Goal: Task Accomplishment & Management: Manage account settings

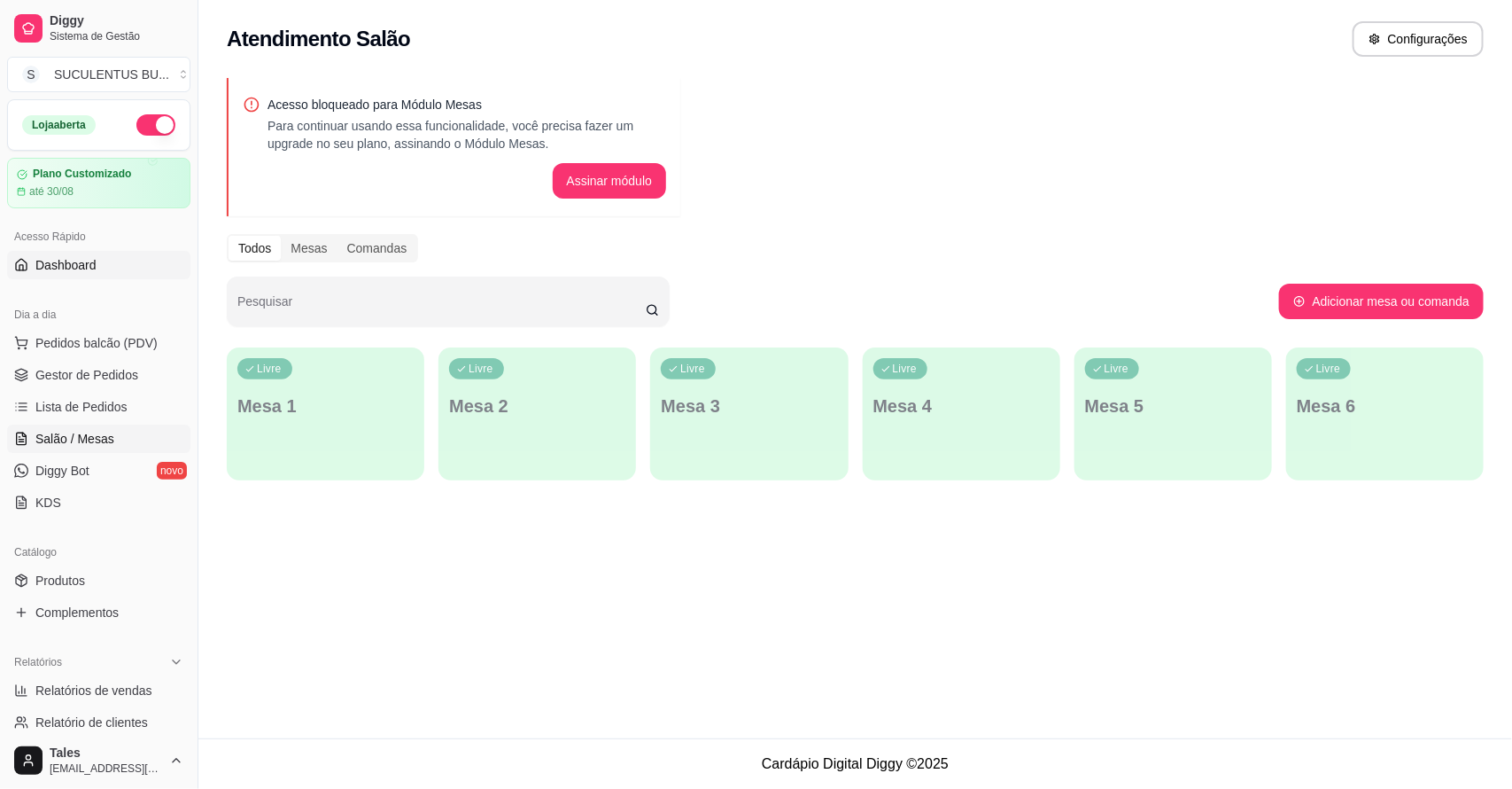
click at [93, 259] on span "Dashboard" at bounding box center [66, 265] width 61 height 18
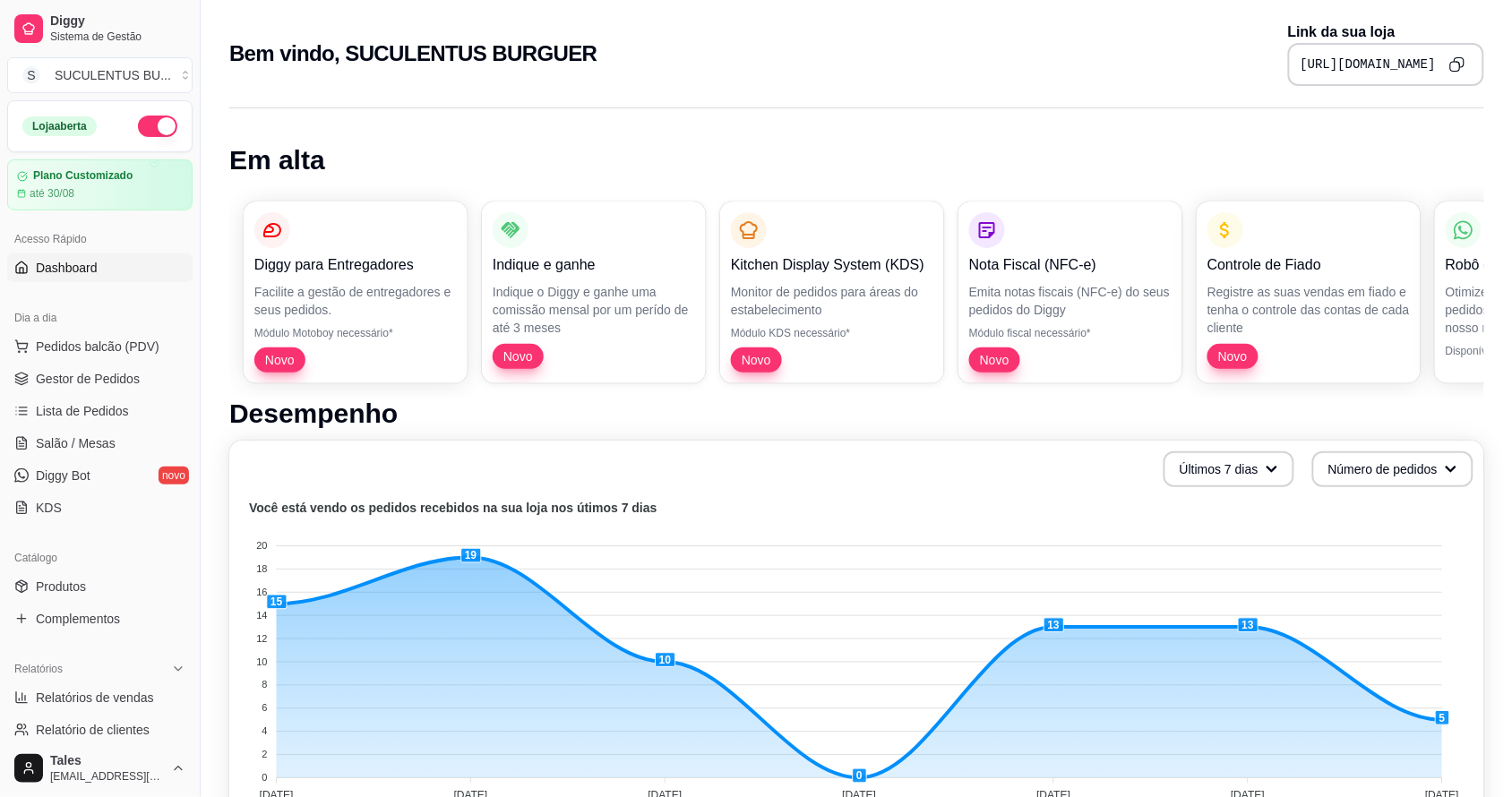
scroll to position [112, 0]
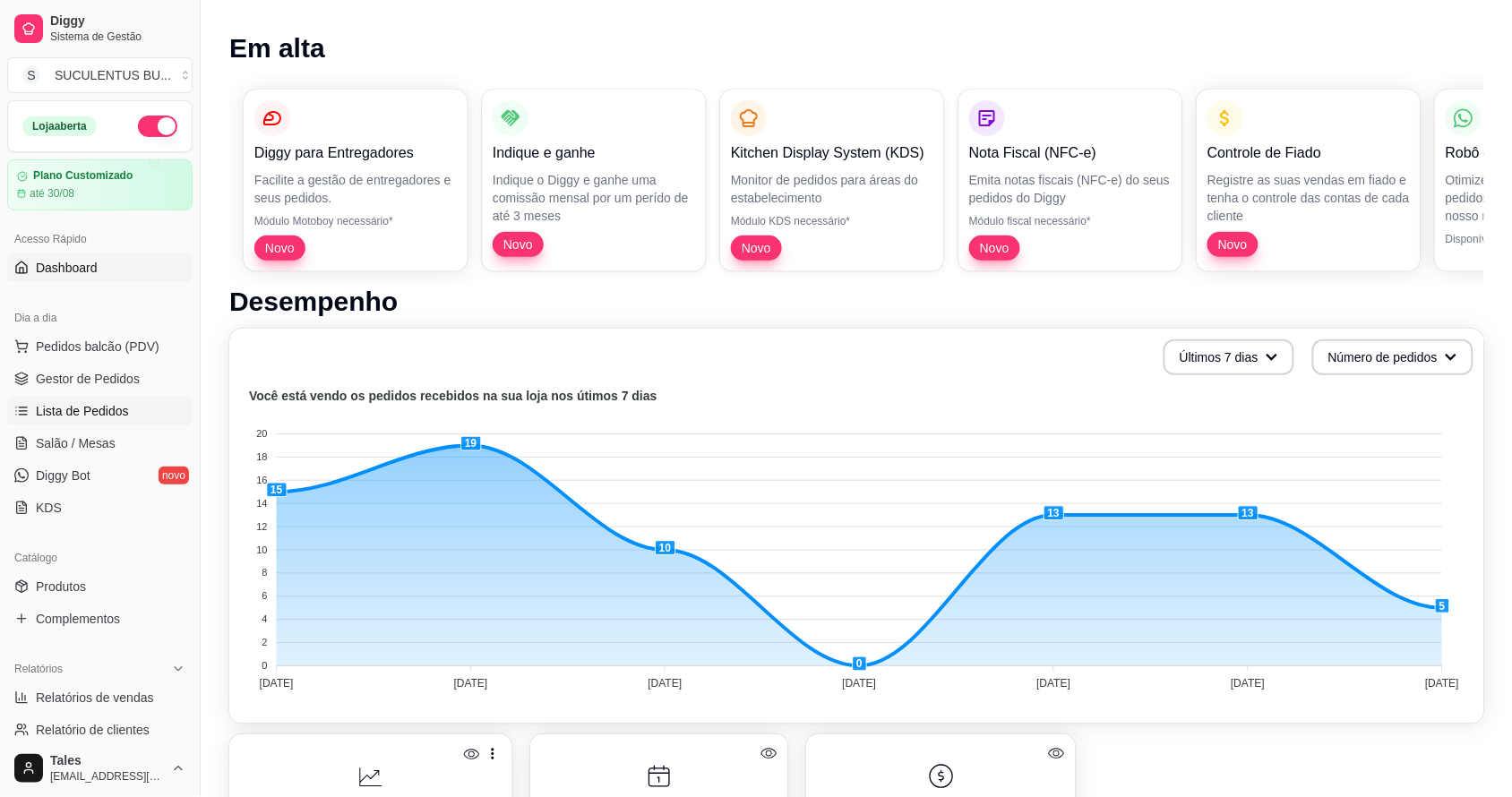
click at [79, 404] on span "Lista de Pedidos" at bounding box center [83, 410] width 94 height 18
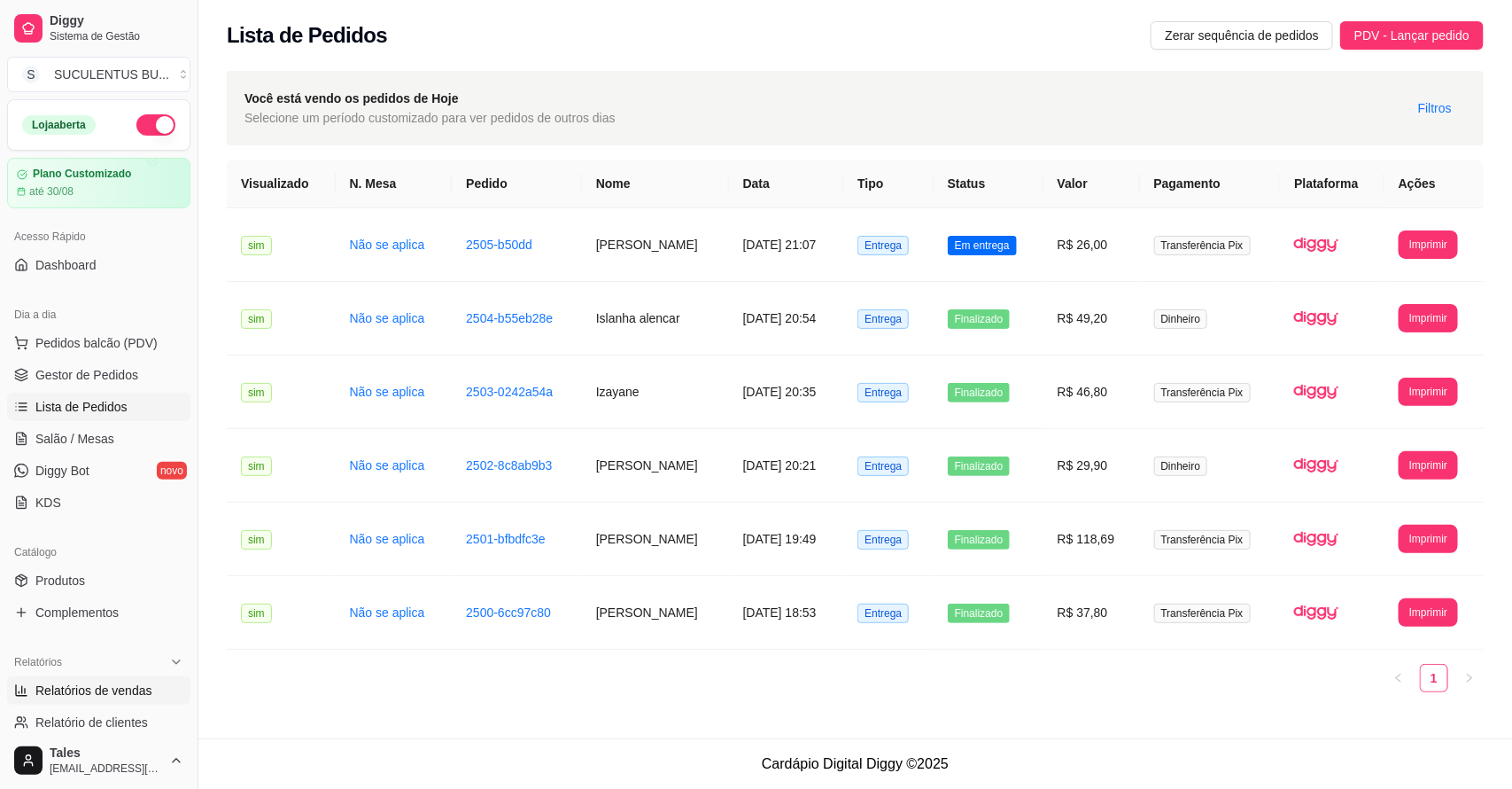
click at [86, 692] on span "Relatórios de vendas" at bounding box center [94, 690] width 117 height 18
select select "ALL"
select select "0"
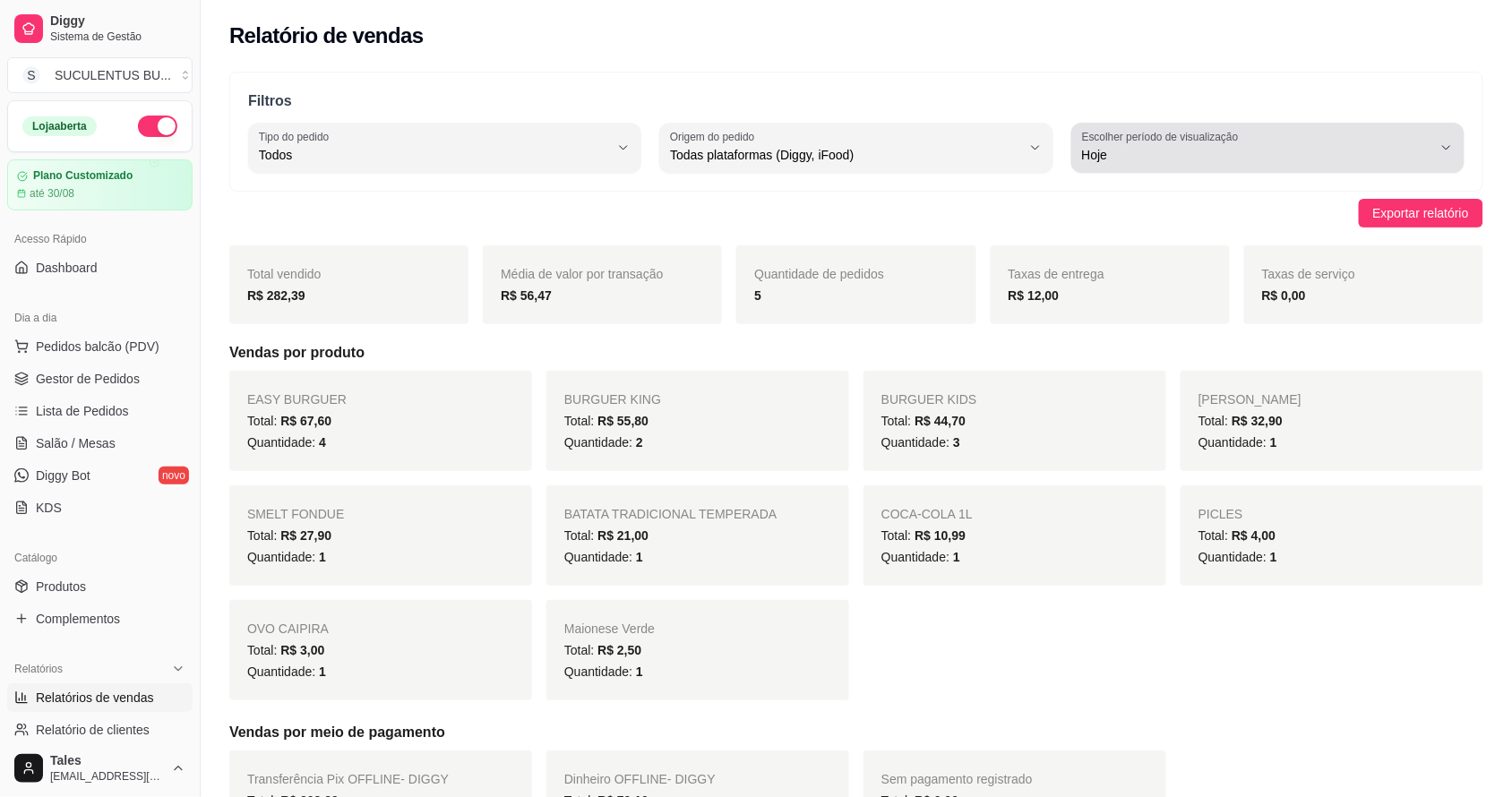
click at [1446, 148] on icon "button" at bounding box center [1446, 147] width 14 height 14
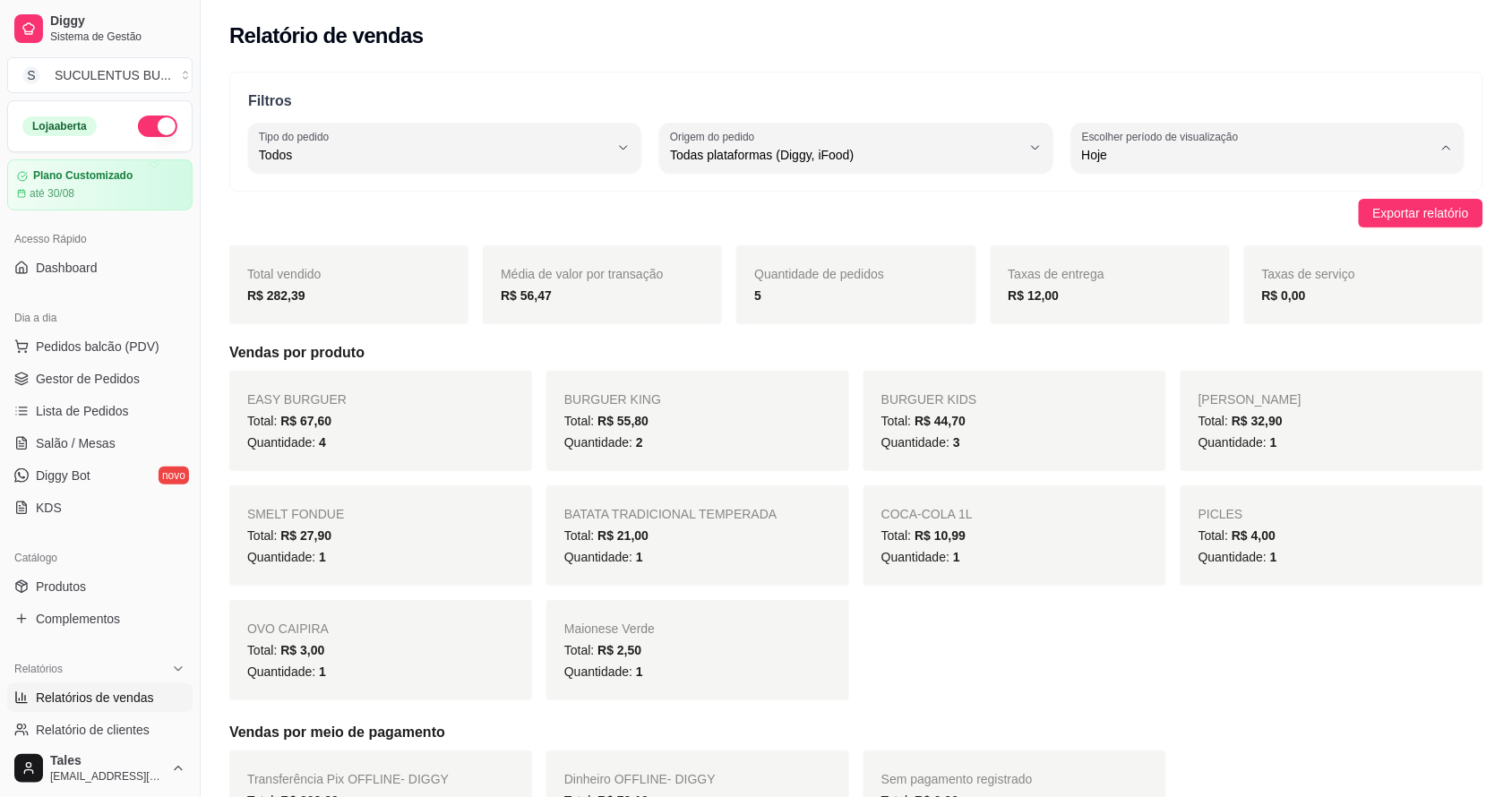
click at [1102, 382] on span "Customizado" at bounding box center [1259, 373] width 333 height 17
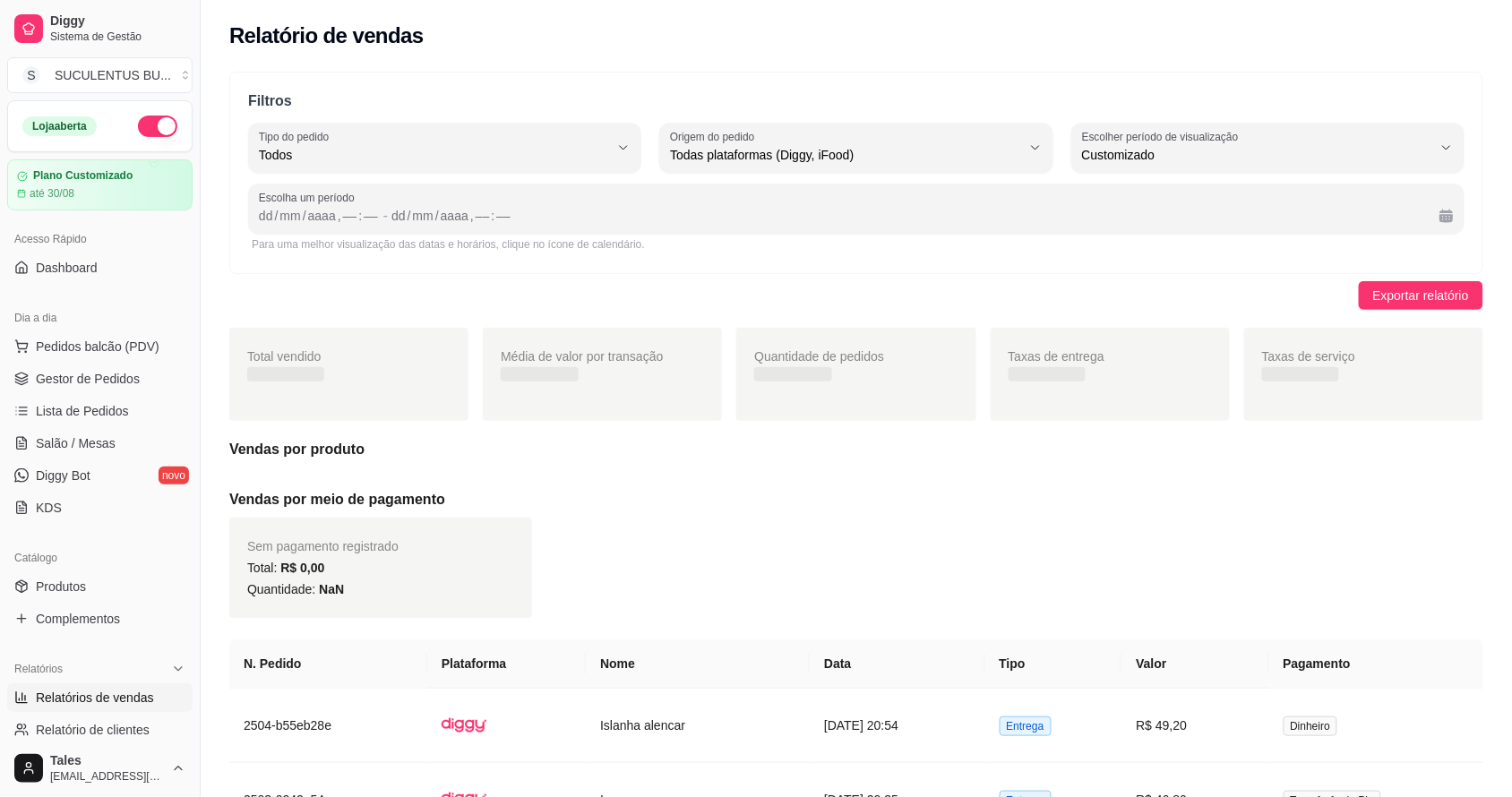
type input "-1"
select select "-1"
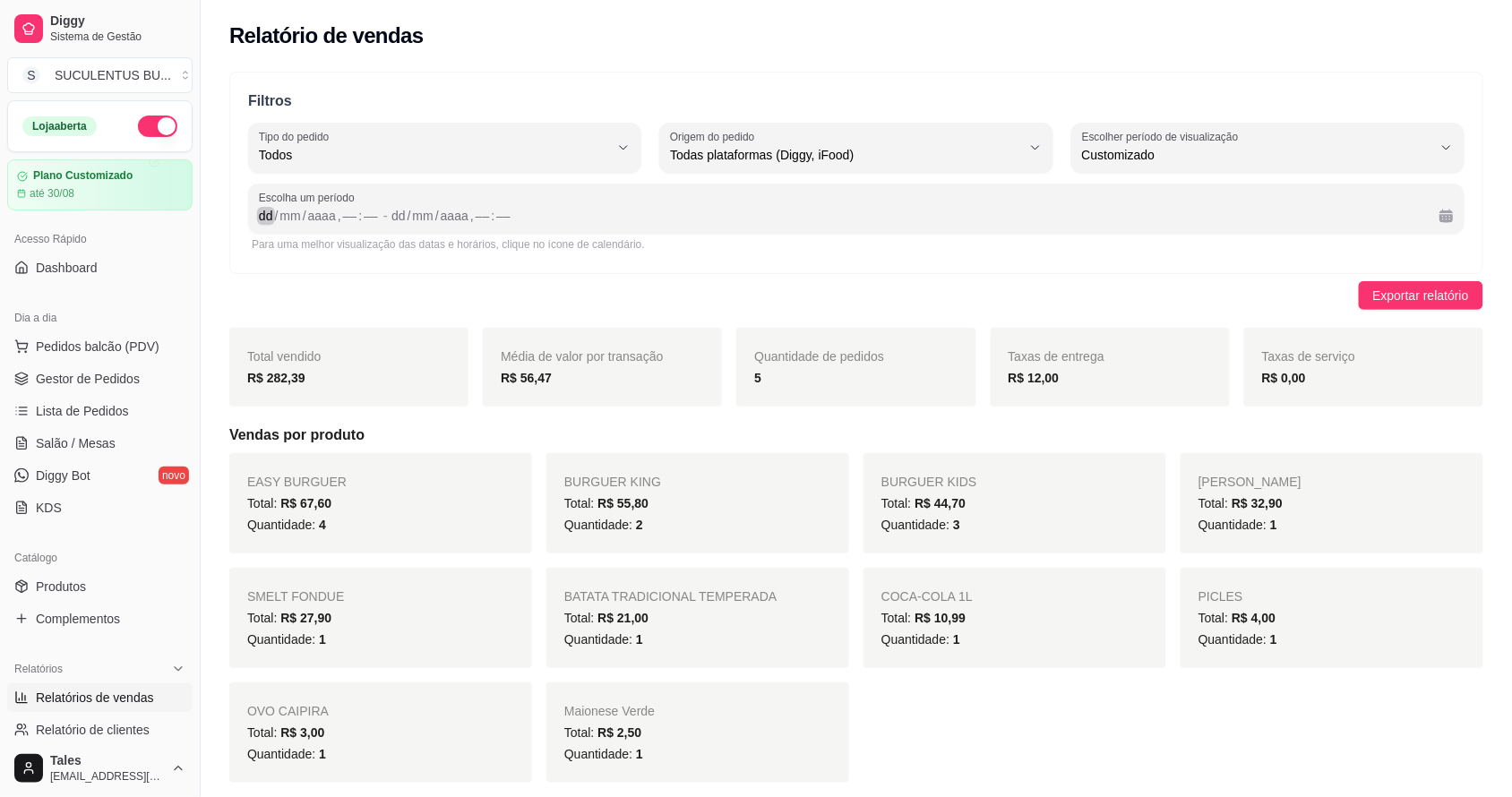
click at [271, 218] on div "dd" at bounding box center [265, 216] width 18 height 18
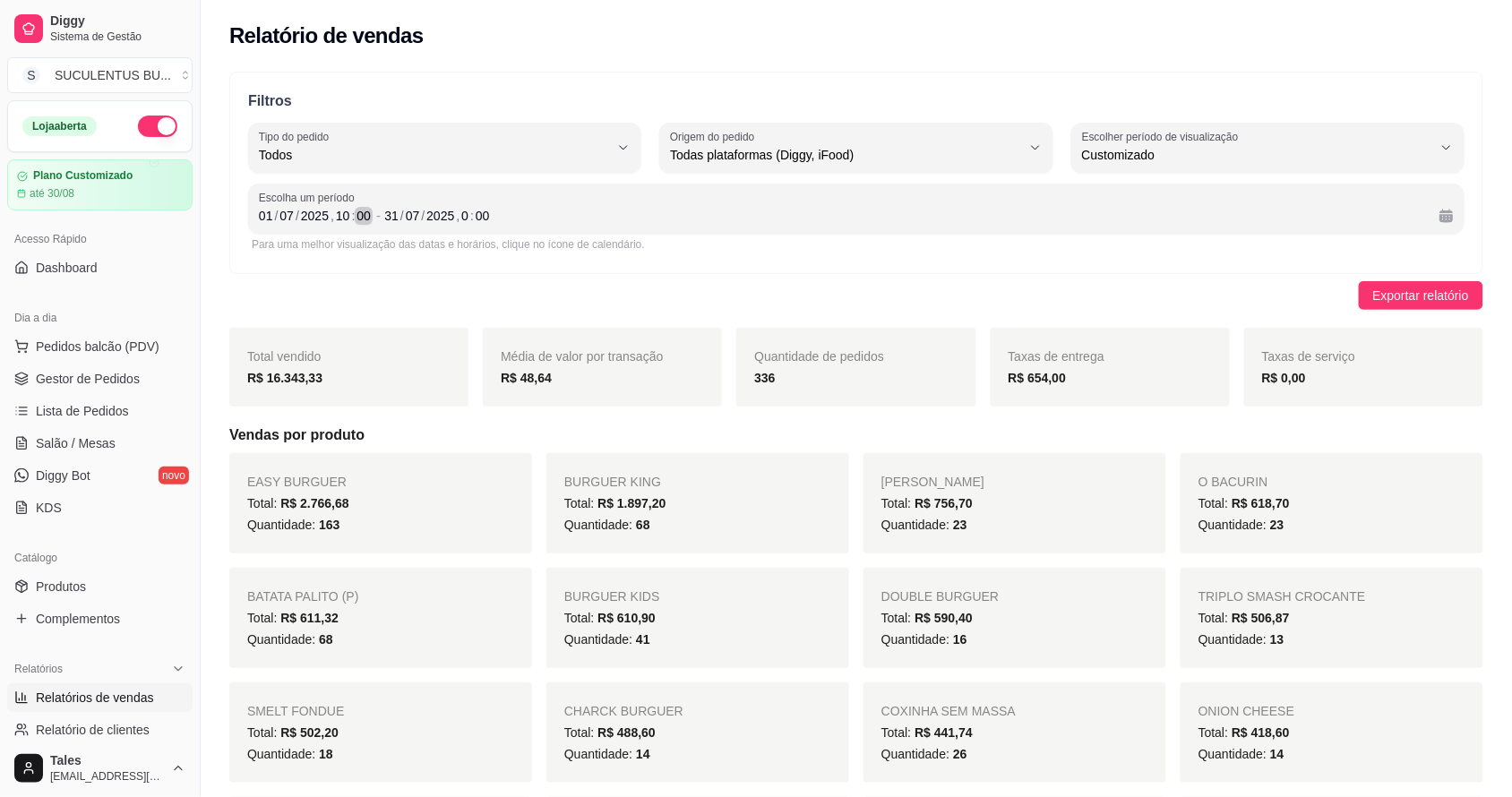
click at [366, 217] on div "00" at bounding box center [364, 216] width 18 height 18
click at [334, 215] on div "10" at bounding box center [343, 216] width 18 height 18
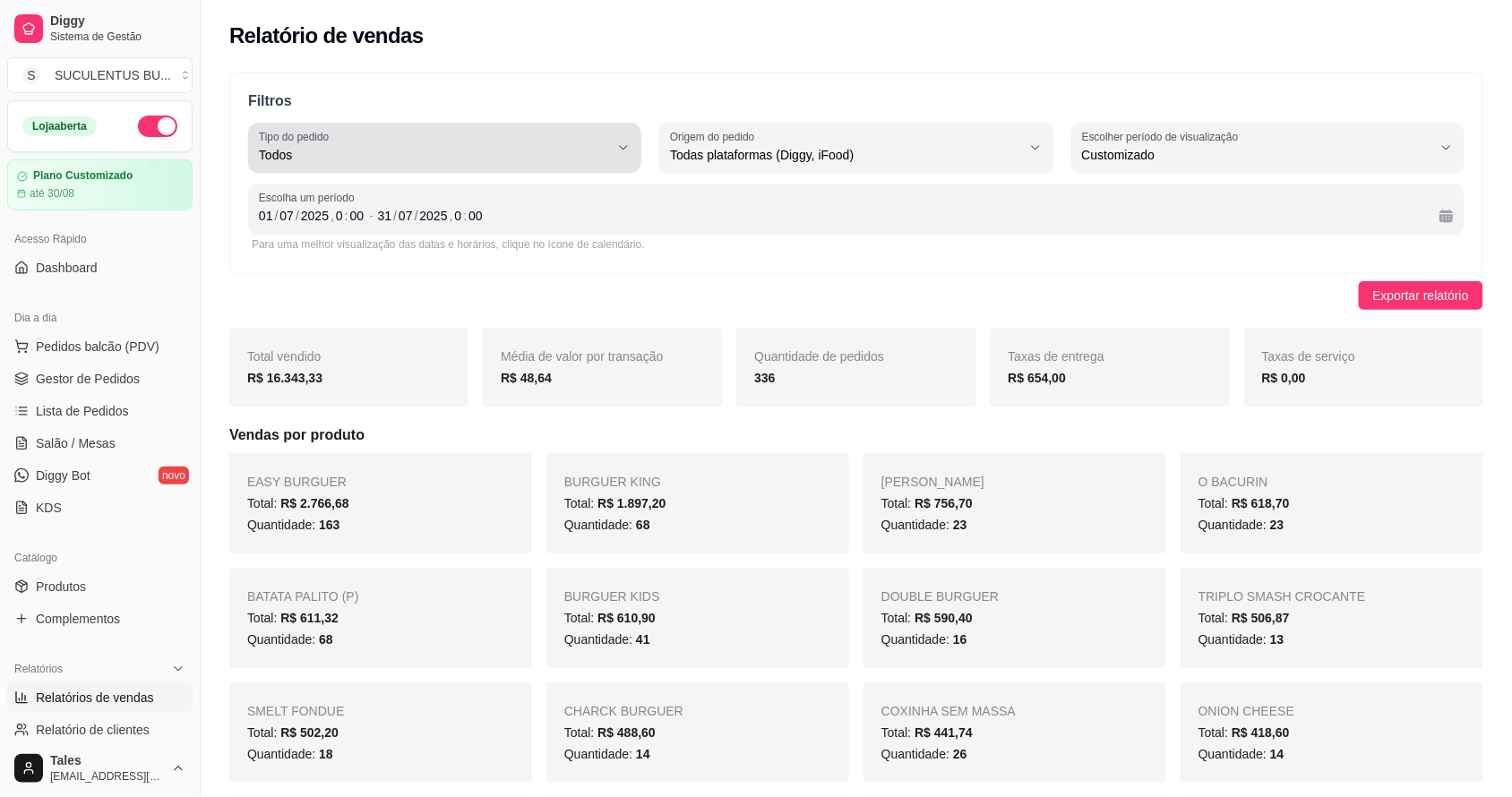
click at [471, 158] on span "Todos" at bounding box center [433, 155] width 350 height 18
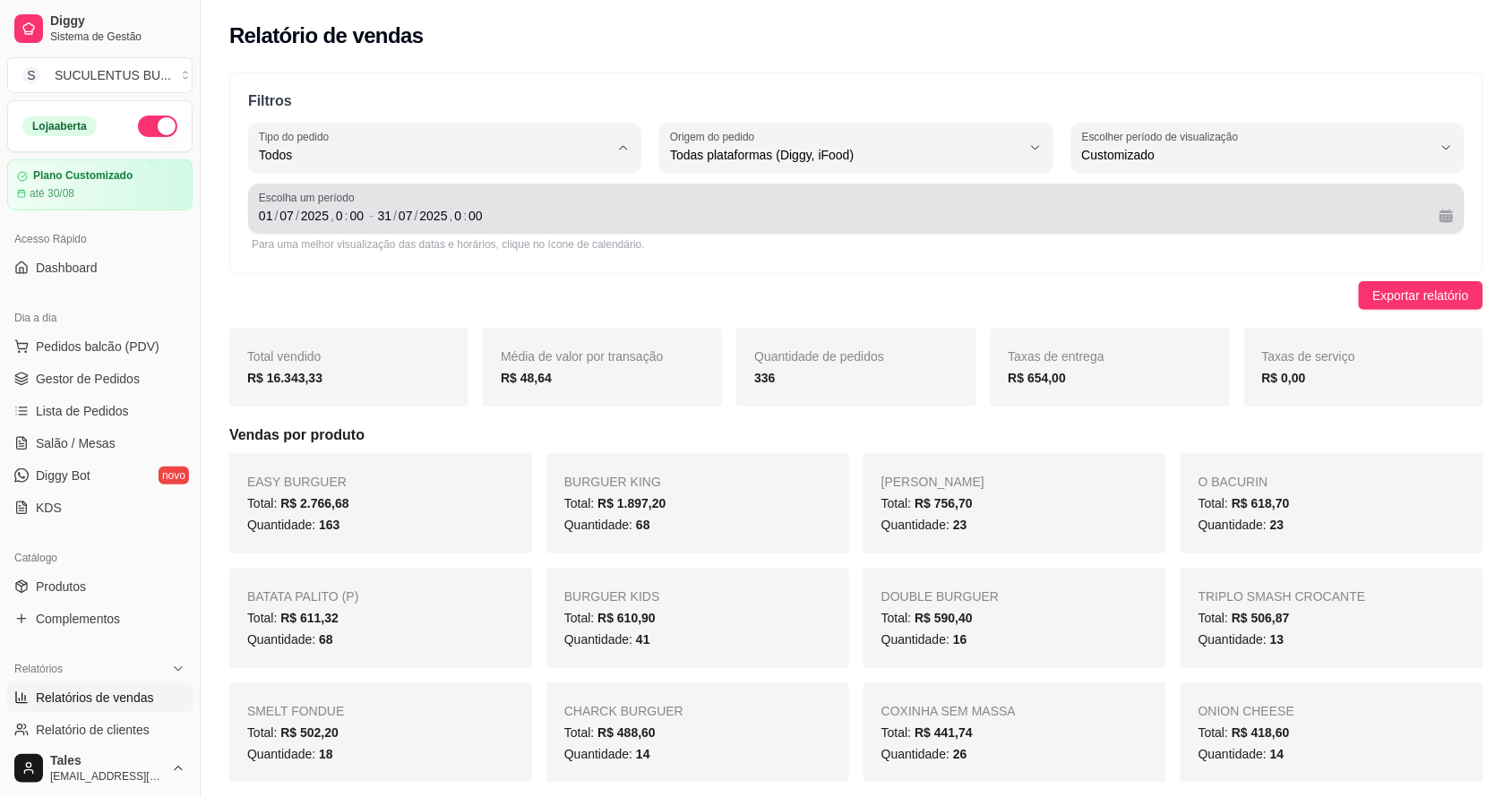
click at [704, 199] on span "Escolha um período" at bounding box center [855, 198] width 1194 height 14
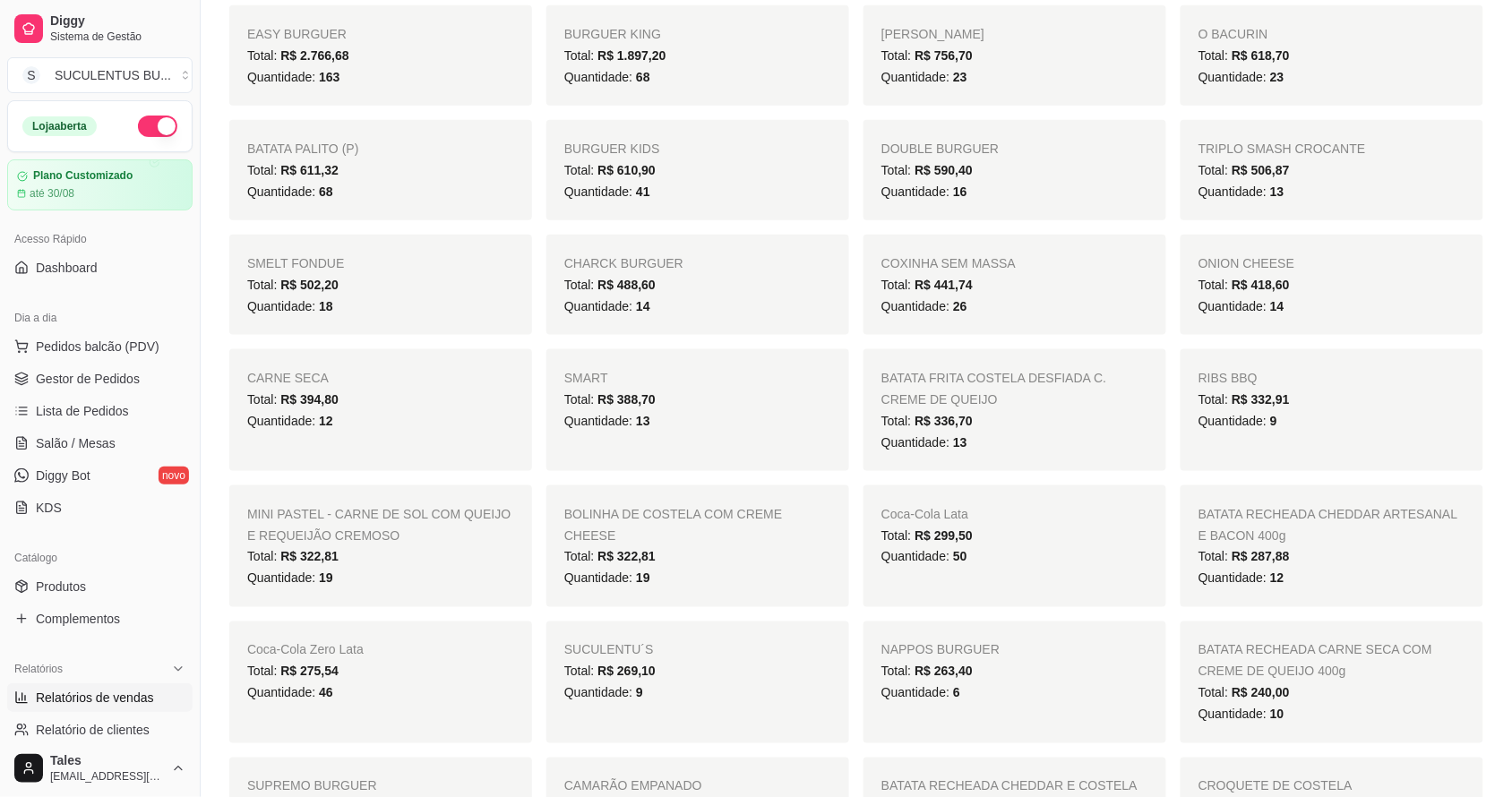
scroll to position [0, 0]
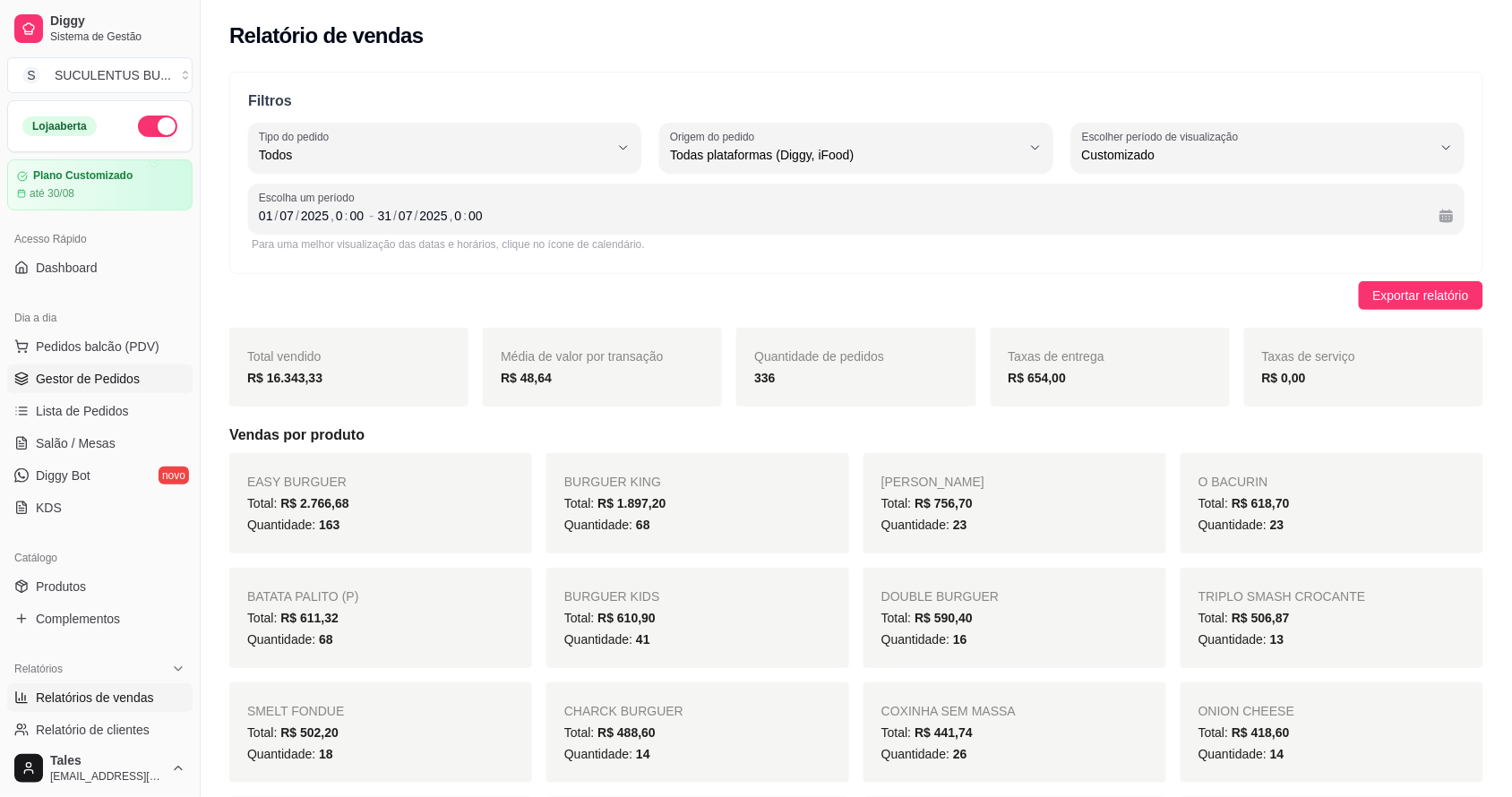
click at [110, 383] on span "Gestor de Pedidos" at bounding box center [88, 378] width 104 height 18
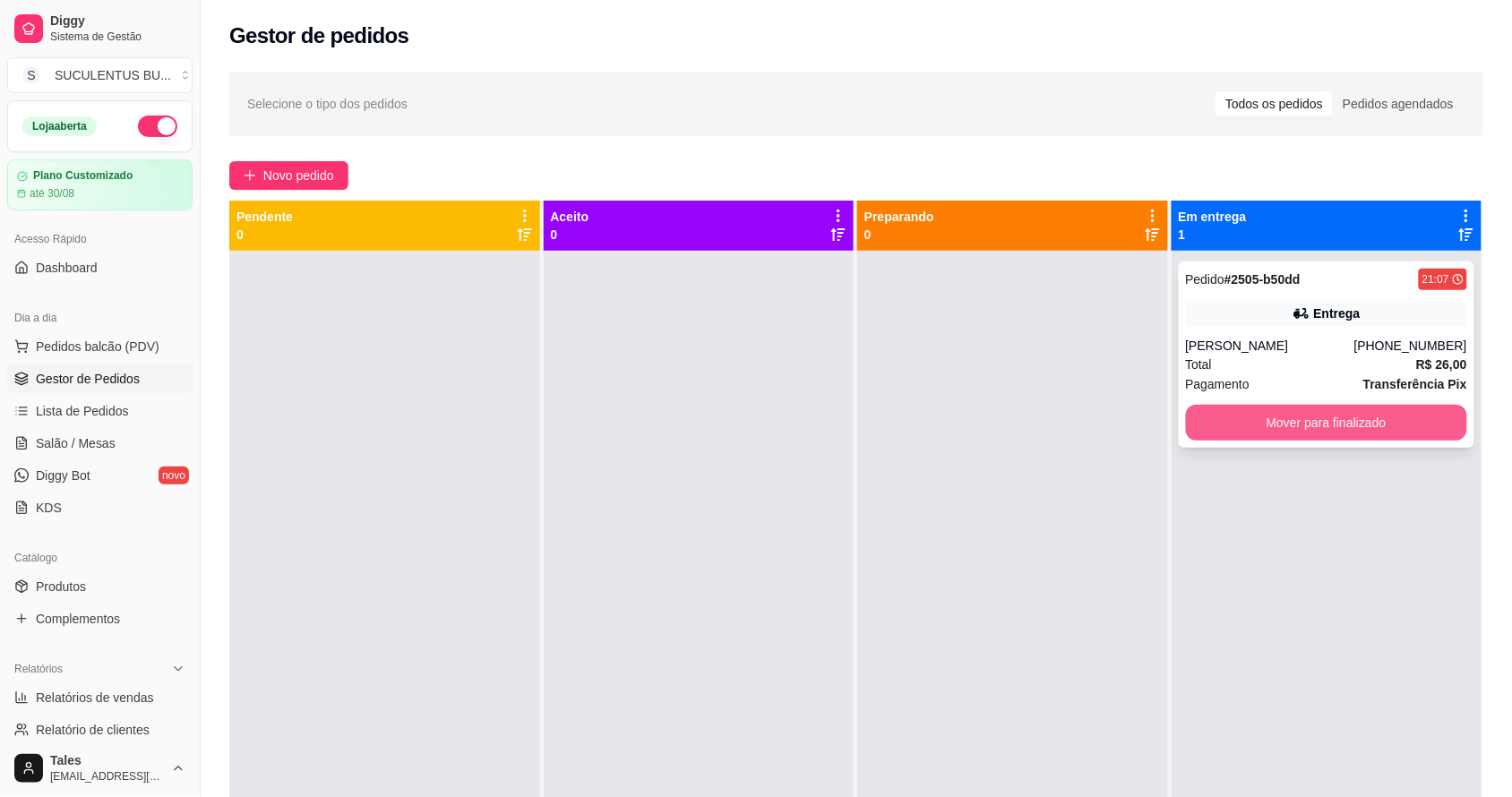
click at [1225, 416] on button "Mover para finalizado" at bounding box center [1327, 423] width 283 height 36
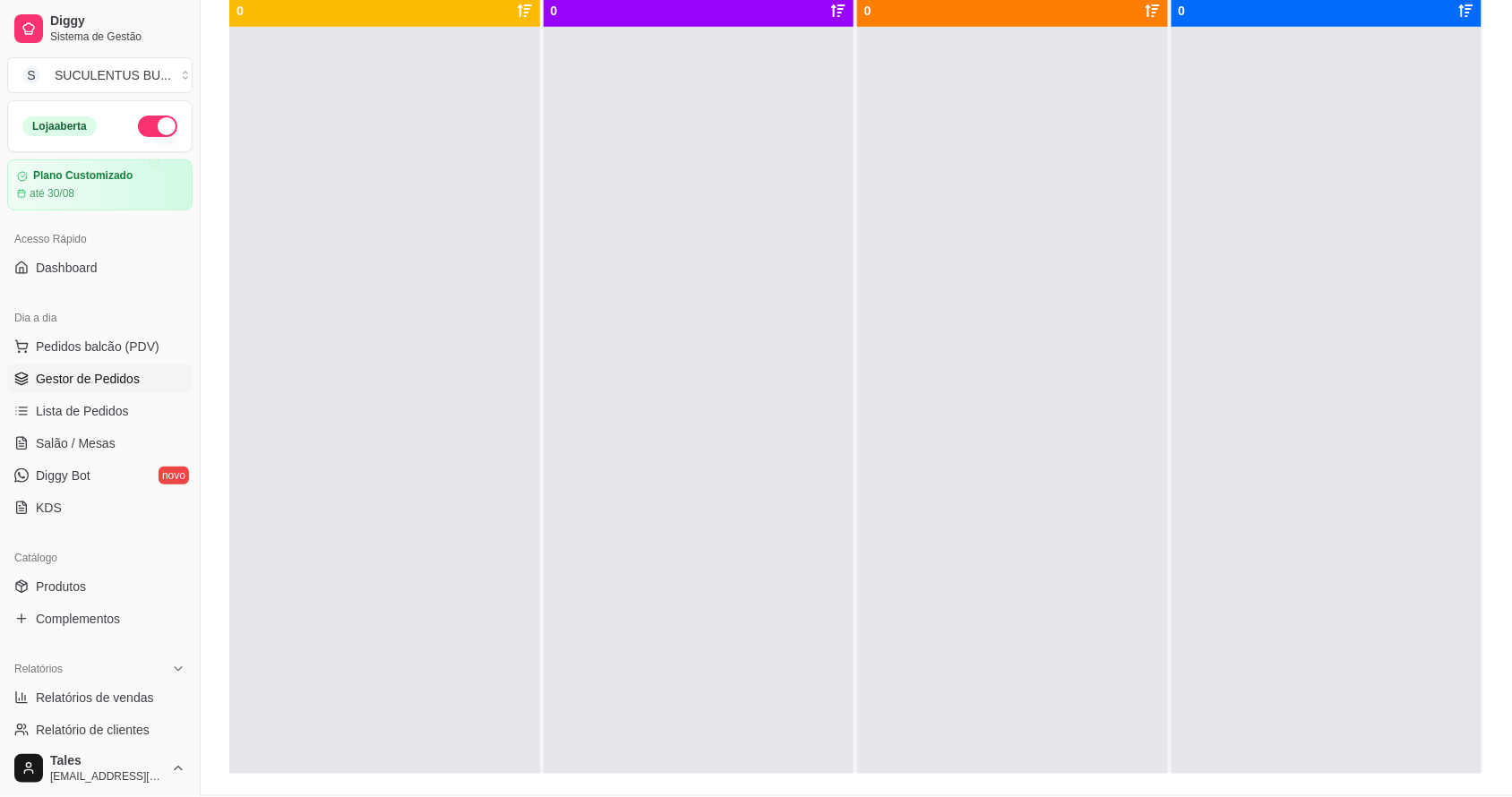
scroll to position [112, 0]
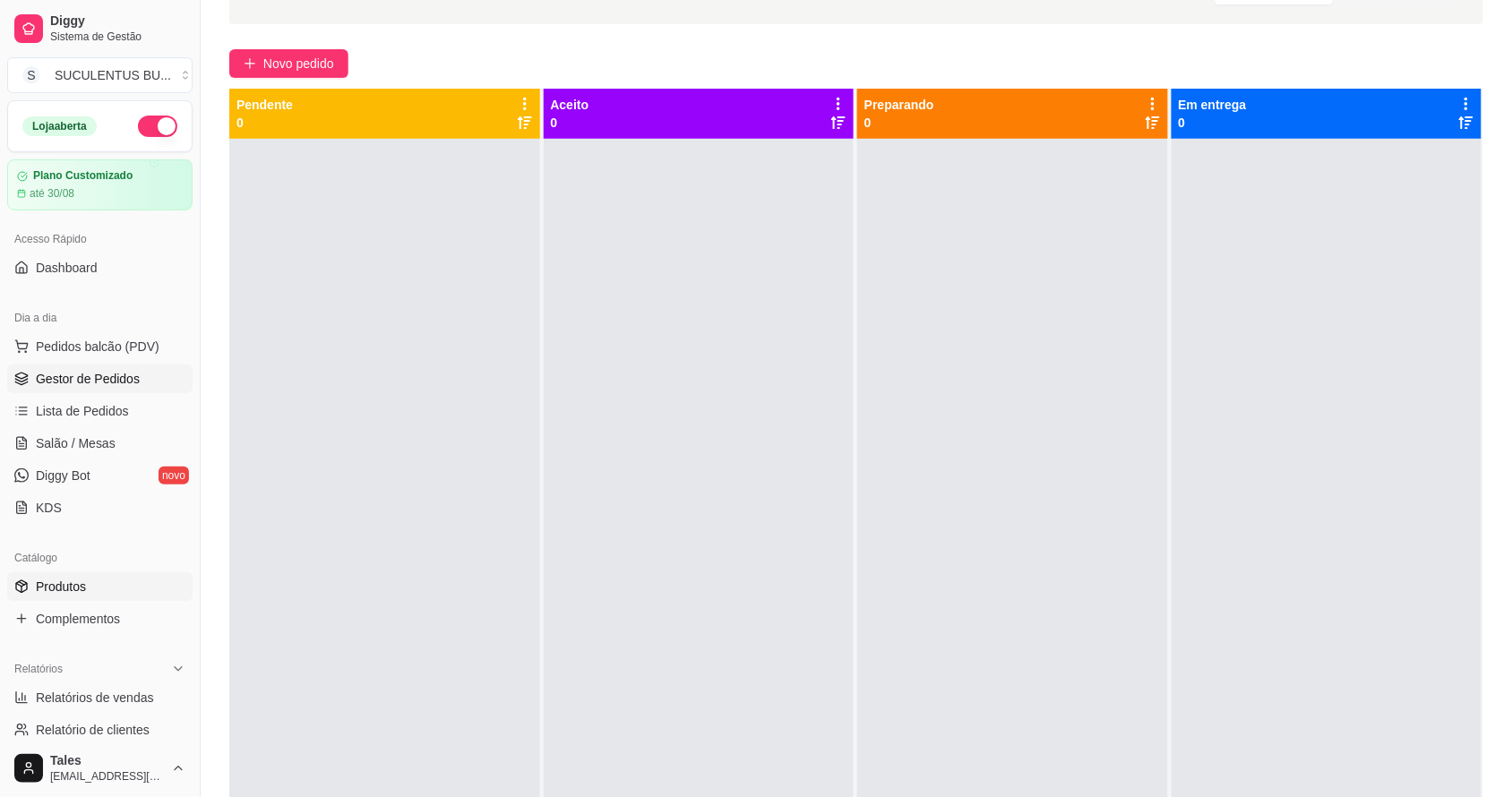
click at [74, 584] on span "Produtos" at bounding box center [61, 586] width 51 height 18
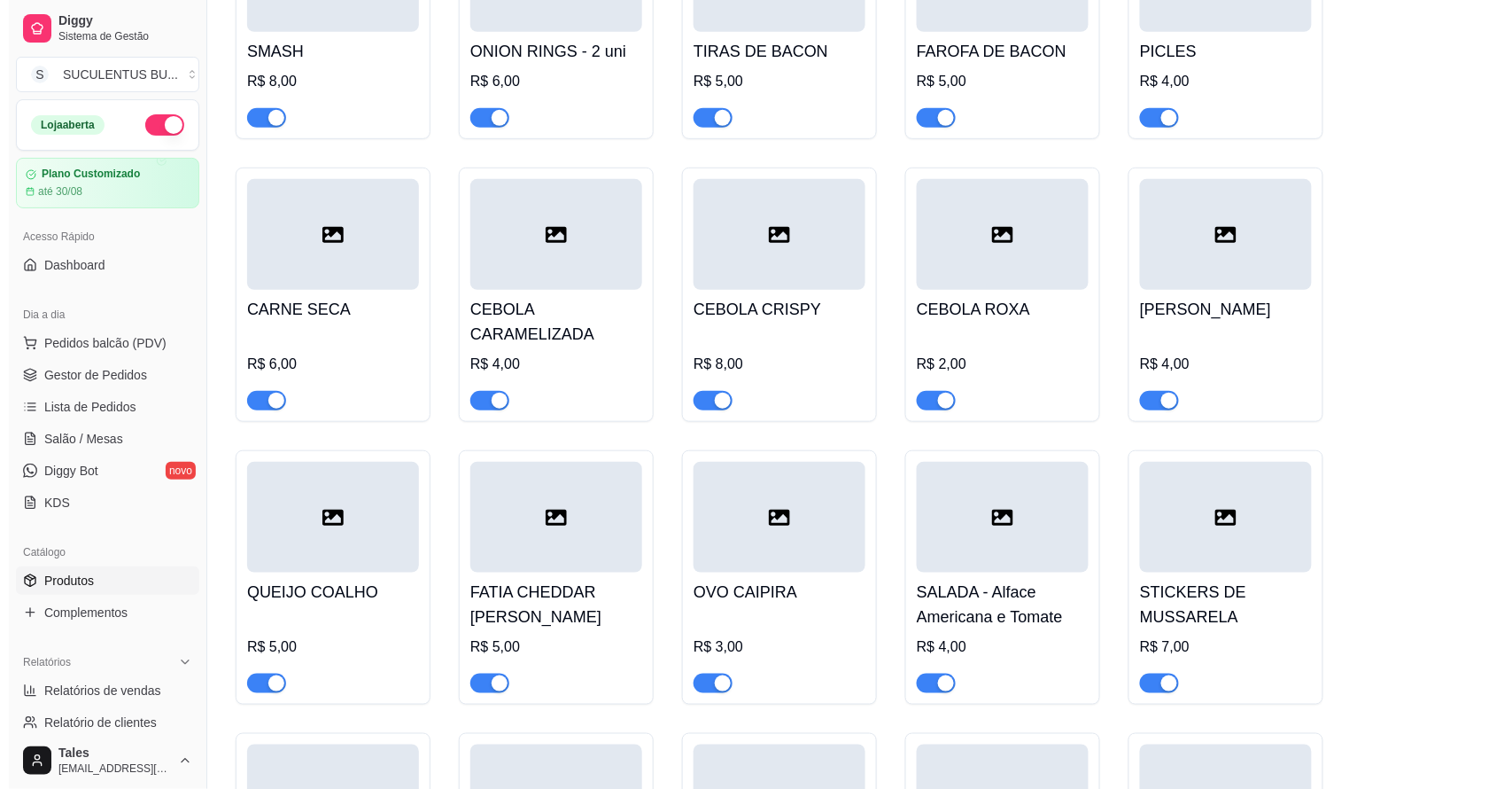
scroll to position [4654, 0]
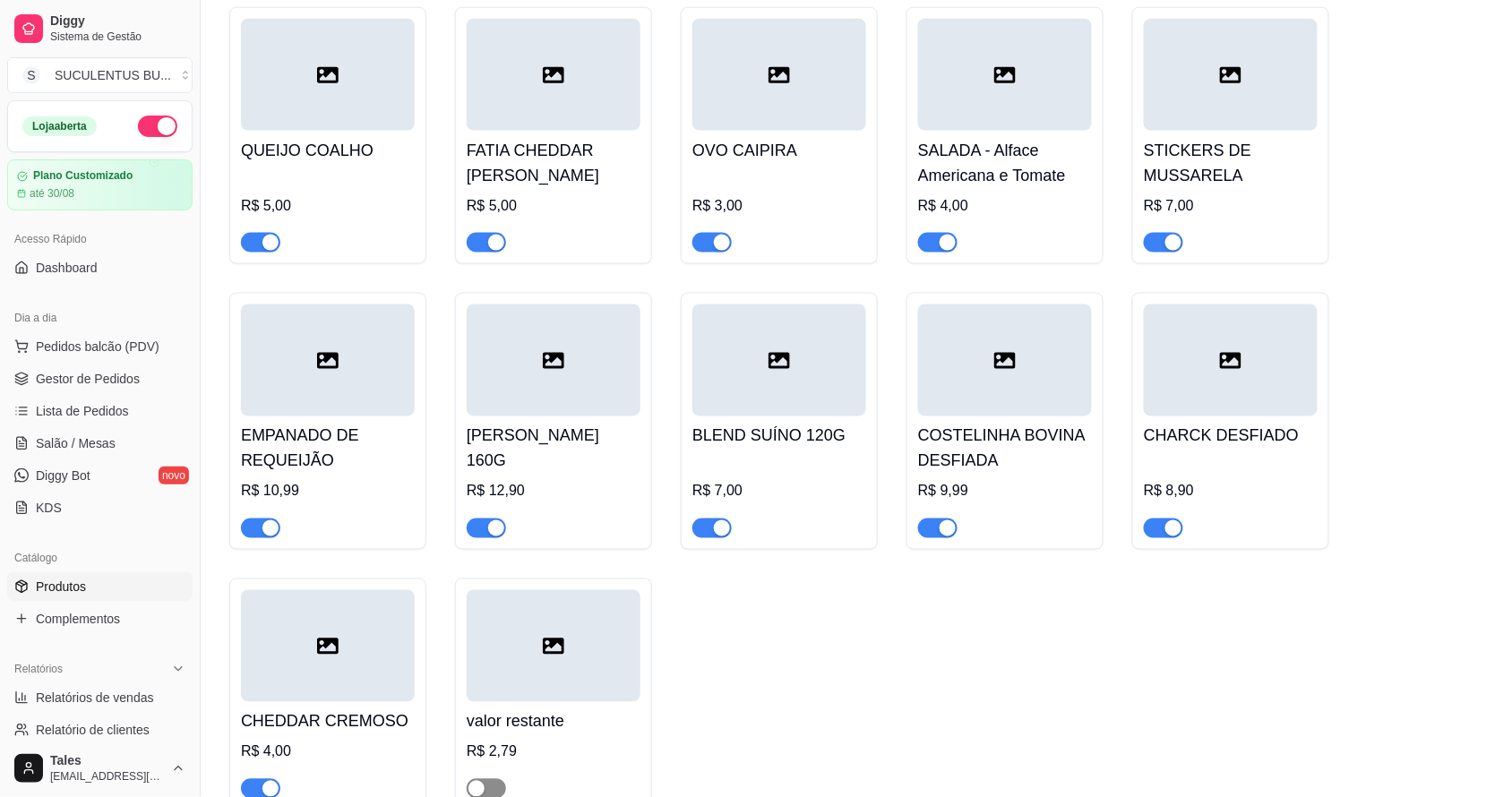
click at [491, 779] on span "button" at bounding box center [486, 788] width 39 height 20
click at [601, 641] on div at bounding box center [554, 645] width 174 height 112
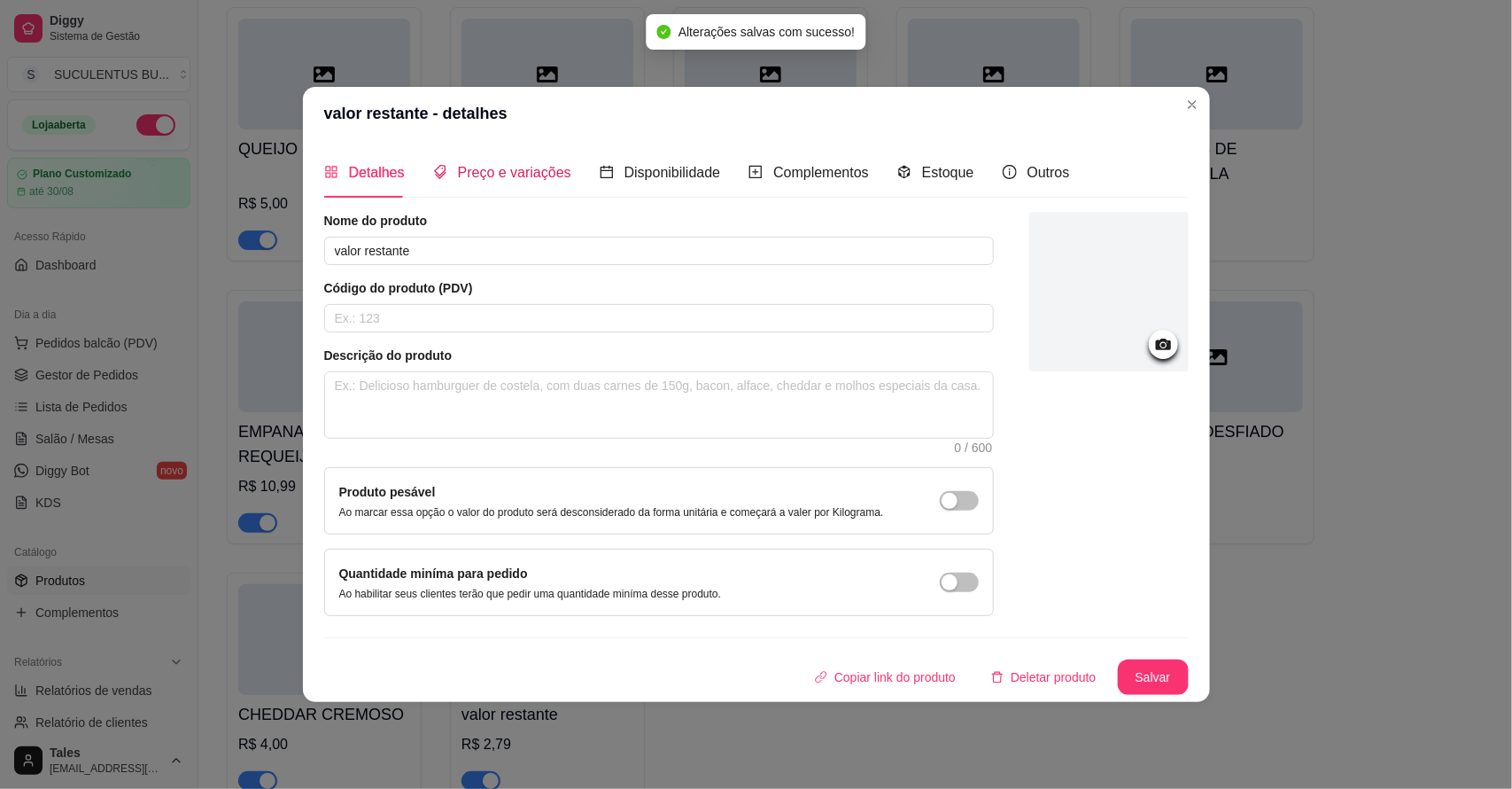
click at [494, 175] on span "Preço e variações" at bounding box center [515, 172] width 113 height 15
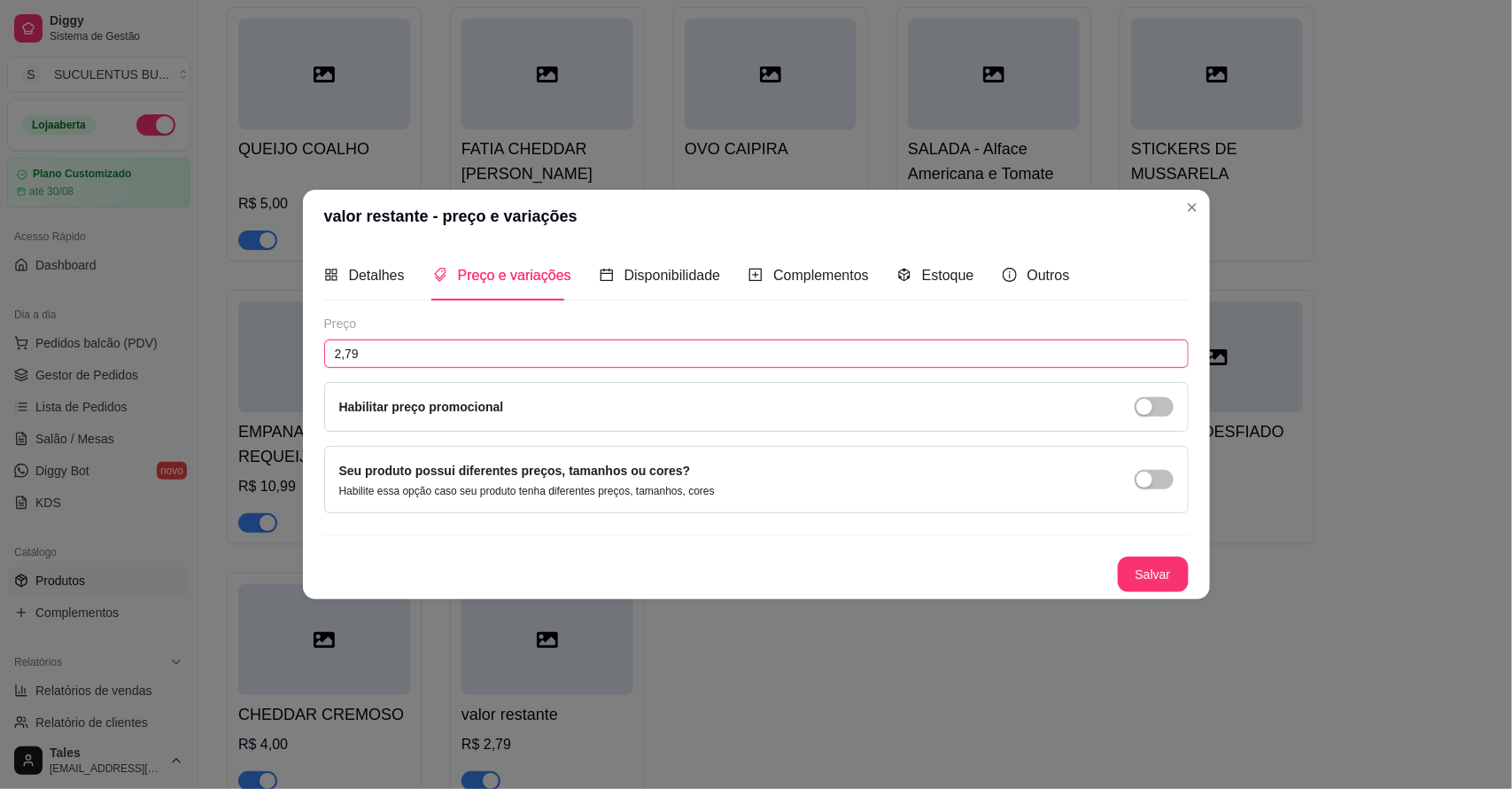
click at [451, 347] on input "2,79" at bounding box center [756, 353] width 865 height 28
type input "0,78"
click at [1140, 577] on button "Salvar" at bounding box center [1153, 575] width 71 height 36
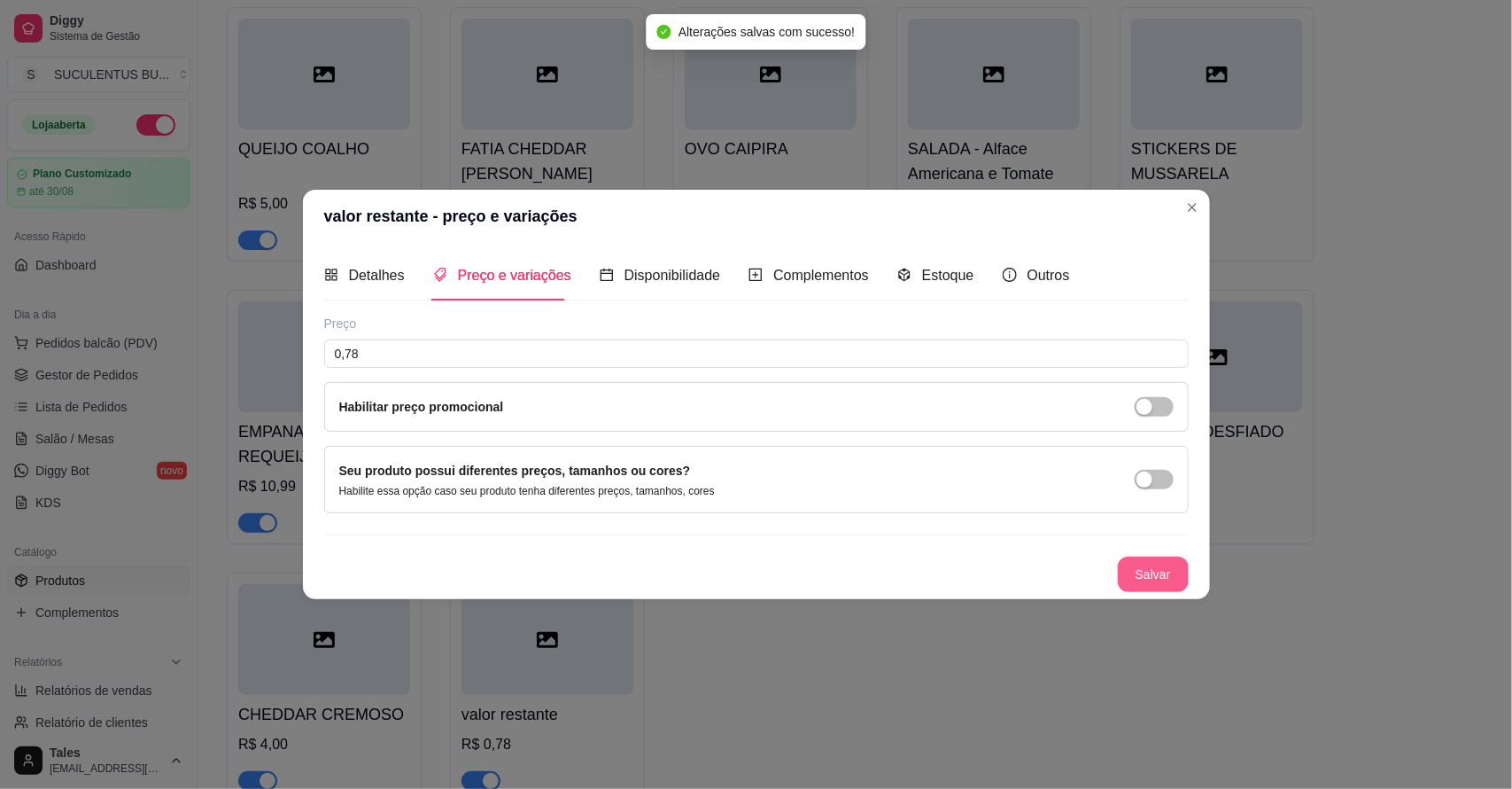
click at [1165, 579] on button "Salvar" at bounding box center [1153, 575] width 71 height 36
click at [1137, 573] on button "Salvar" at bounding box center [1153, 575] width 71 height 36
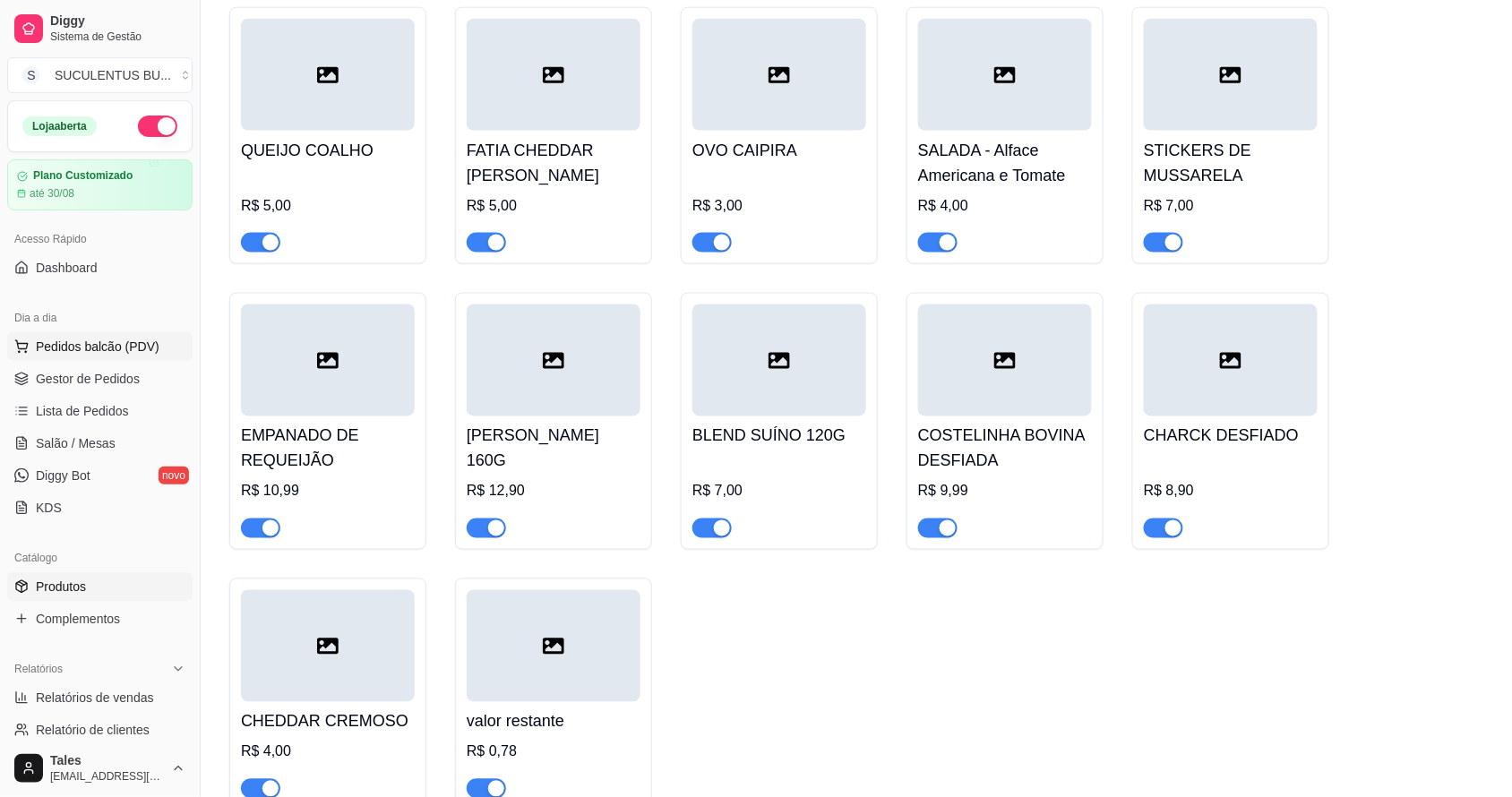
click at [99, 345] on span "Pedidos balcão (PDV)" at bounding box center [97, 346] width 123 height 18
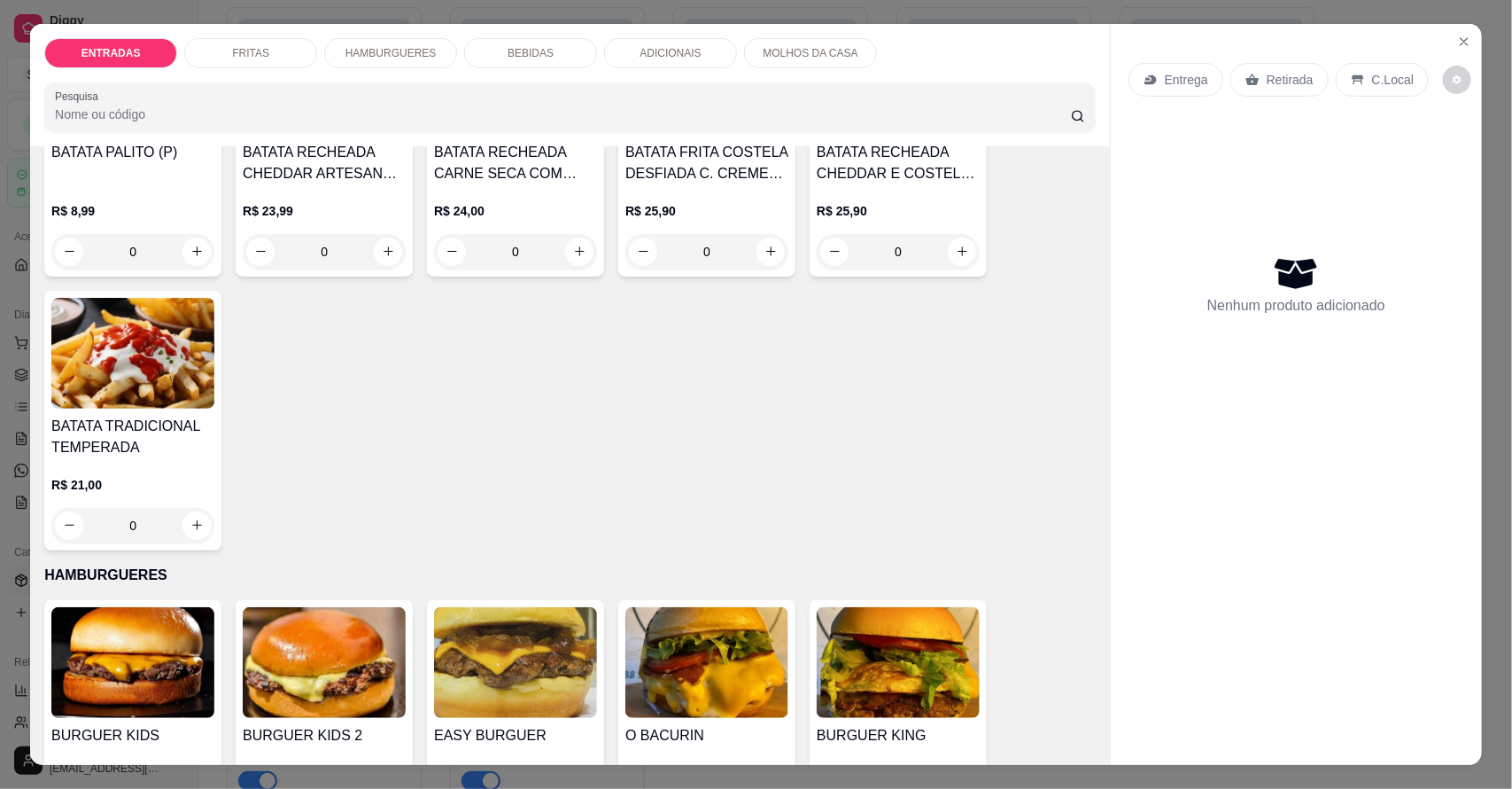
scroll to position [776, 0]
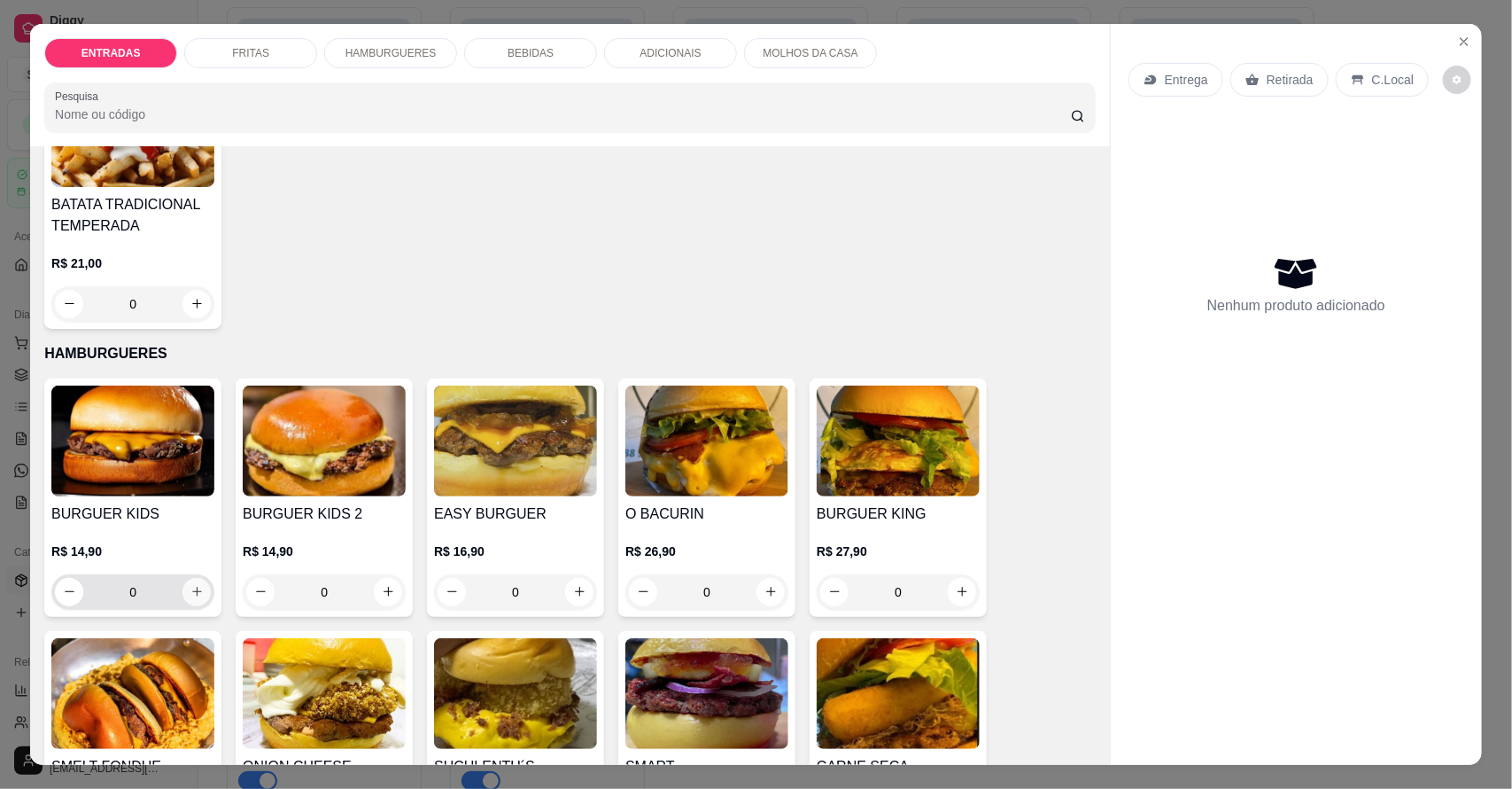
click at [191, 595] on icon "increase-product-quantity" at bounding box center [197, 592] width 13 height 13
type input "1"
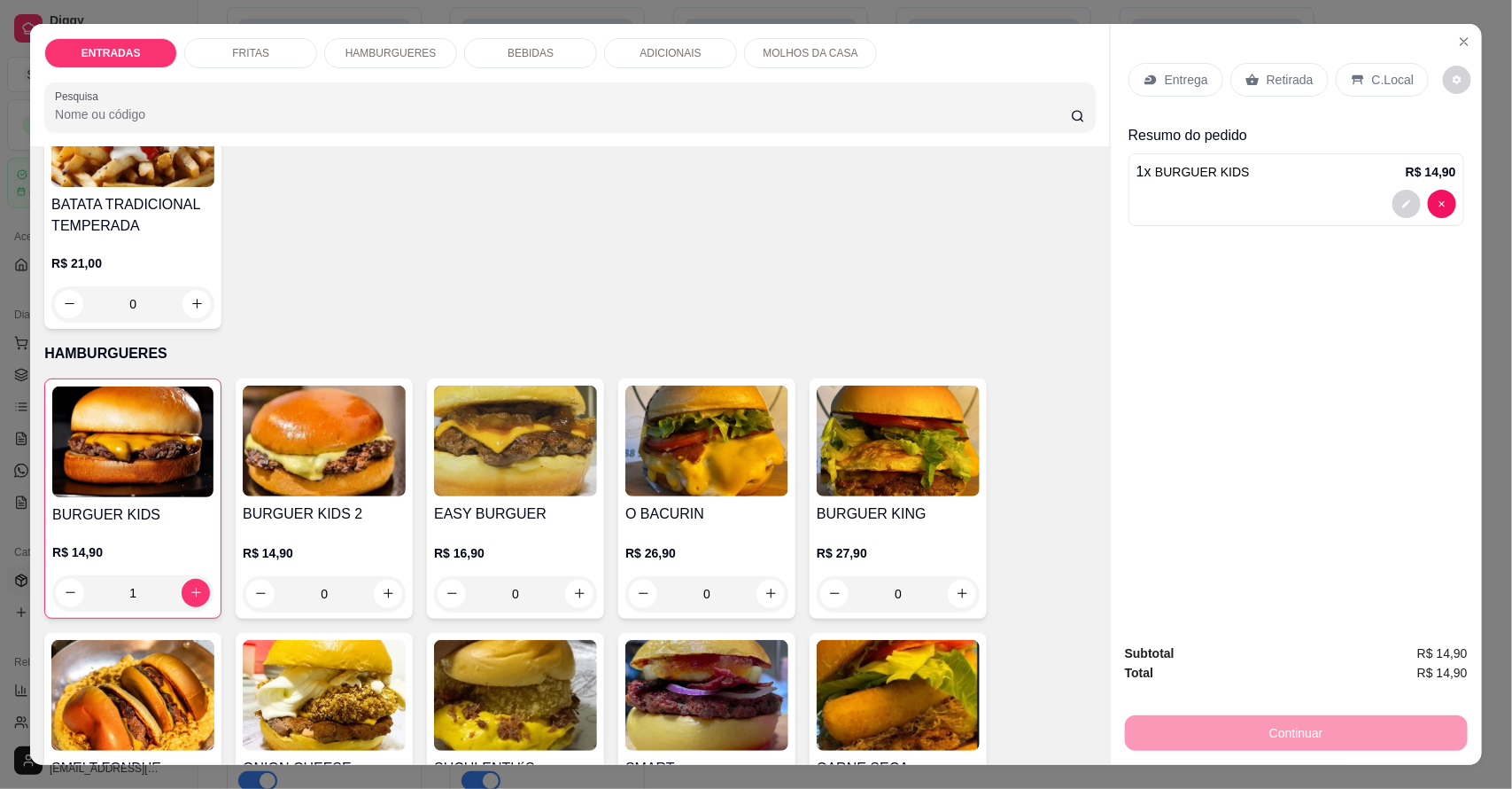
click at [543, 56] on div "BEBIDAS" at bounding box center [531, 53] width 133 height 30
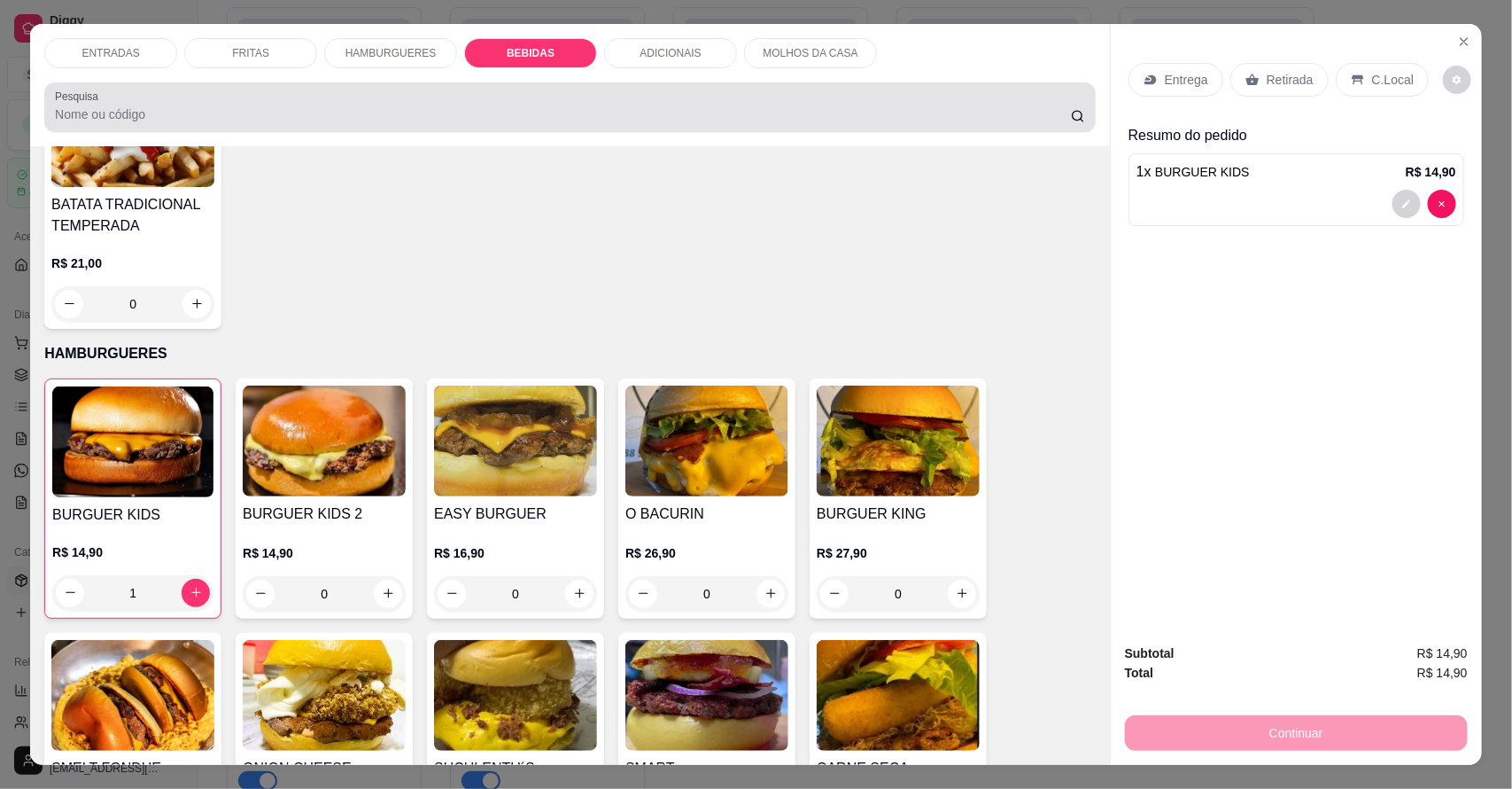
scroll to position [33, 0]
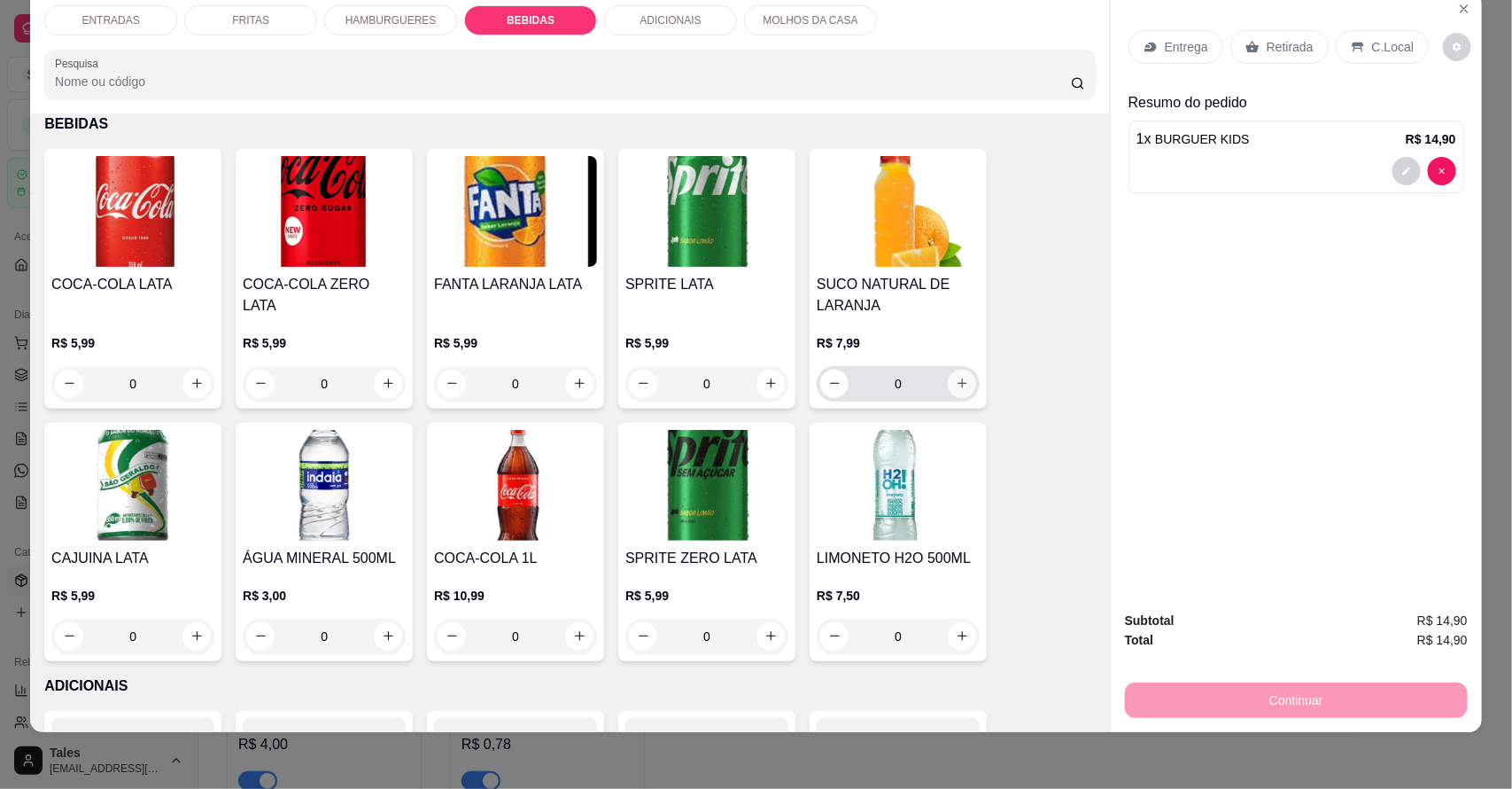
click at [962, 382] on button "increase-product-quantity" at bounding box center [962, 384] width 28 height 28
type input "1"
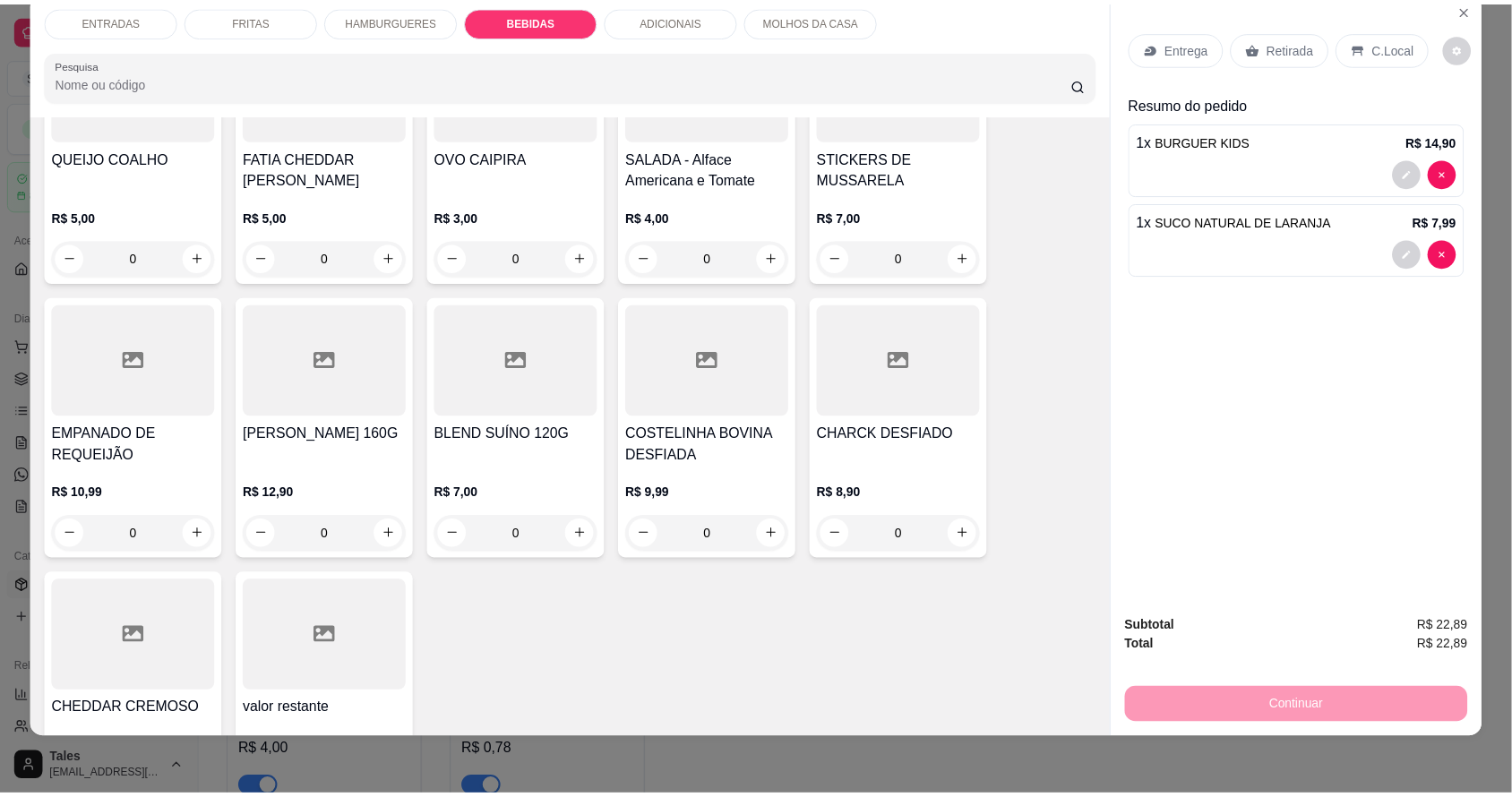
scroll to position [3742, 0]
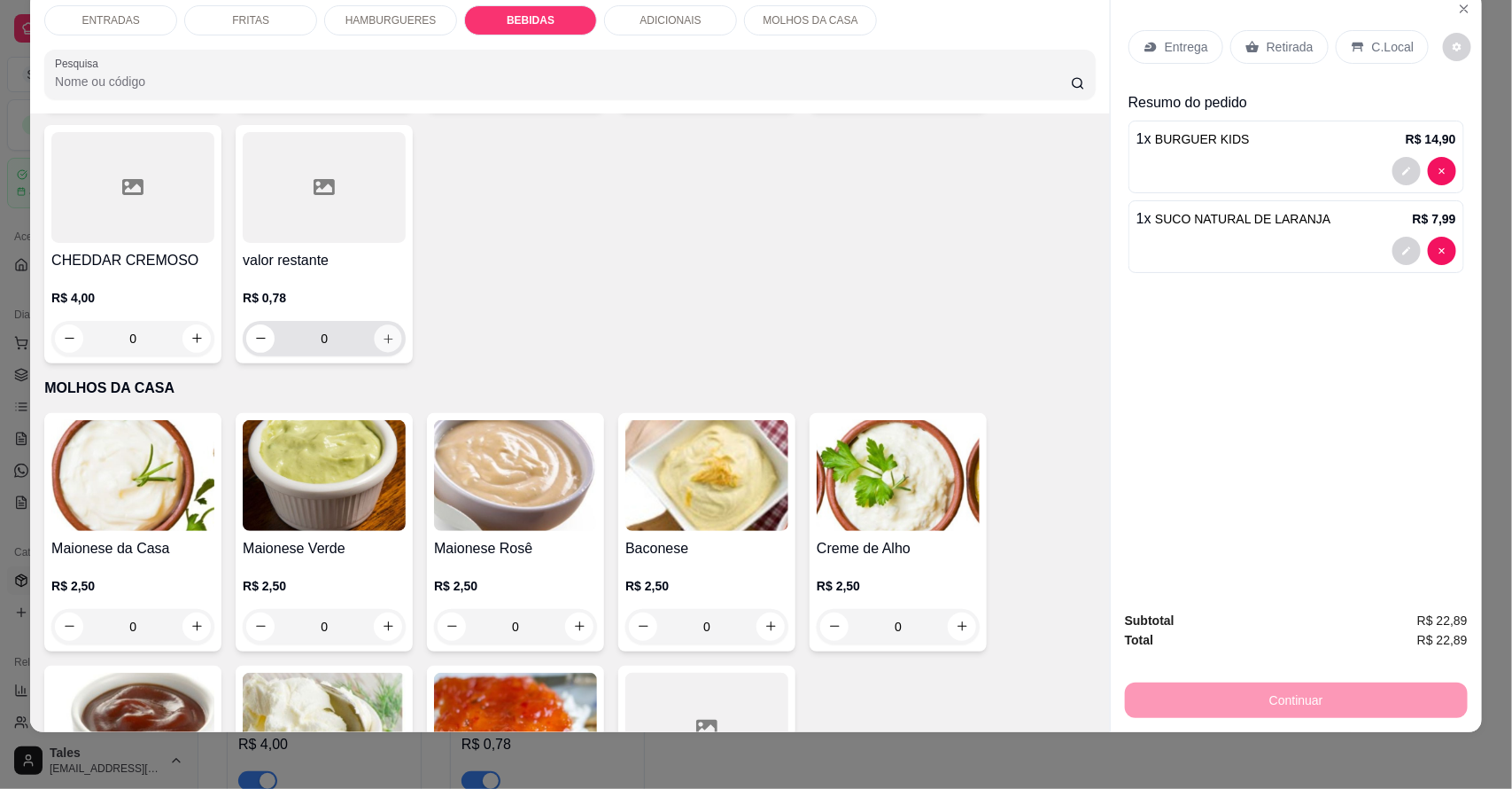
click at [382, 332] on icon "increase-product-quantity" at bounding box center [388, 338] width 13 height 13
type input "1"
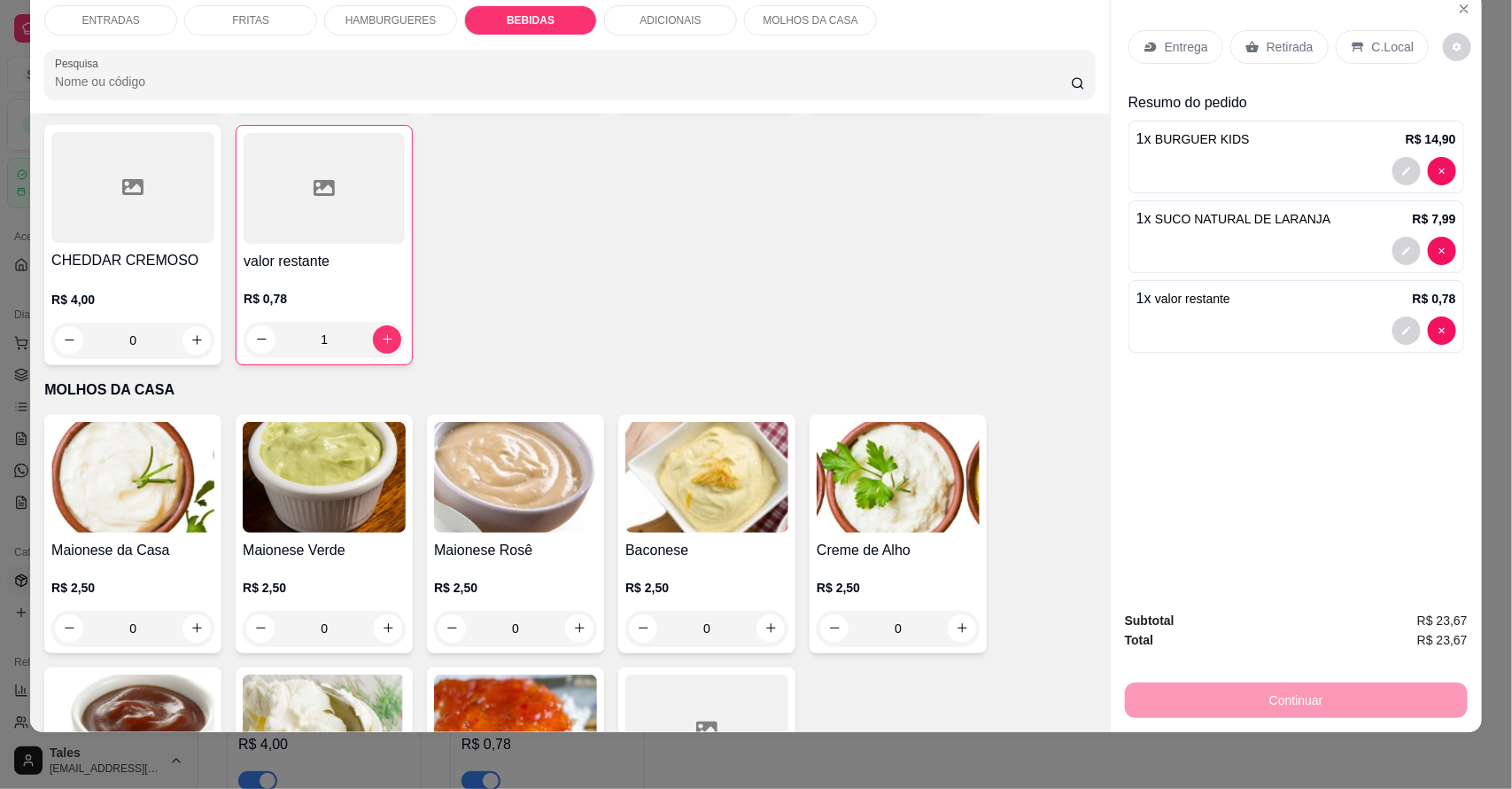
click at [1157, 58] on div "Entrega" at bounding box center [1176, 47] width 94 height 34
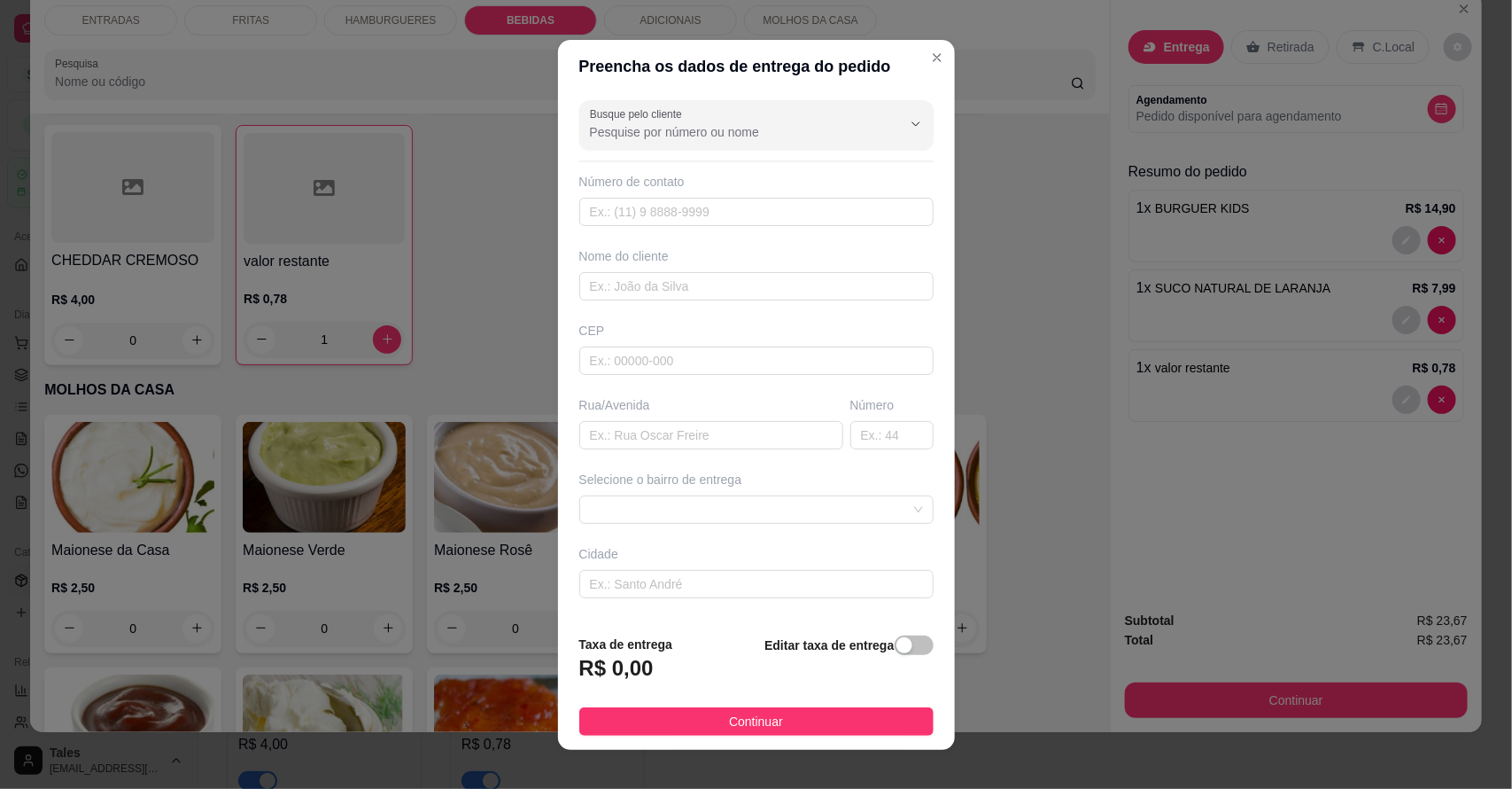
click at [666, 115] on label "Busque pelo cliente" at bounding box center [639, 114] width 98 height 15
click at [666, 123] on input "Busque pelo cliente" at bounding box center [732, 131] width 283 height 18
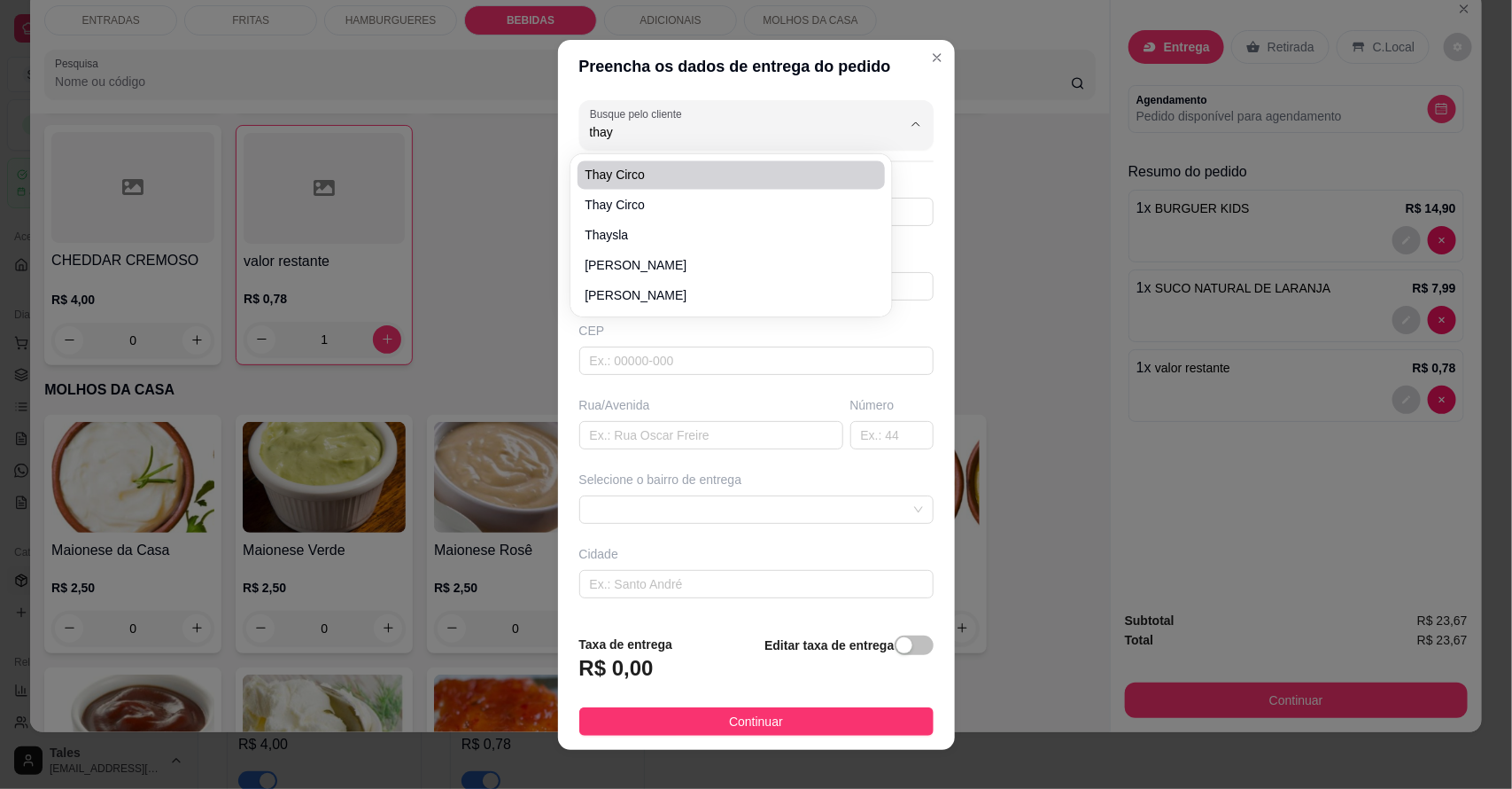
click at [657, 178] on span "thay circo" at bounding box center [722, 174] width 276 height 18
type input "thay circo"
type input "87981603205"
type input "thay circo"
type input "Salitre"
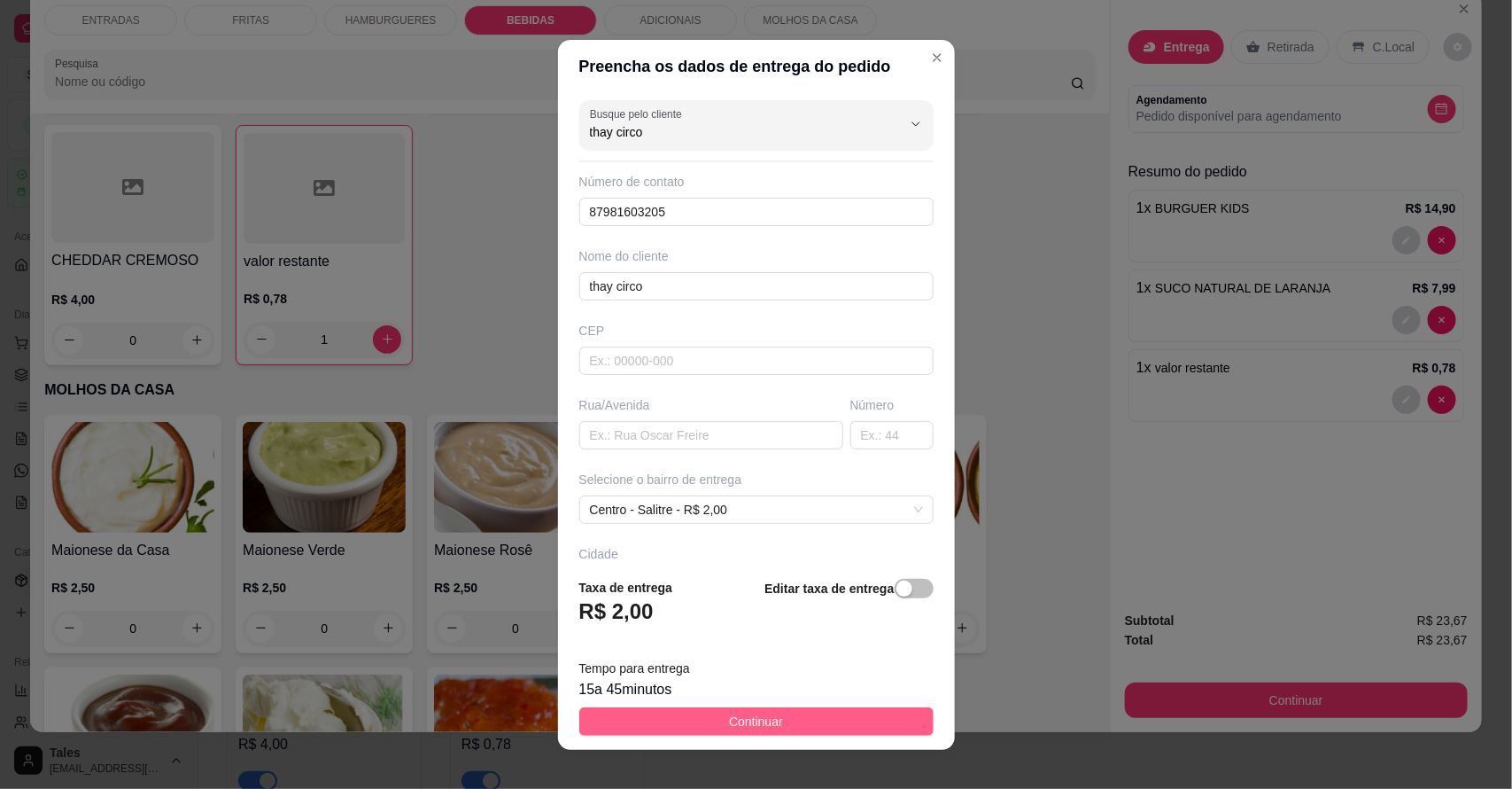
click at [738, 718] on span "Continuar" at bounding box center [756, 721] width 54 height 20
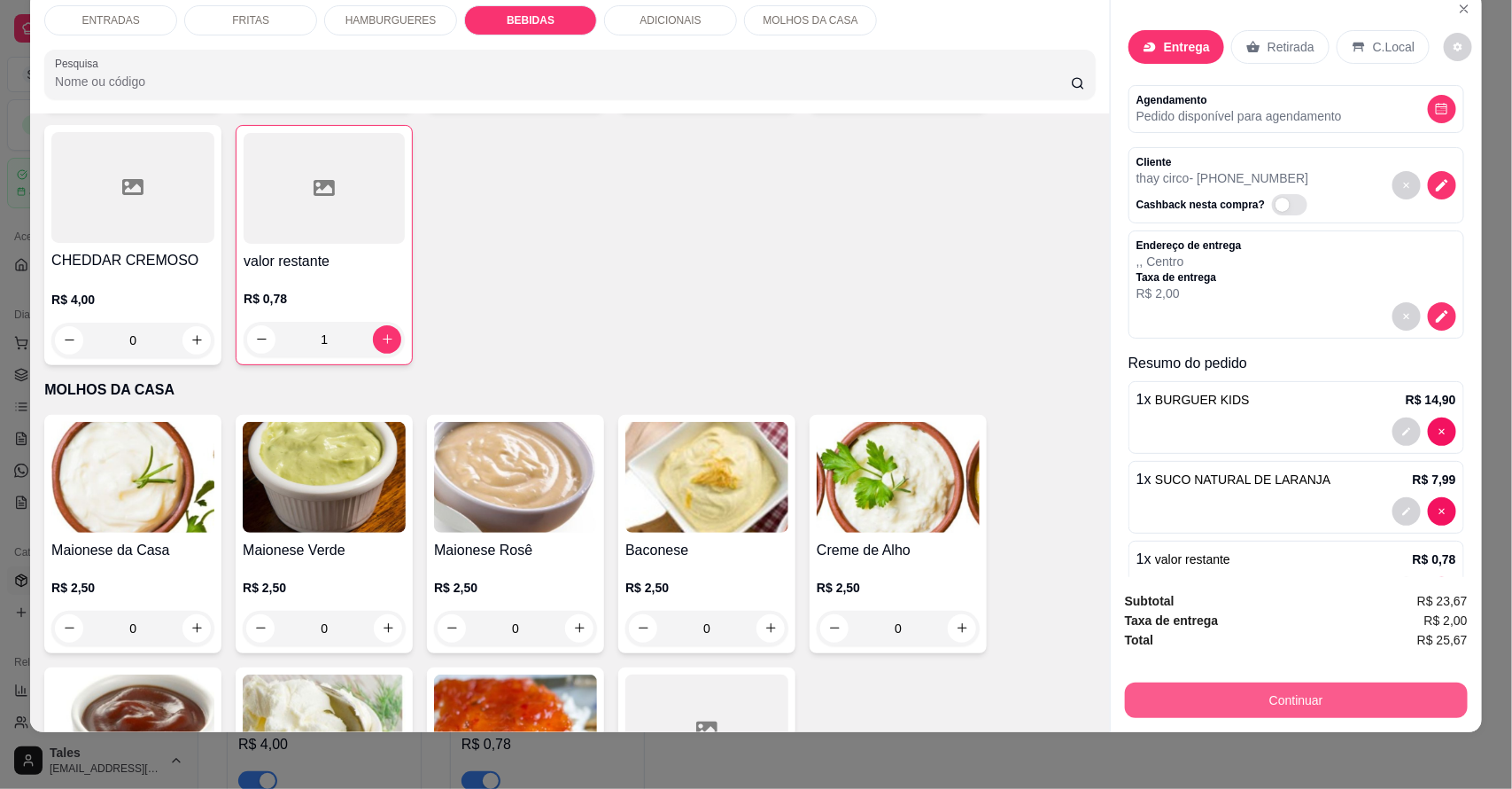
click at [1309, 695] on button "Continuar" at bounding box center [1296, 700] width 343 height 36
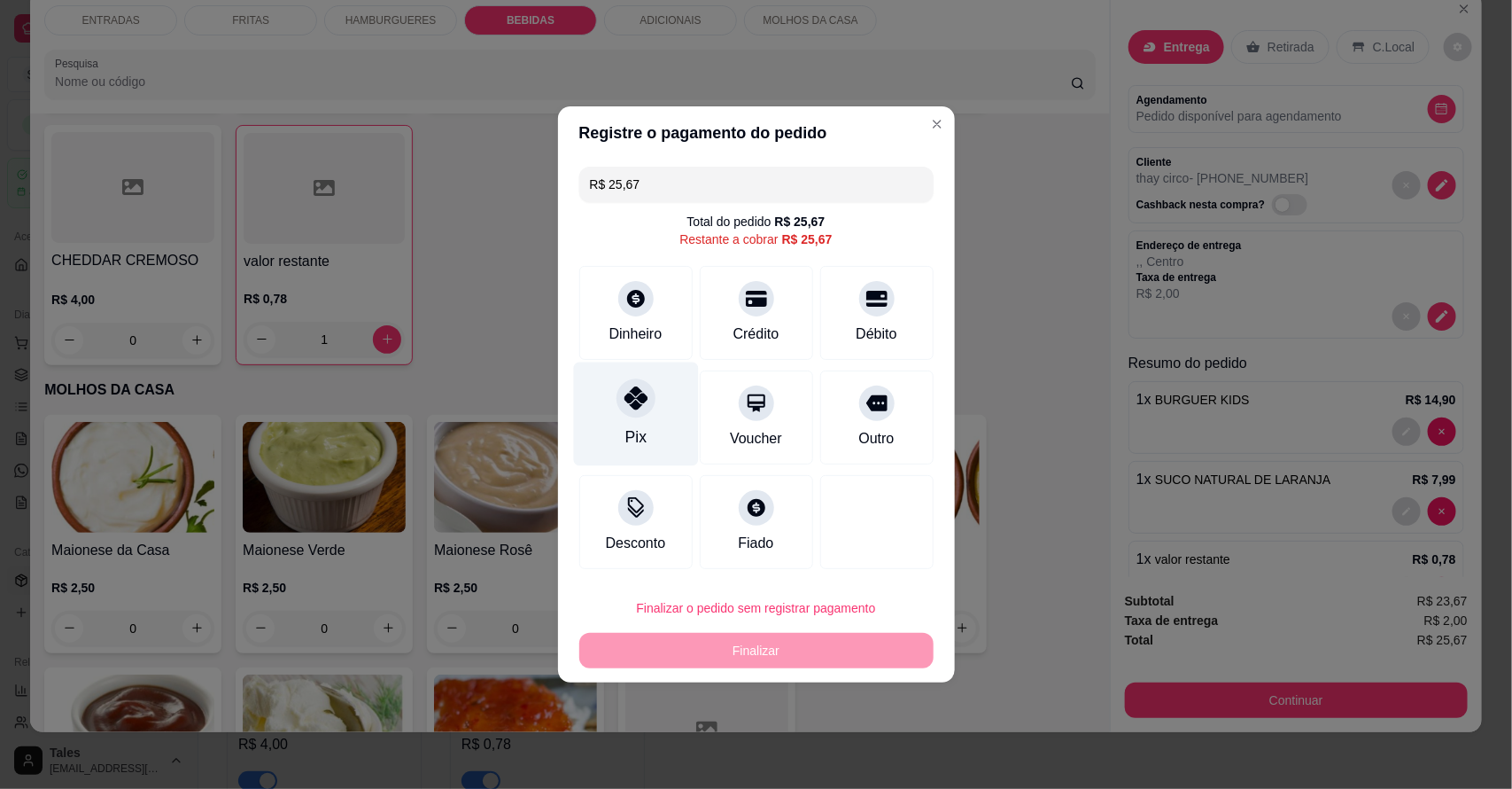
click at [639, 422] on div "Pix" at bounding box center [636, 415] width 125 height 104
type input "R$ 0,00"
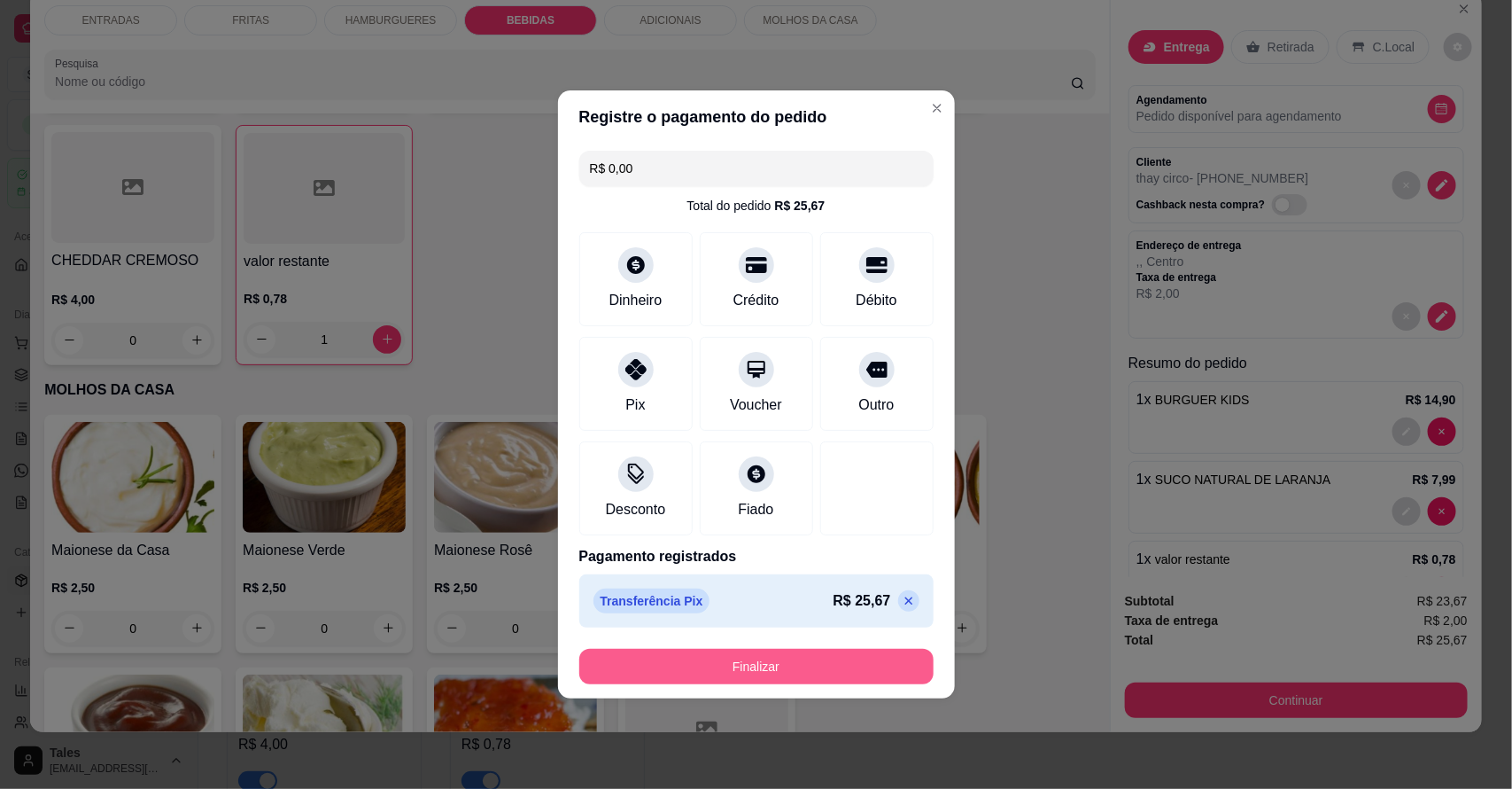
click at [749, 669] on button "Finalizar" at bounding box center [756, 667] width 354 height 36
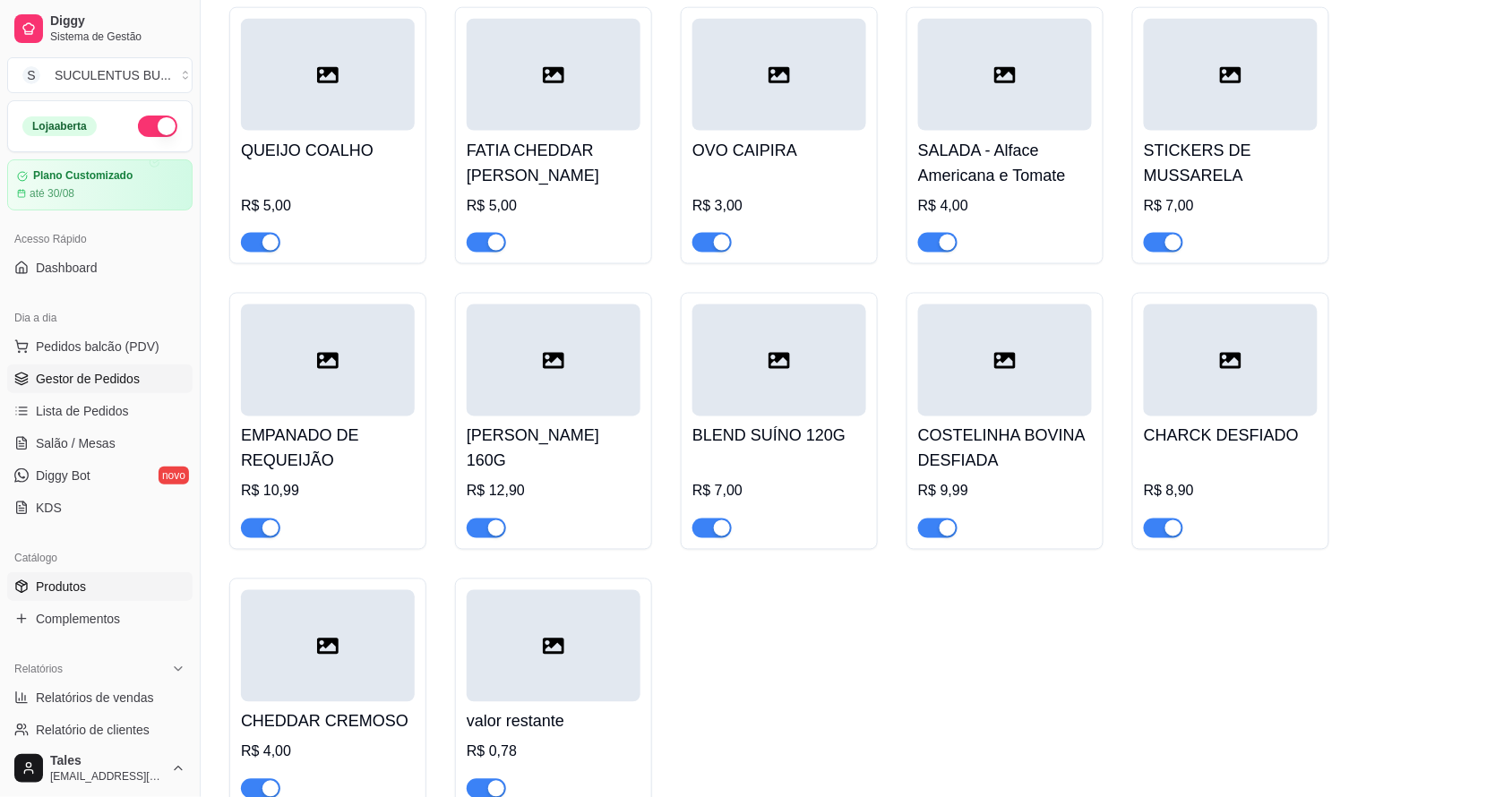
click at [98, 382] on span "Gestor de Pedidos" at bounding box center [88, 378] width 104 height 18
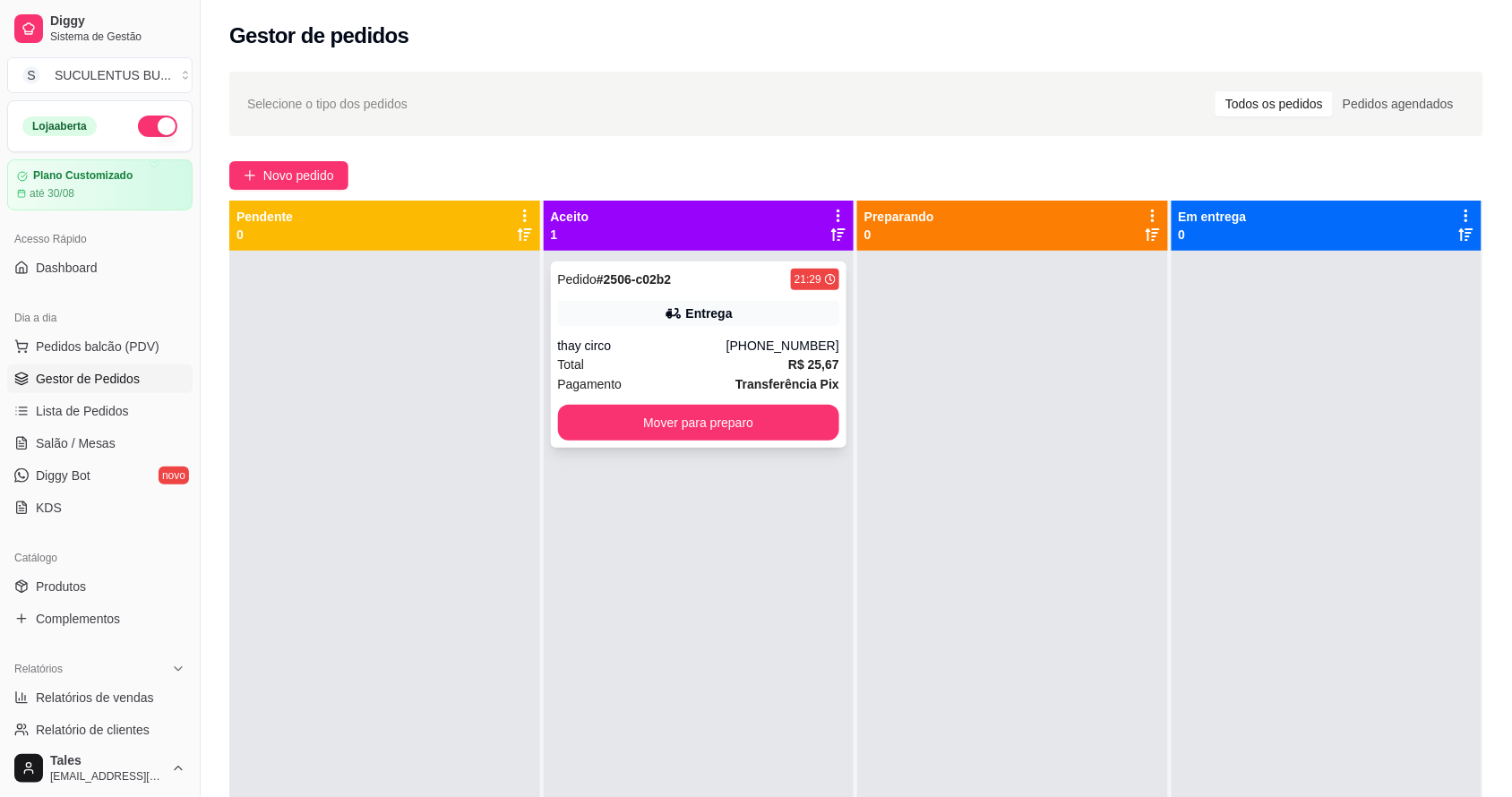
click at [673, 333] on div "Pedido # 2506-c02b2 21:29 Entrega thay circo [PHONE_NUMBER] Total R$ 25,67 Paga…" at bounding box center [699, 354] width 297 height 186
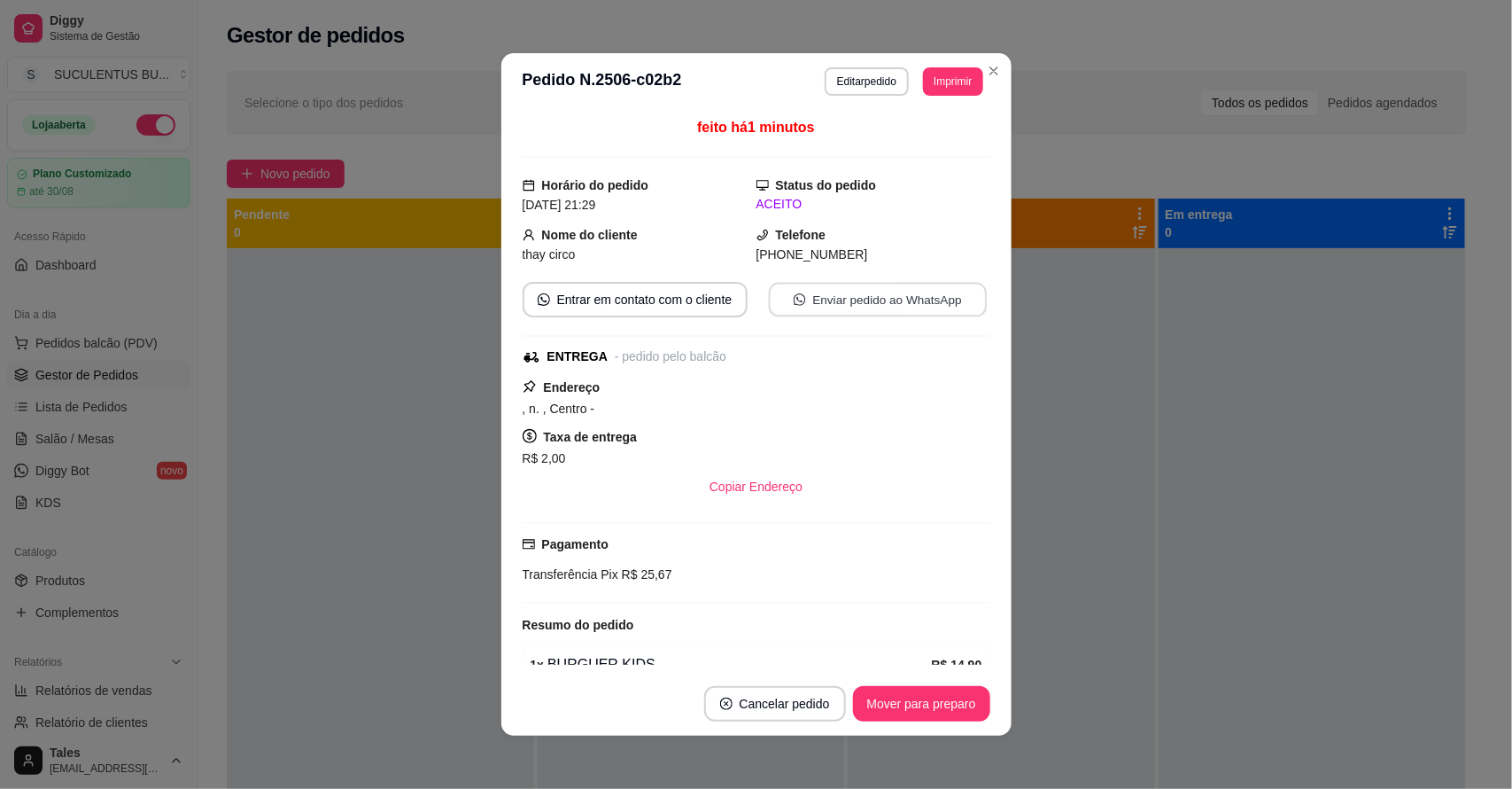
click at [807, 298] on button "Enviar pedido ao WhatsApp" at bounding box center [876, 300] width 218 height 35
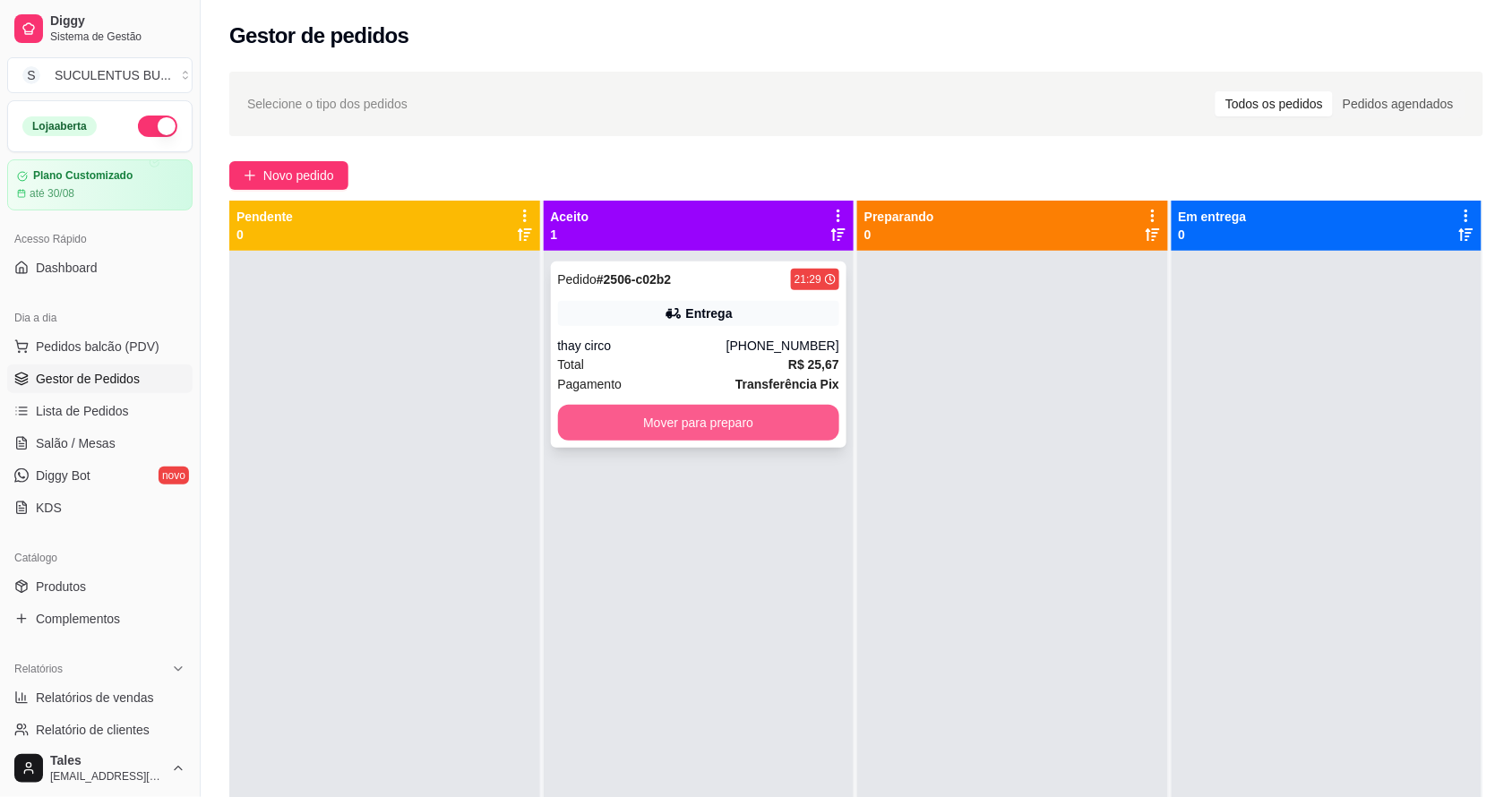
click at [580, 421] on button "Mover para preparo" at bounding box center [699, 423] width 283 height 36
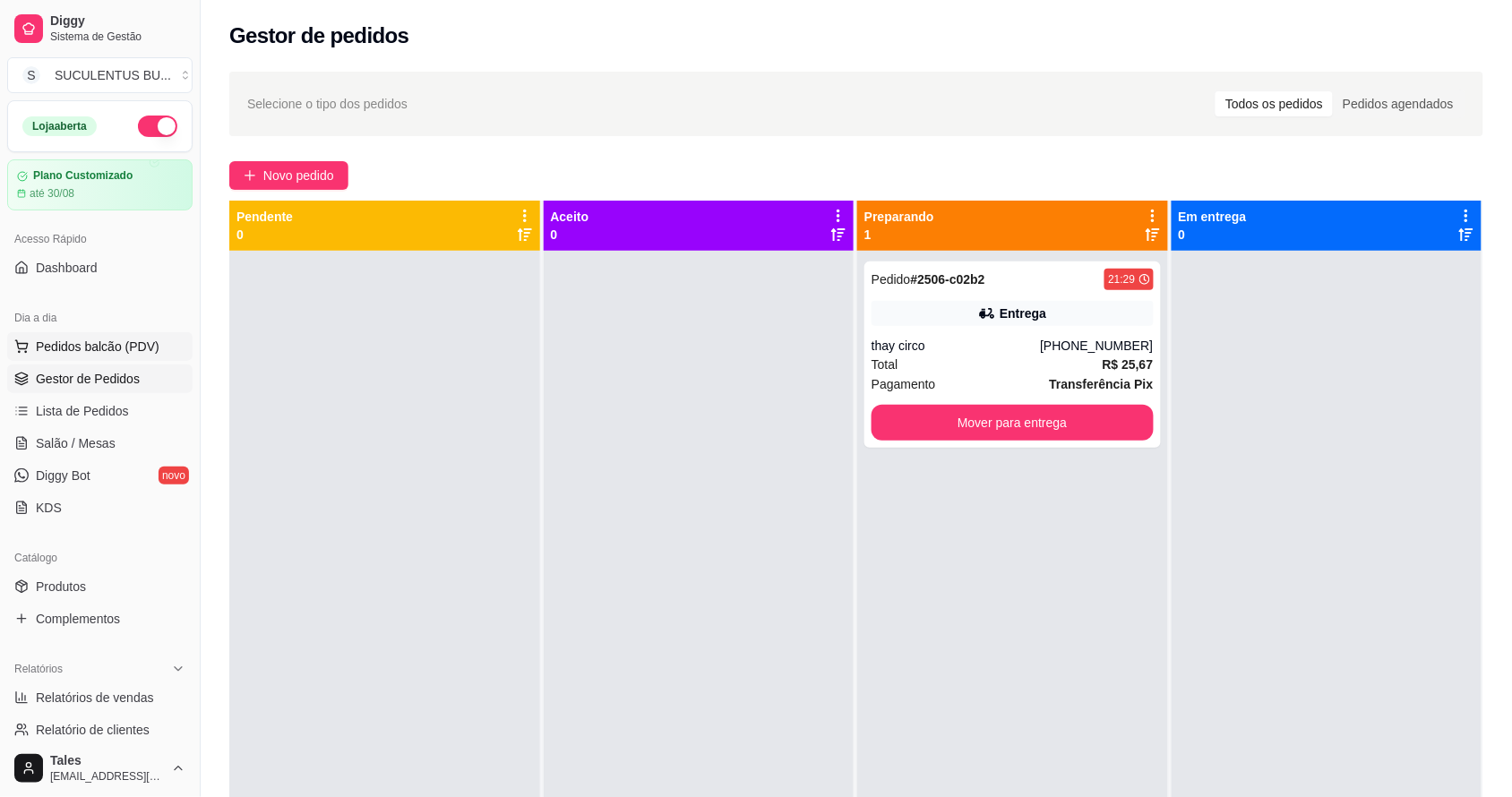
click at [99, 359] on button "Pedidos balcão (PDV)" at bounding box center [100, 346] width 185 height 29
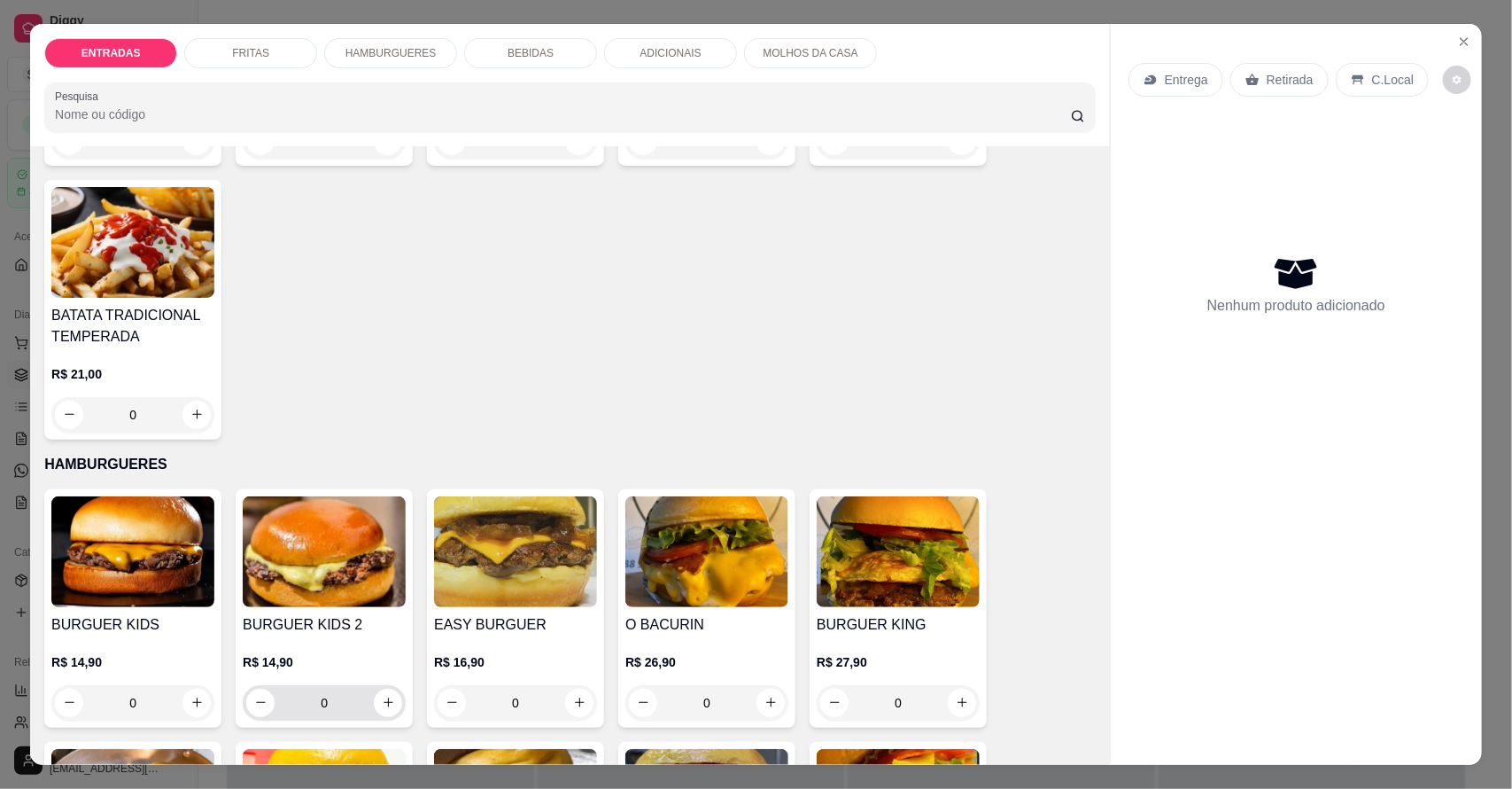
scroll to position [776, 0]
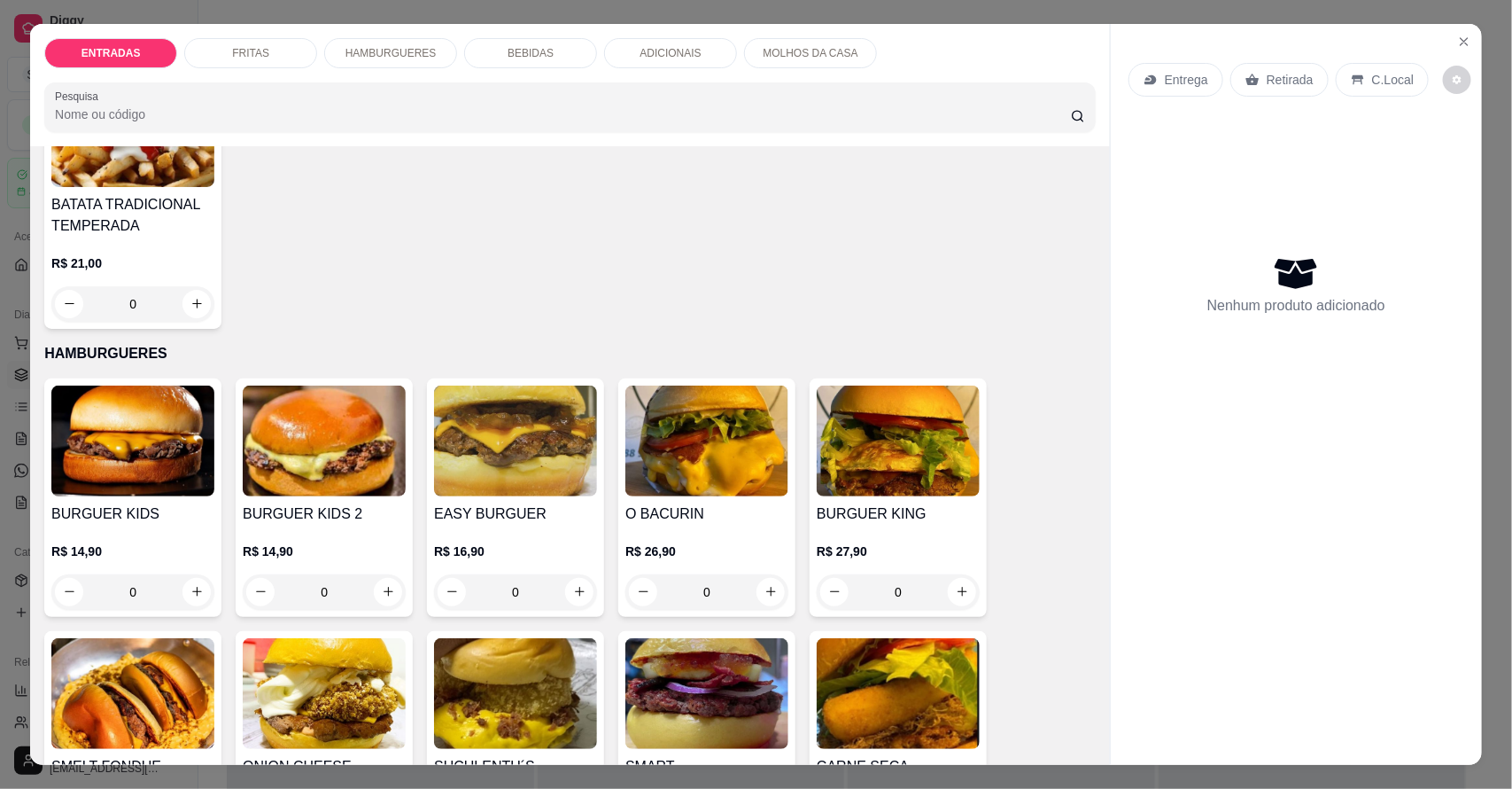
click at [567, 594] on div "0" at bounding box center [516, 592] width 163 height 36
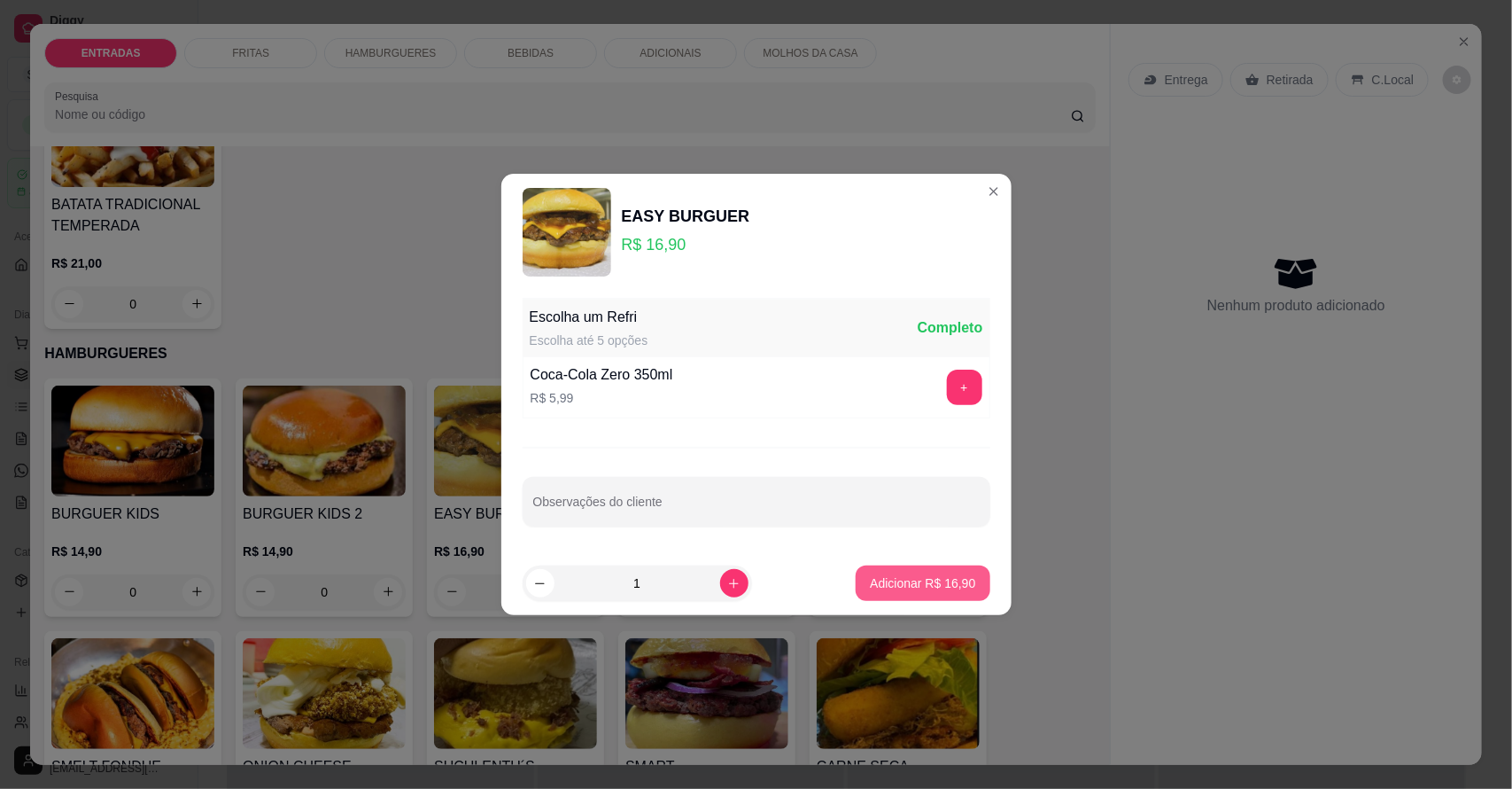
click at [881, 577] on p "Adicionar R$ 16,90" at bounding box center [923, 583] width 106 height 18
type input "1"
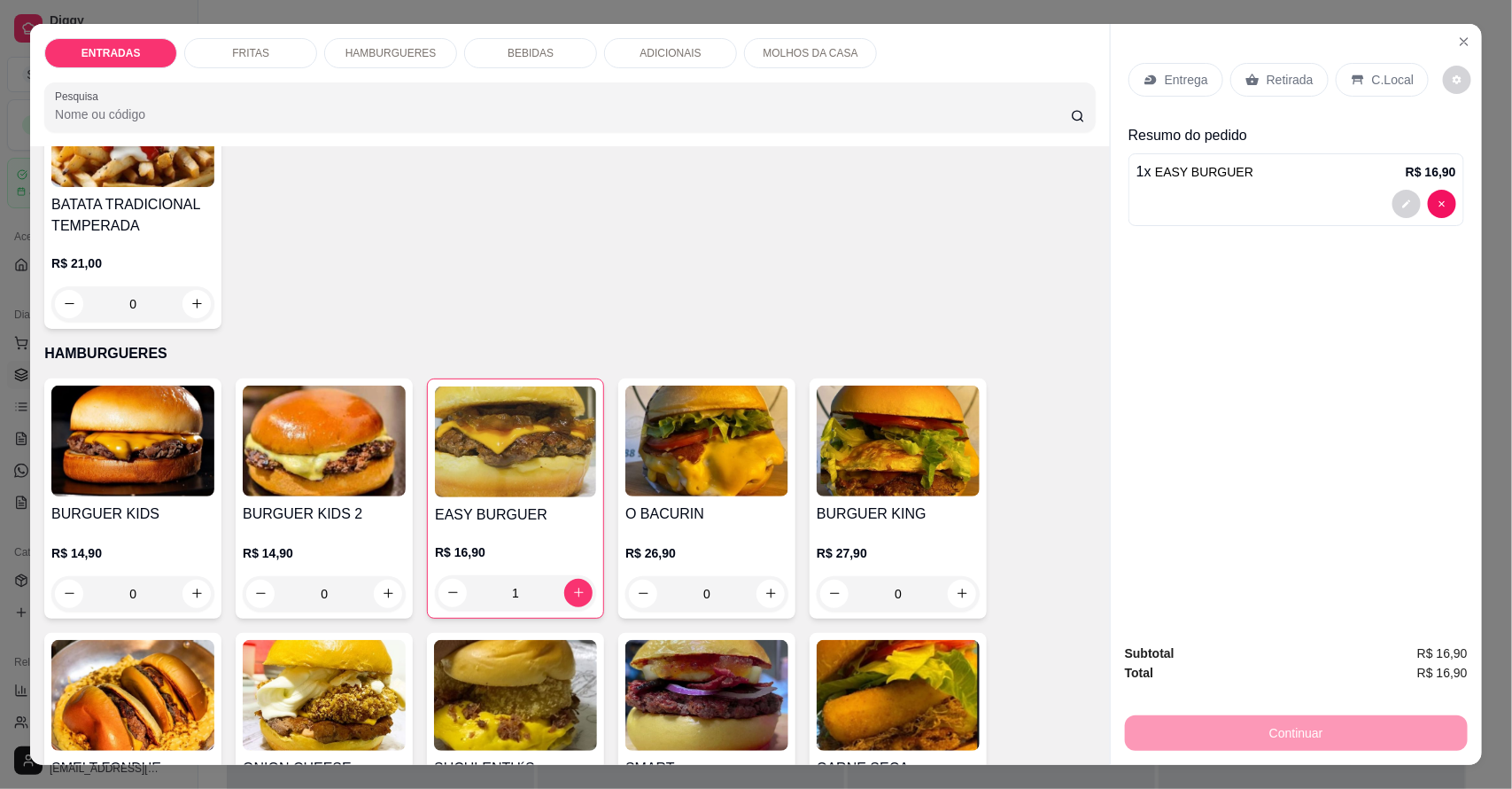
click at [763, 53] on p "MOLHOS DA CASA" at bounding box center [810, 53] width 94 height 14
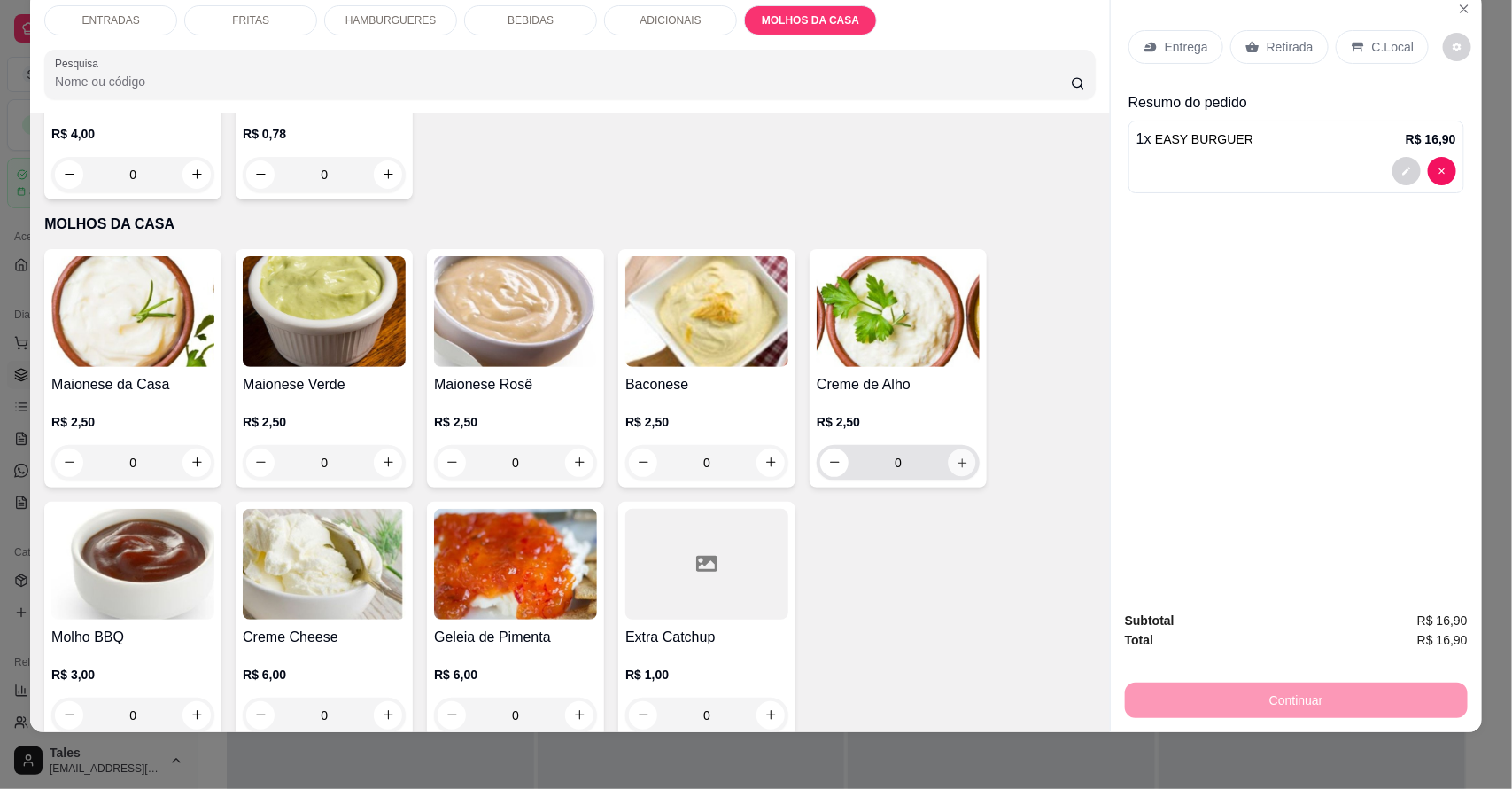
click at [958, 455] on icon "increase-product-quantity" at bounding box center [962, 462] width 13 height 13
type input "1"
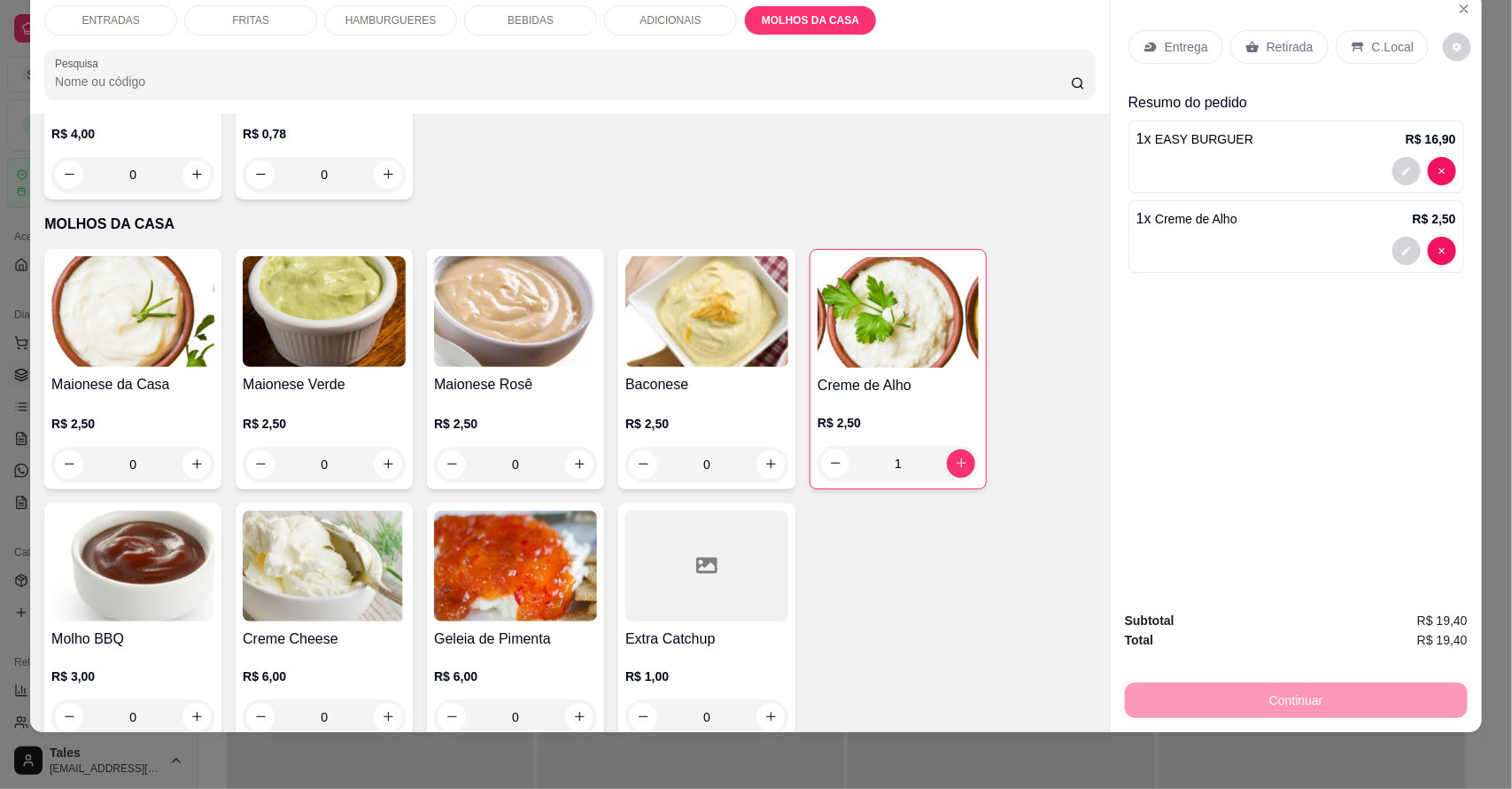
click at [535, 23] on p "BEBIDAS" at bounding box center [531, 20] width 46 height 14
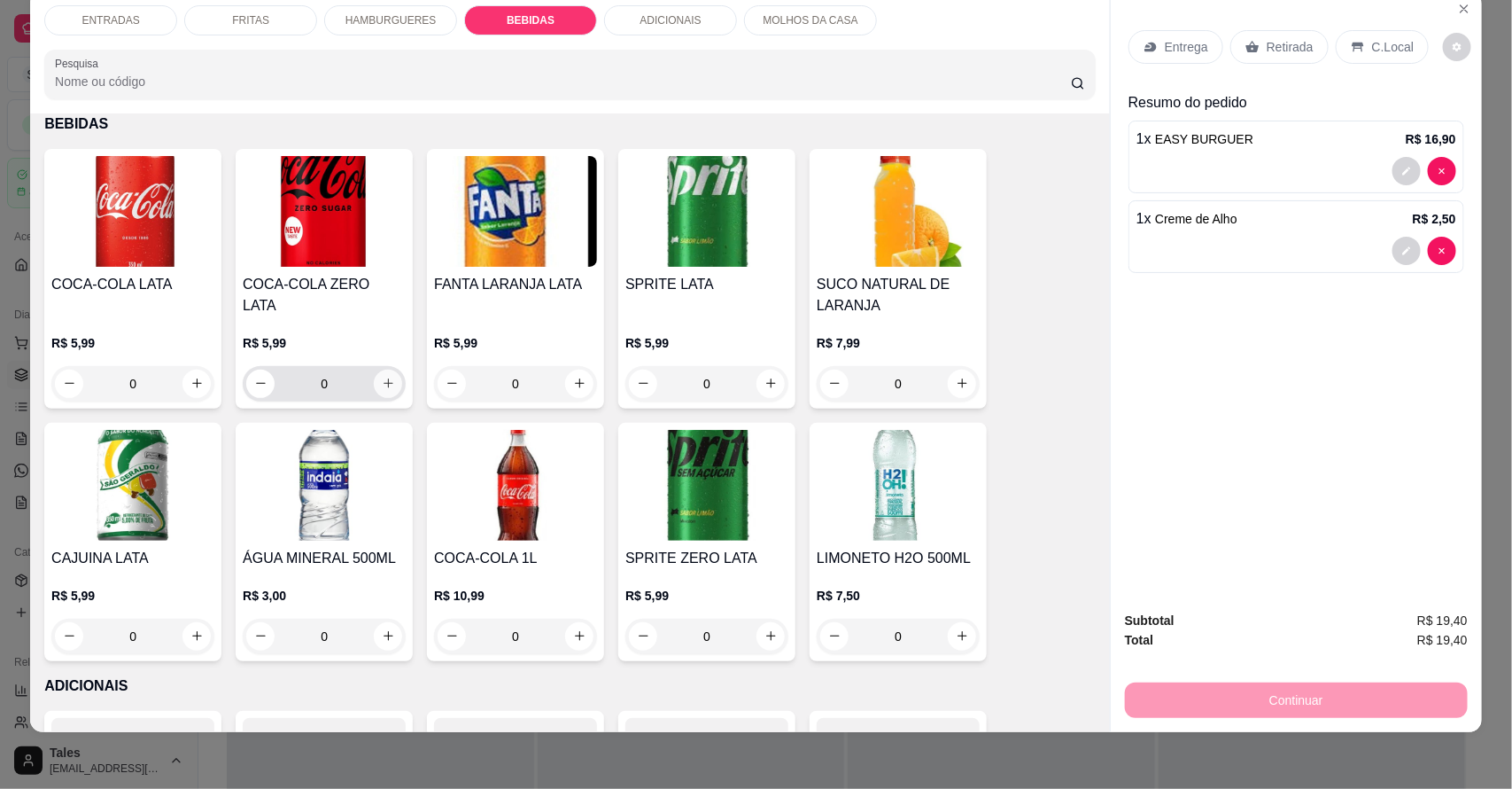
click at [382, 386] on icon "increase-product-quantity" at bounding box center [388, 384] width 13 height 13
type input "1"
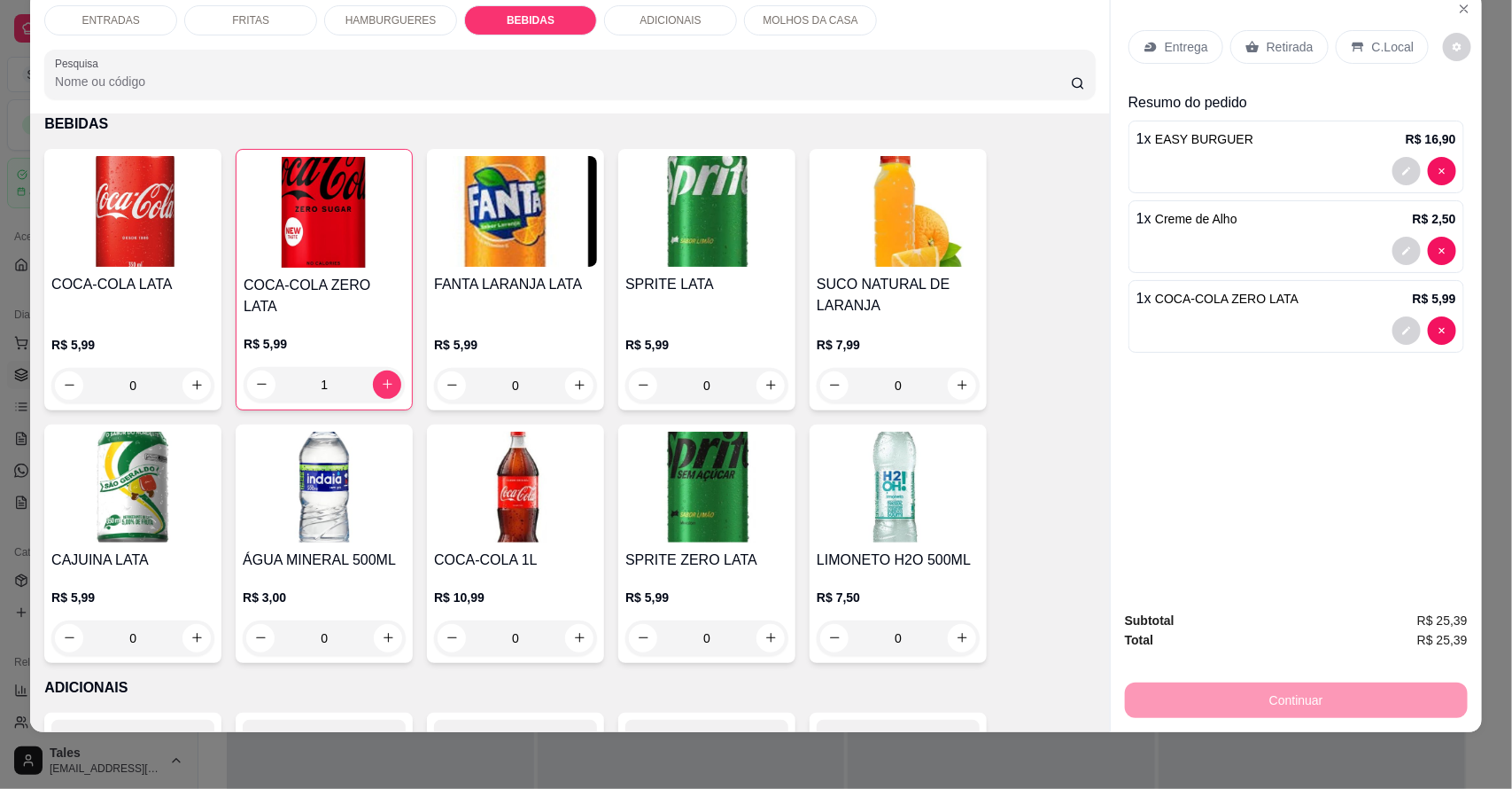
click at [1184, 38] on p "Entrega" at bounding box center [1187, 46] width 43 height 18
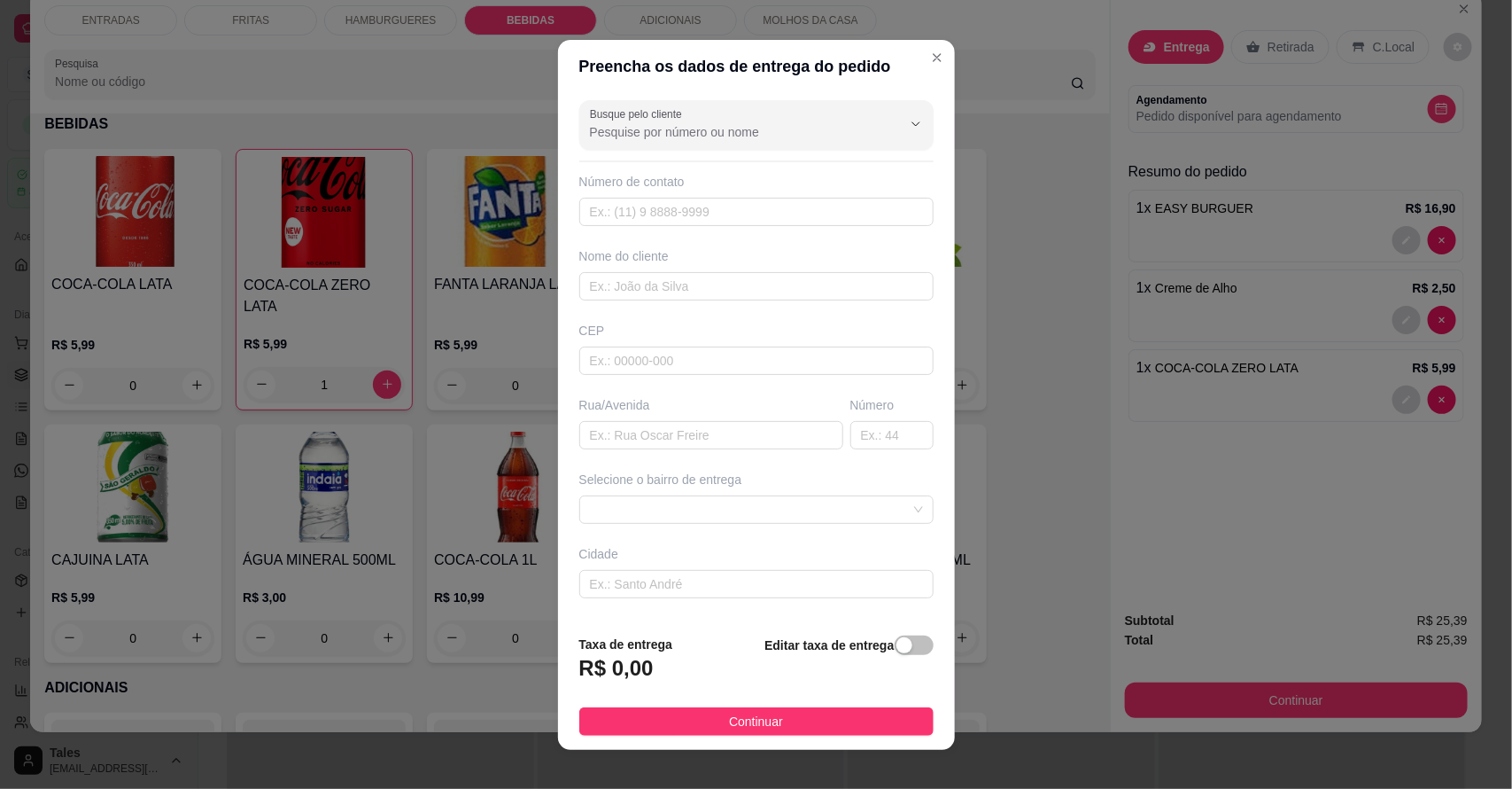
click at [670, 142] on div at bounding box center [756, 126] width 333 height 36
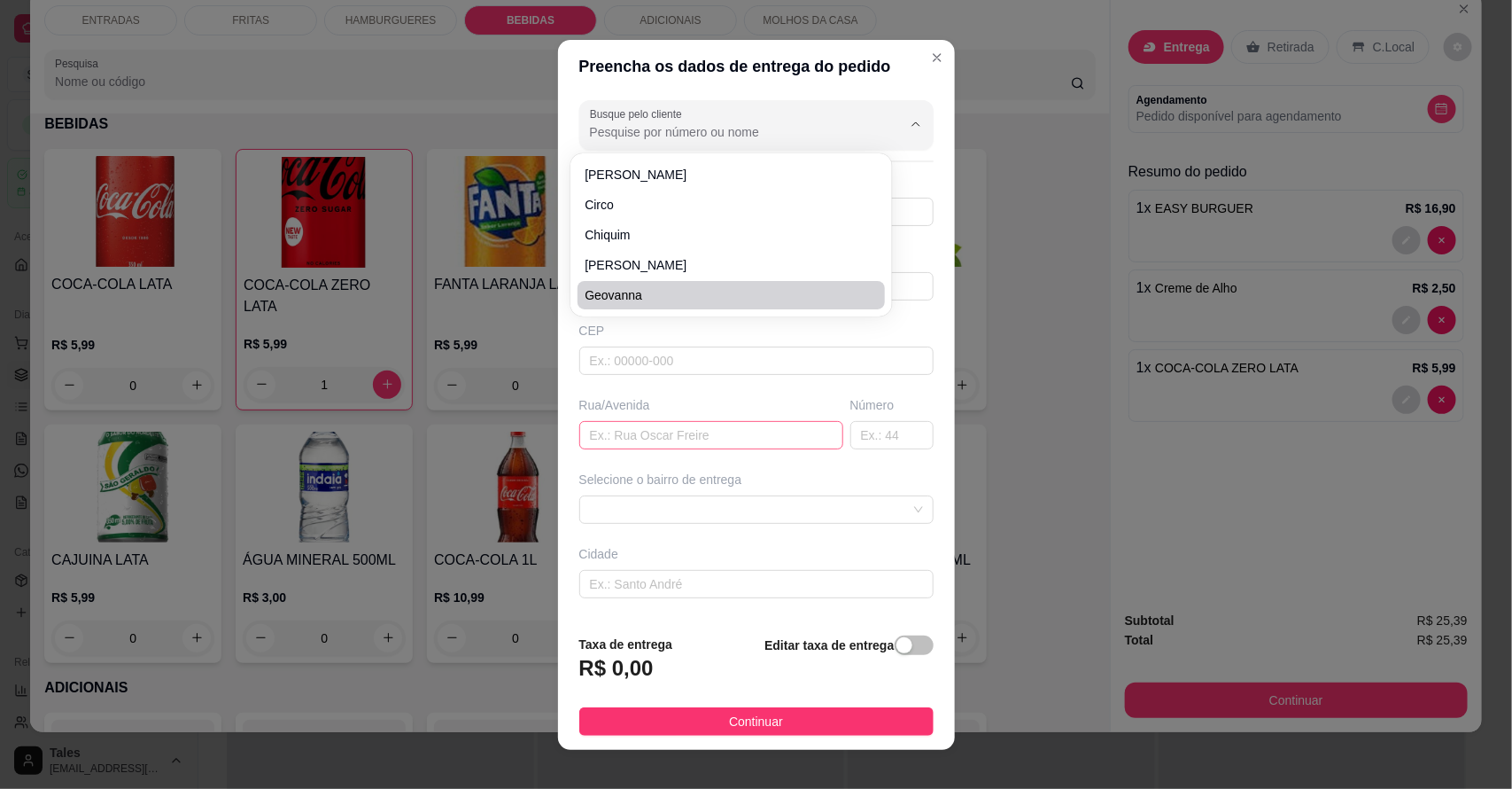
click at [611, 443] on input "text" at bounding box center [712, 436] width 264 height 28
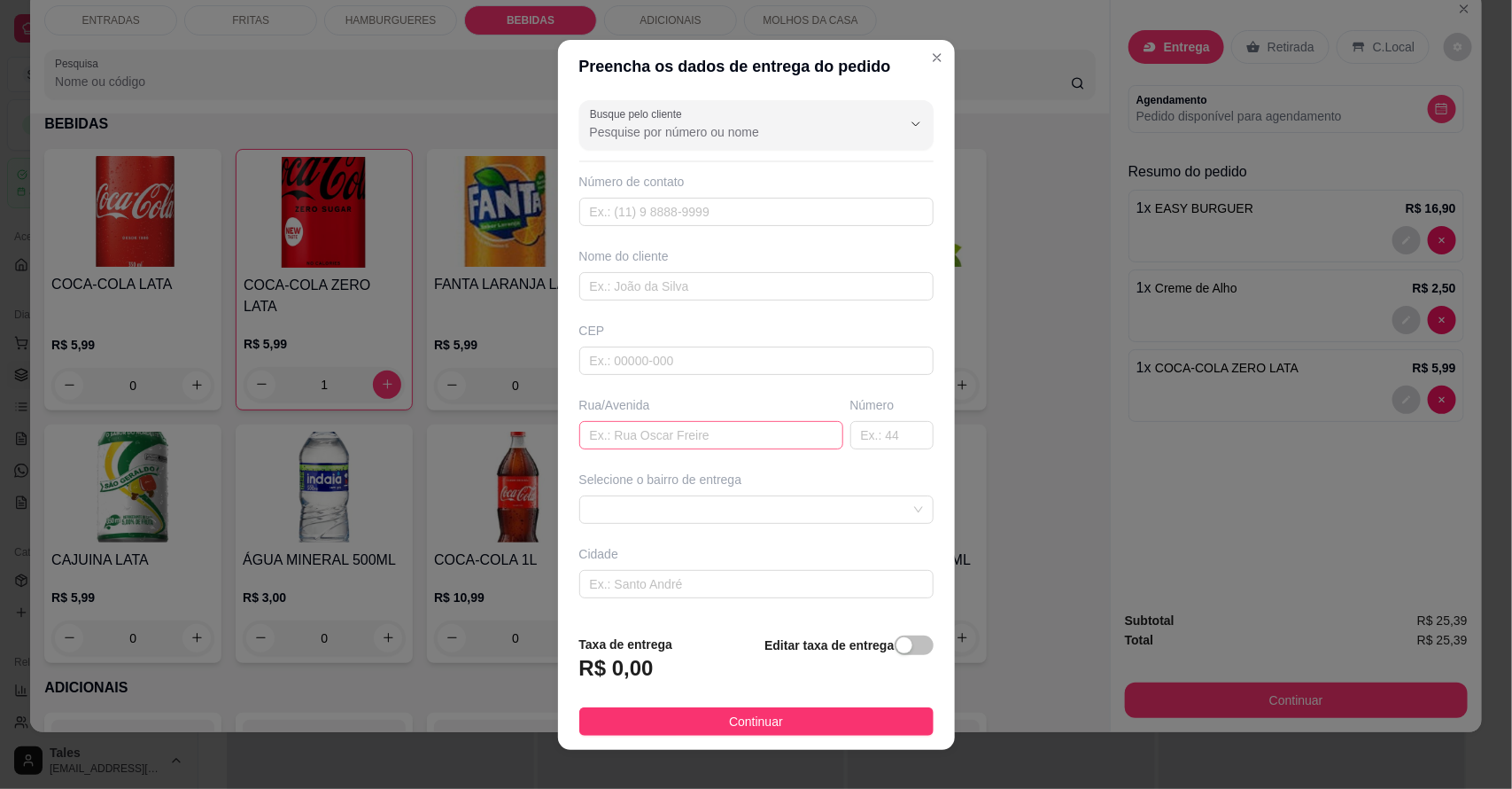
paste input "Segunda casa a direita beira da pista quase de frente ao postinho de saúde"
type input "Segunda casa a direita beira da pista quase de frente ao postinho de saúde"
click at [607, 445] on input "text" at bounding box center [712, 436] width 264 height 28
click at [608, 443] on input "text" at bounding box center [712, 436] width 264 height 28
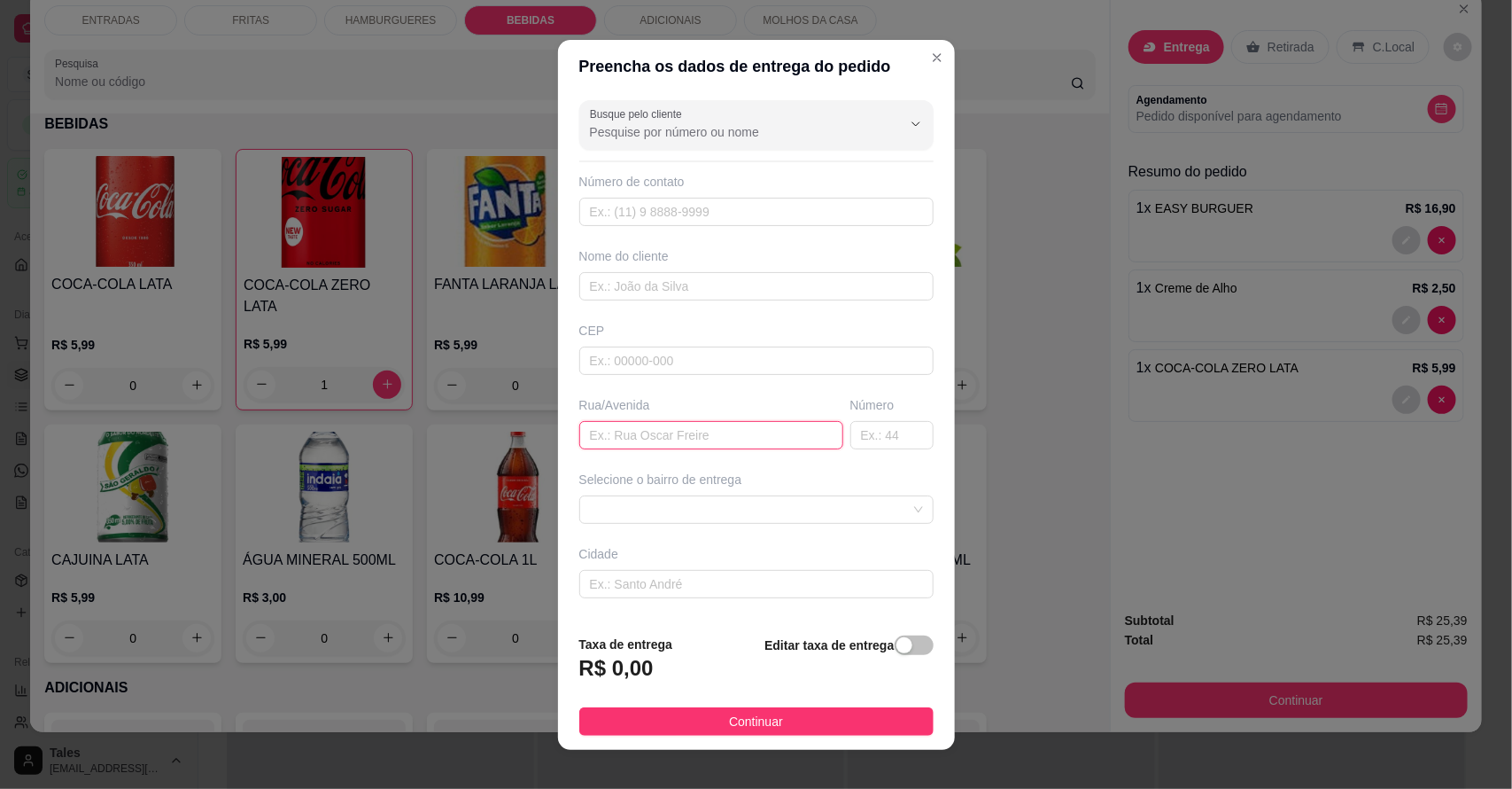
click at [608, 443] on input "text" at bounding box center [712, 436] width 264 height 28
click at [608, 439] on input "text" at bounding box center [712, 436] width 264 height 28
paste input "Segunda casa a direita beira da pista quase de frente ao postinho de saúde"
type input "Segunda casa a direita beira da pista quase de frente ao postinho de saúde"
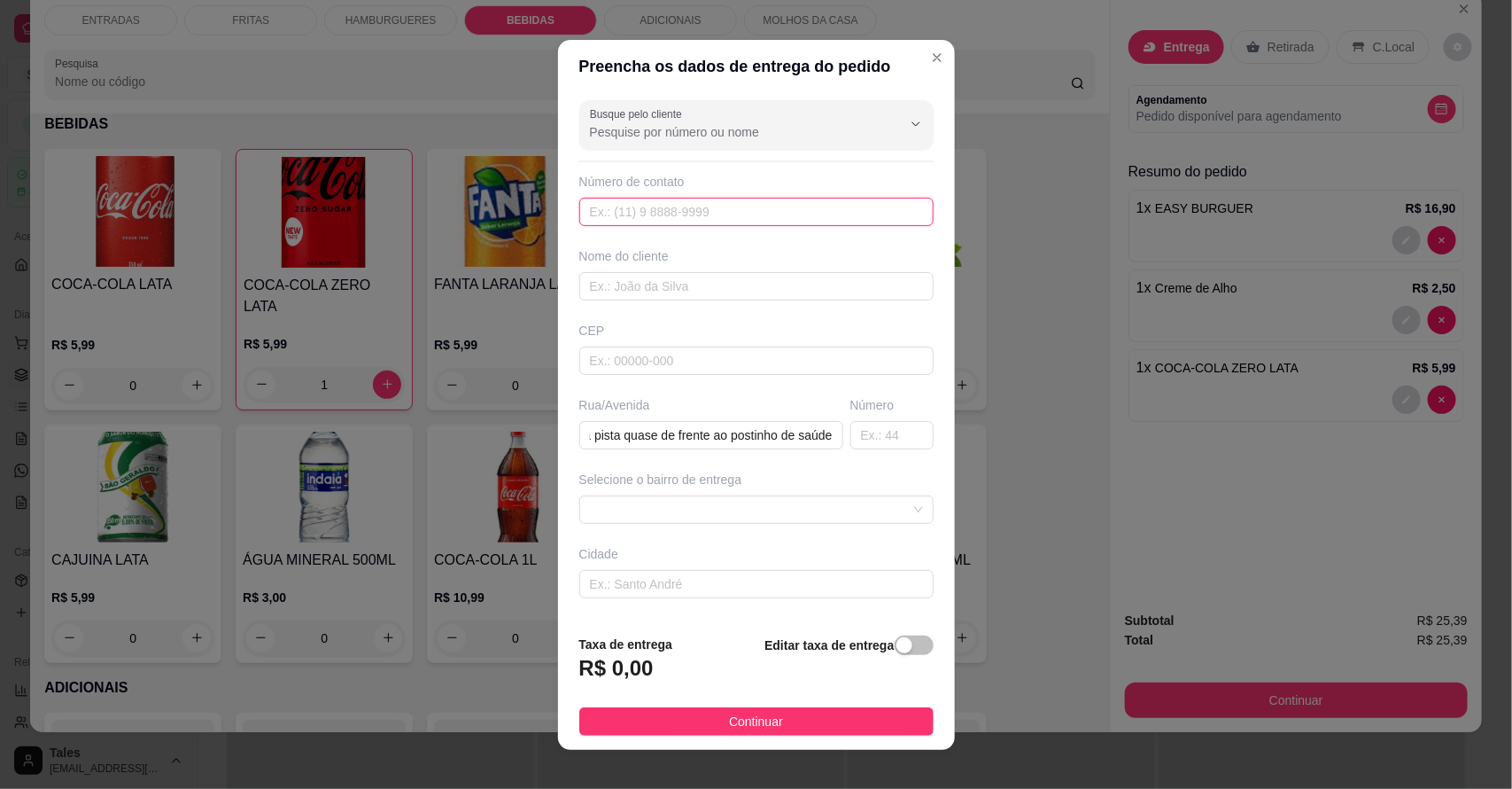
click at [614, 207] on input "text" at bounding box center [756, 212] width 354 height 28
type input "[PHONE_NUMBER]"
click at [648, 280] on input "text" at bounding box center [756, 286] width 354 height 28
click at [703, 498] on span at bounding box center [756, 509] width 333 height 26
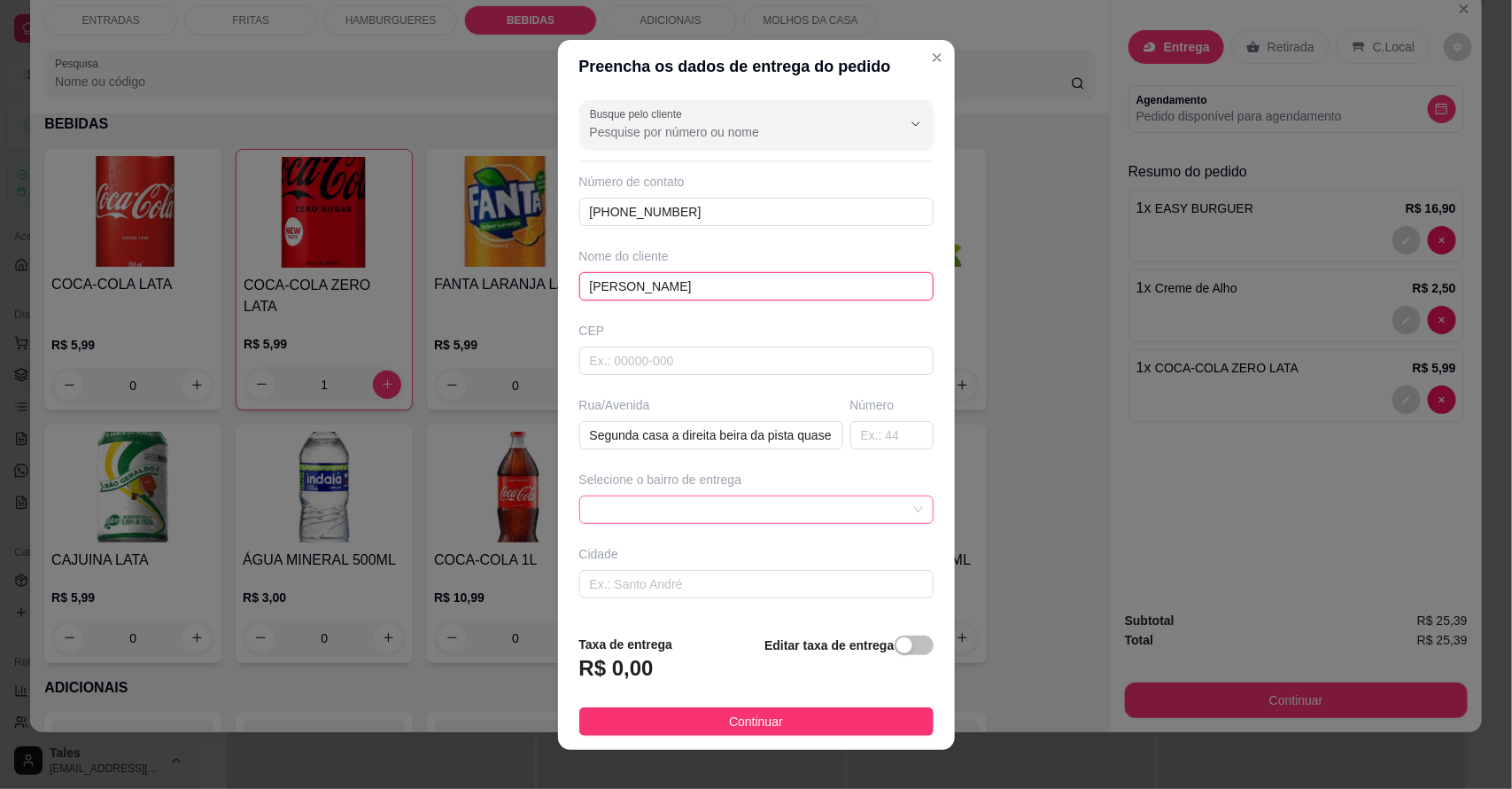
type input "[PERSON_NAME]"
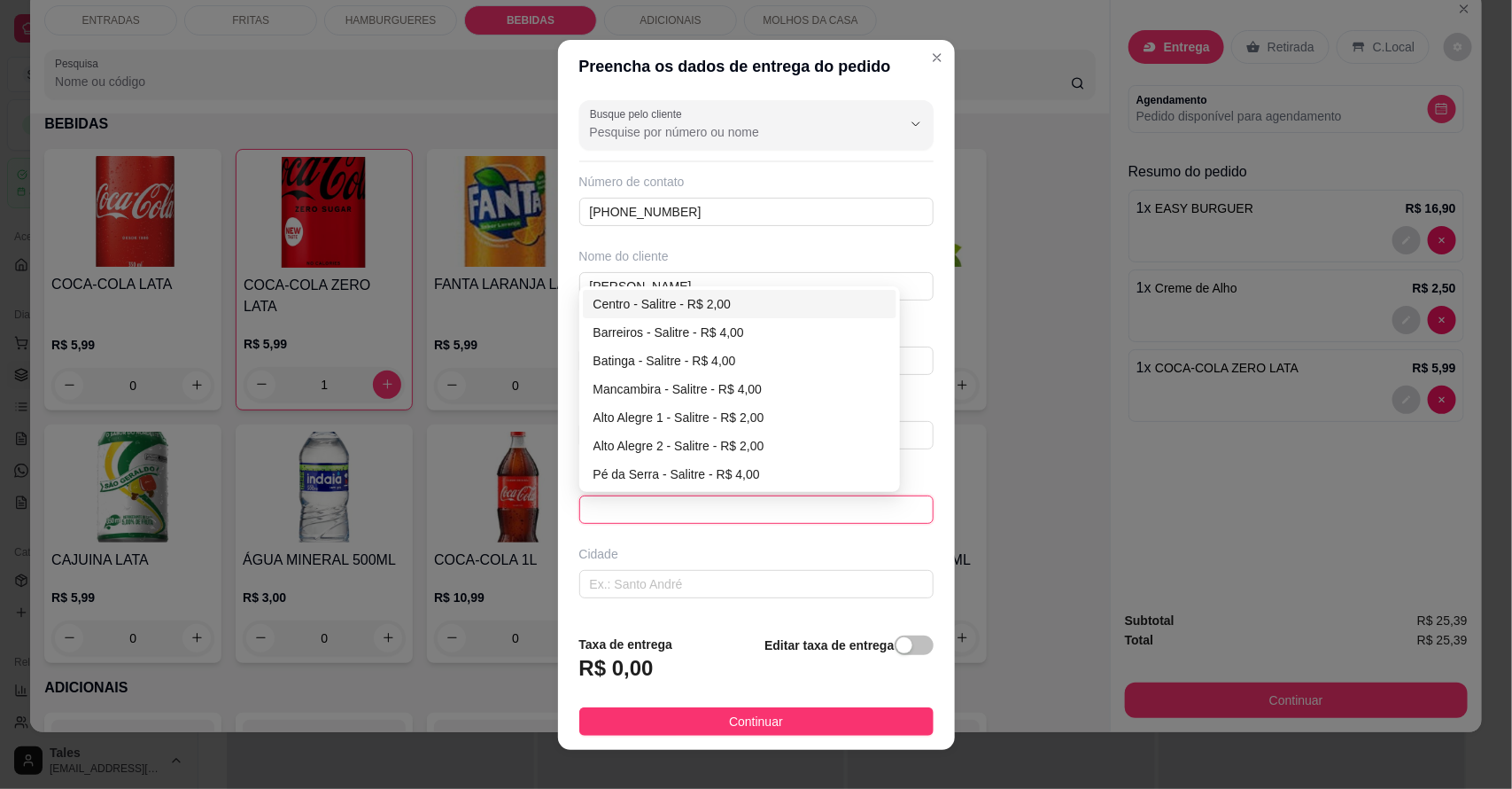
click at [703, 303] on div "Centro - Salitre - R$ 2,00" at bounding box center [740, 303] width 294 height 20
type input "Salitre"
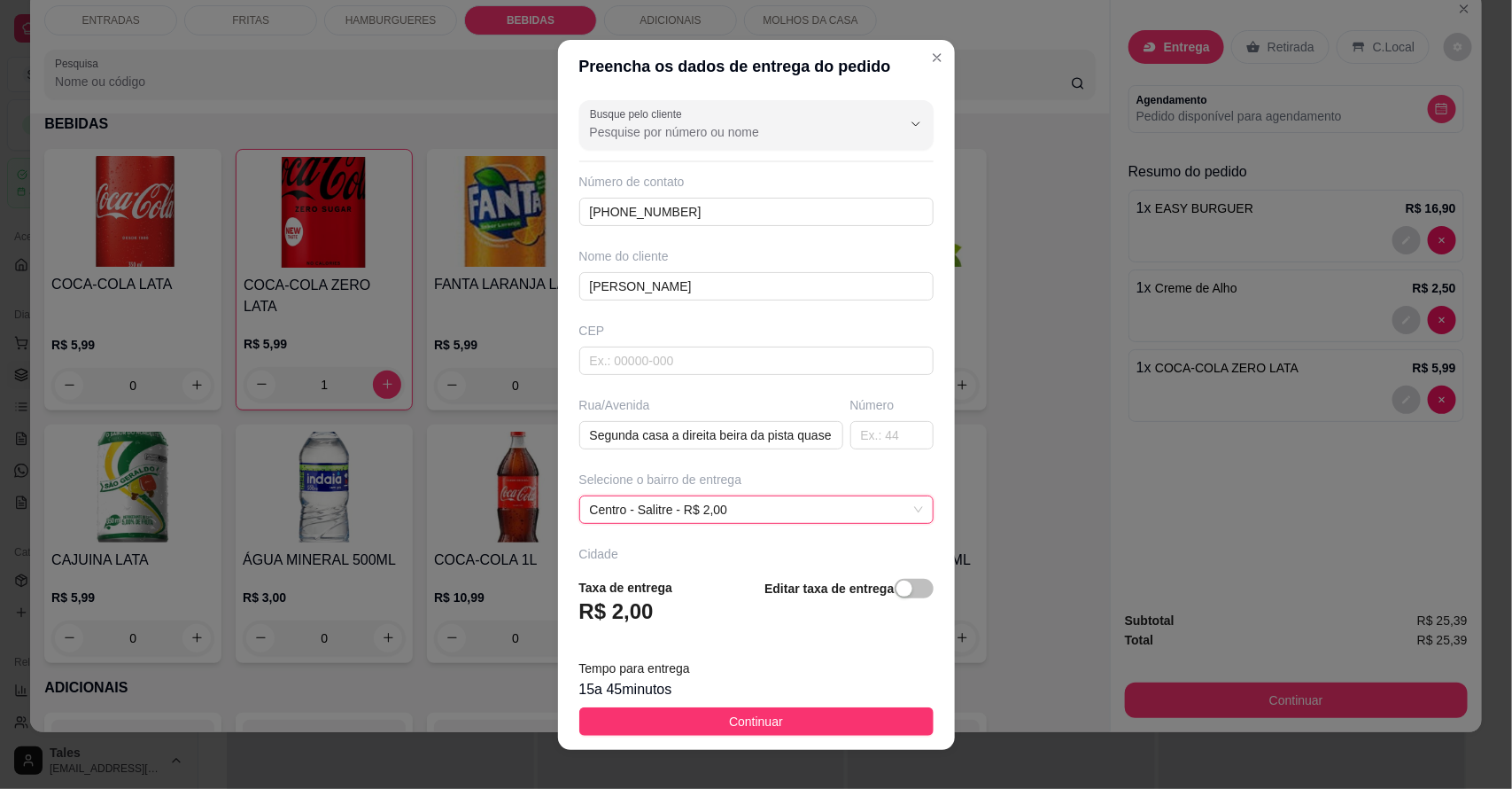
click at [696, 714] on button "Continuar" at bounding box center [756, 722] width 354 height 28
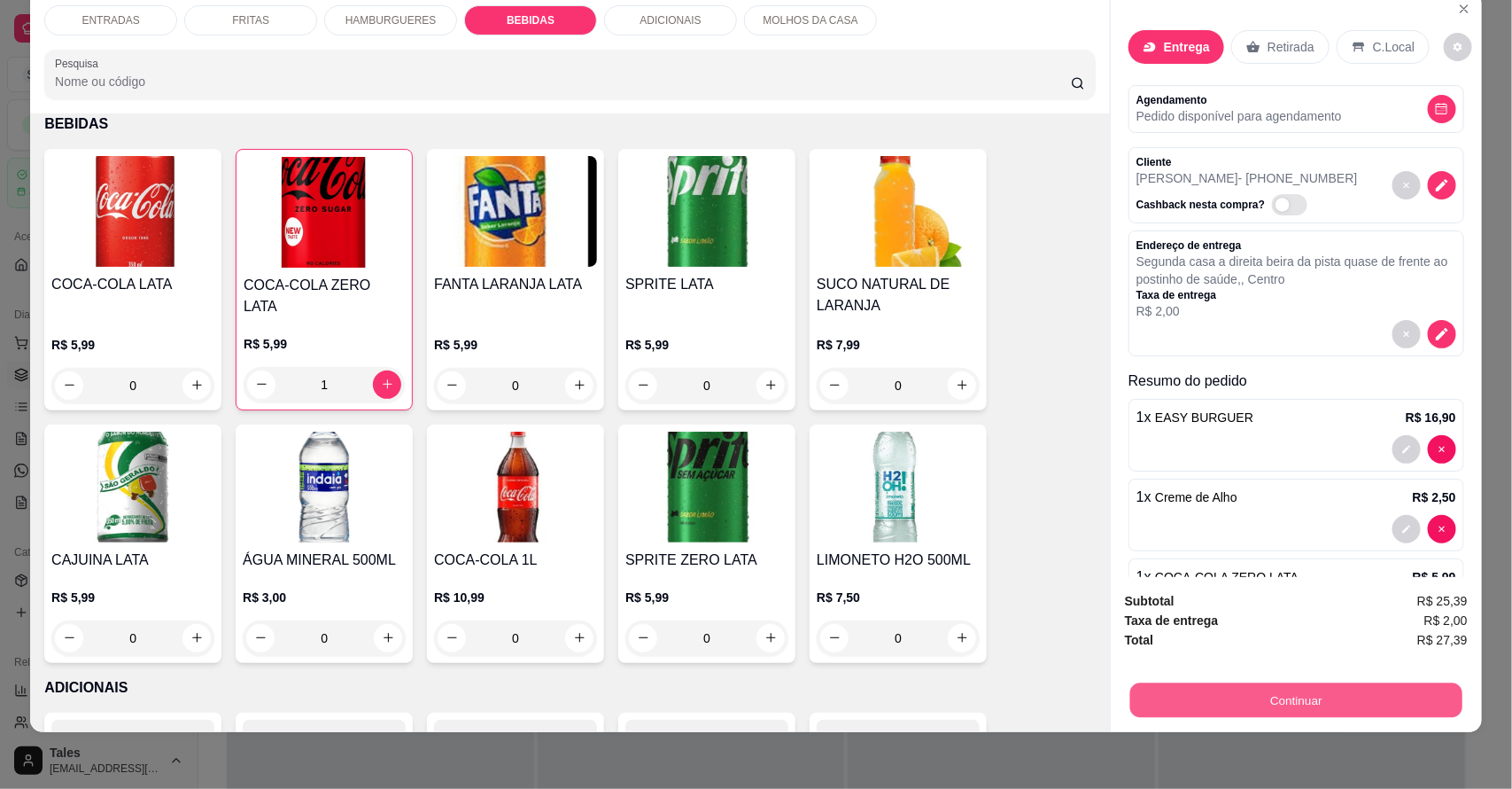
click at [1271, 697] on button "Continuar" at bounding box center [1297, 700] width 332 height 35
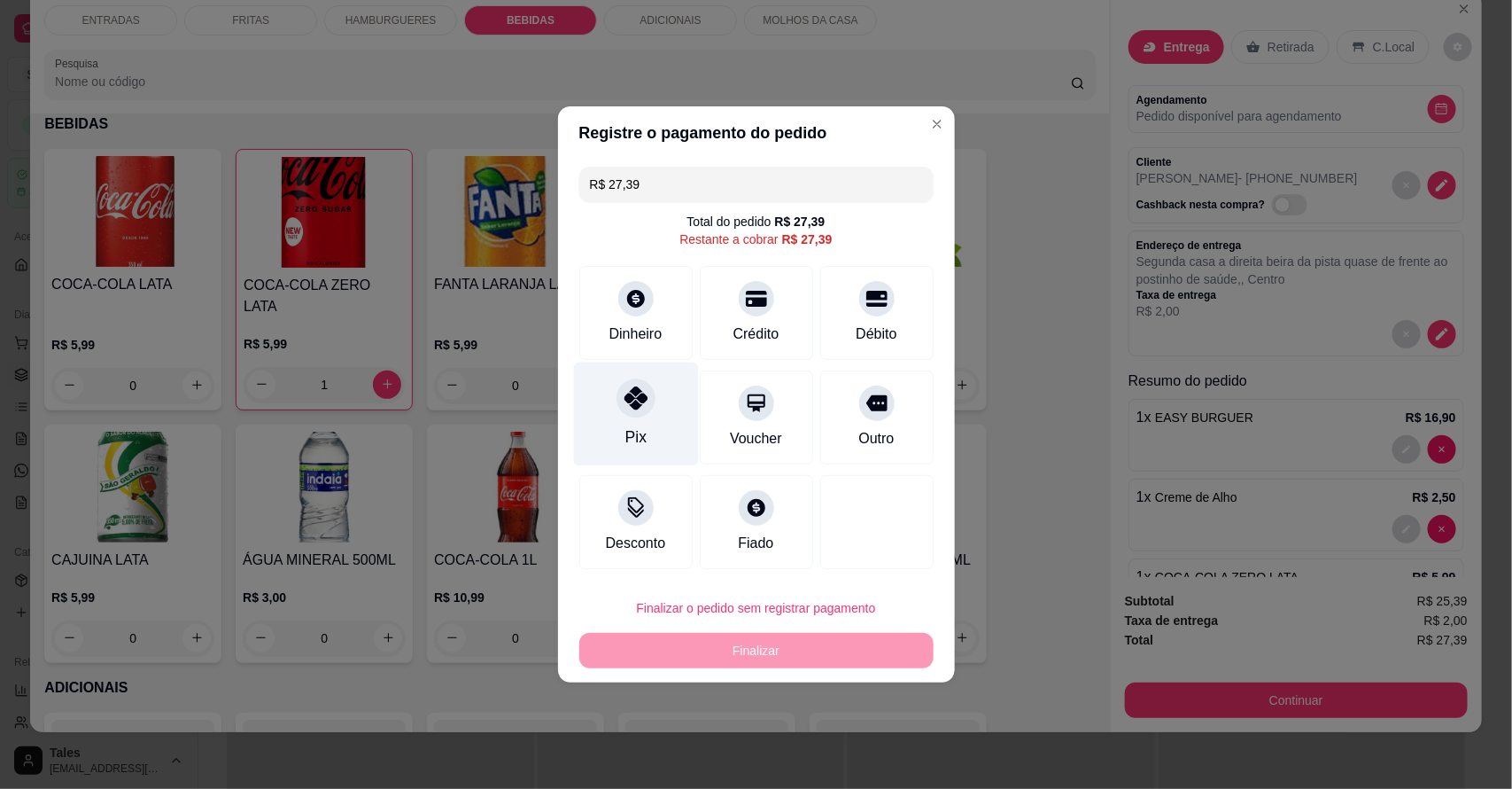
click at [640, 412] on div at bounding box center [636, 398] width 39 height 39
type input "R$ 0,00"
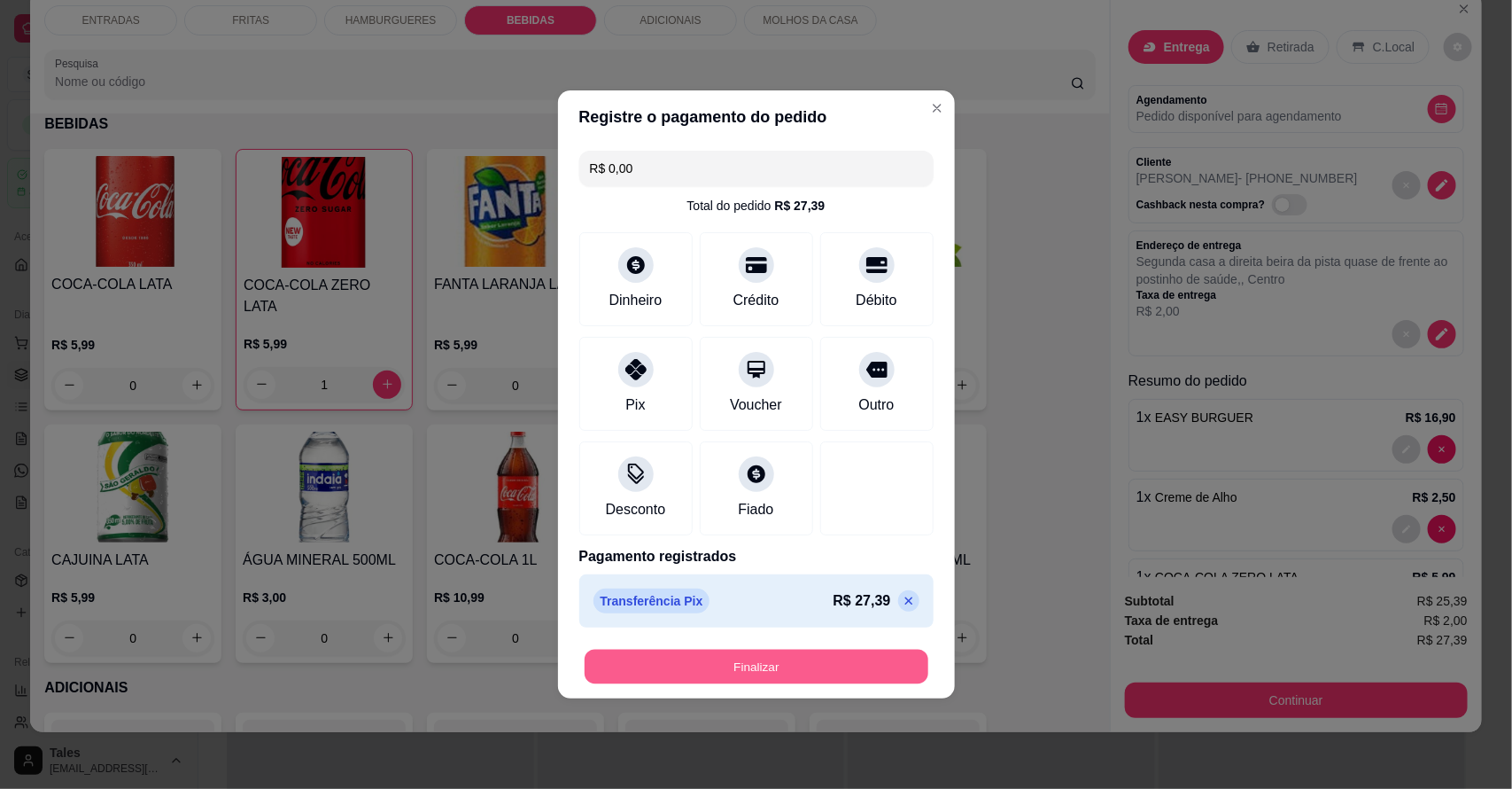
click at [758, 678] on button "Finalizar" at bounding box center [756, 667] width 344 height 35
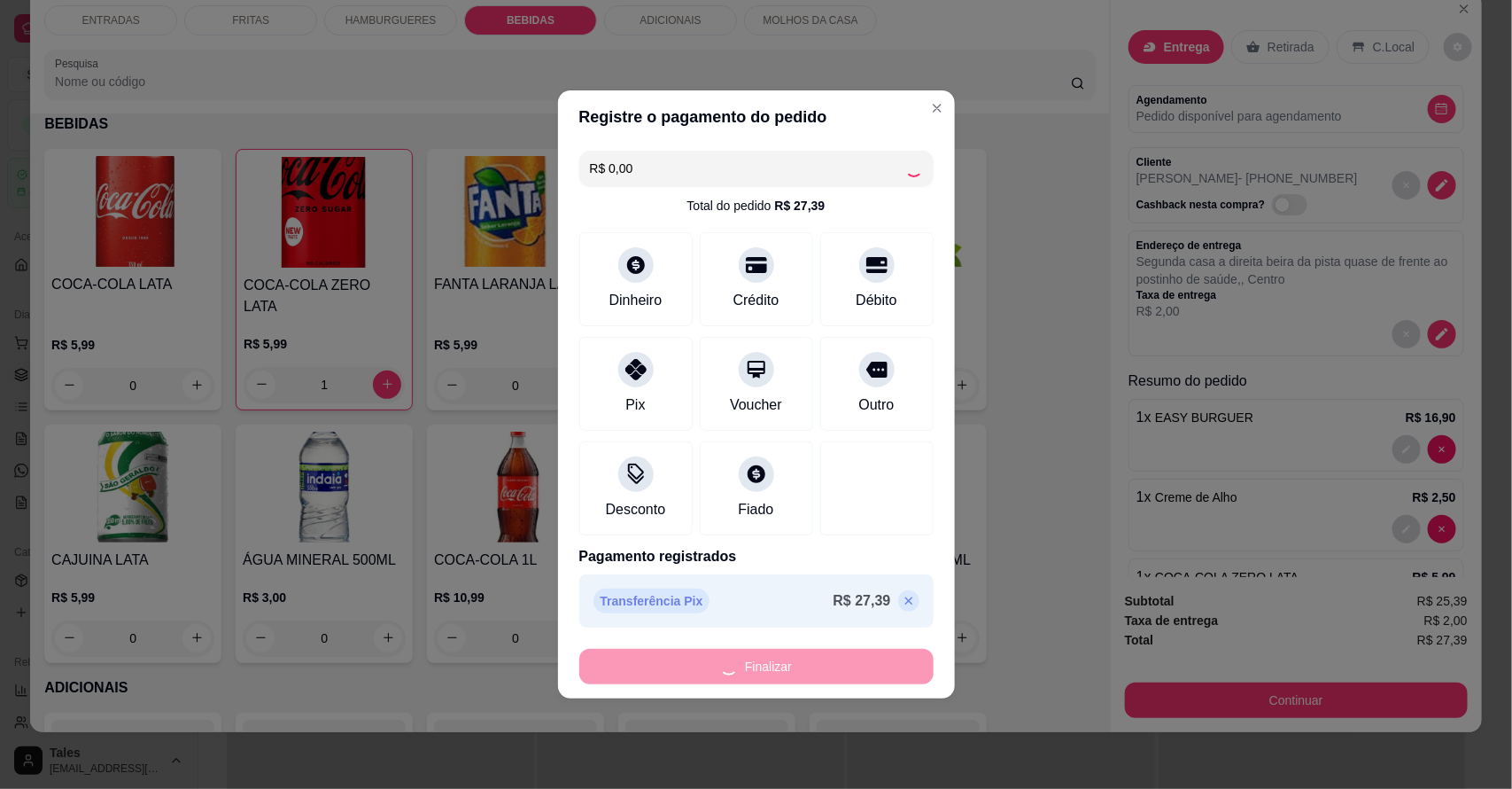
type input "0"
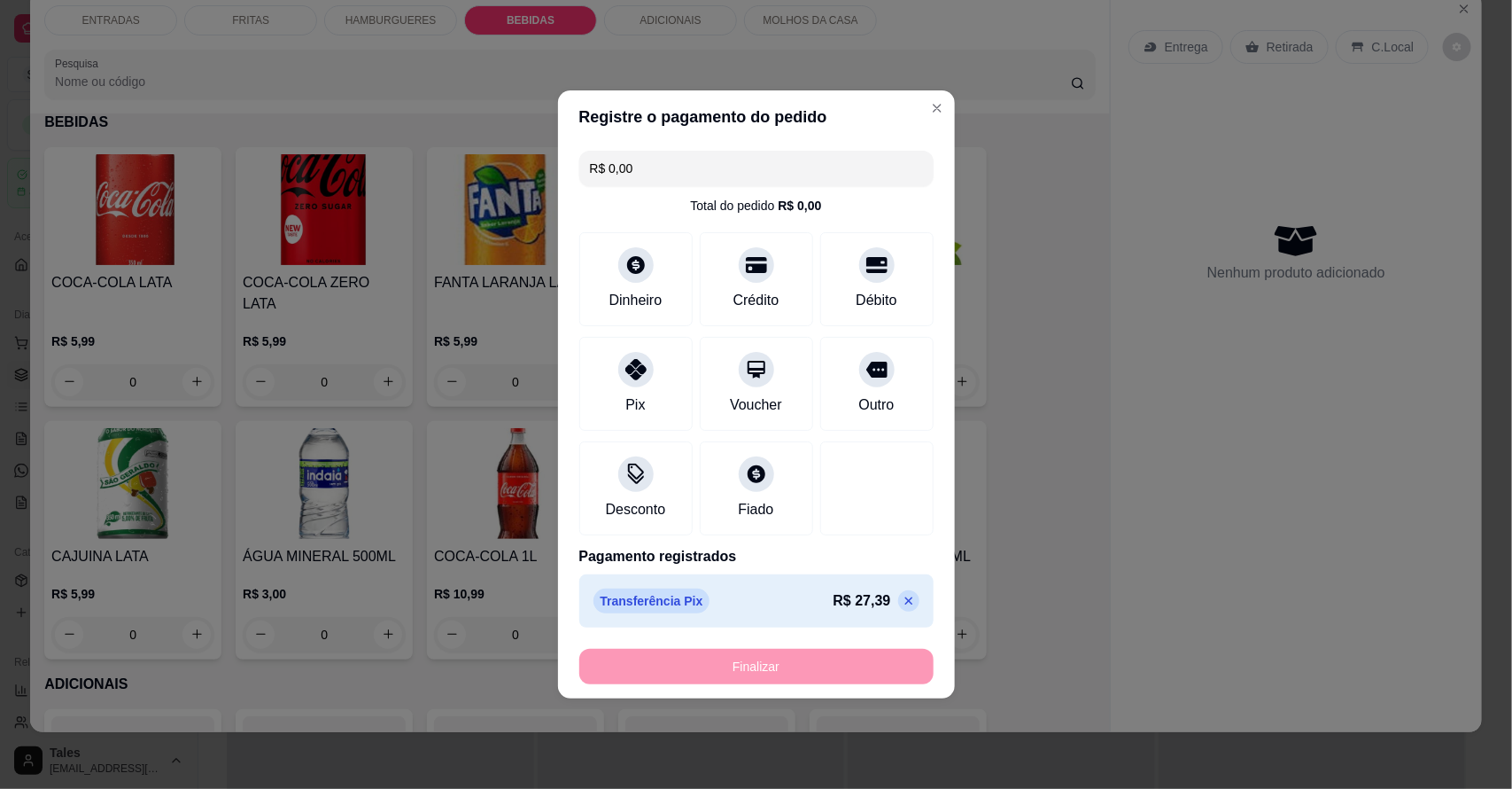
type input "-R$ 27,39"
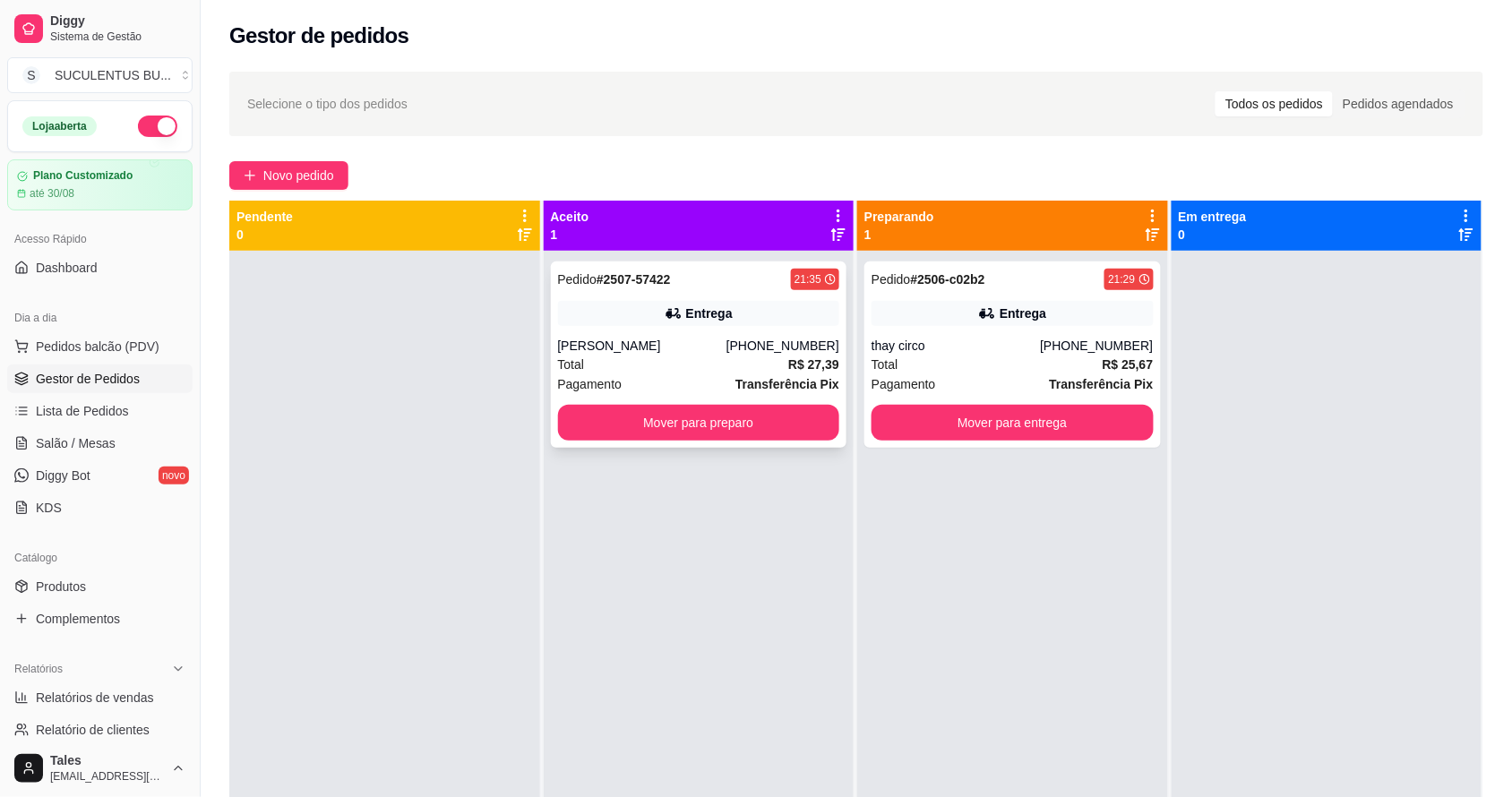
click at [637, 325] on div "Entrega" at bounding box center [699, 313] width 283 height 25
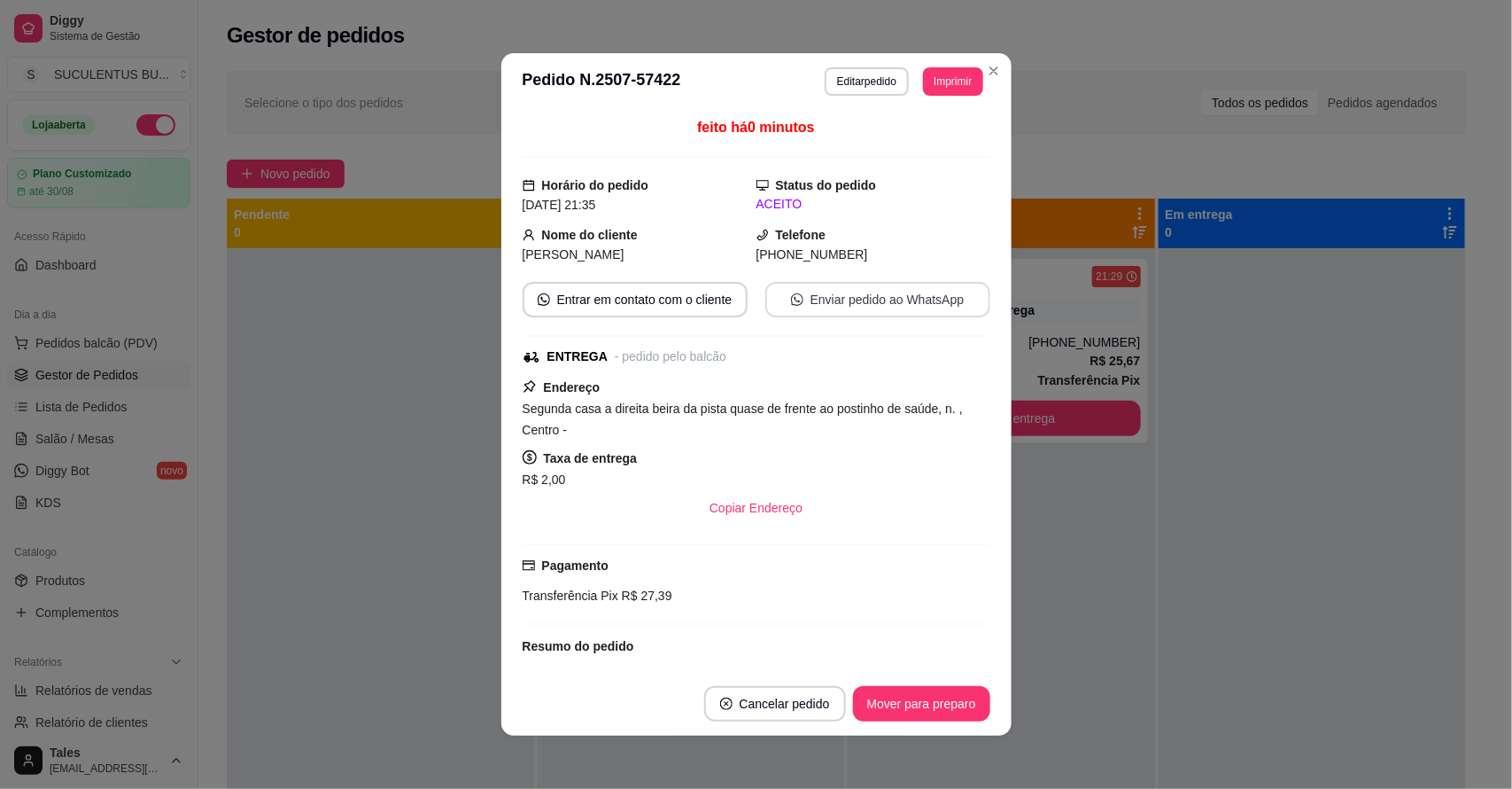
click at [857, 302] on button "Enviar pedido ao WhatsApp" at bounding box center [878, 300] width 225 height 36
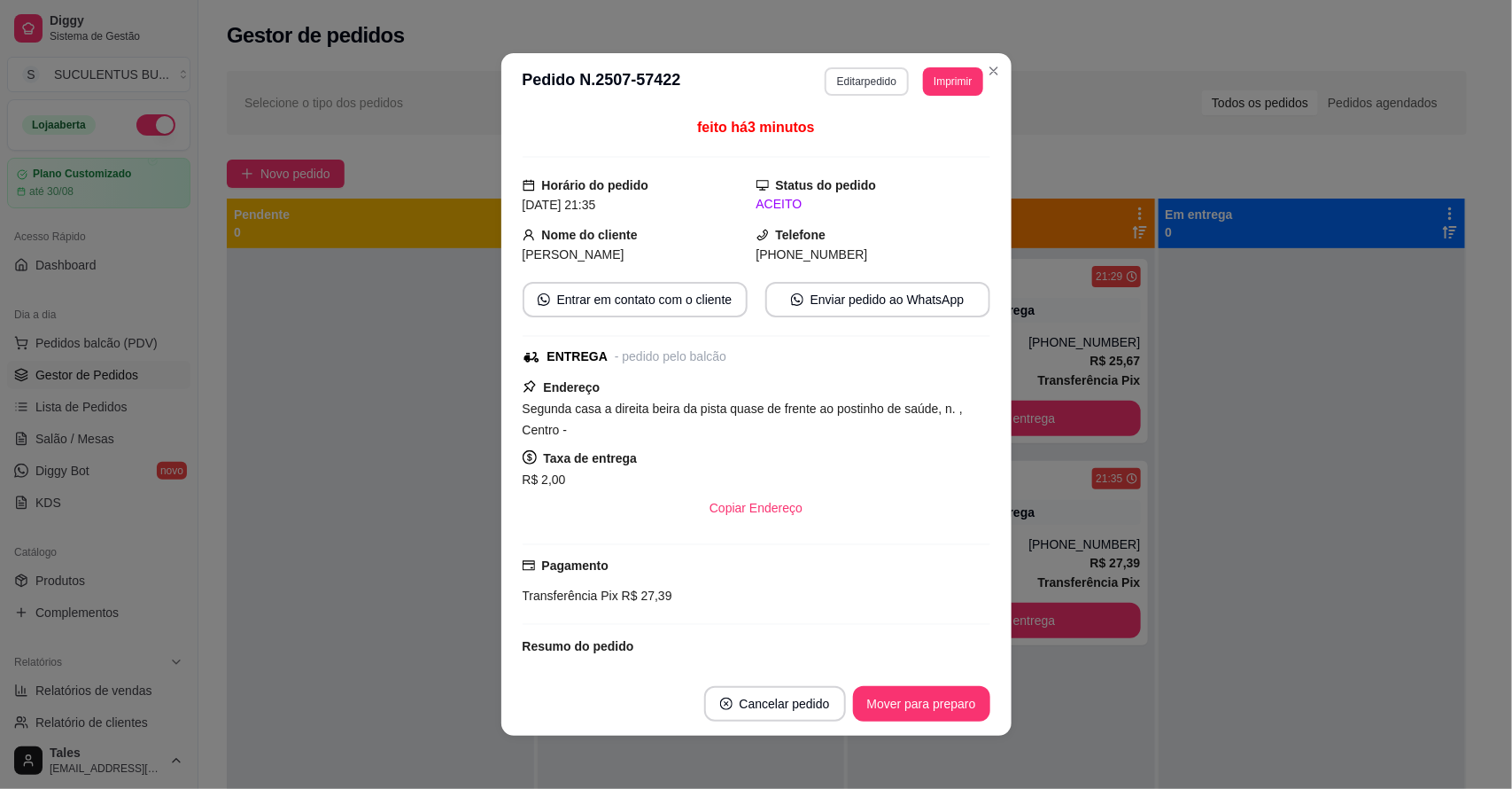
click at [849, 79] on button "Editar pedido" at bounding box center [866, 81] width 84 height 28
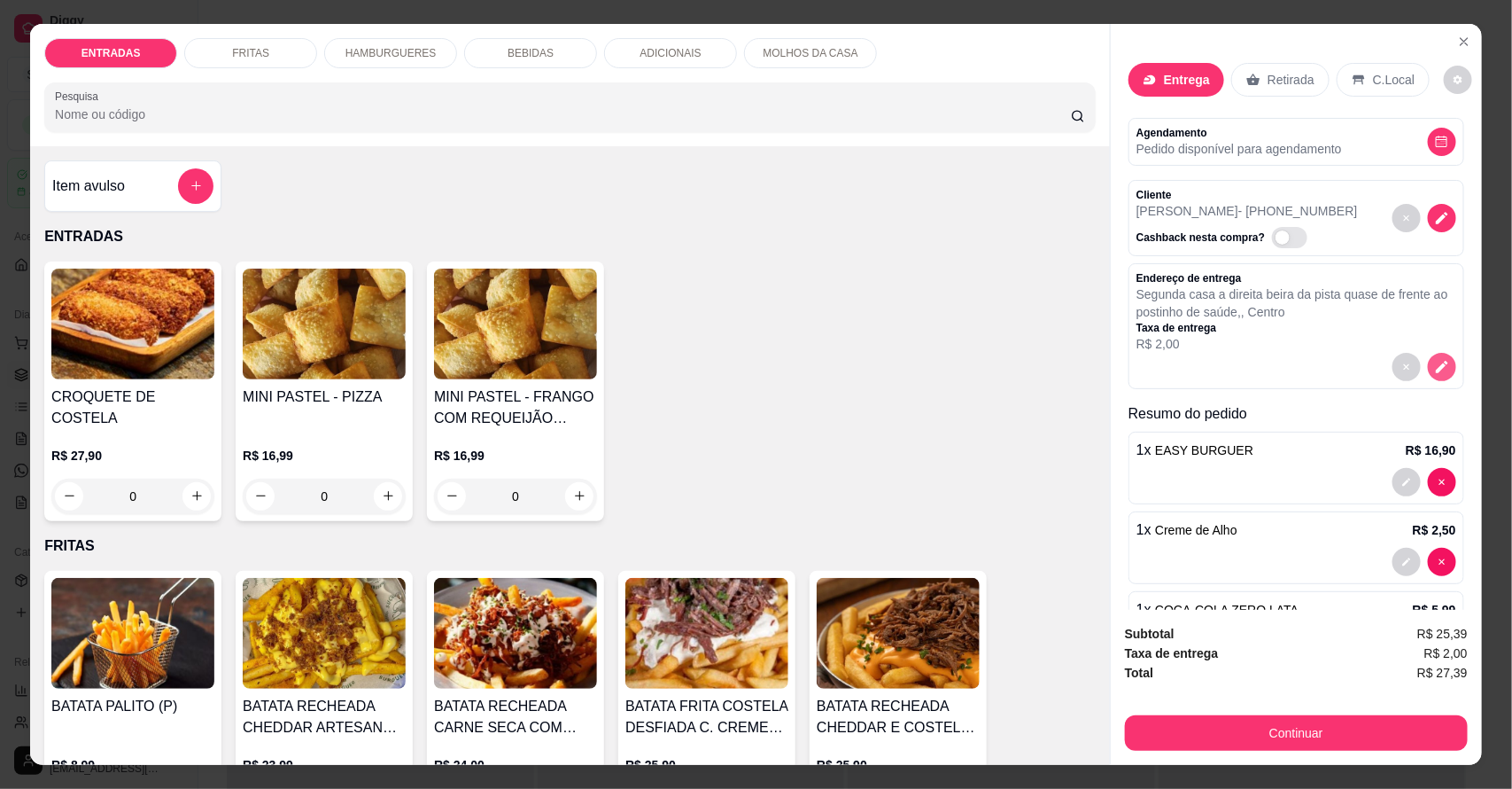
click at [1436, 369] on icon "decrease-product-quantity" at bounding box center [1442, 367] width 12 height 12
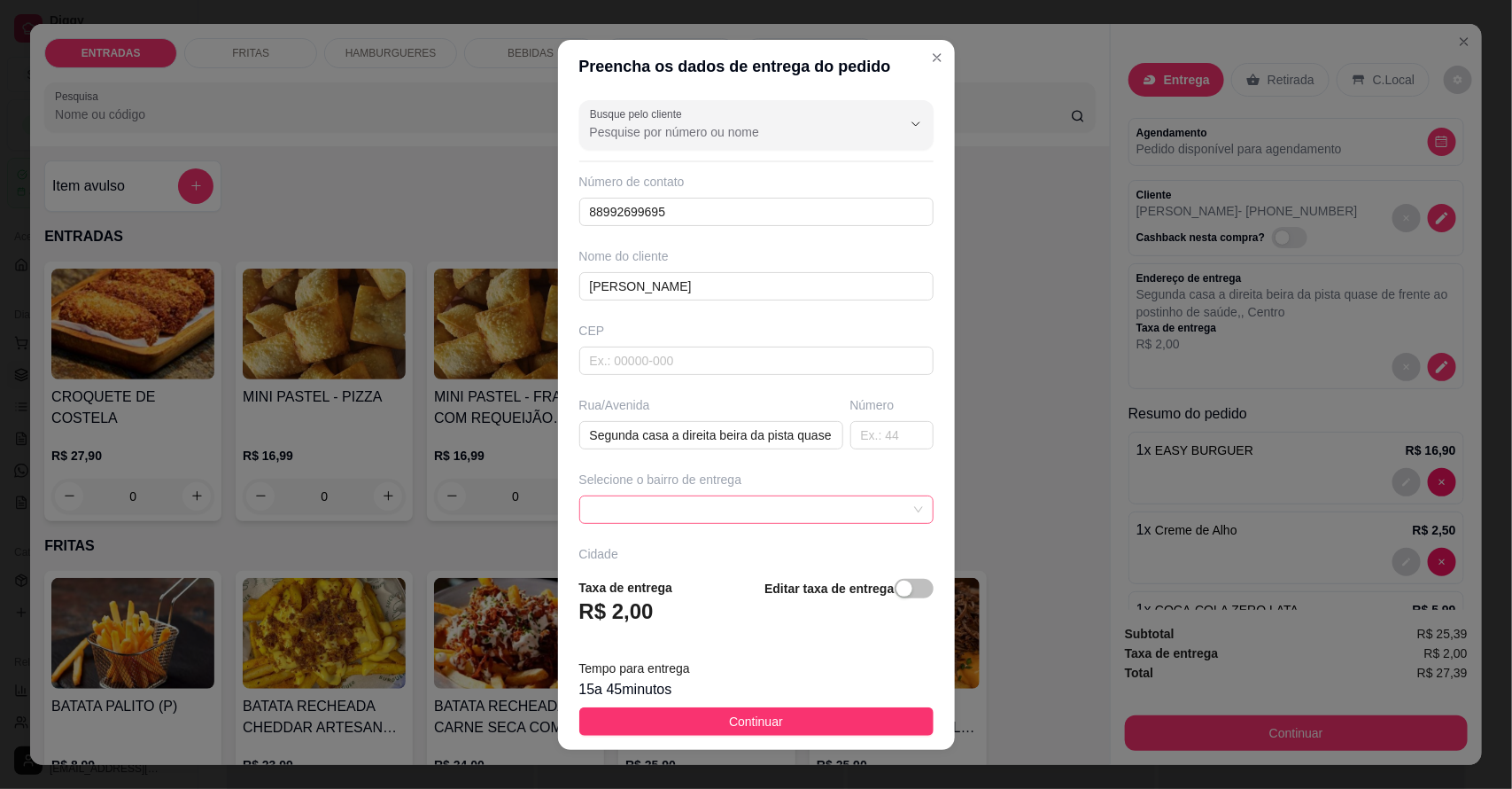
click at [649, 512] on span at bounding box center [756, 509] width 333 height 26
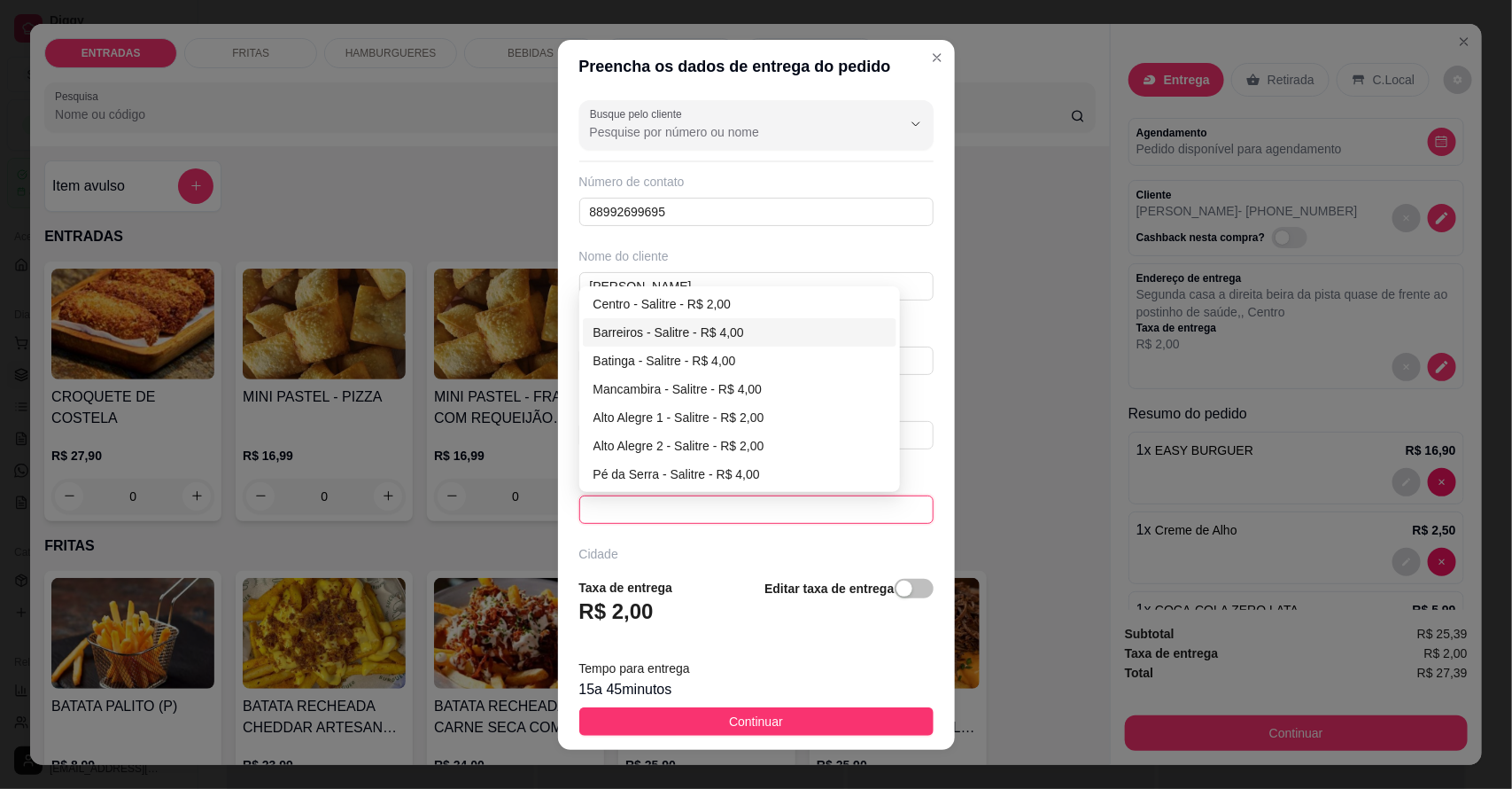
click at [649, 334] on div "Barreiros - Salitre - R$ 4,00" at bounding box center [740, 332] width 294 height 20
type input "Salitre"
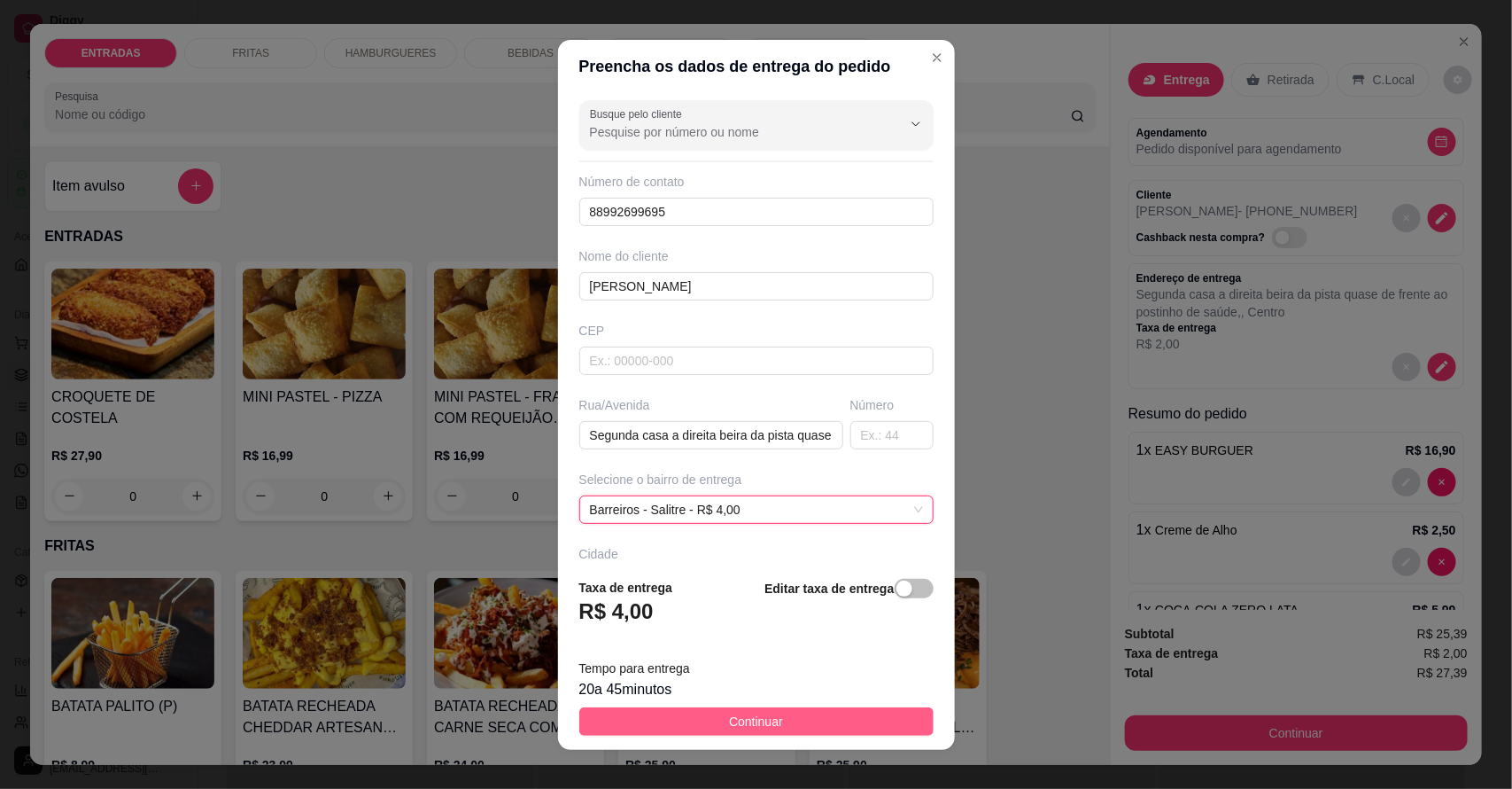
click at [776, 718] on button "Continuar" at bounding box center [756, 722] width 354 height 28
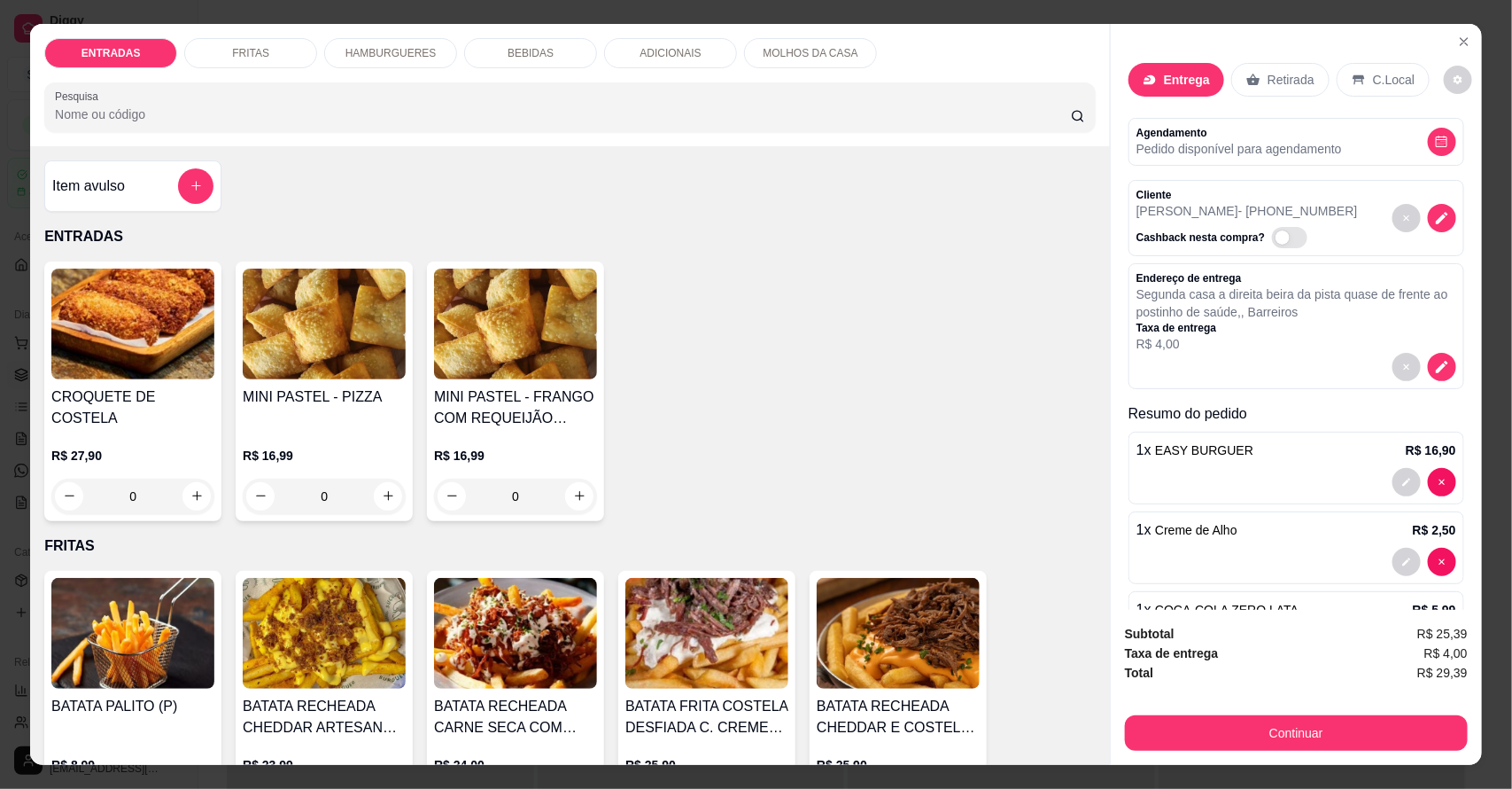
click at [1208, 724] on button "Continuar" at bounding box center [1296, 733] width 343 height 36
click at [626, 408] on icon at bounding box center [635, 398] width 23 height 23
type input "R$ 0,00"
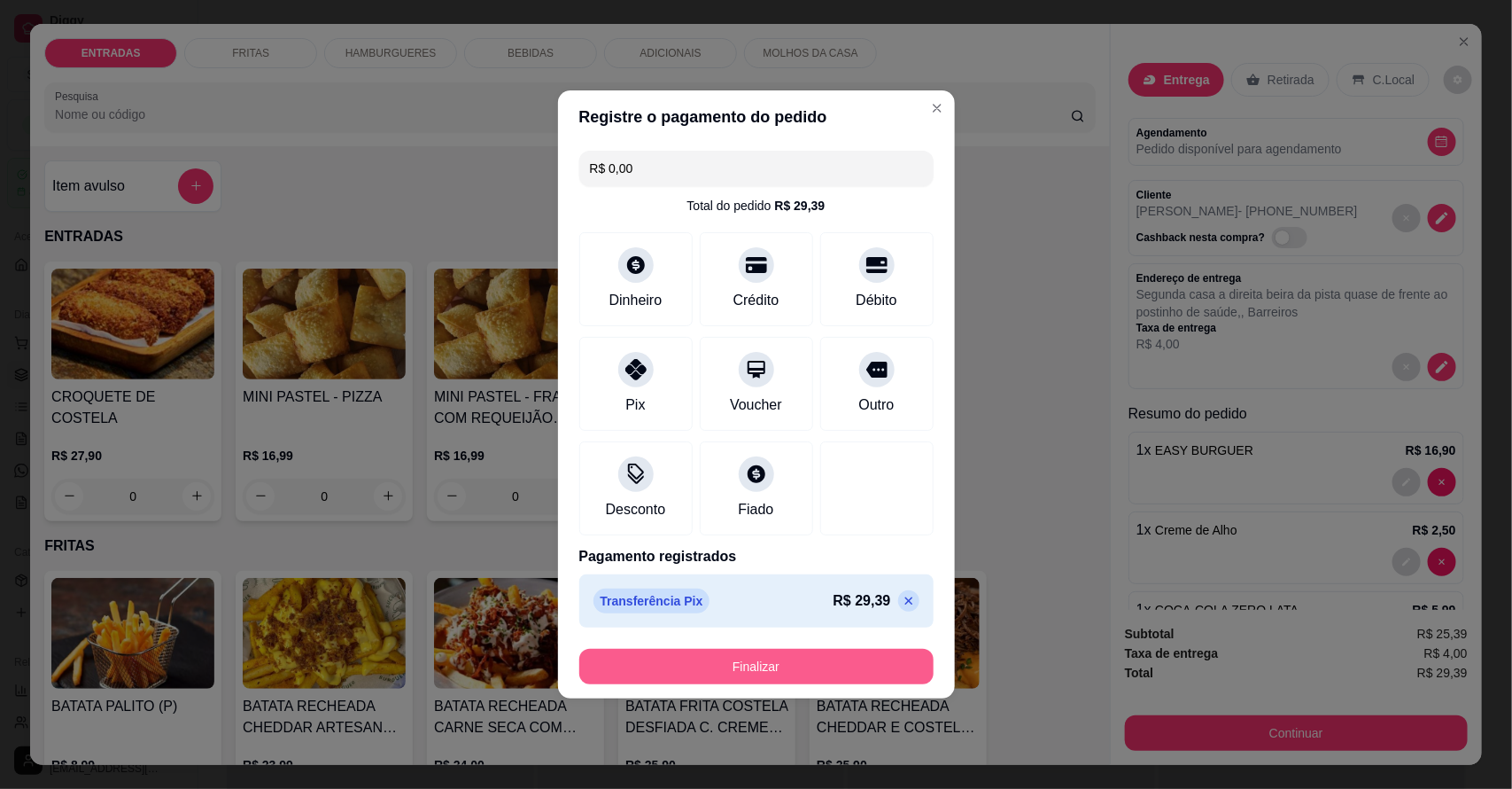
click at [738, 662] on button "Finalizar" at bounding box center [756, 667] width 354 height 36
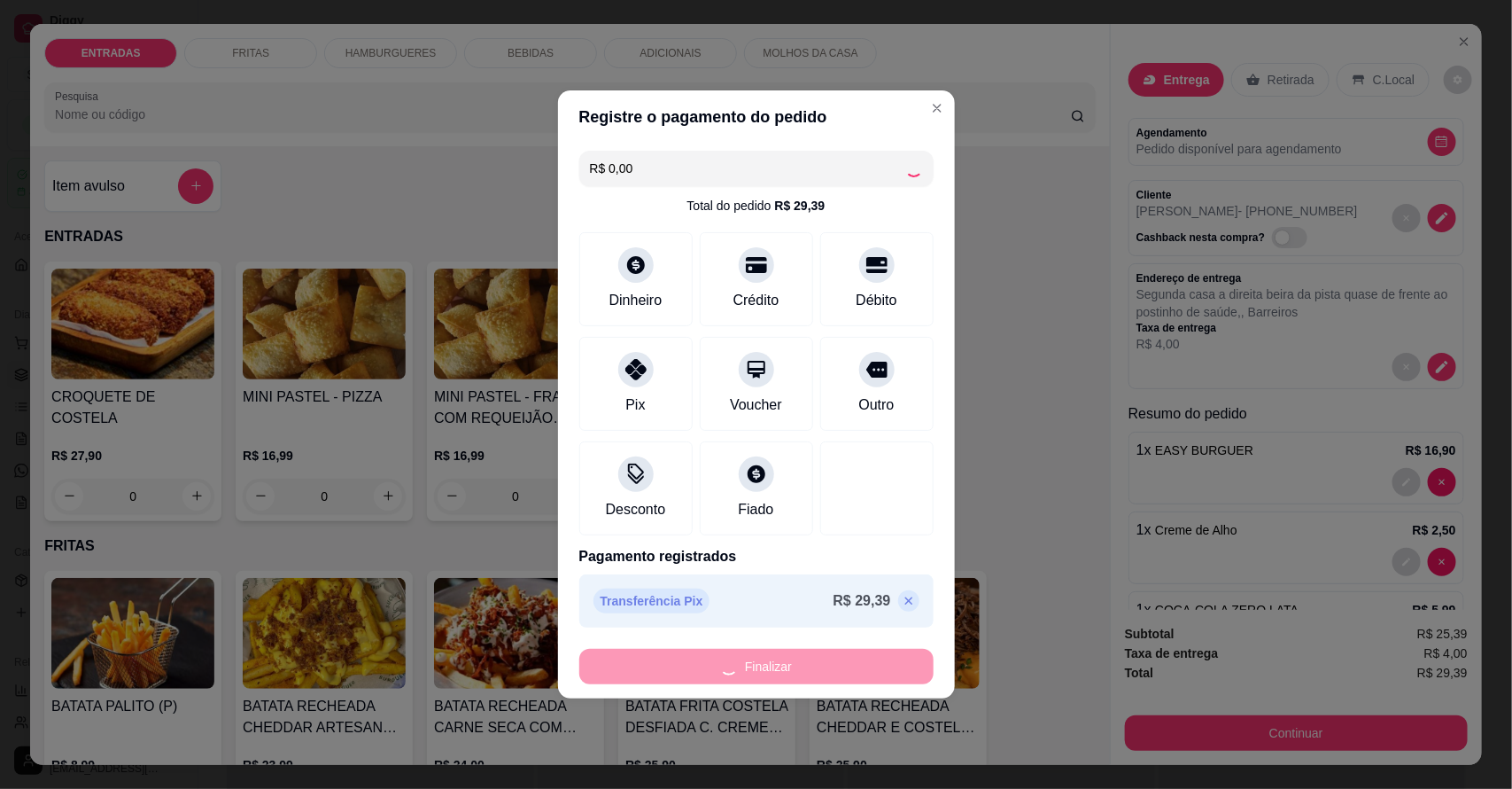
type input "0"
type input "-R$ 29,39"
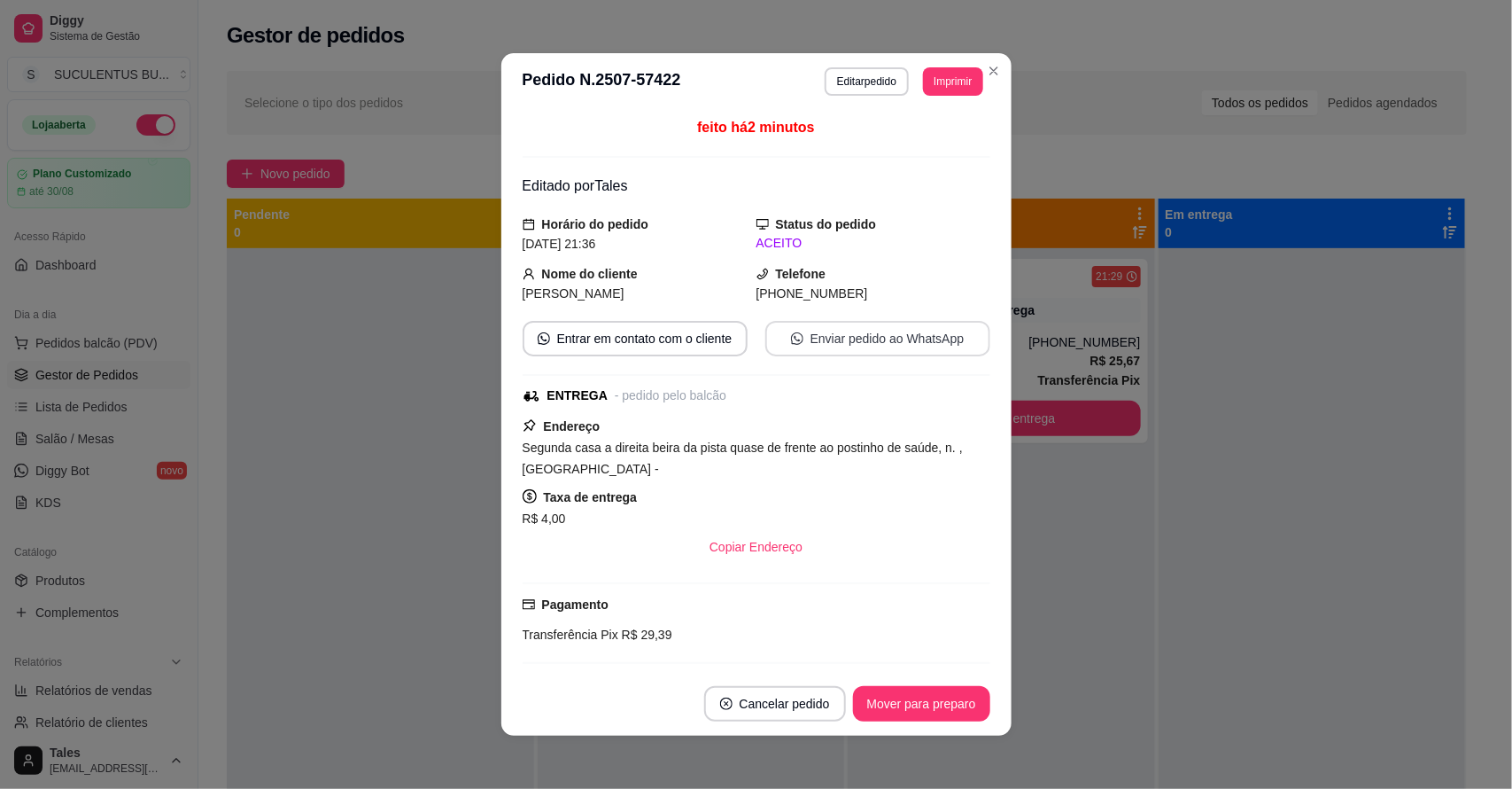
click at [849, 348] on button "Enviar pedido ao WhatsApp" at bounding box center [878, 339] width 225 height 36
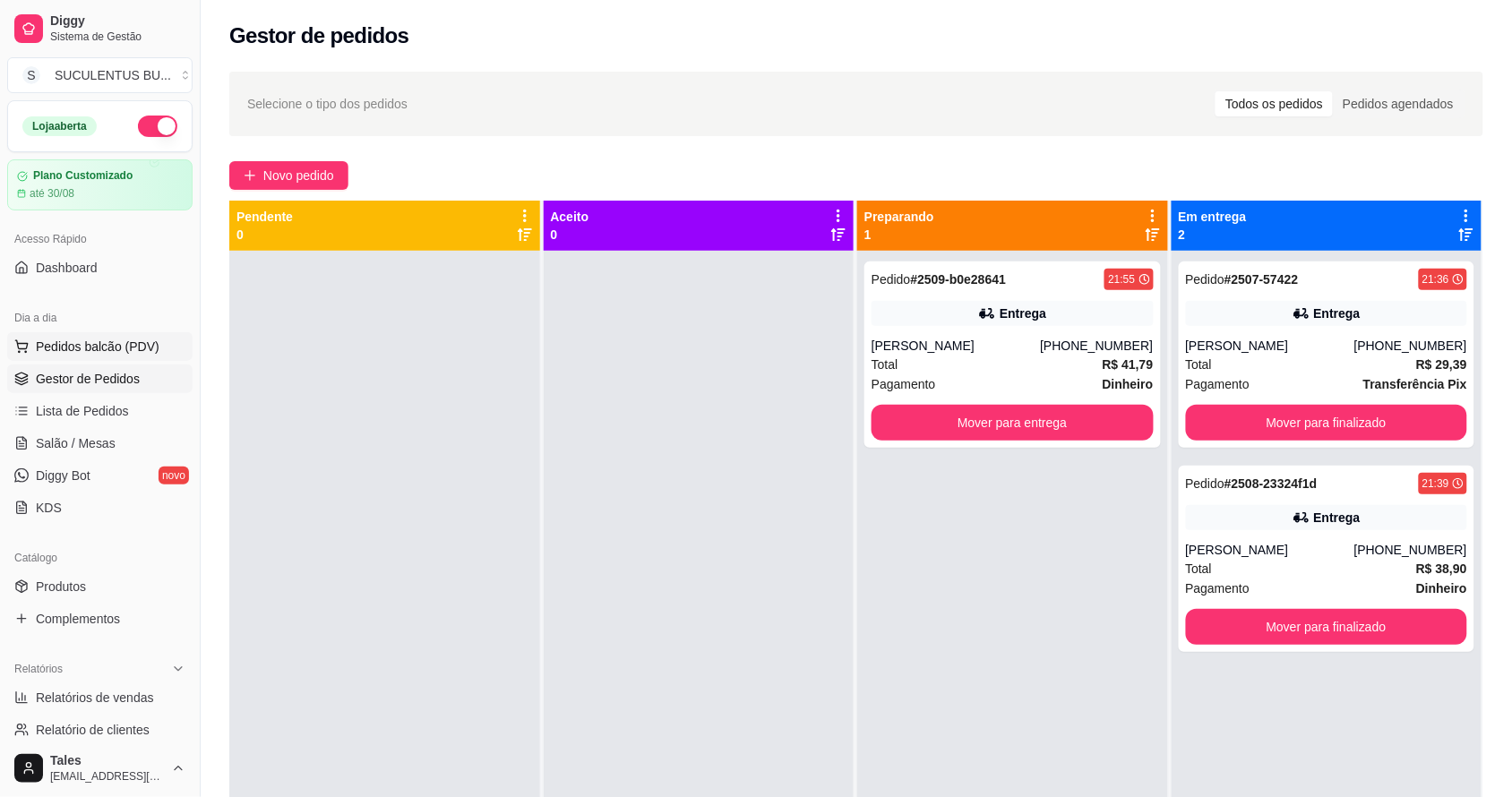
click at [140, 355] on span "Pedidos balcão (PDV)" at bounding box center [97, 346] width 123 height 18
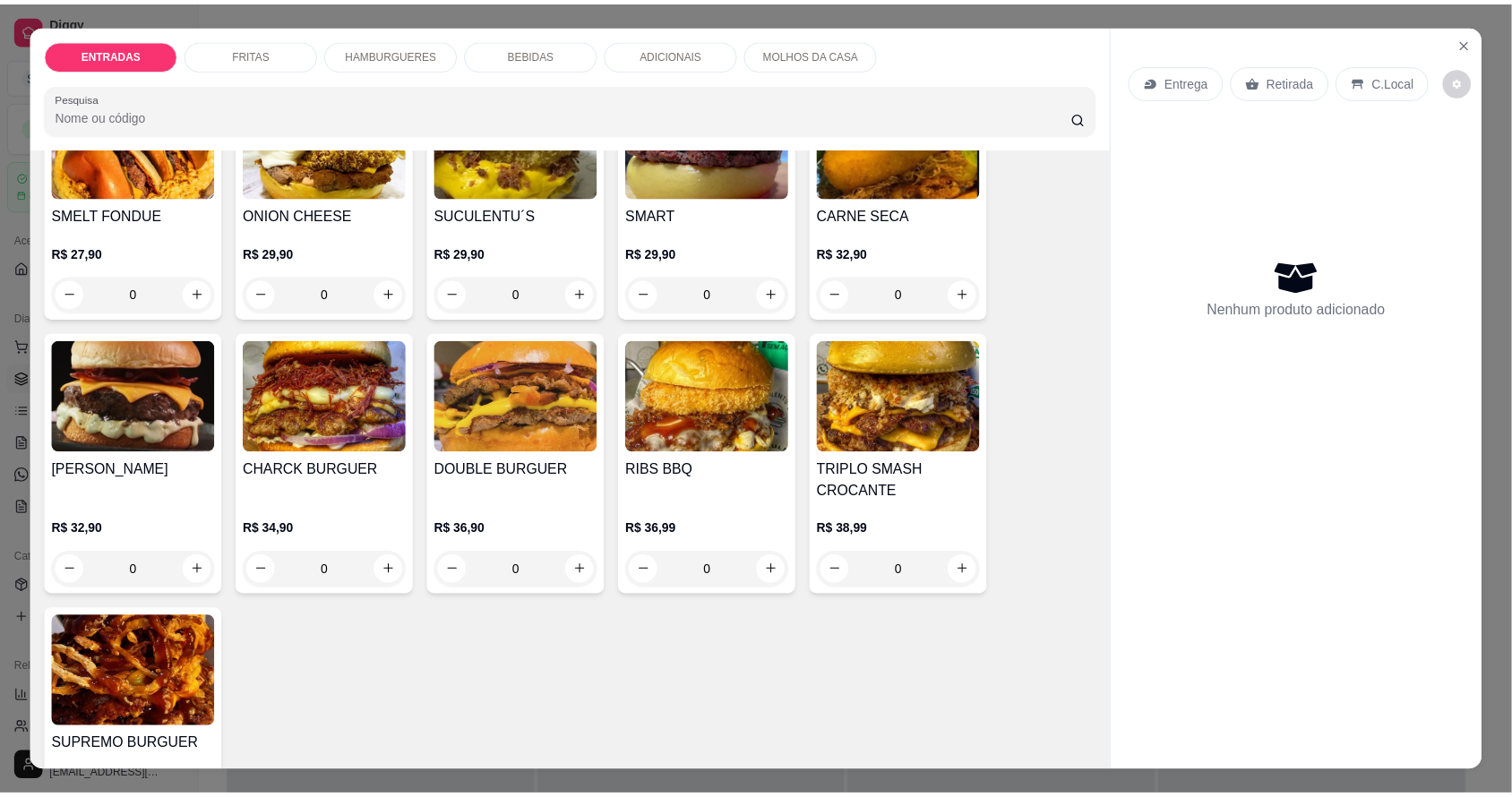
scroll to position [1231, 0]
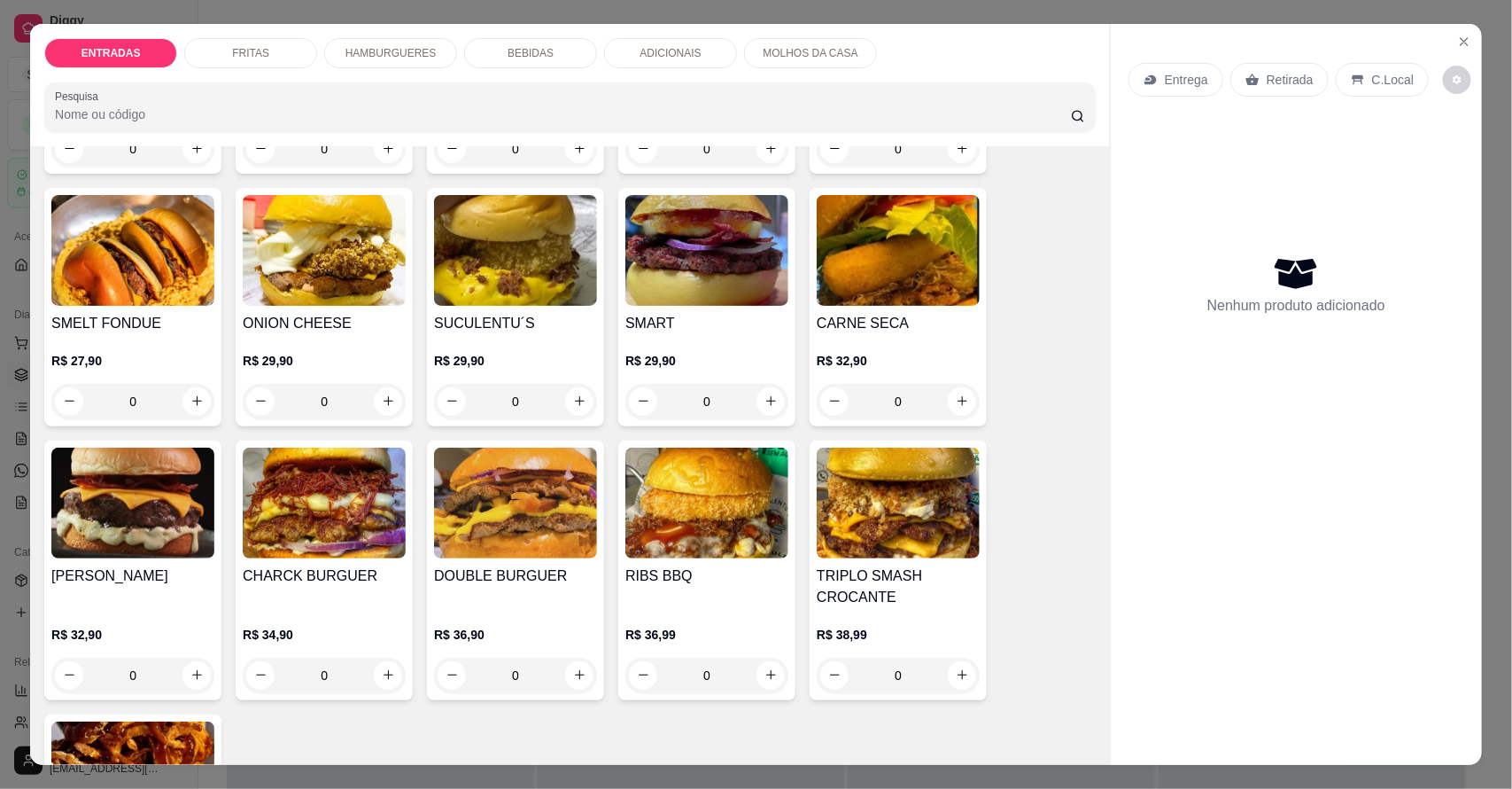
click at [0, 320] on div "ENTRADAS FRITAS HAMBURGUERES BEBIDAS ADICIONAIS MOLHOS DA CASA Pesquisa Item av…" at bounding box center [756, 394] width 1512 height 789
click at [1460, 36] on icon "Close" at bounding box center [1464, 42] width 14 height 14
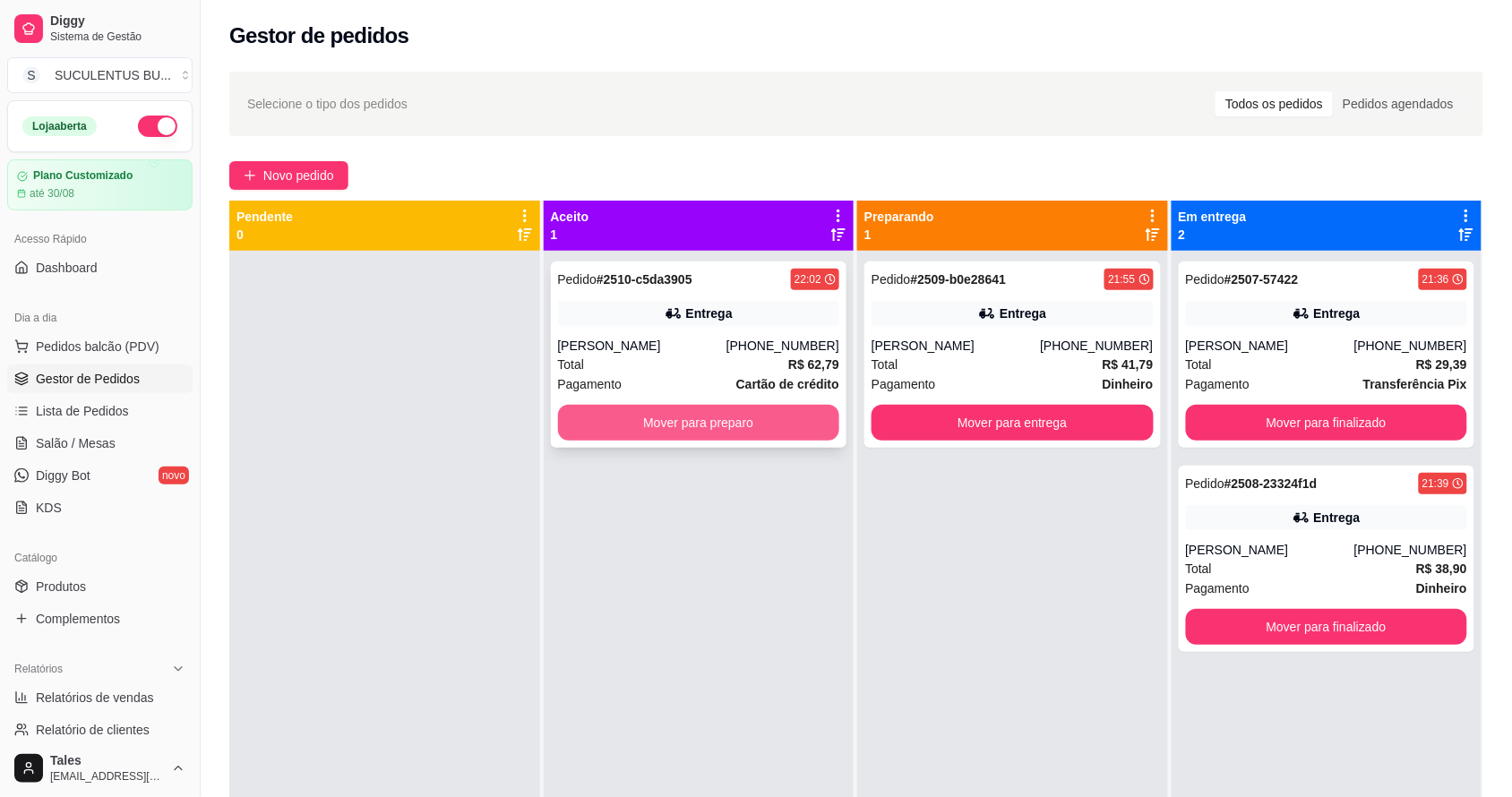
click at [735, 324] on div "Entrega" at bounding box center [699, 313] width 283 height 25
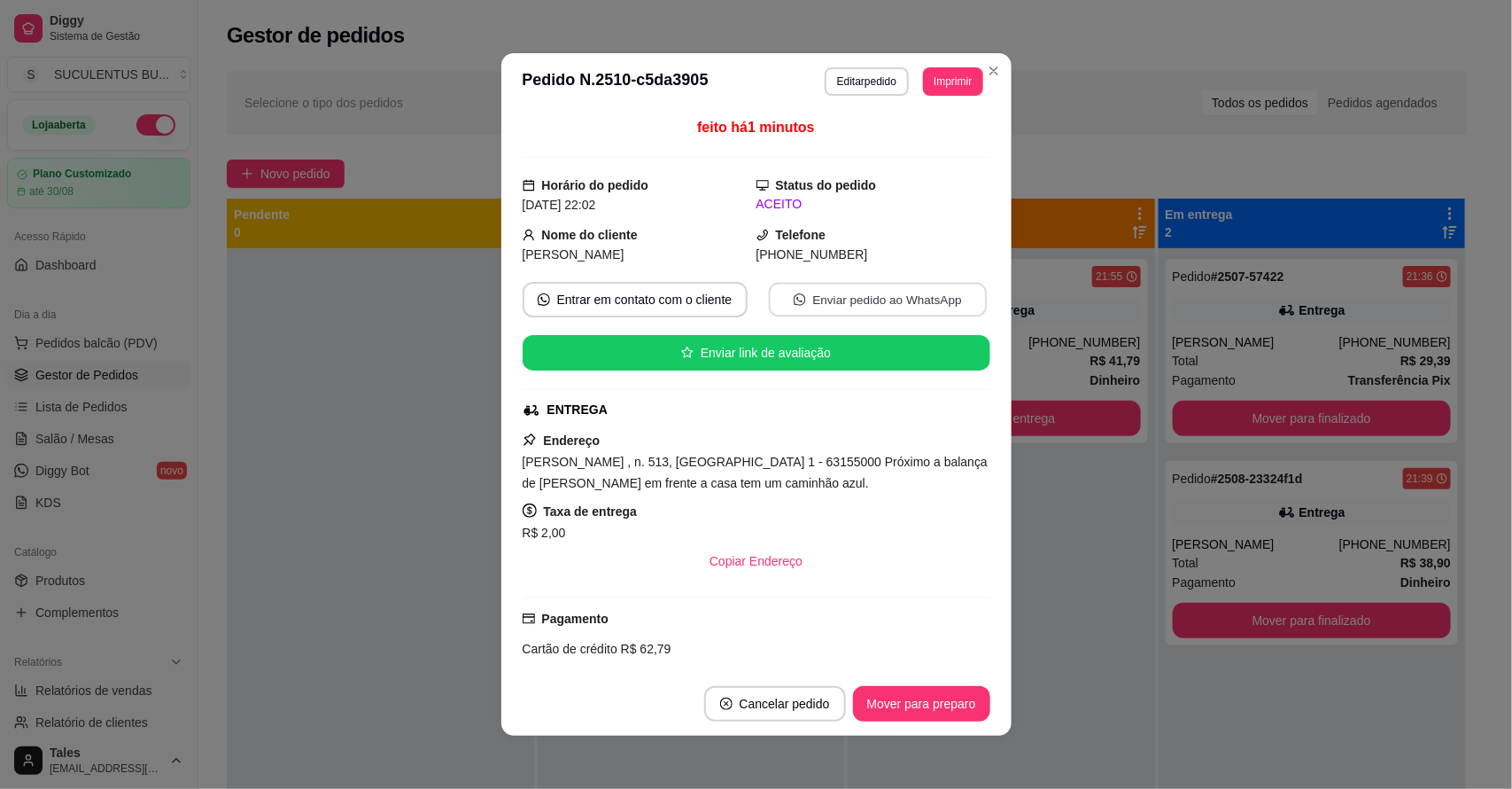
click at [873, 300] on button "Enviar pedido ao WhatsApp" at bounding box center [876, 300] width 218 height 35
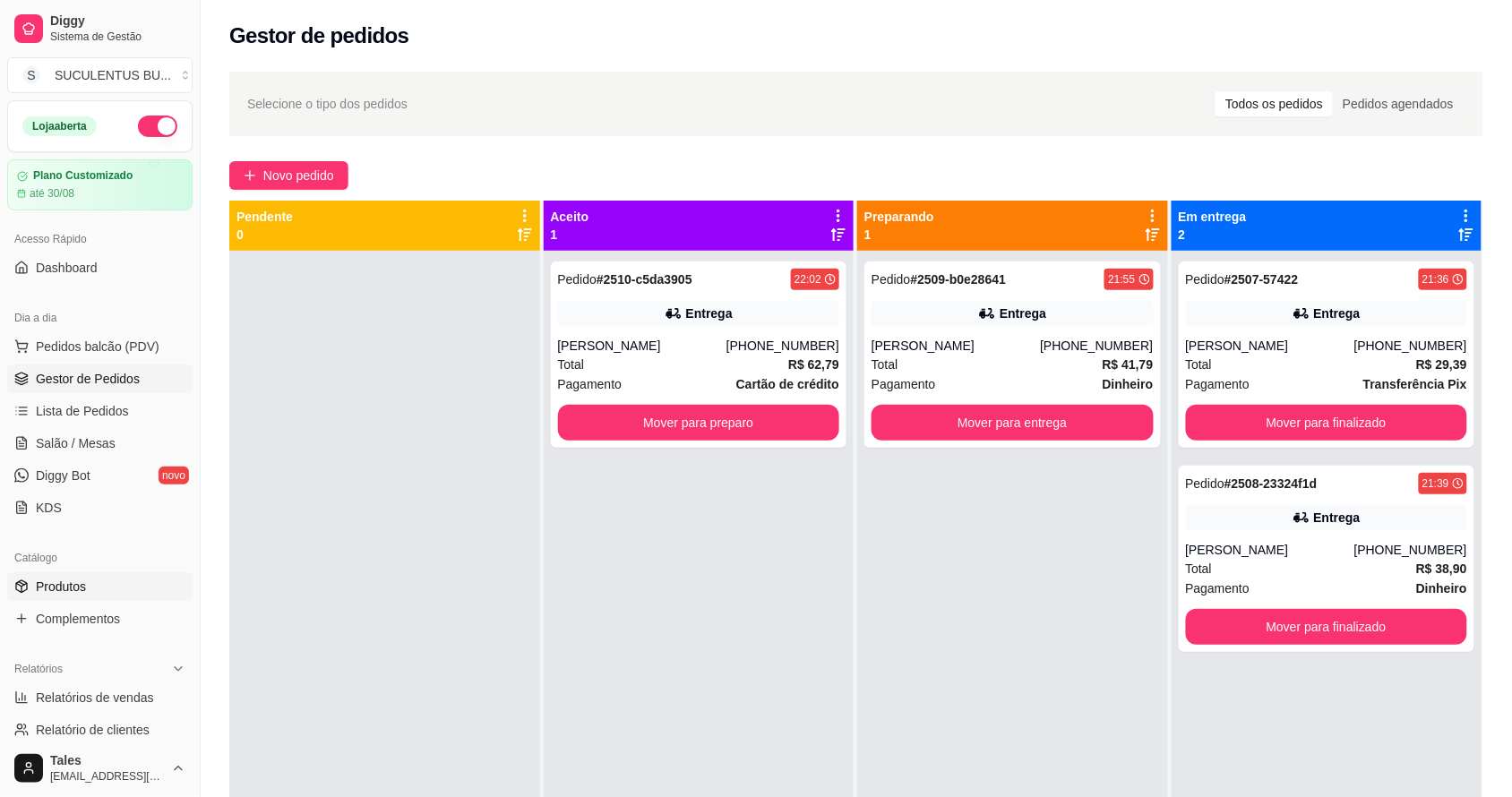
click at [92, 597] on link "Produtos" at bounding box center [100, 586] width 185 height 29
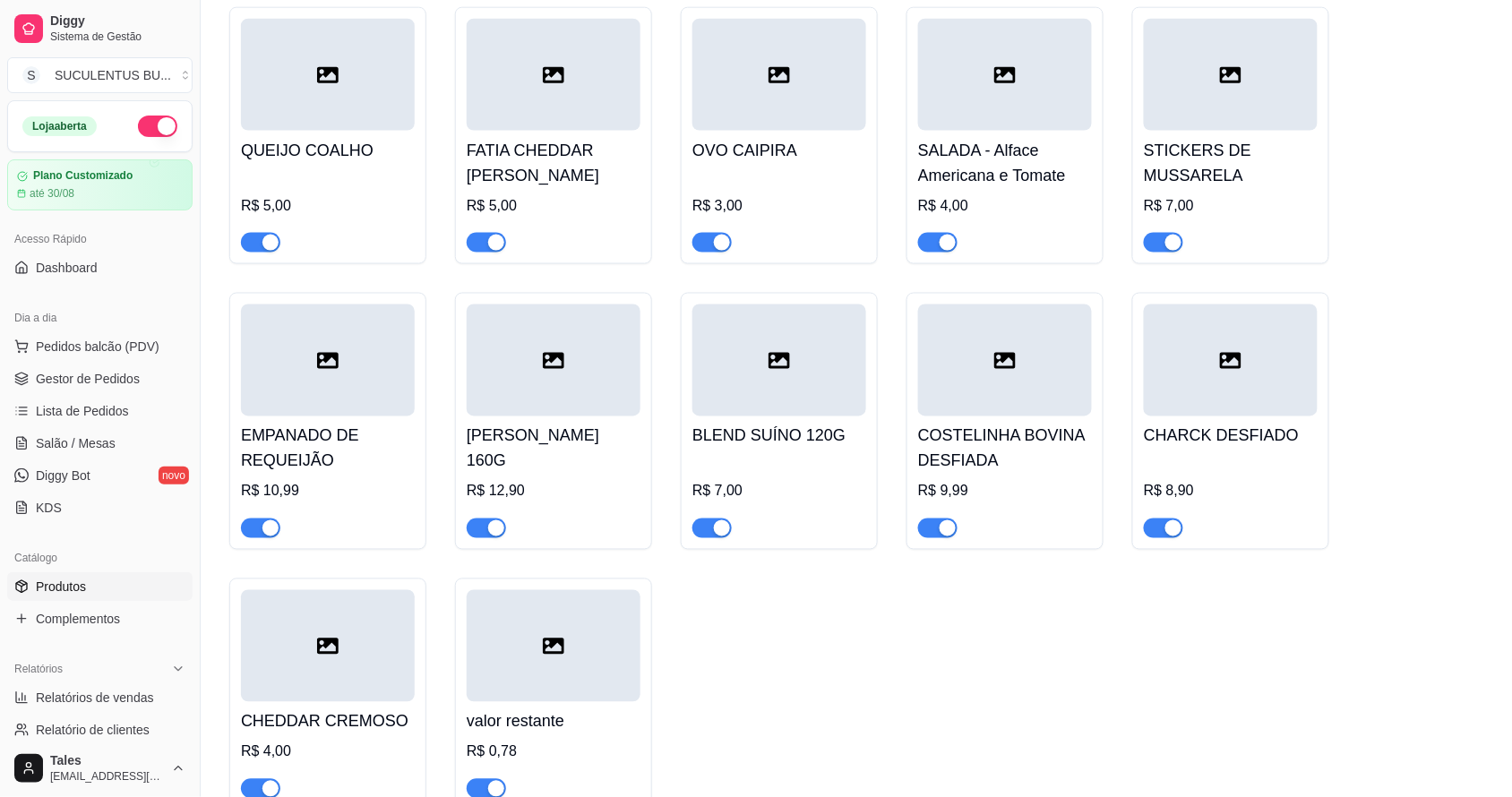
scroll to position [4813, 0]
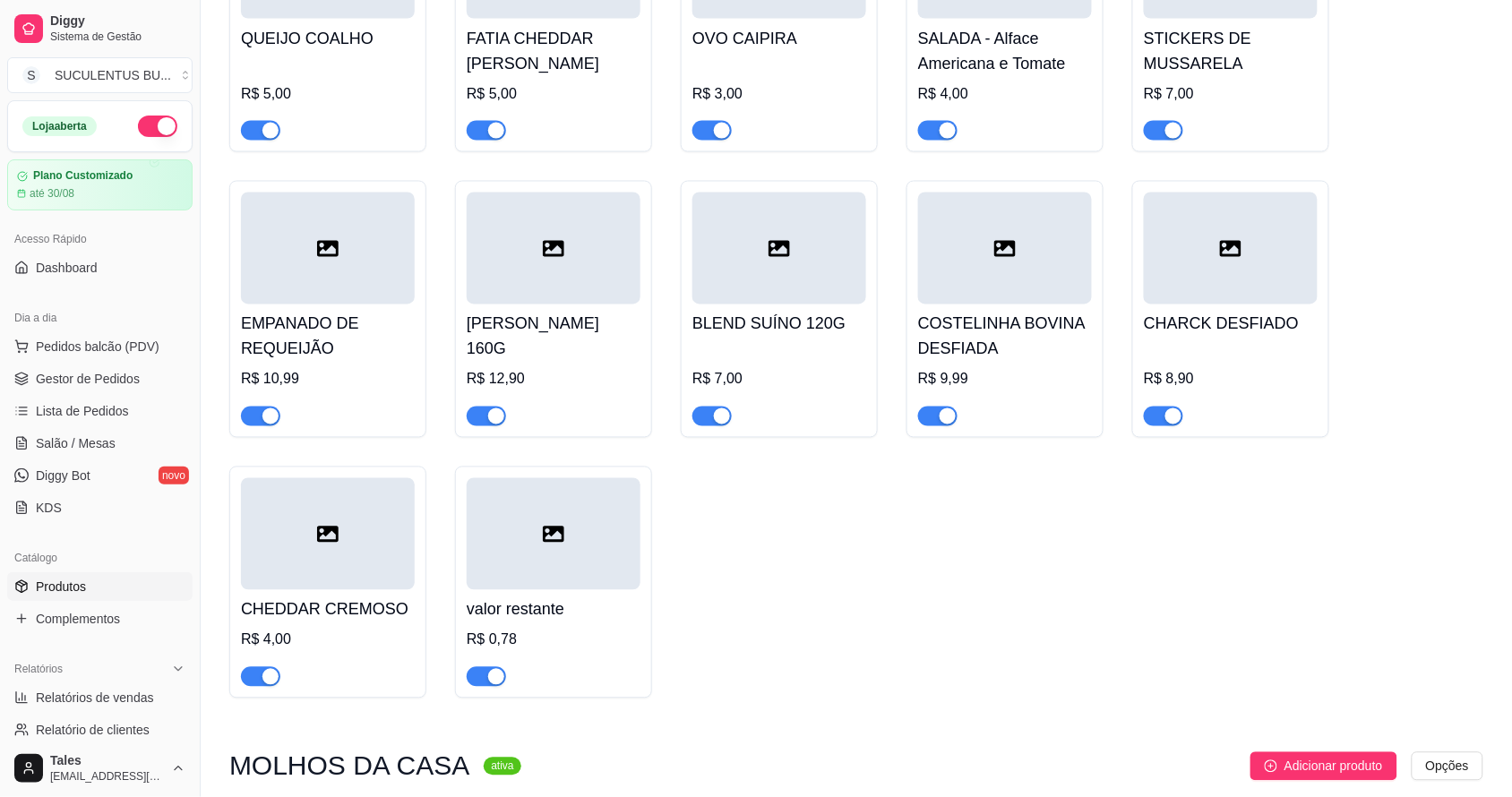
drag, startPoint x: 494, startPoint y: 616, endPoint x: 486, endPoint y: 622, distance: 10.0
click at [490, 669] on div "button" at bounding box center [495, 677] width 16 height 16
click at [1339, 757] on span "Adicionar produto" at bounding box center [1333, 766] width 98 height 20
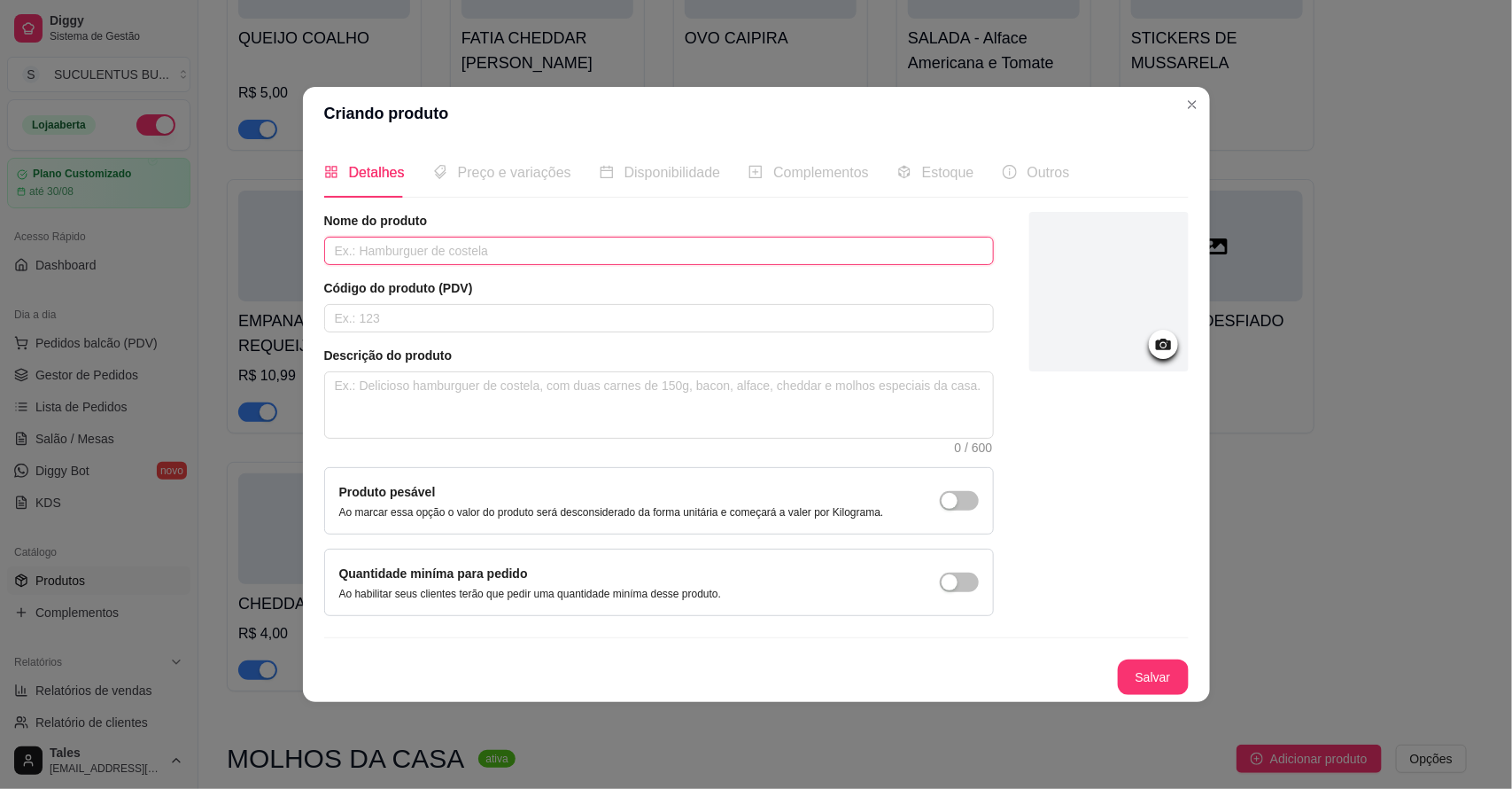
click at [516, 242] on input "text" at bounding box center [658, 250] width 670 height 28
type input "3 SMAH"
type input "SMASH"
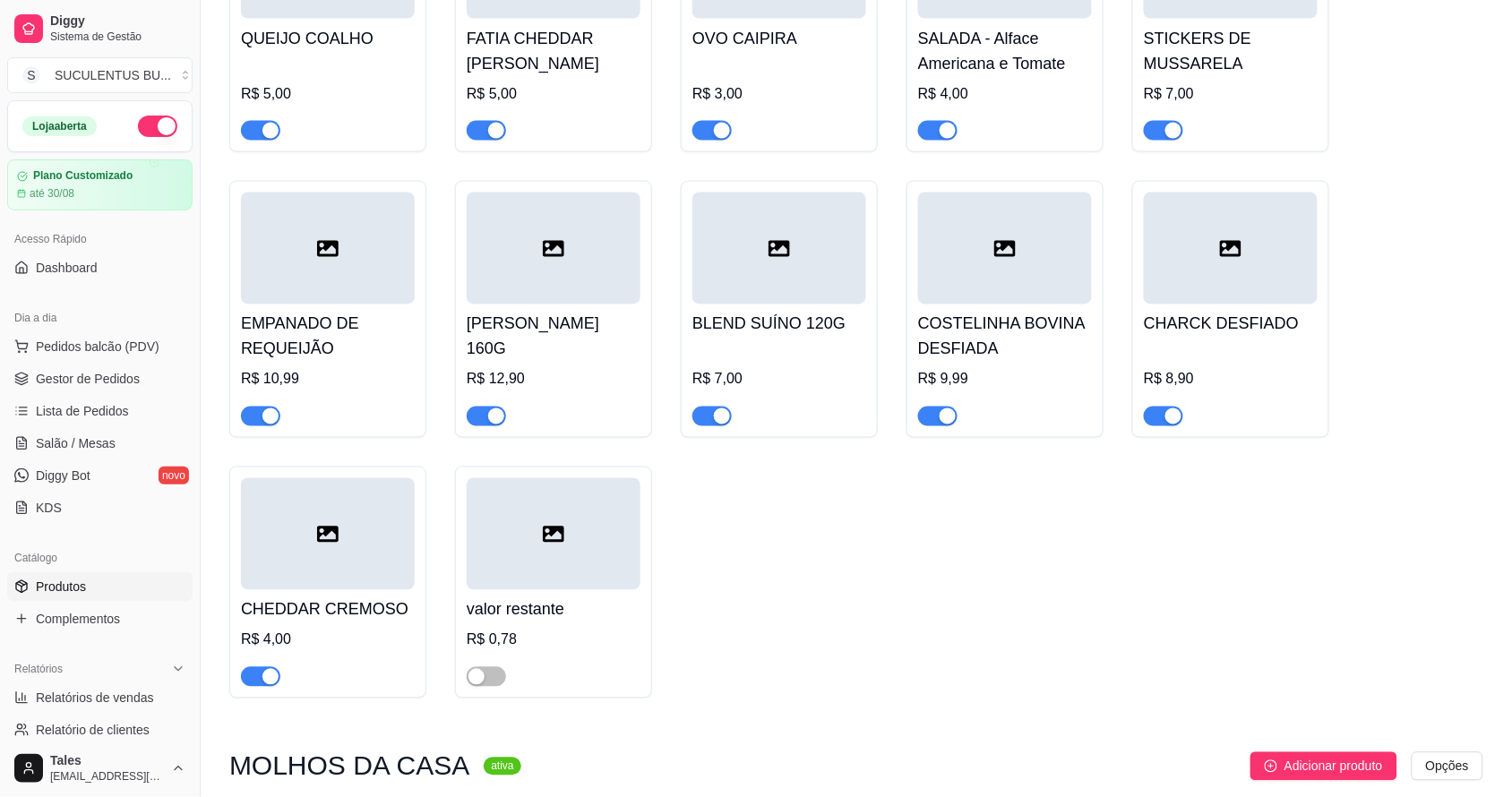
drag, startPoint x: 1093, startPoint y: 795, endPoint x: 998, endPoint y: 630, distance: 190.4
click at [998, 630] on div "SMASH R$ 8,00 ONION RINGS - 2 uni R$ 6,00 TIRAS DE BACON R$ 5,00 FAROFA DE BACO…" at bounding box center [855, 24] width 1253 height 1350
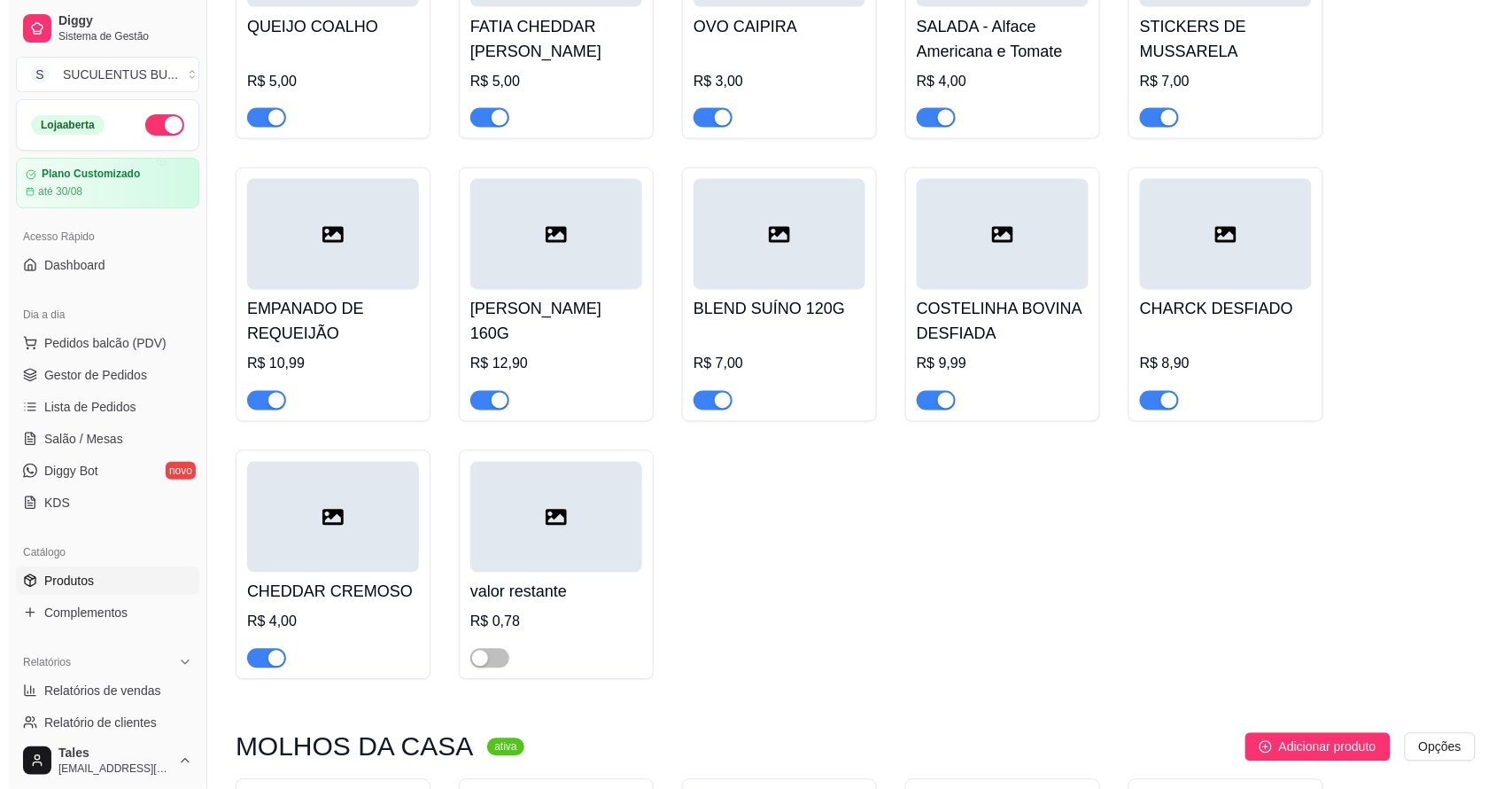
scroll to position [5292, 0]
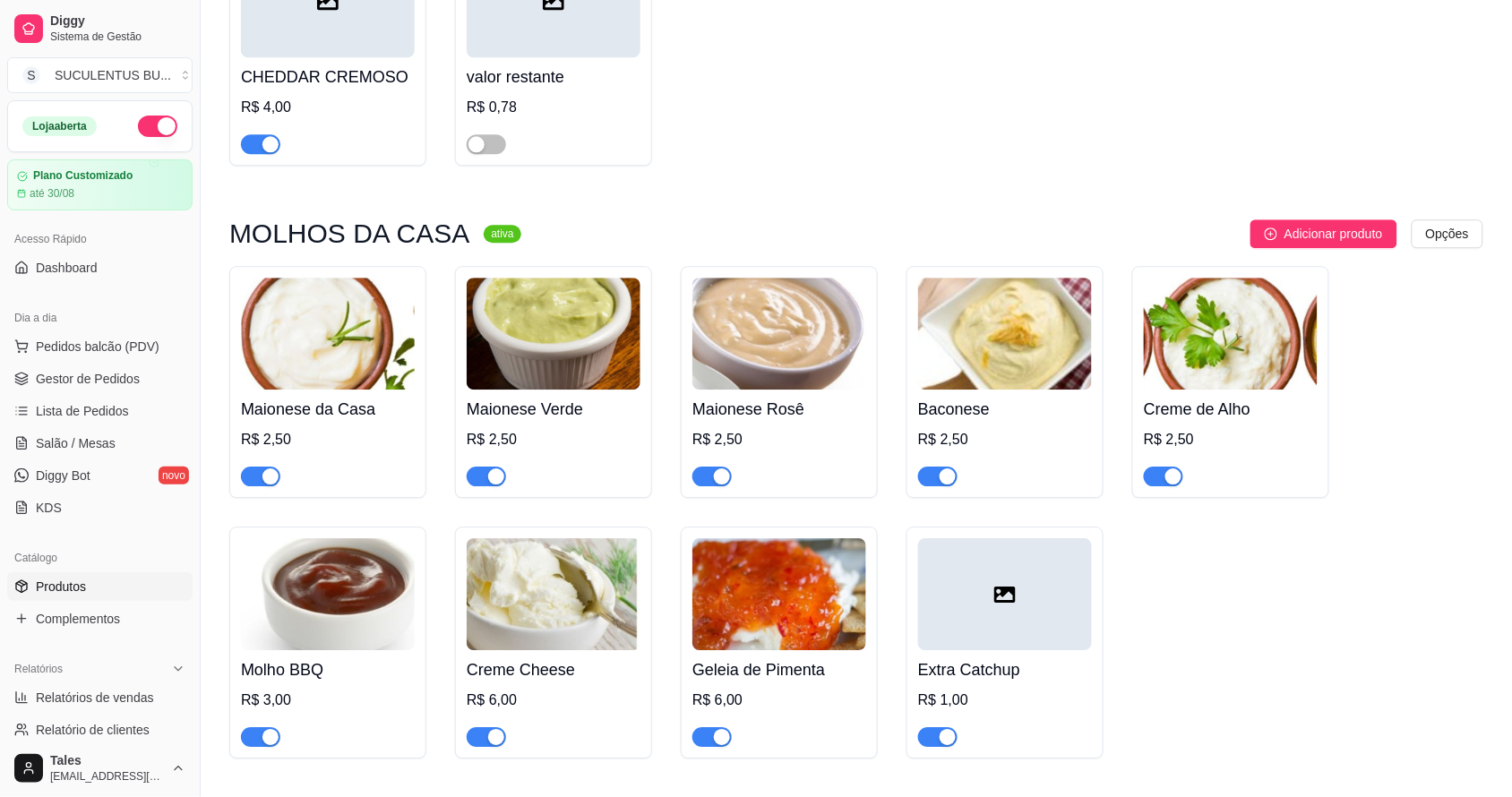
click at [1457, 356] on div "Maionese da Casa R$ 2,50 Maionese Verde R$ 2,50 Maionese Rosê R$ 2,50 Baconese …" at bounding box center [855, 513] width 1253 height 493
click at [98, 342] on span "Pedidos balcão (PDV)" at bounding box center [97, 346] width 123 height 18
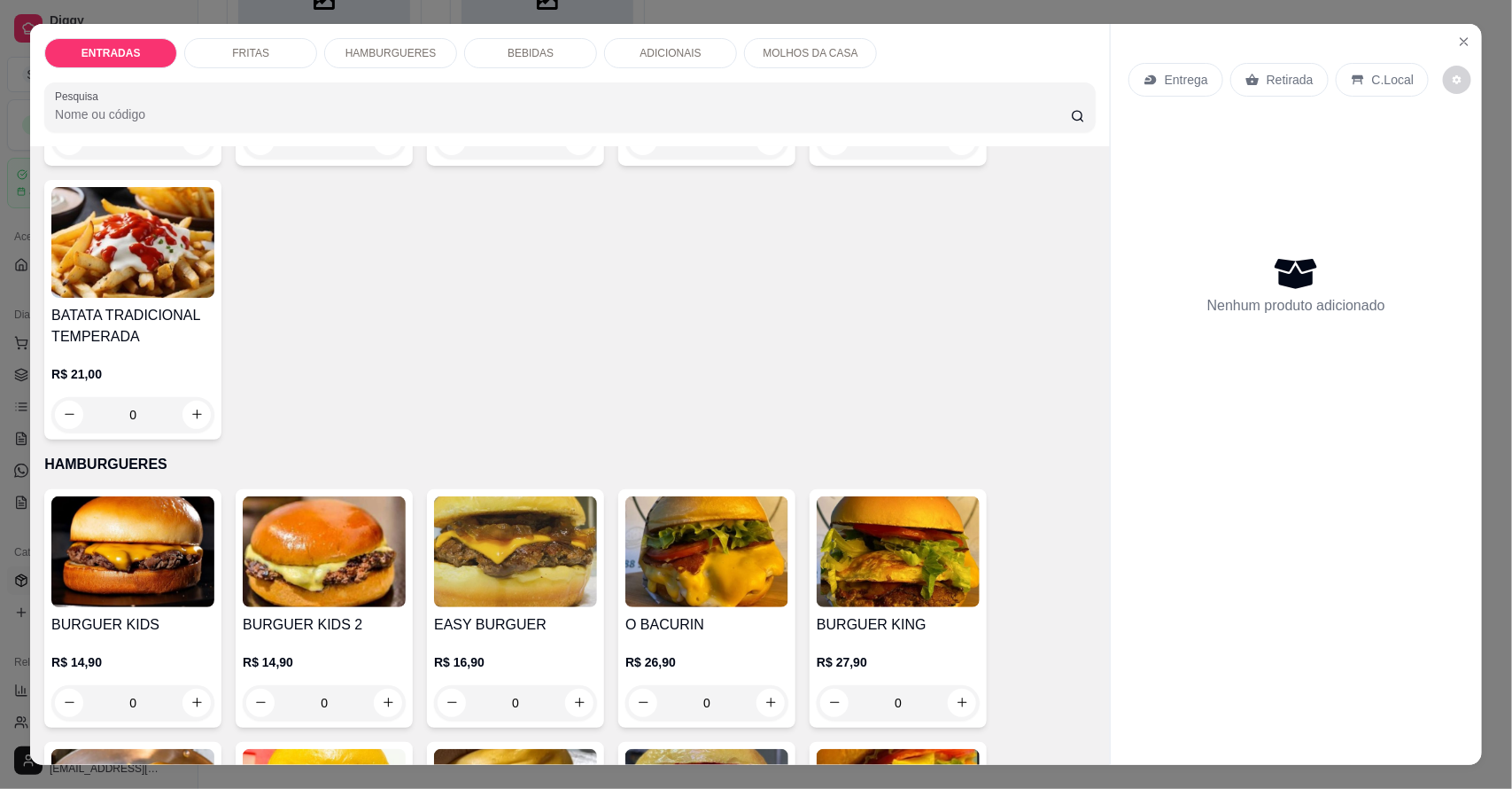
scroll to position [886, 0]
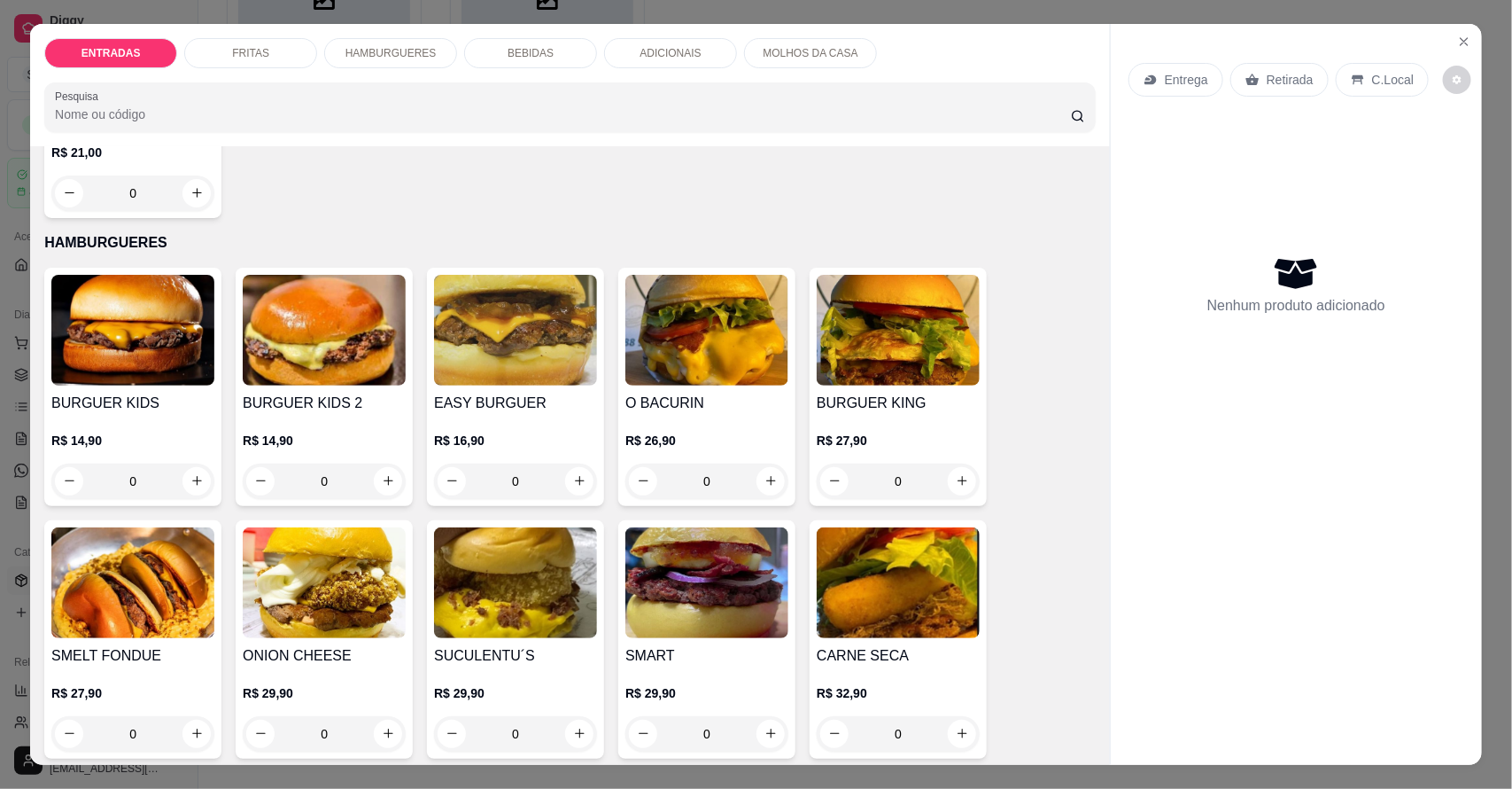
click at [565, 477] on div "0" at bounding box center [516, 482] width 163 height 36
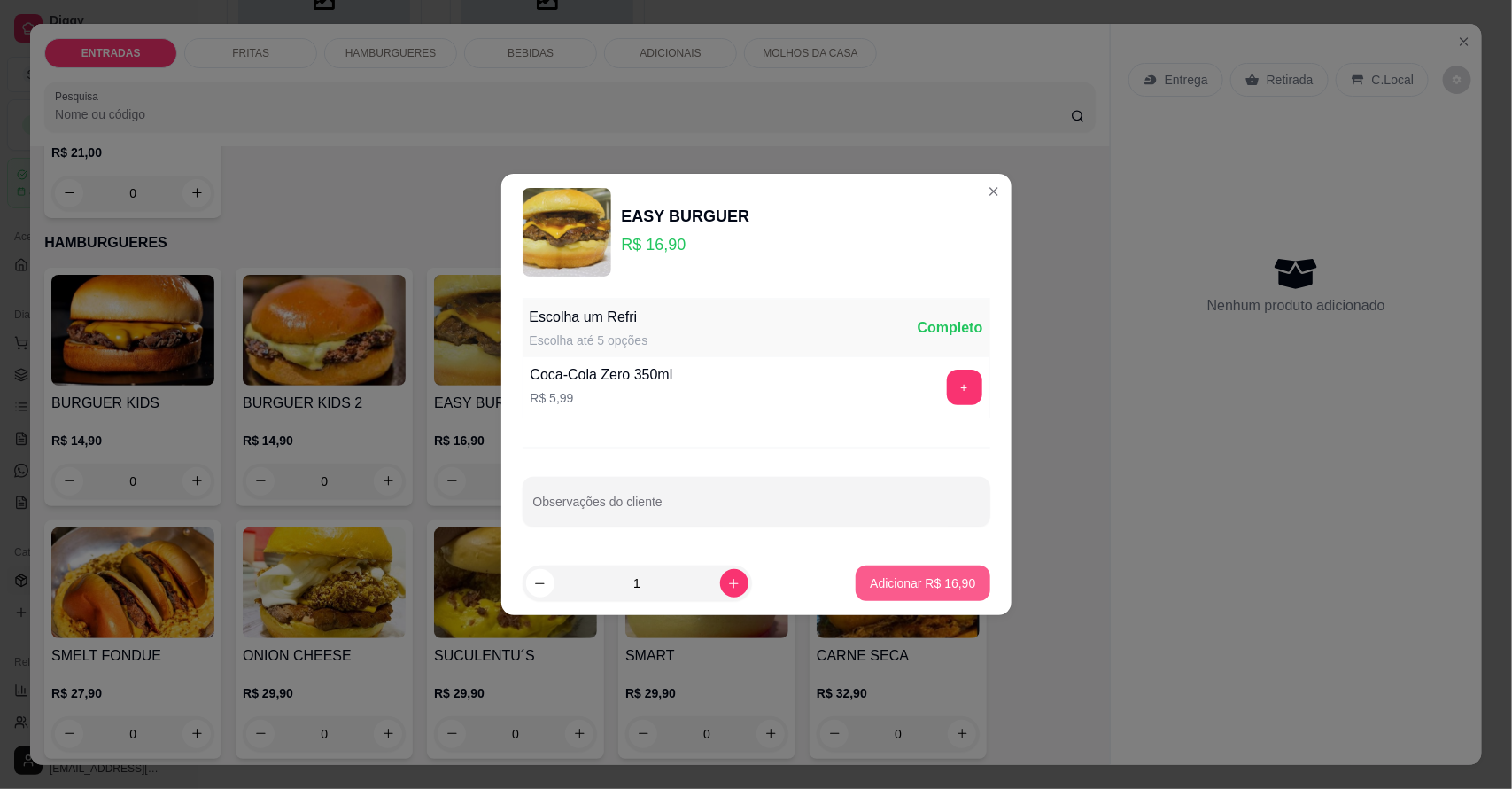
click at [901, 585] on p "Adicionar R$ 16,90" at bounding box center [923, 583] width 106 height 18
type input "1"
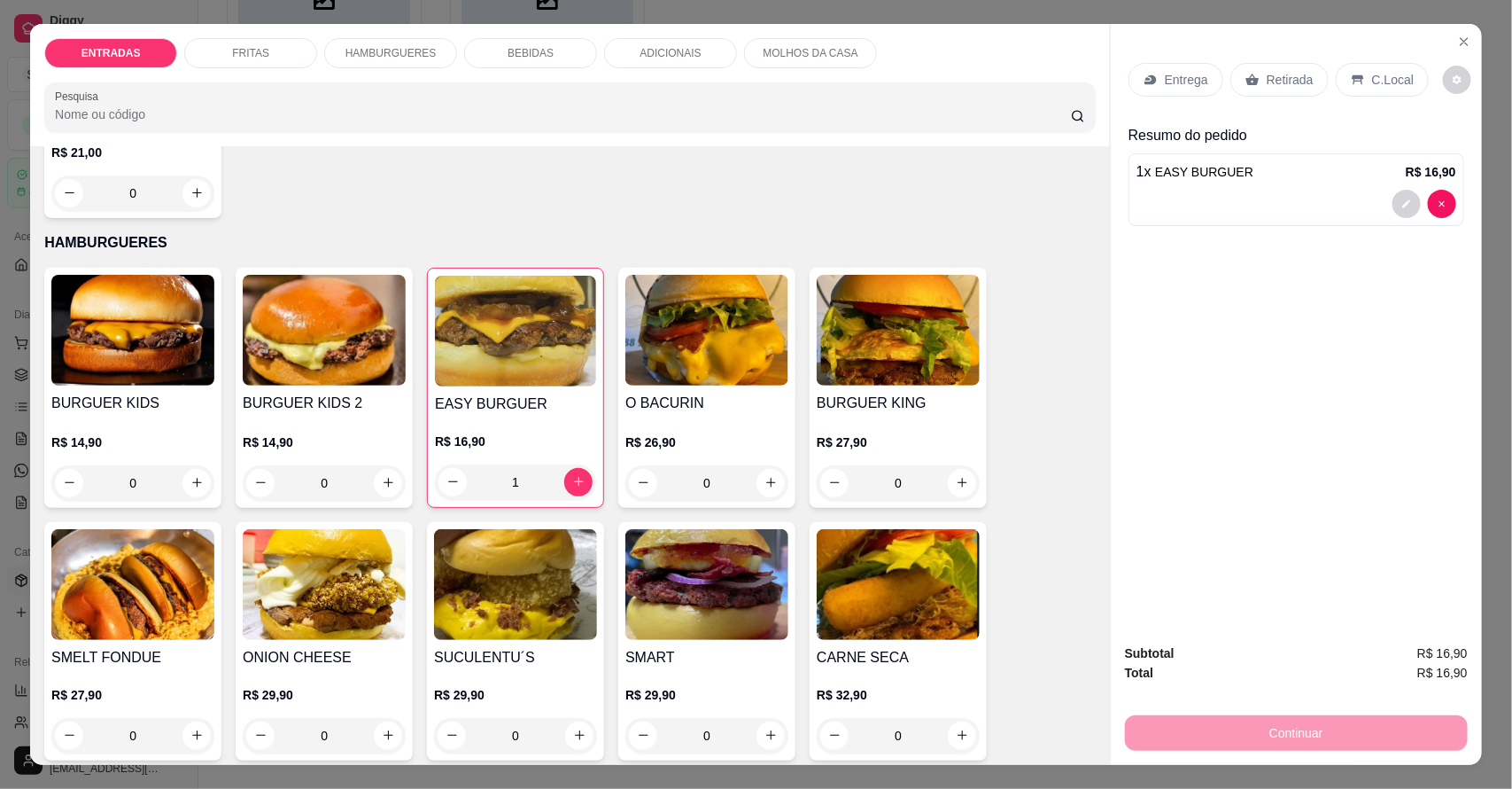
click at [496, 42] on div "BEBIDAS" at bounding box center [531, 53] width 133 height 30
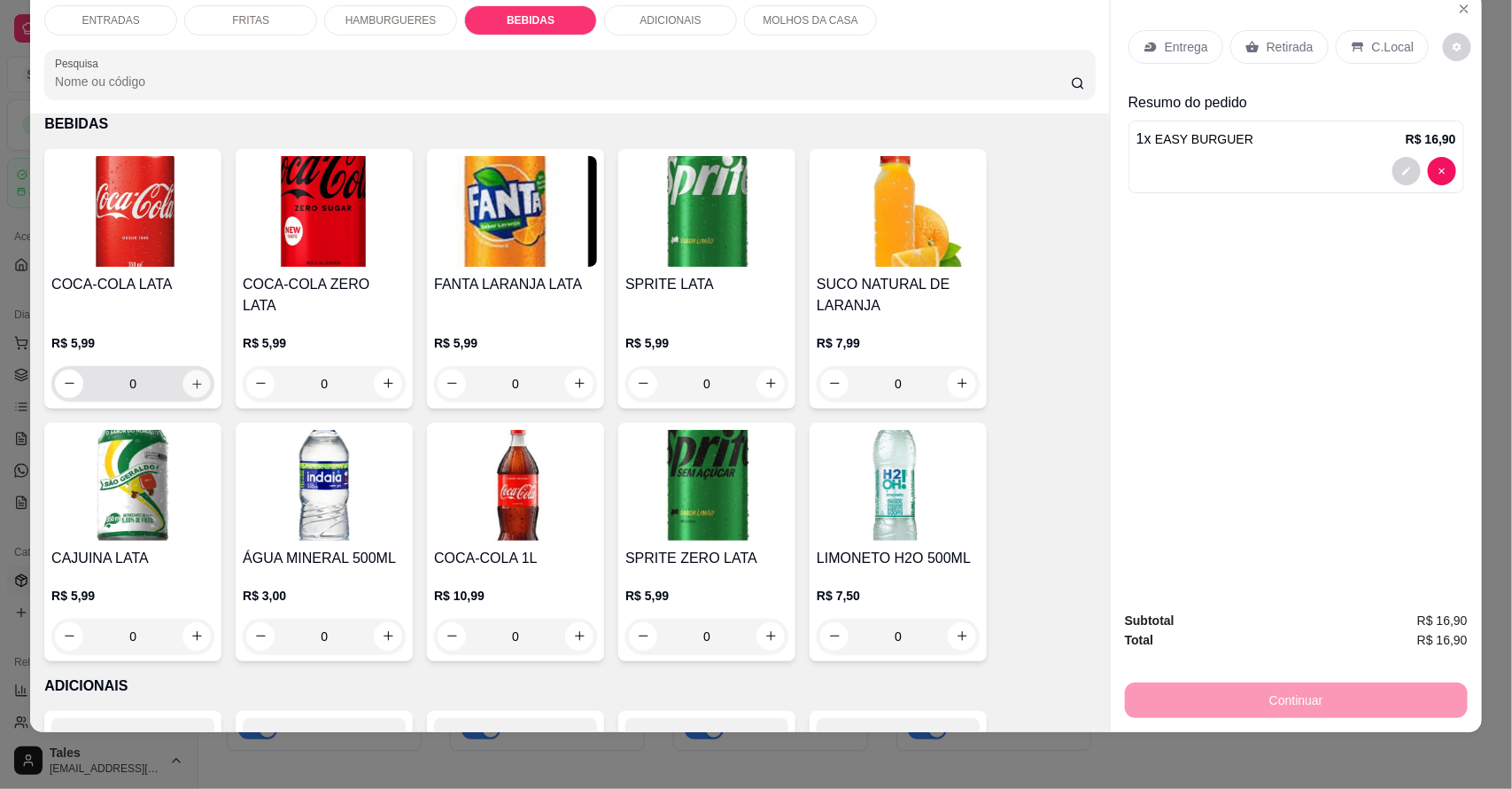
click at [191, 384] on icon "increase-product-quantity" at bounding box center [197, 384] width 13 height 13
type input "1"
click at [1150, 36] on div "Entrega" at bounding box center [1176, 47] width 94 height 34
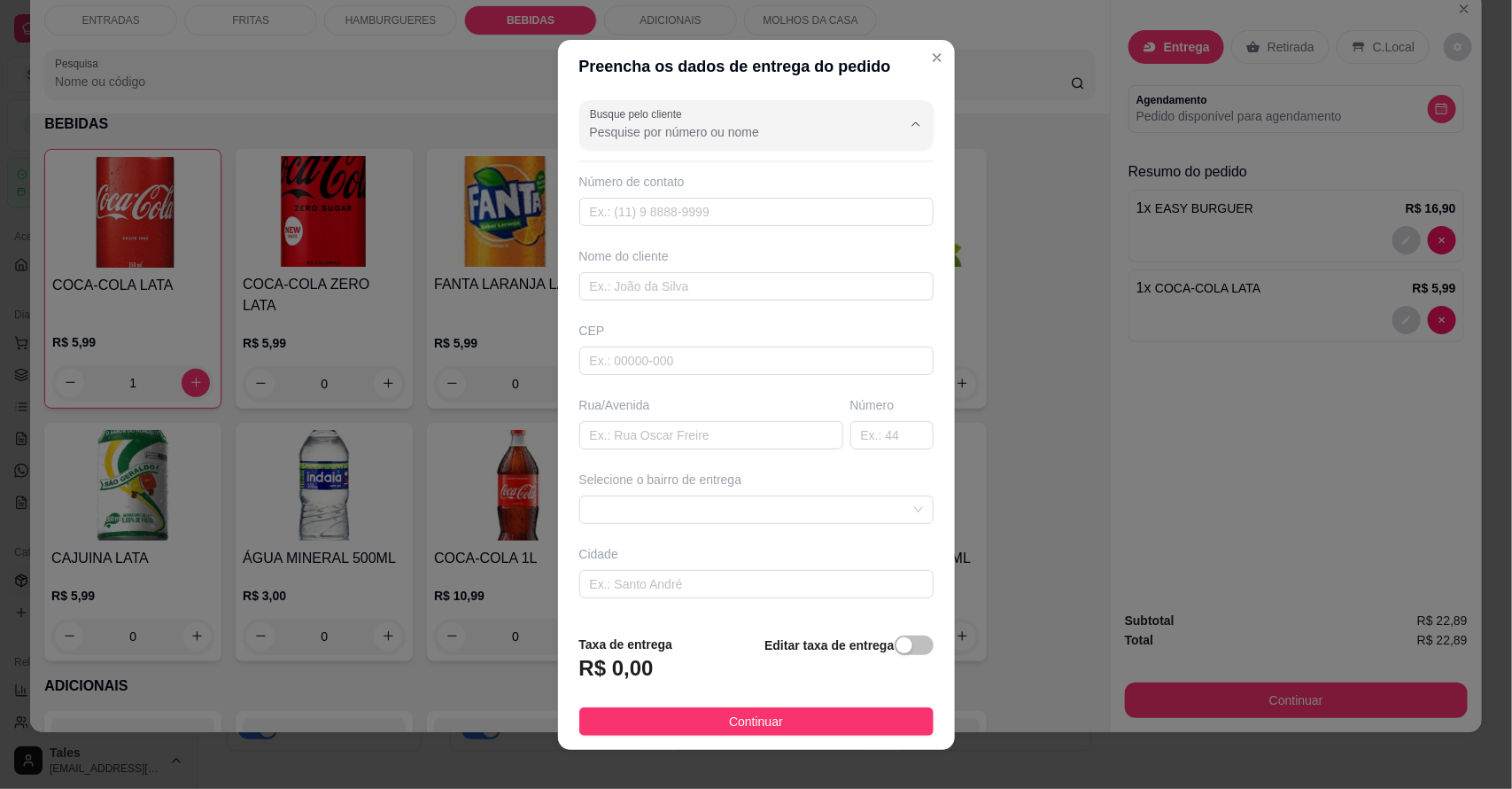
click at [655, 133] on input "Busque pelo cliente" at bounding box center [732, 131] width 283 height 18
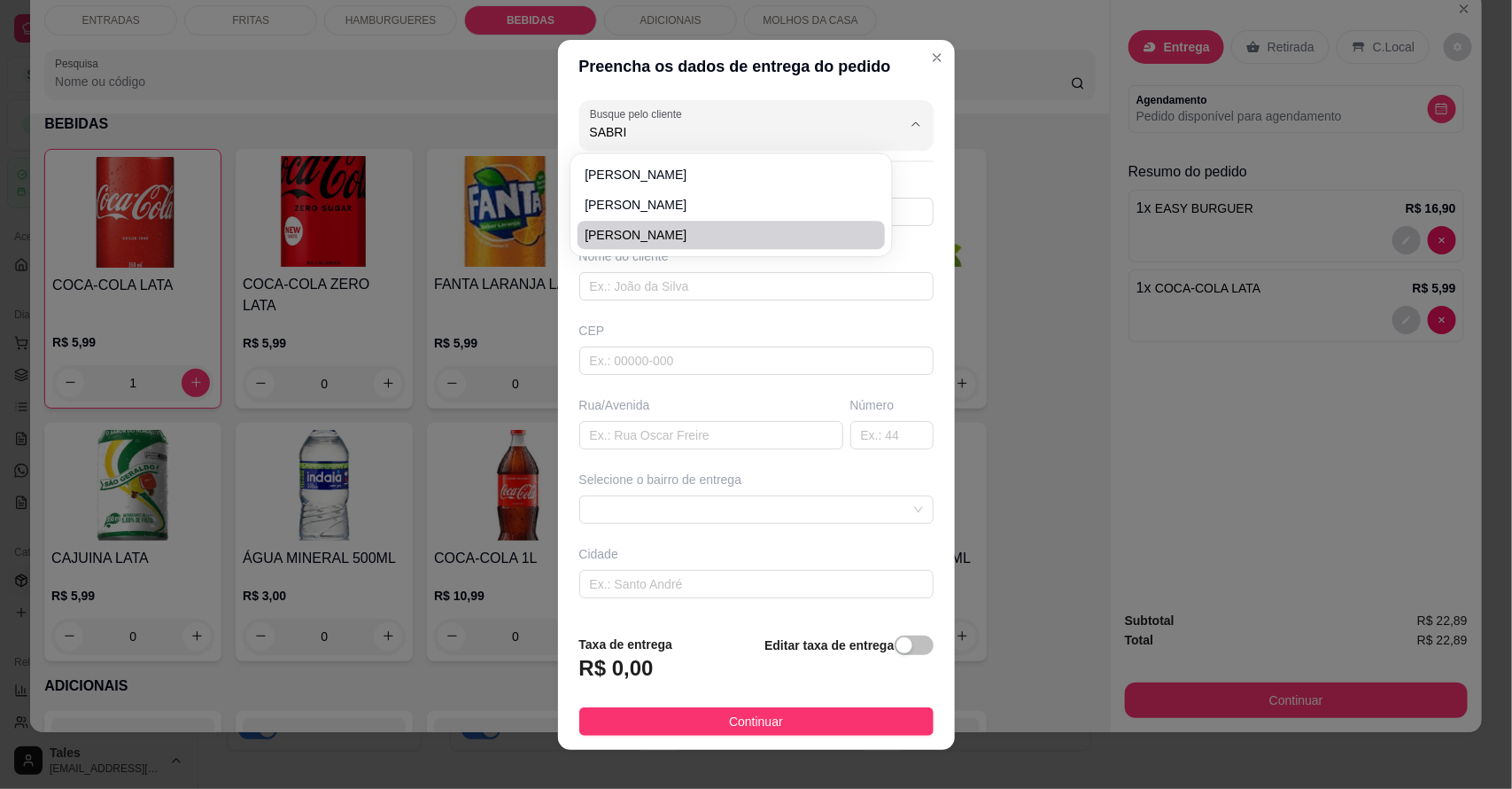
click at [676, 231] on span "[PERSON_NAME]" at bounding box center [722, 234] width 276 height 18
type input "[PERSON_NAME]"
type input "88994354042"
type input "[PERSON_NAME]"
type input "Rua [PERSON_NAME]"
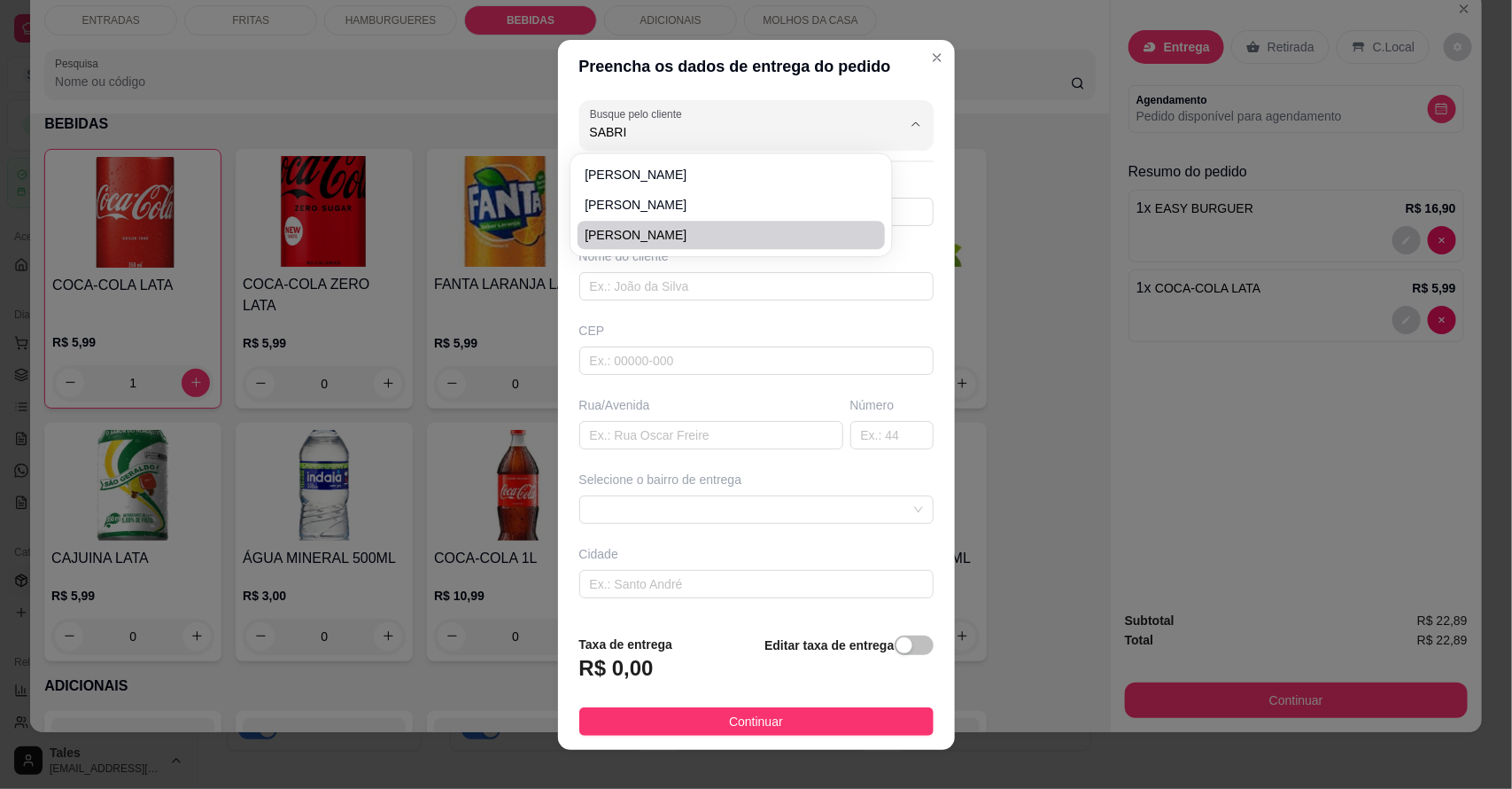
type input "560"
type input "Salitre"
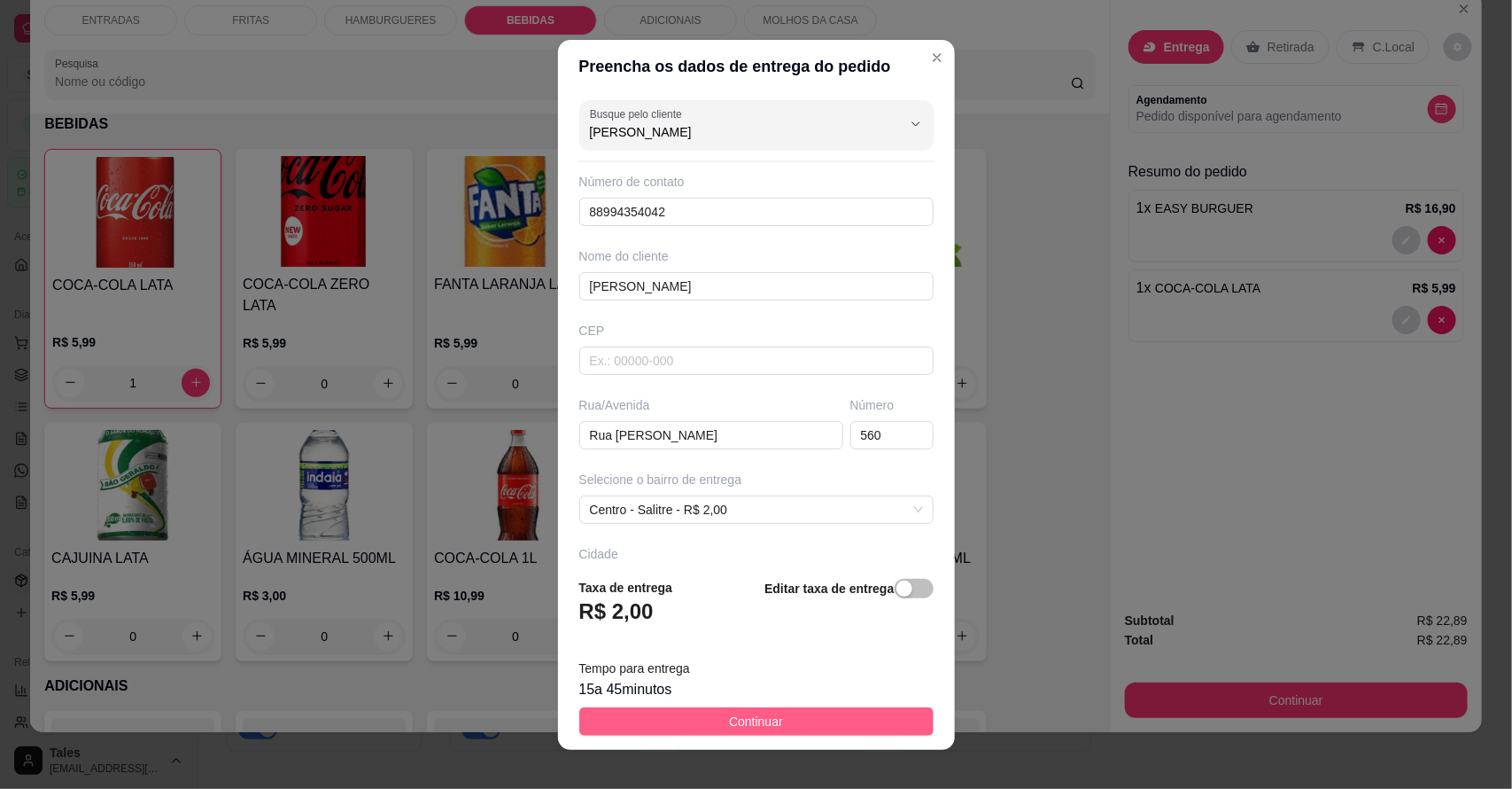
click at [756, 719] on span "Continuar" at bounding box center [756, 721] width 54 height 20
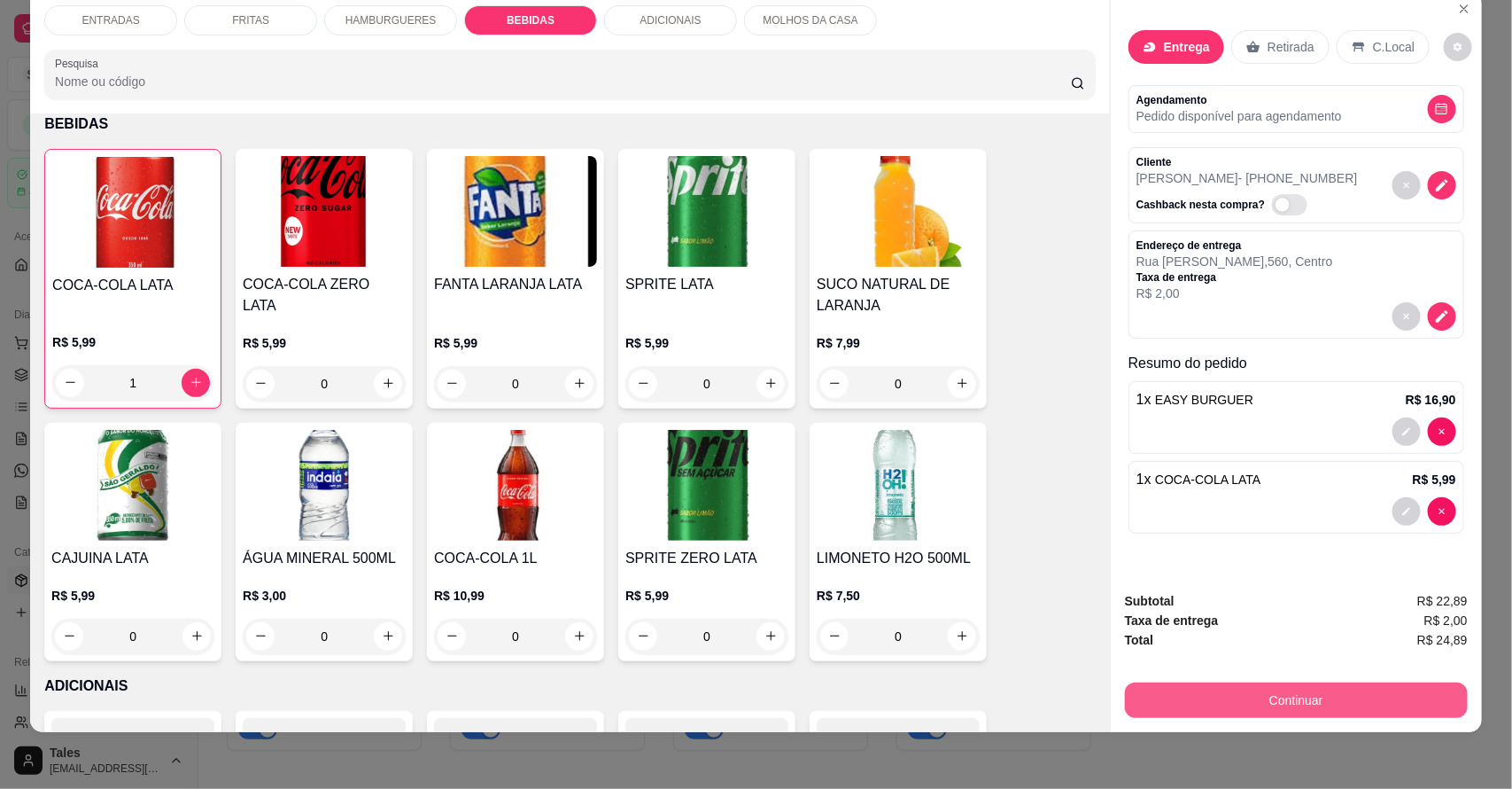
click at [1208, 700] on button "Continuar" at bounding box center [1296, 700] width 343 height 36
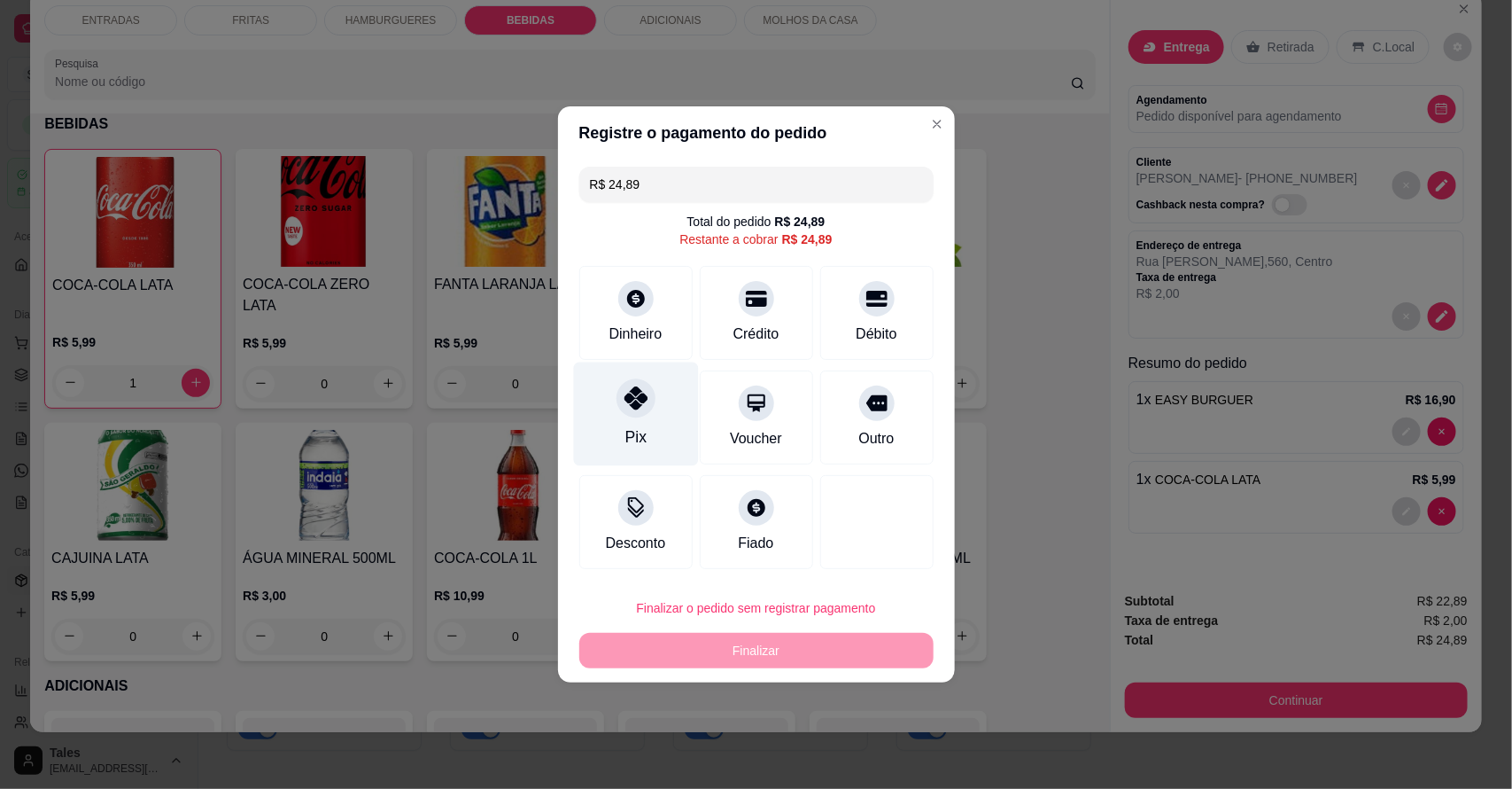
click at [652, 422] on div "Pix" at bounding box center [636, 415] width 125 height 104
type input "R$ 0,00"
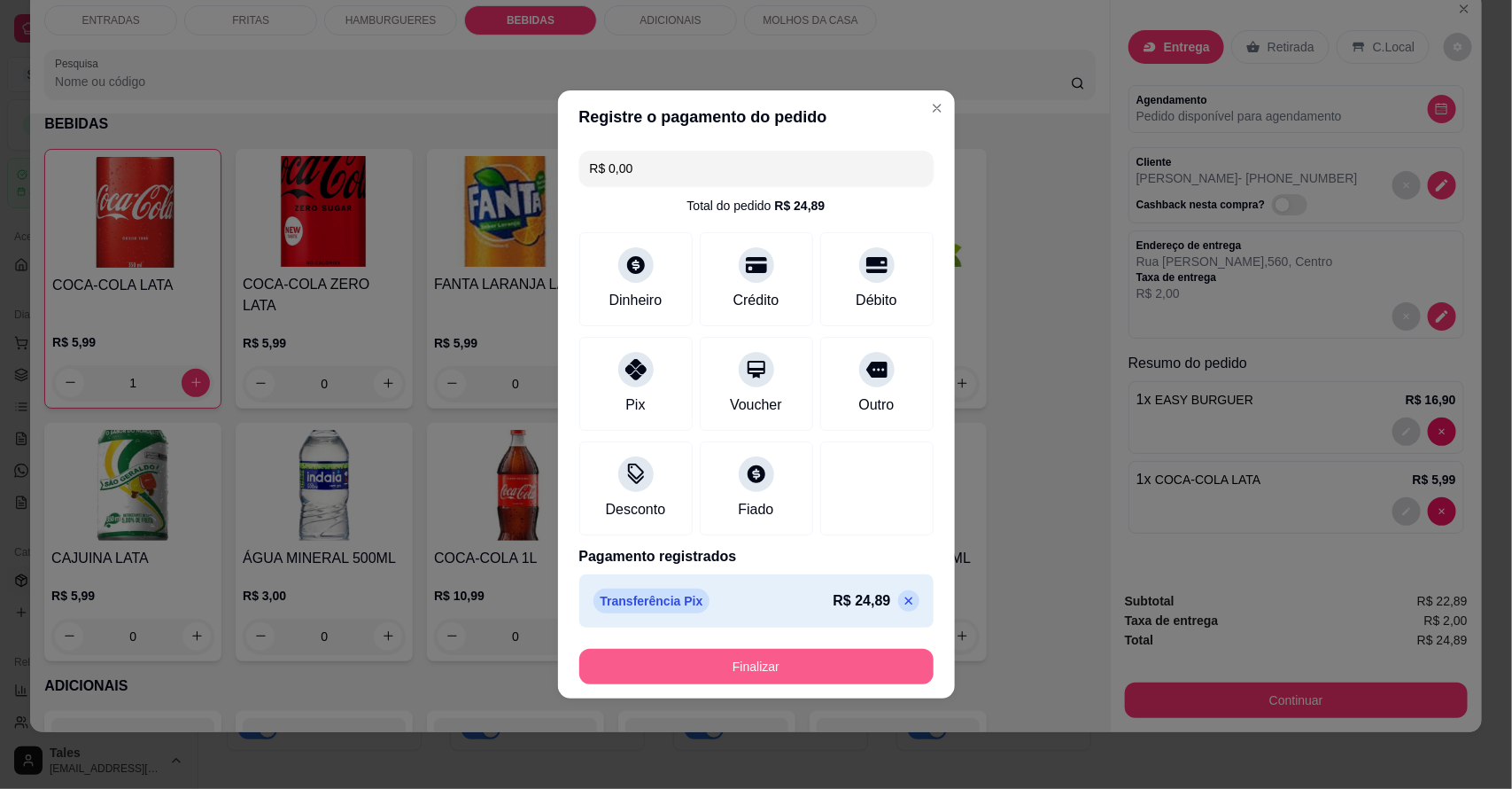
click at [703, 663] on button "Finalizar" at bounding box center [756, 667] width 354 height 36
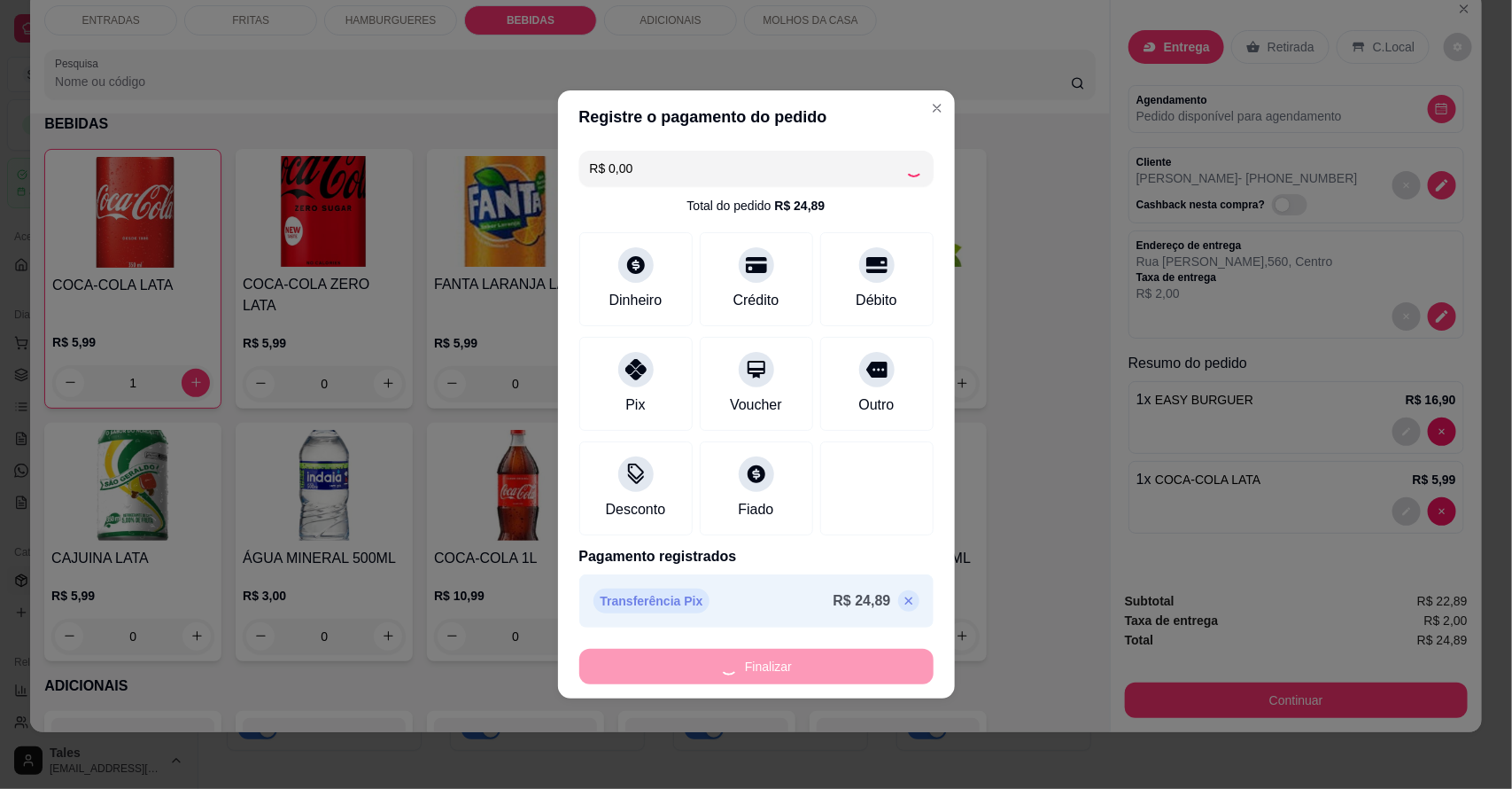
type input "0"
type input "-R$ 24,89"
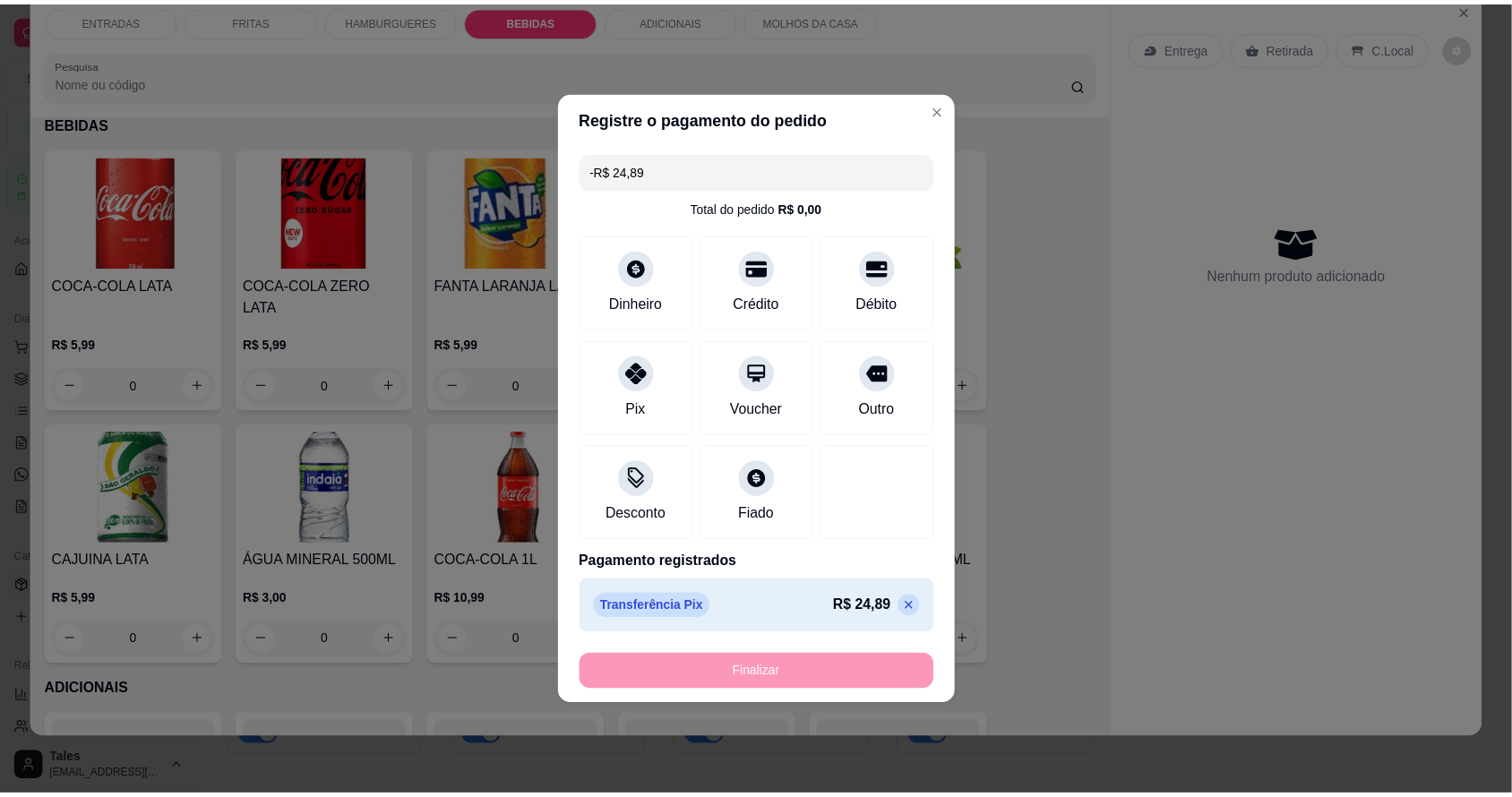
scroll to position [2061, 0]
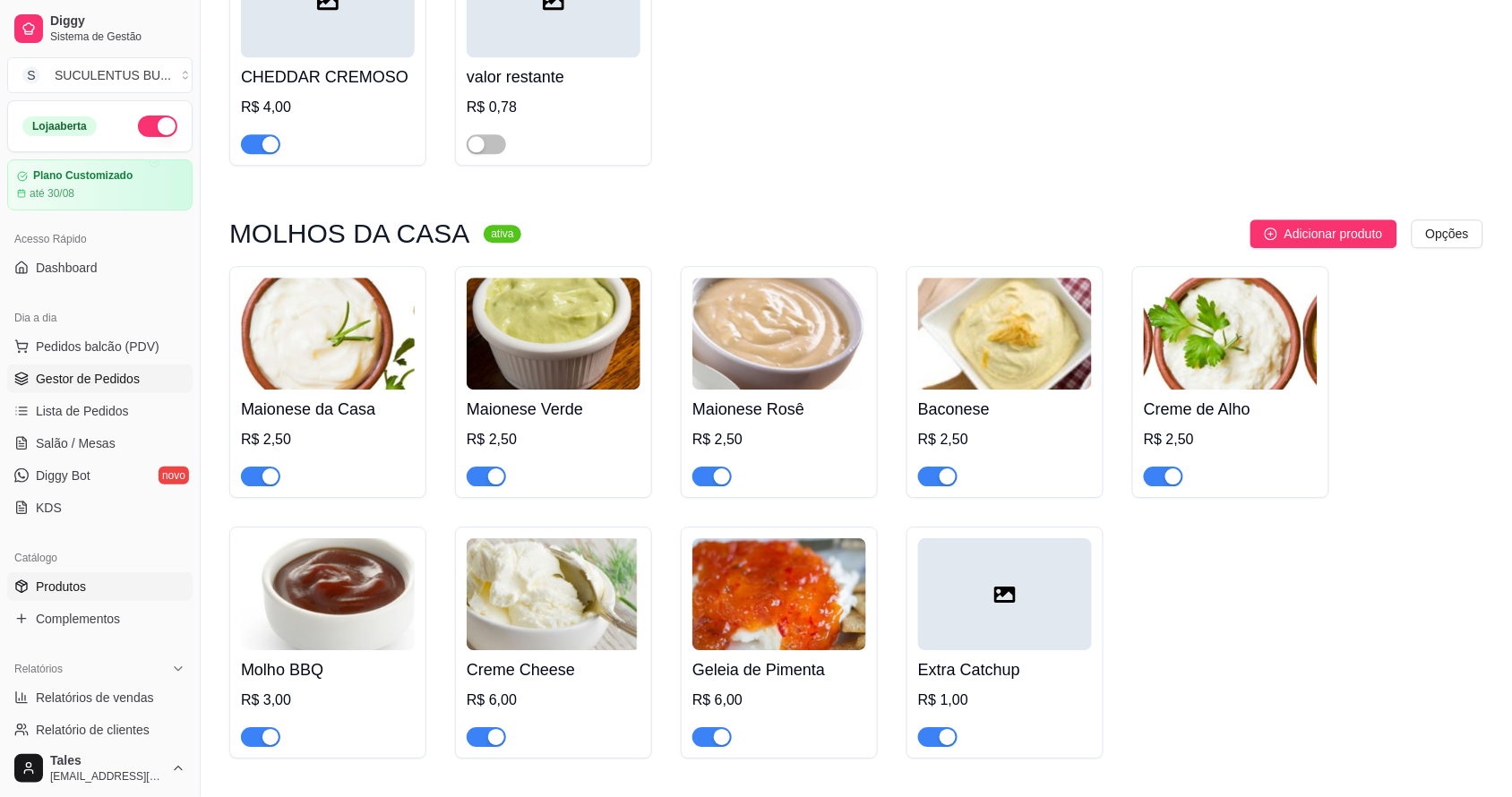
click at [103, 374] on span "Gestor de Pedidos" at bounding box center [88, 378] width 104 height 18
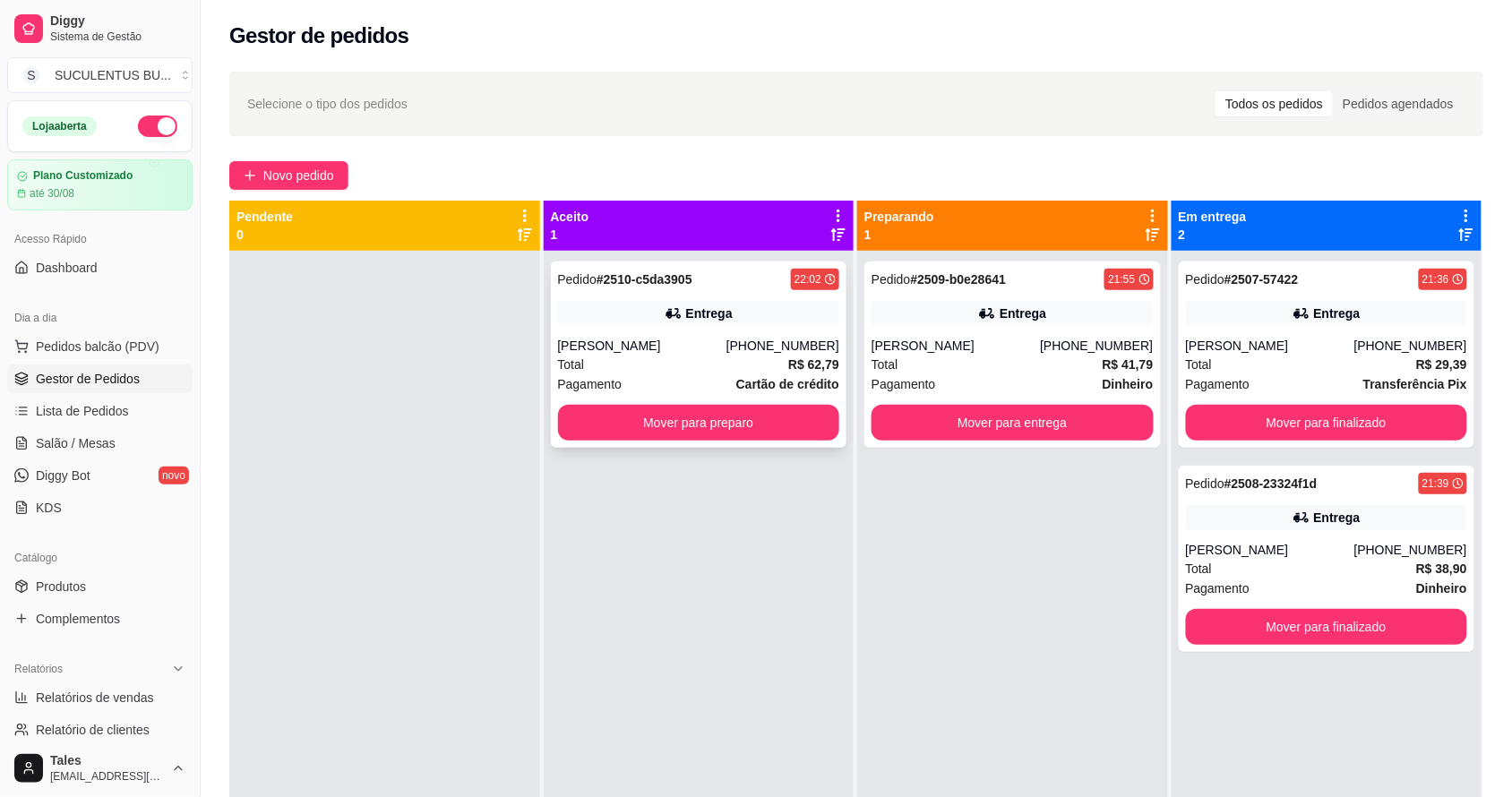
click at [721, 339] on div "[PERSON_NAME]" at bounding box center [641, 346] width 168 height 18
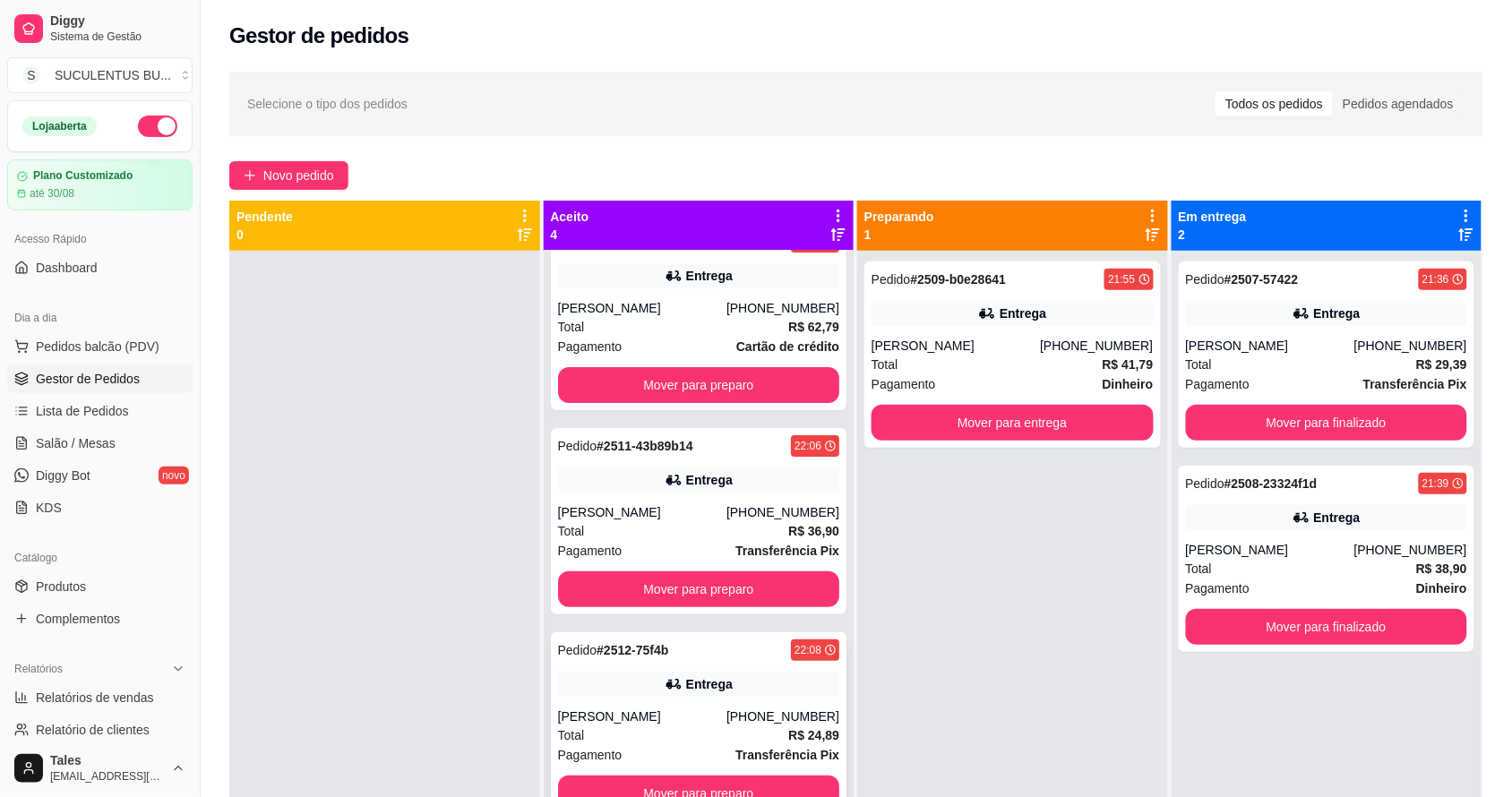
scroll to position [51, 0]
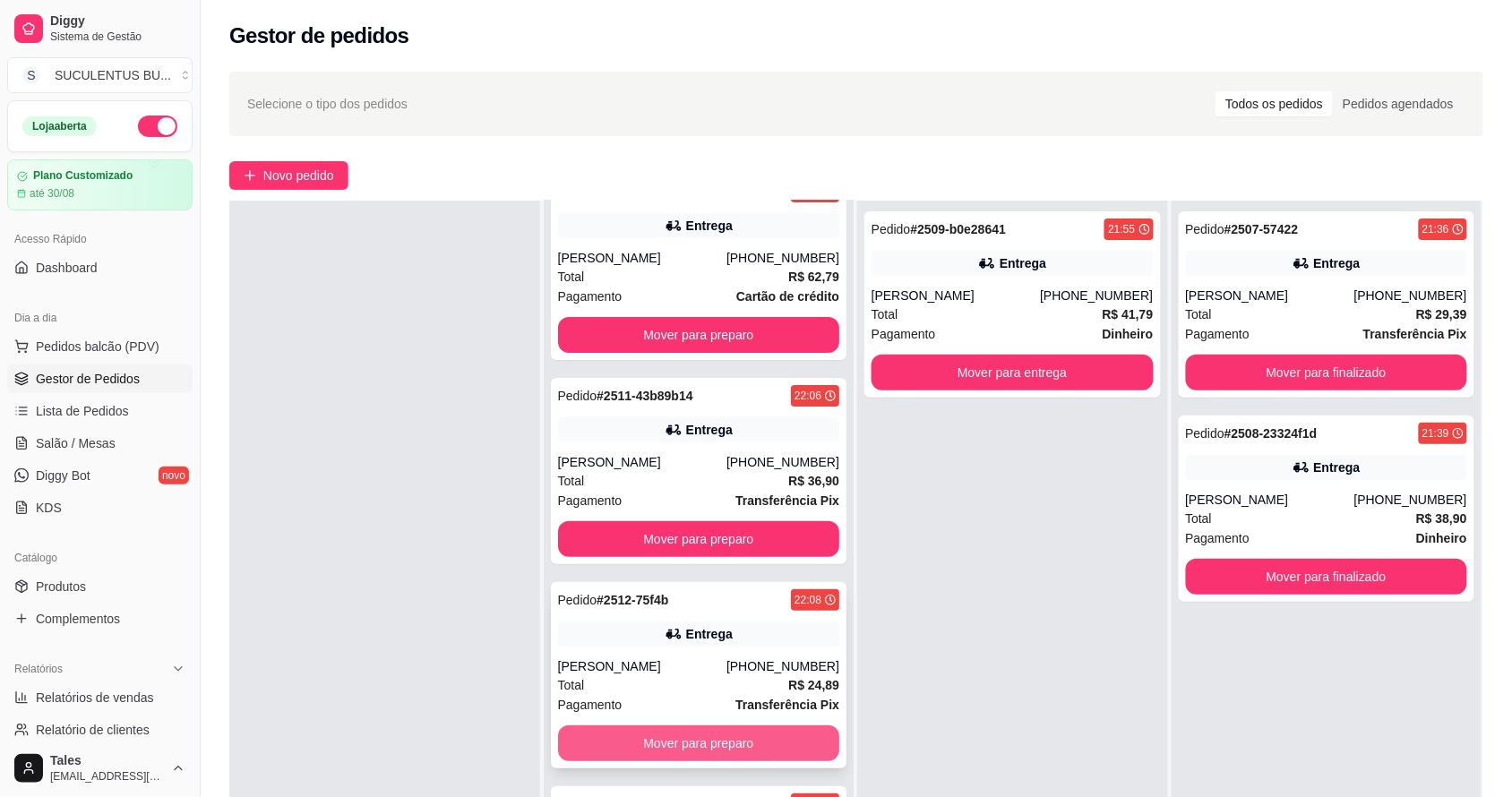
click at [664, 665] on div "[PERSON_NAME]" at bounding box center [641, 666] width 168 height 18
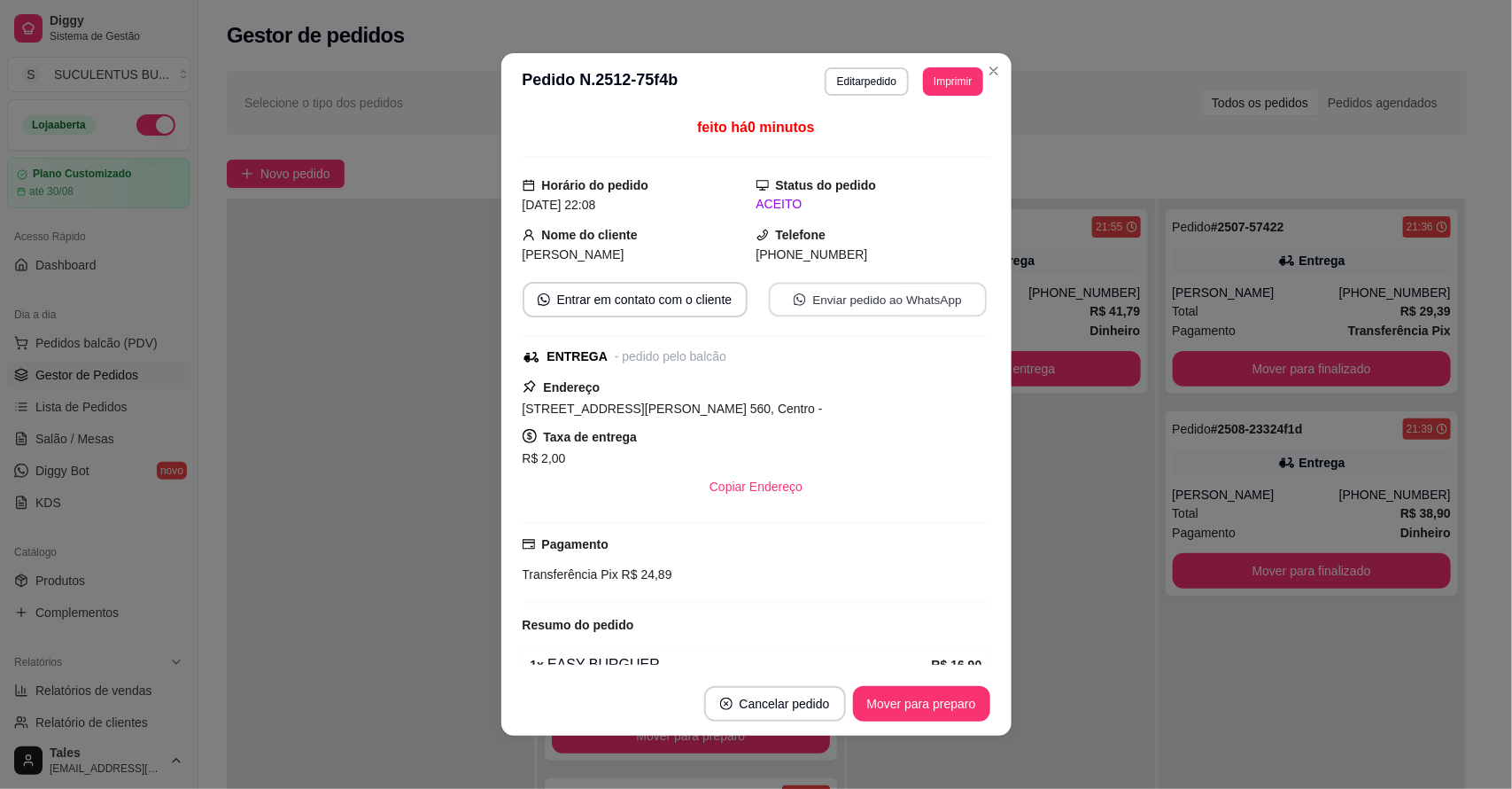
click at [853, 293] on button "Enviar pedido ao WhatsApp" at bounding box center [876, 300] width 218 height 35
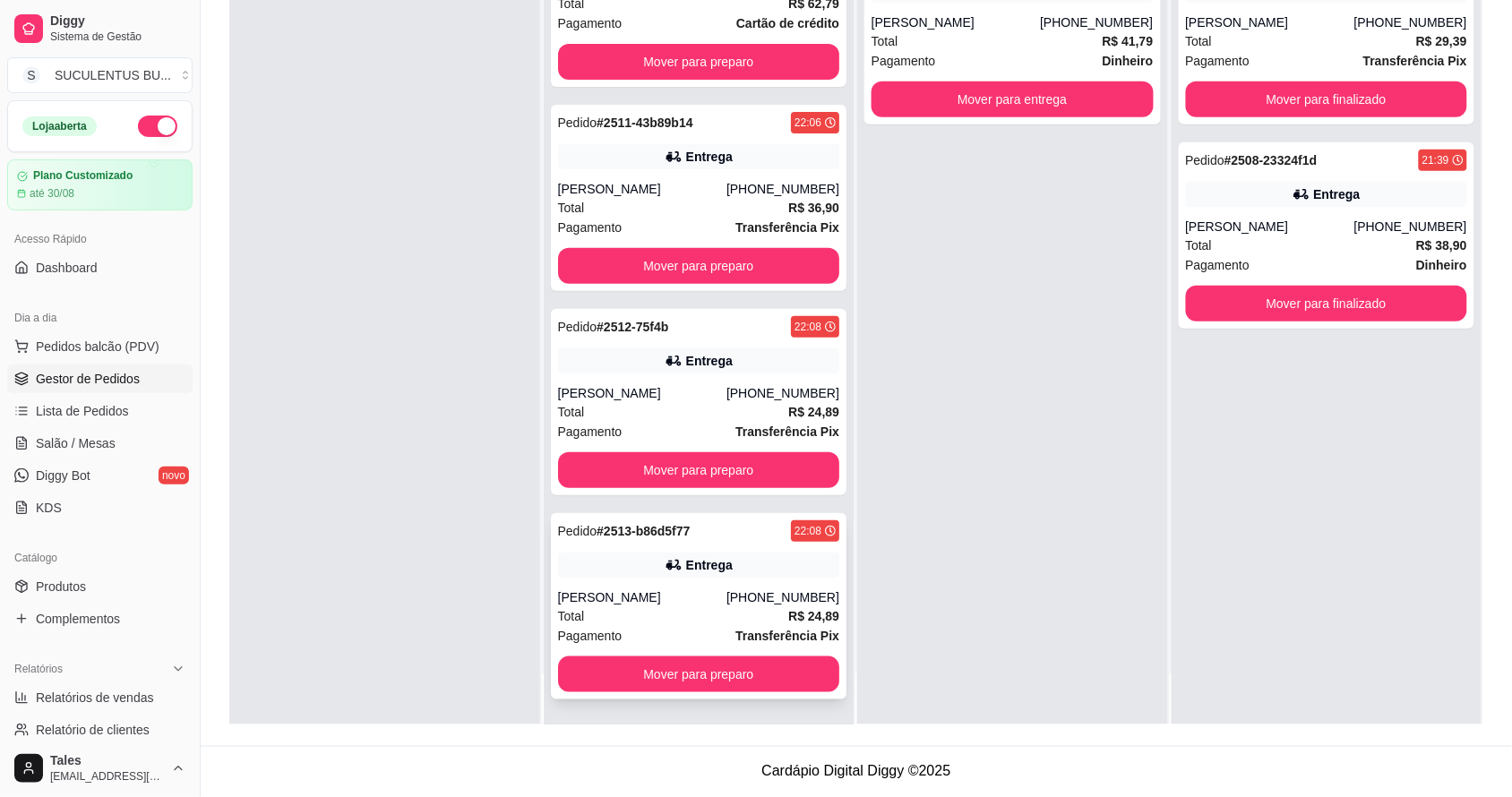
scroll to position [0, 0]
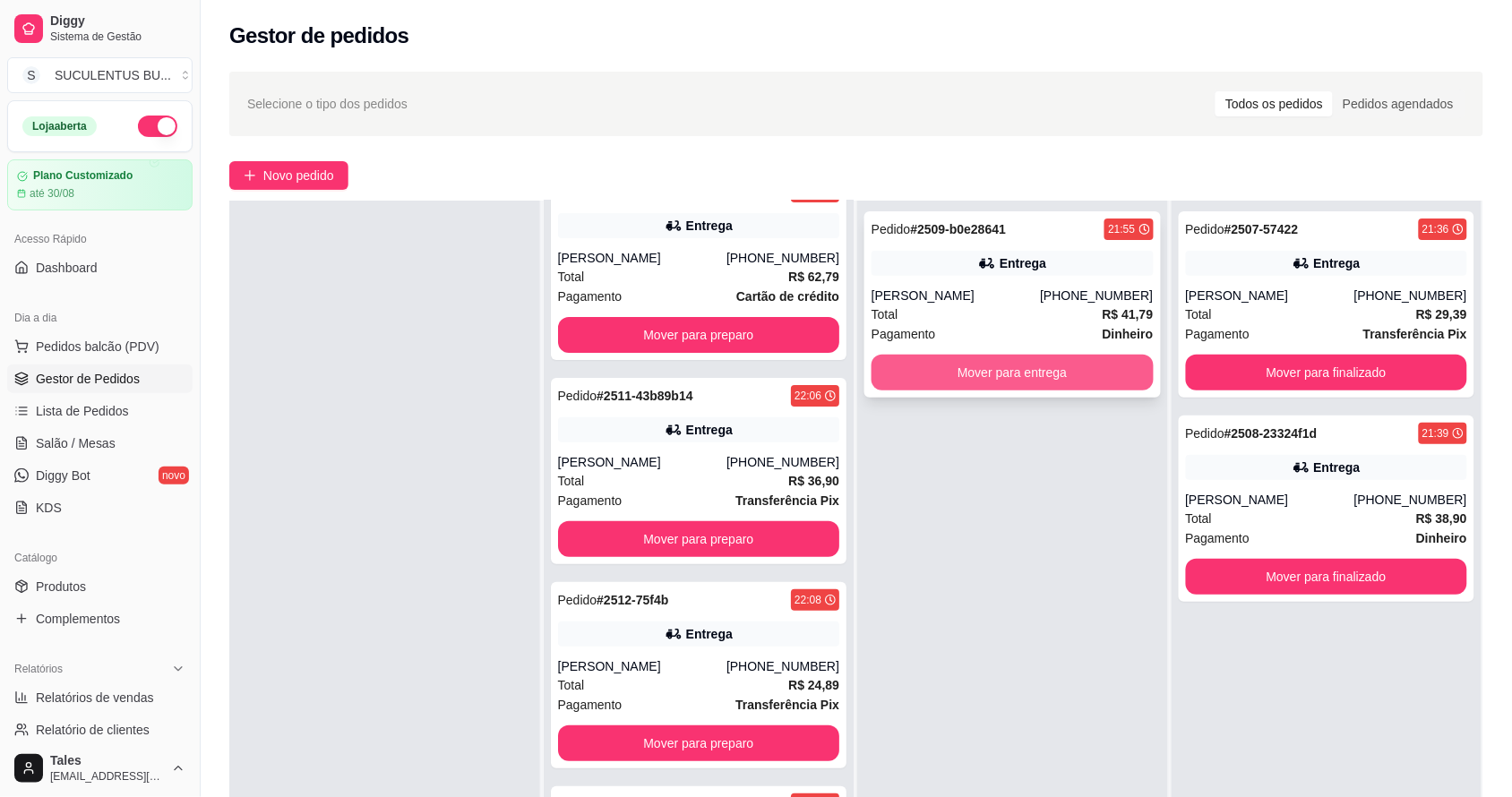
click at [983, 373] on button "Mover para entrega" at bounding box center [1013, 373] width 283 height 36
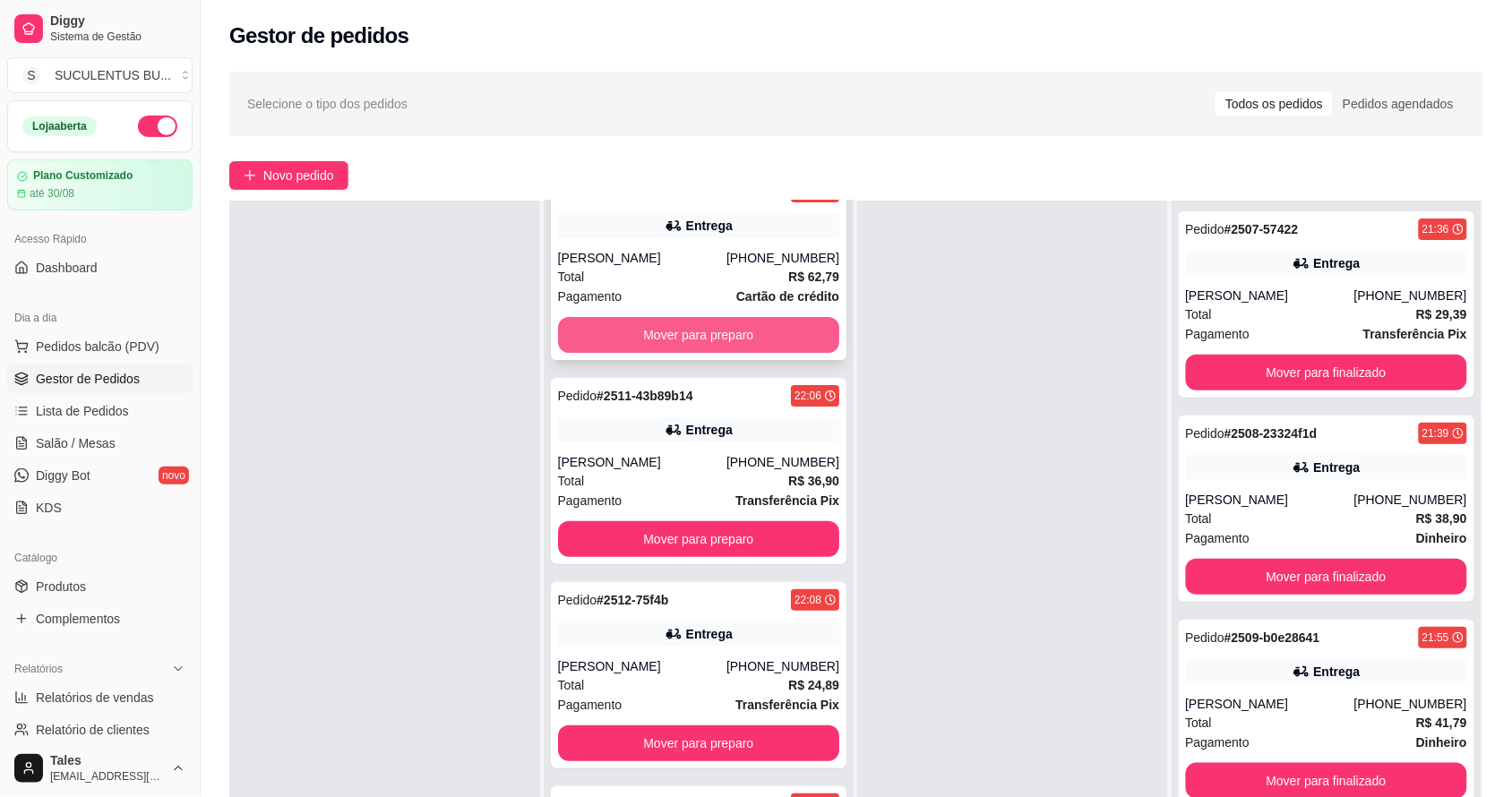
click at [702, 318] on button "Mover para preparo" at bounding box center [699, 335] width 283 height 36
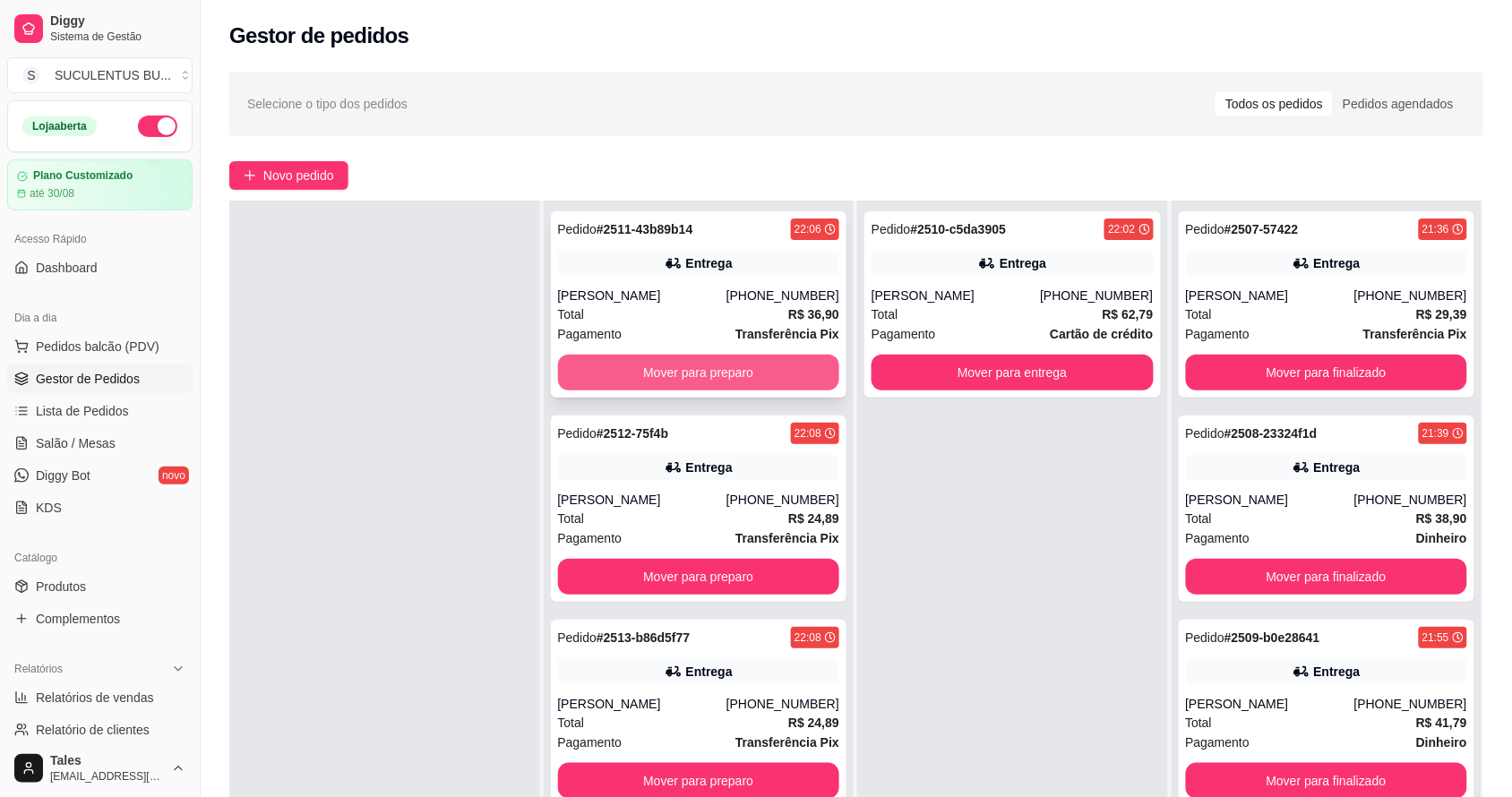
click at [707, 365] on button "Mover para preparo" at bounding box center [699, 373] width 283 height 36
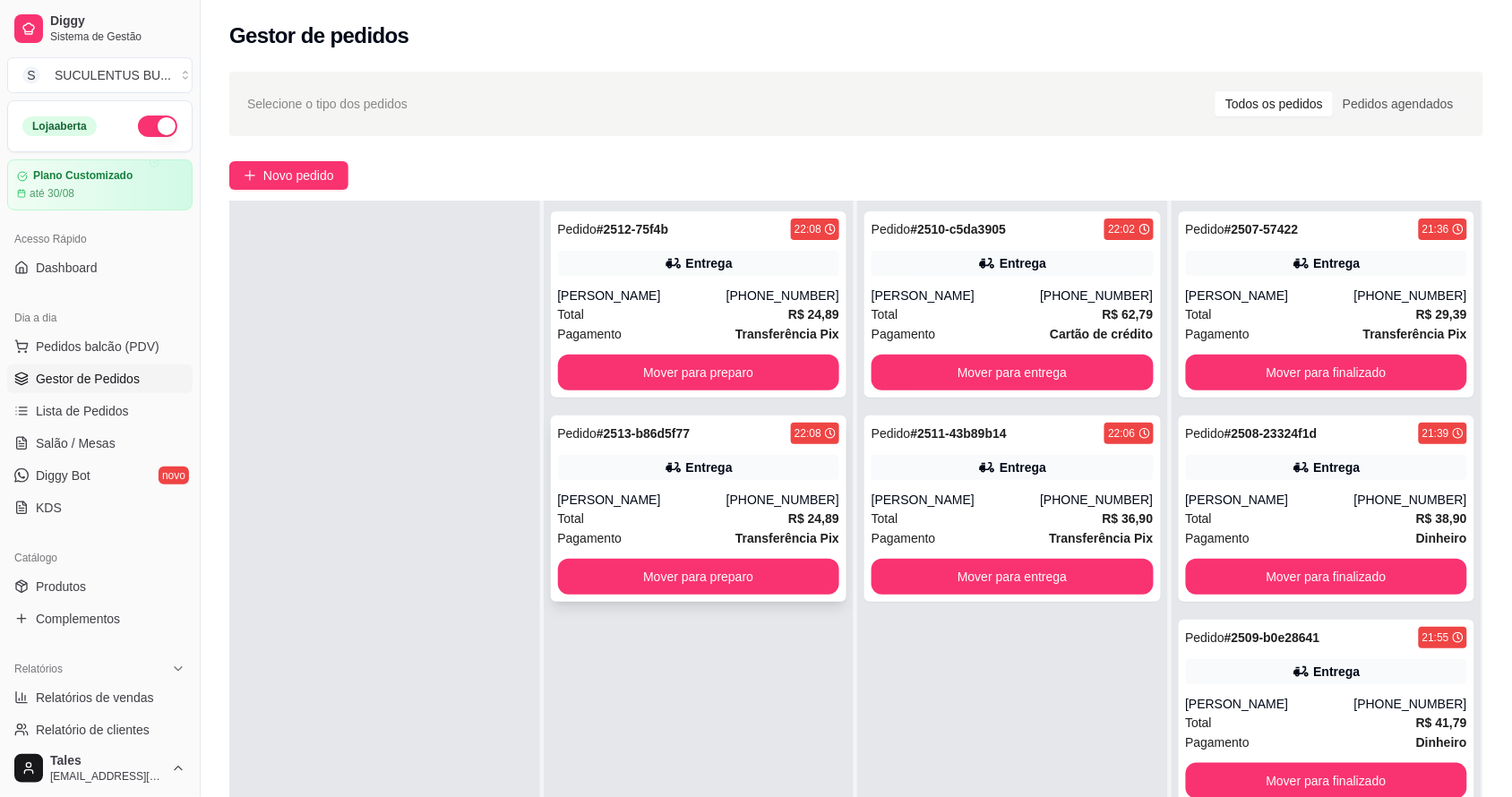
click at [760, 502] on div "[PHONE_NUMBER]" at bounding box center [783, 499] width 113 height 18
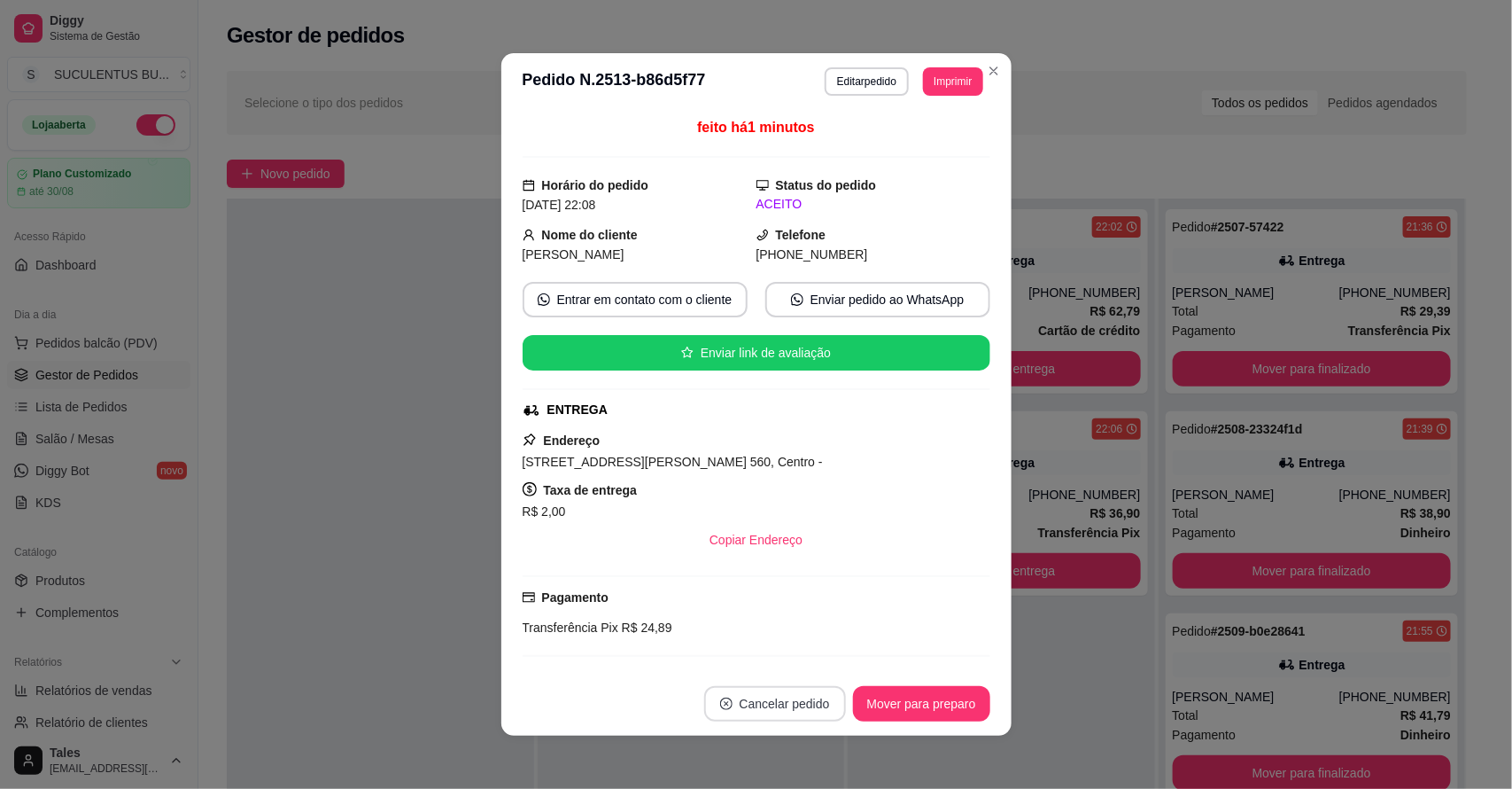
click at [787, 708] on button "Cancelar pedido" at bounding box center [775, 704] width 142 height 36
click at [811, 662] on button "Sim" at bounding box center [816, 660] width 69 height 35
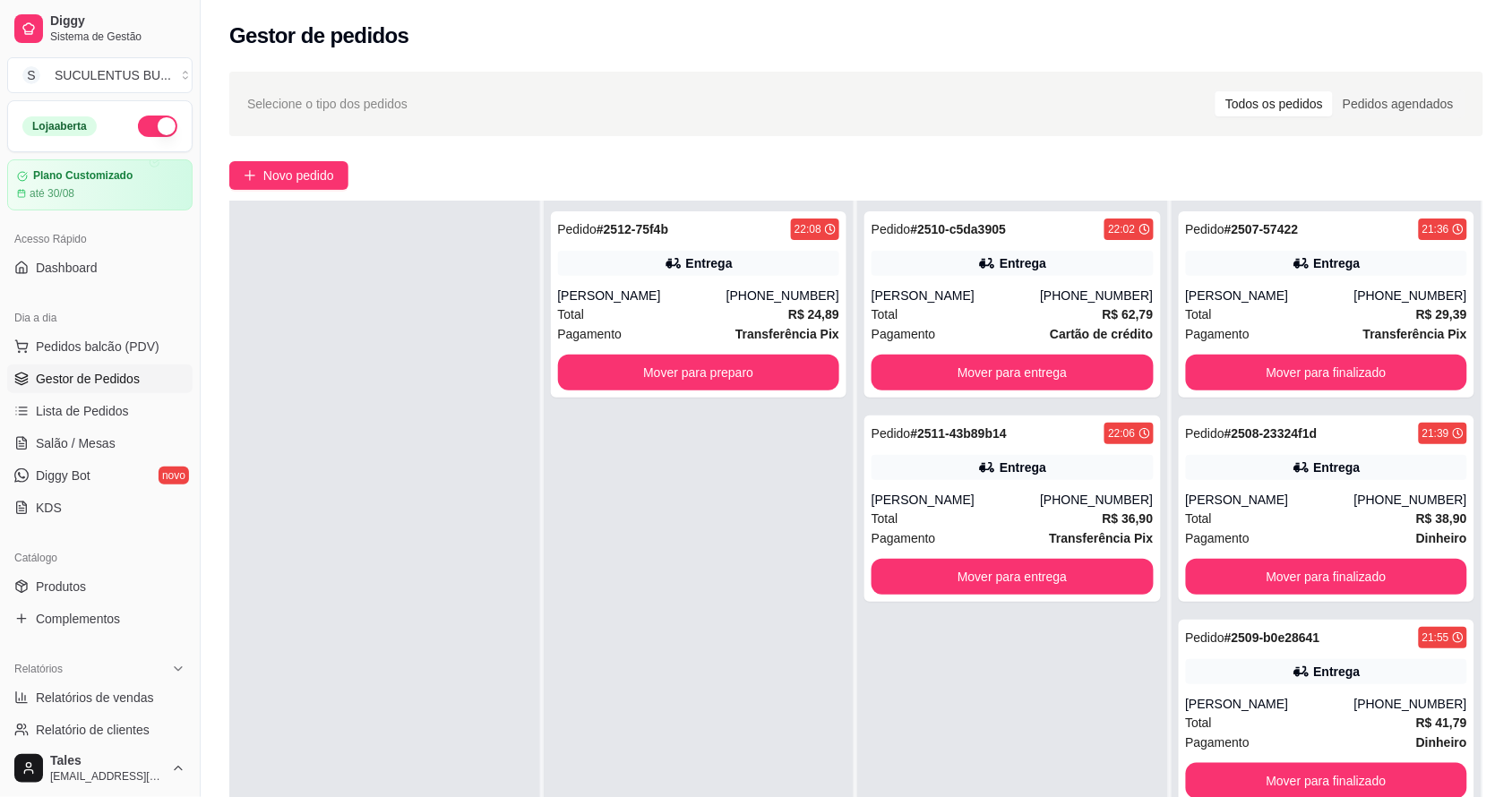
click at [748, 472] on div "Pedido # 2512-75f4b 22:08 Entrega [PERSON_NAME] [PHONE_NUMBER] Total R$ 24,89 P…" at bounding box center [699, 598] width 311 height 797
click at [767, 371] on button "Mover para preparo" at bounding box center [698, 372] width 273 height 35
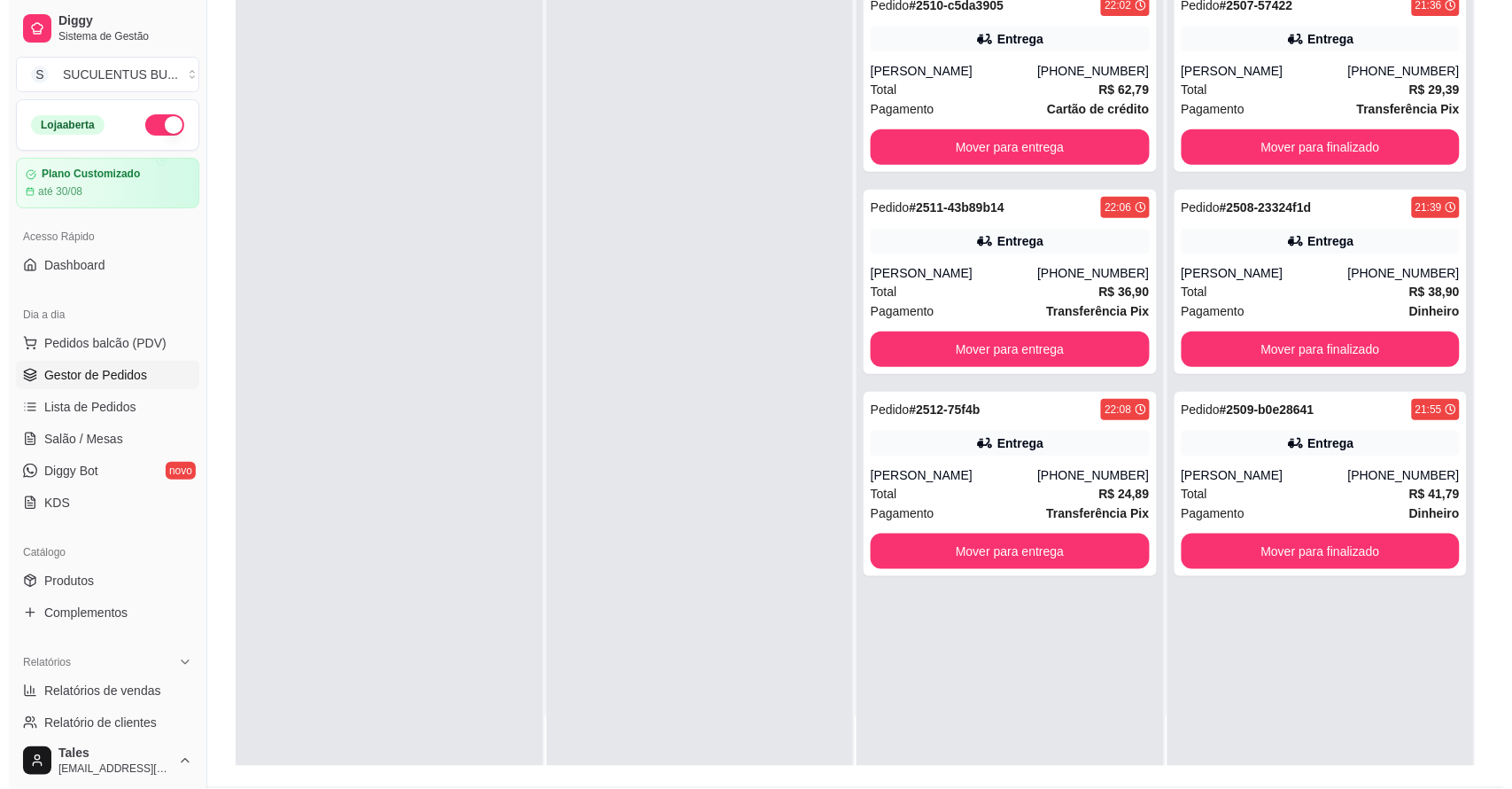
scroll to position [270, 0]
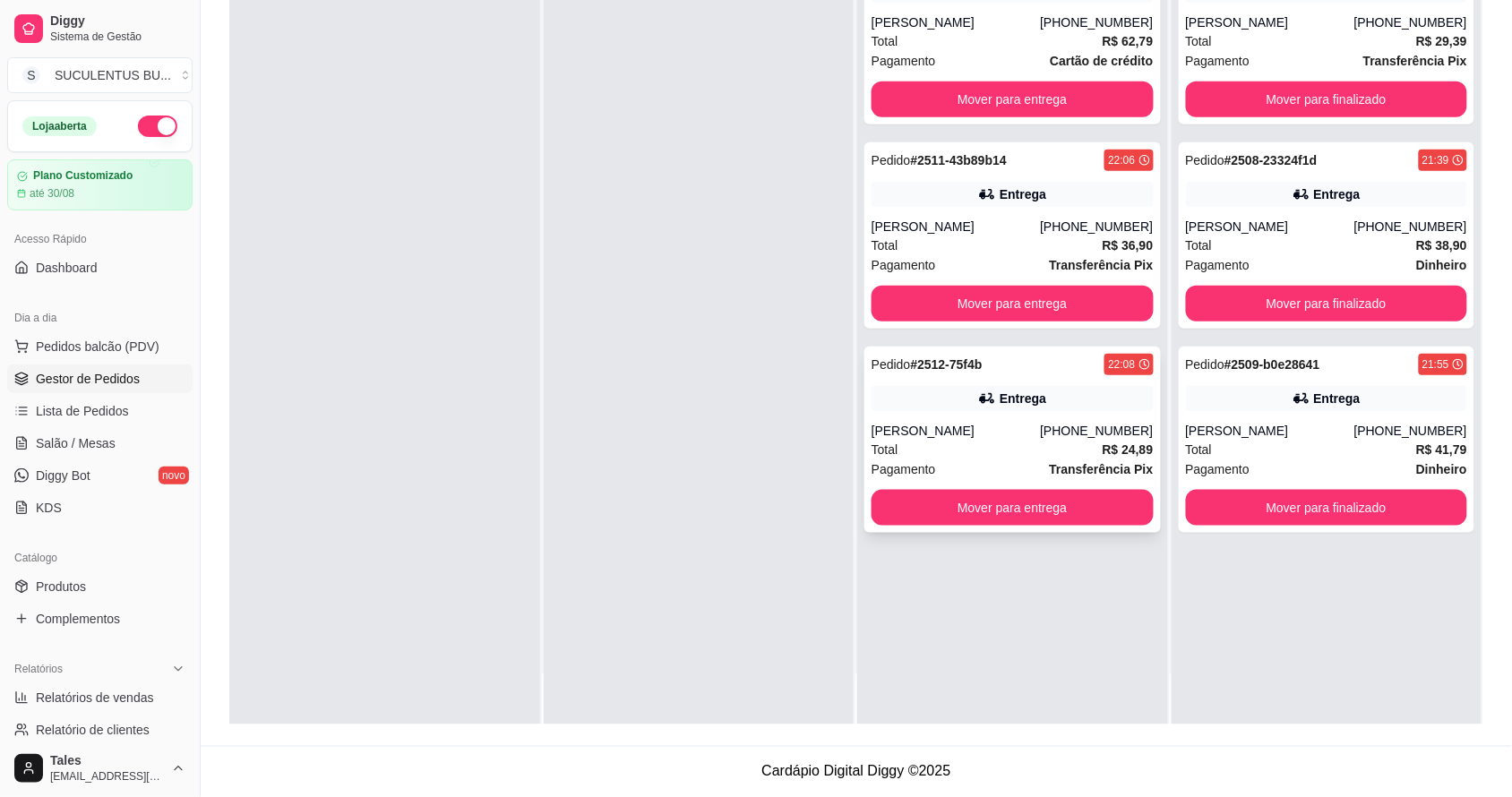
click at [972, 439] on div "[PERSON_NAME]" at bounding box center [956, 430] width 168 height 18
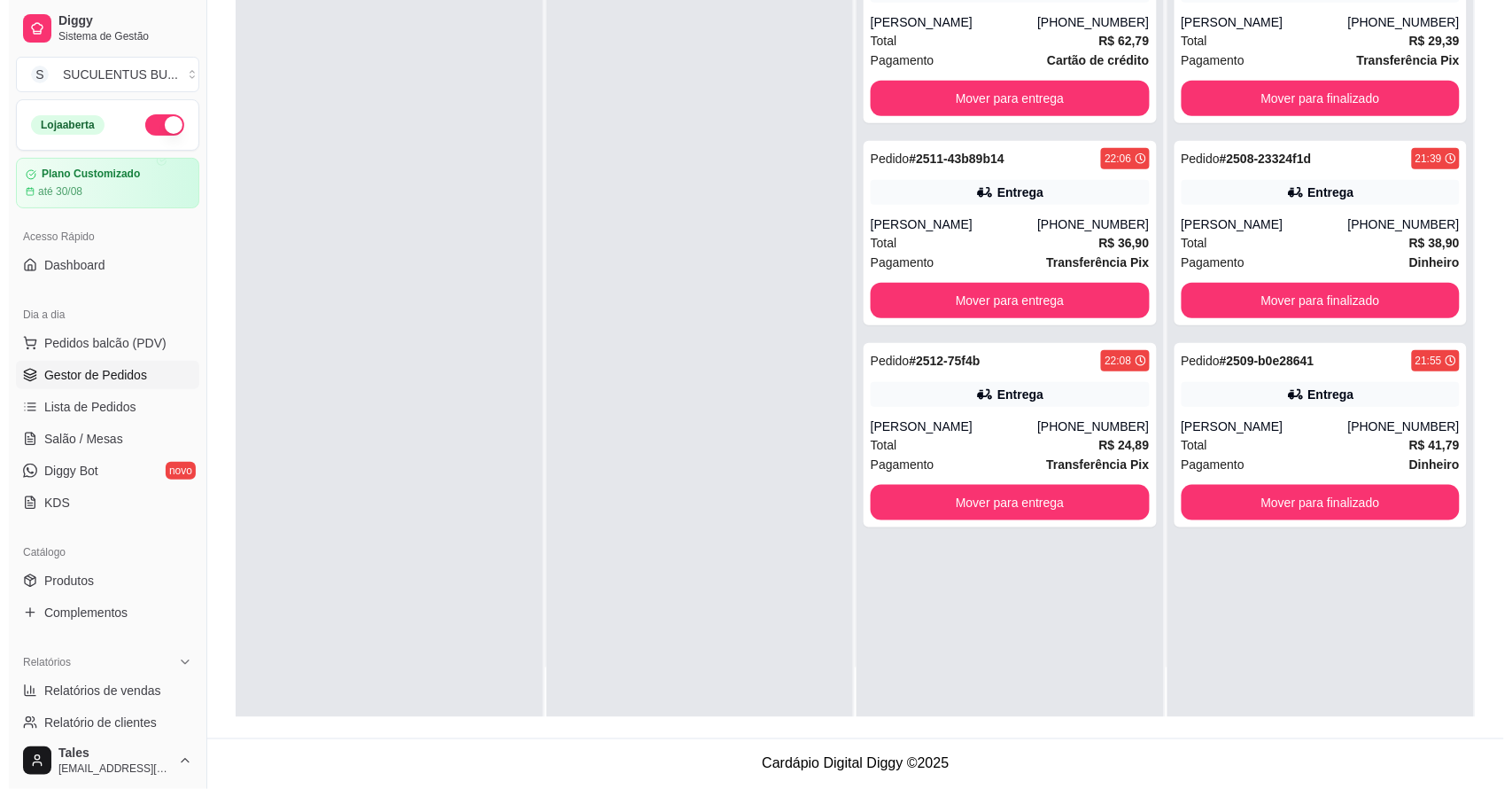
scroll to position [0, 0]
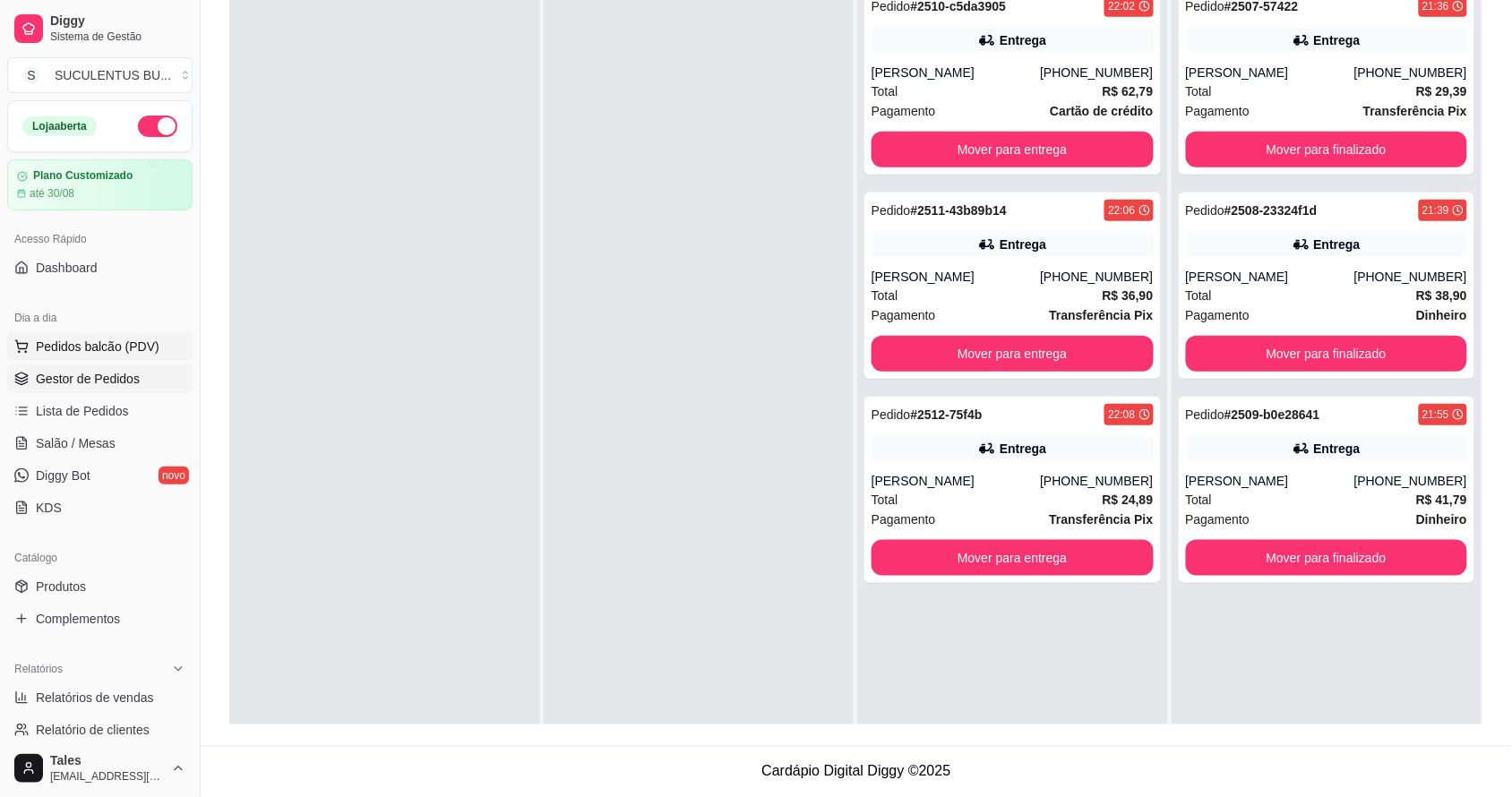
click at [94, 345] on span "Pedidos balcão (PDV)" at bounding box center [97, 346] width 123 height 18
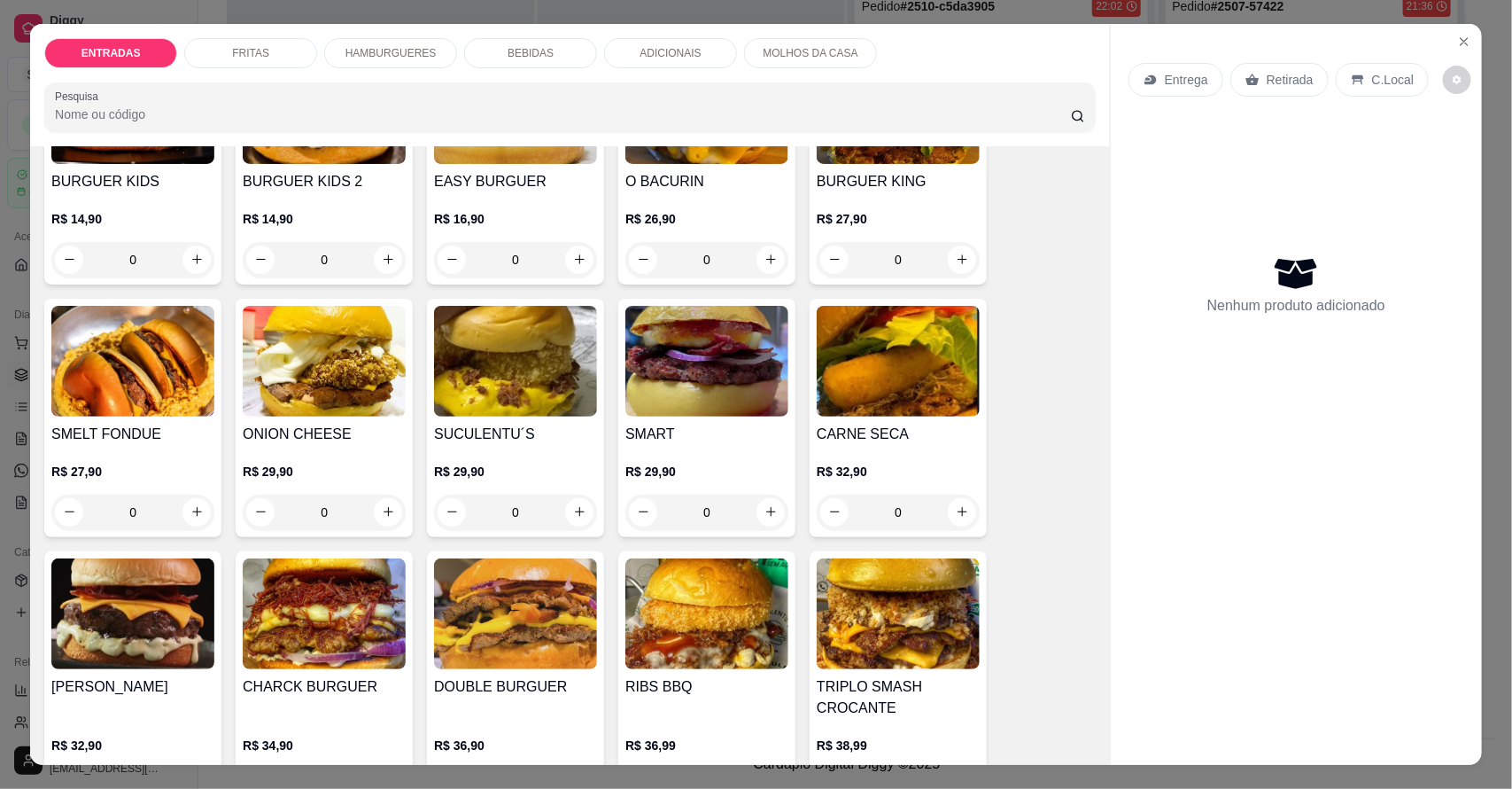
scroll to position [1219, 0]
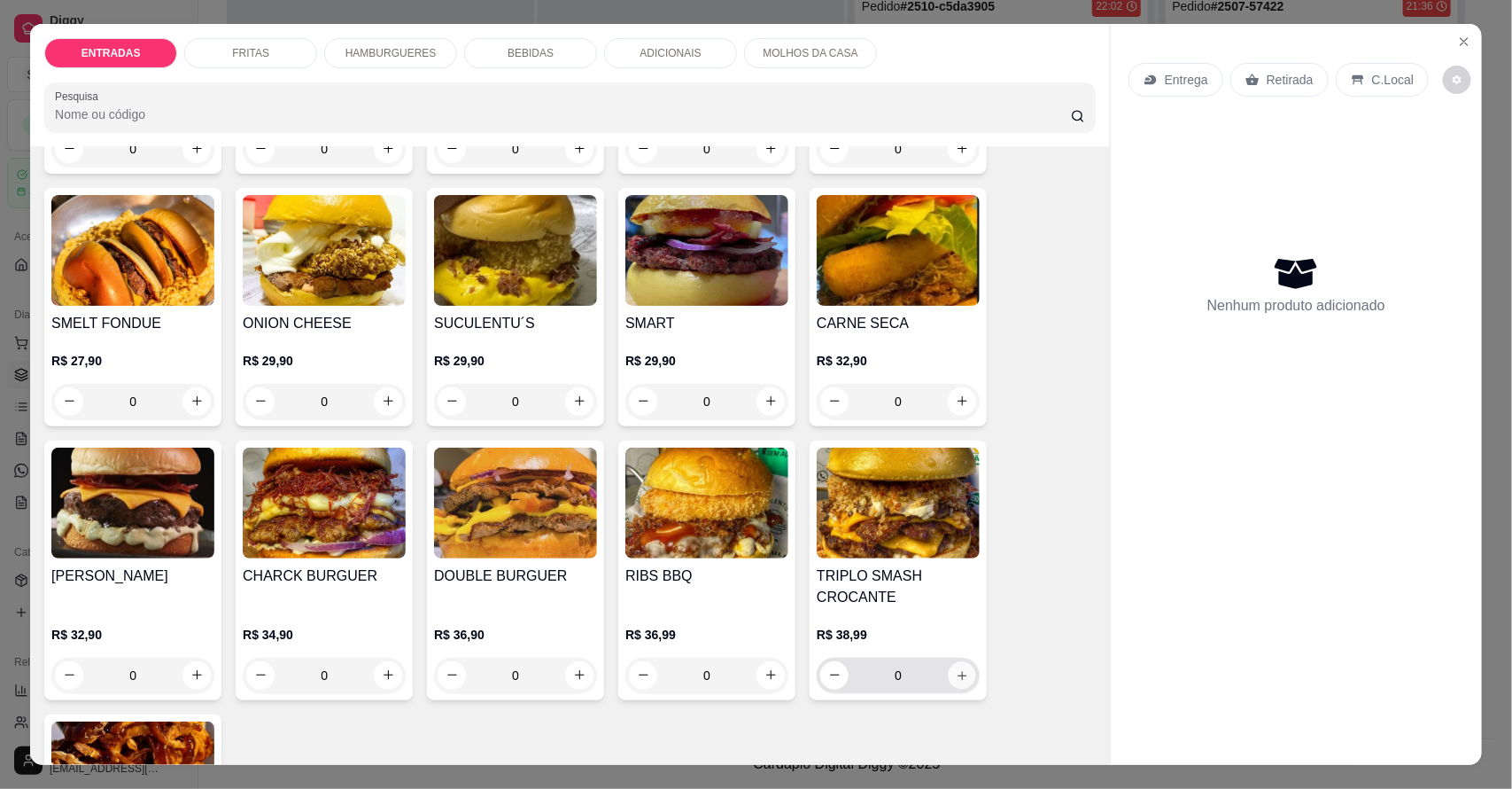
click at [958, 679] on icon "increase-product-quantity" at bounding box center [962, 675] width 13 height 13
type input "1"
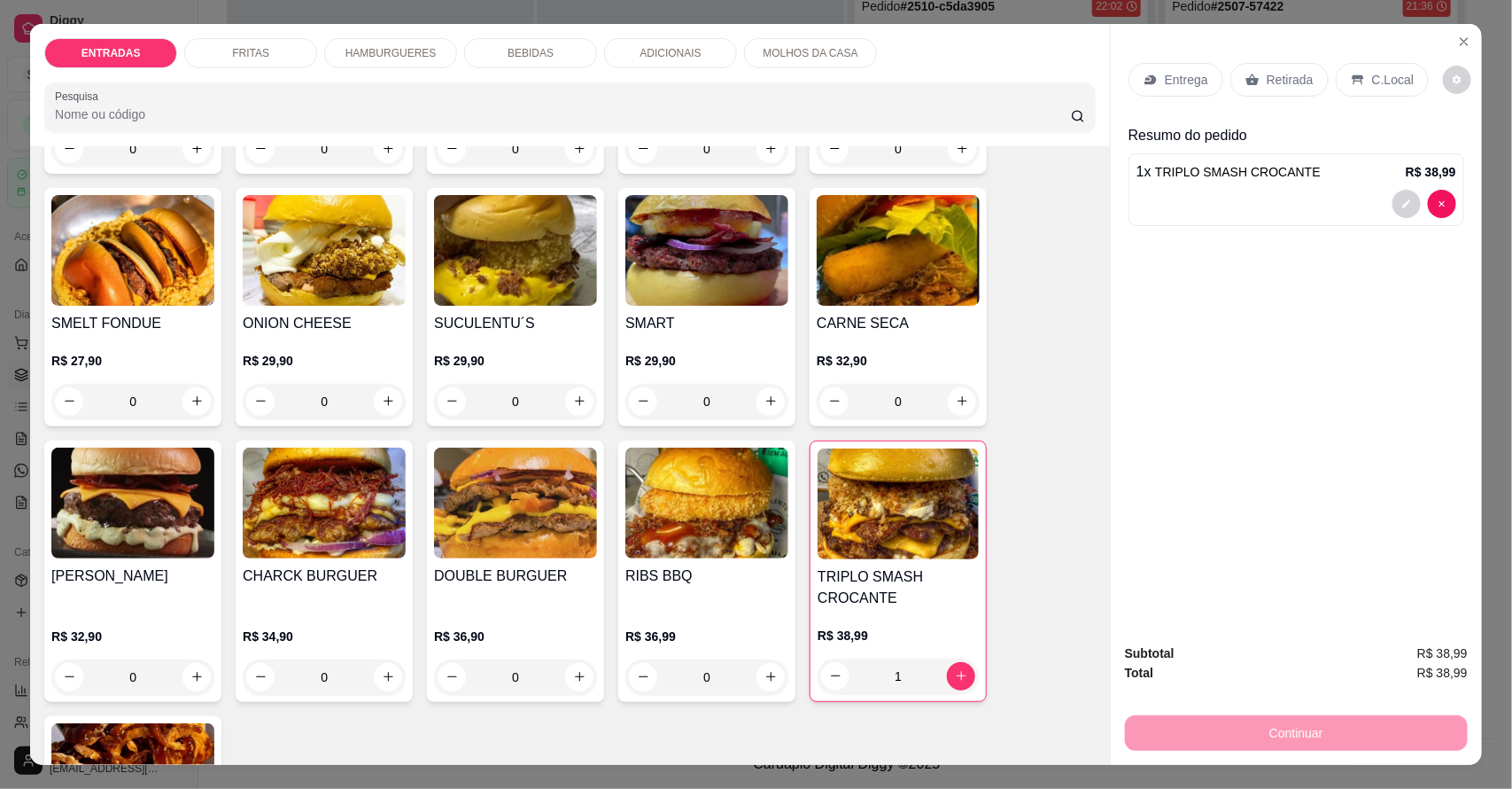
click at [763, 50] on p "MOLHOS DA CASA" at bounding box center [810, 53] width 94 height 14
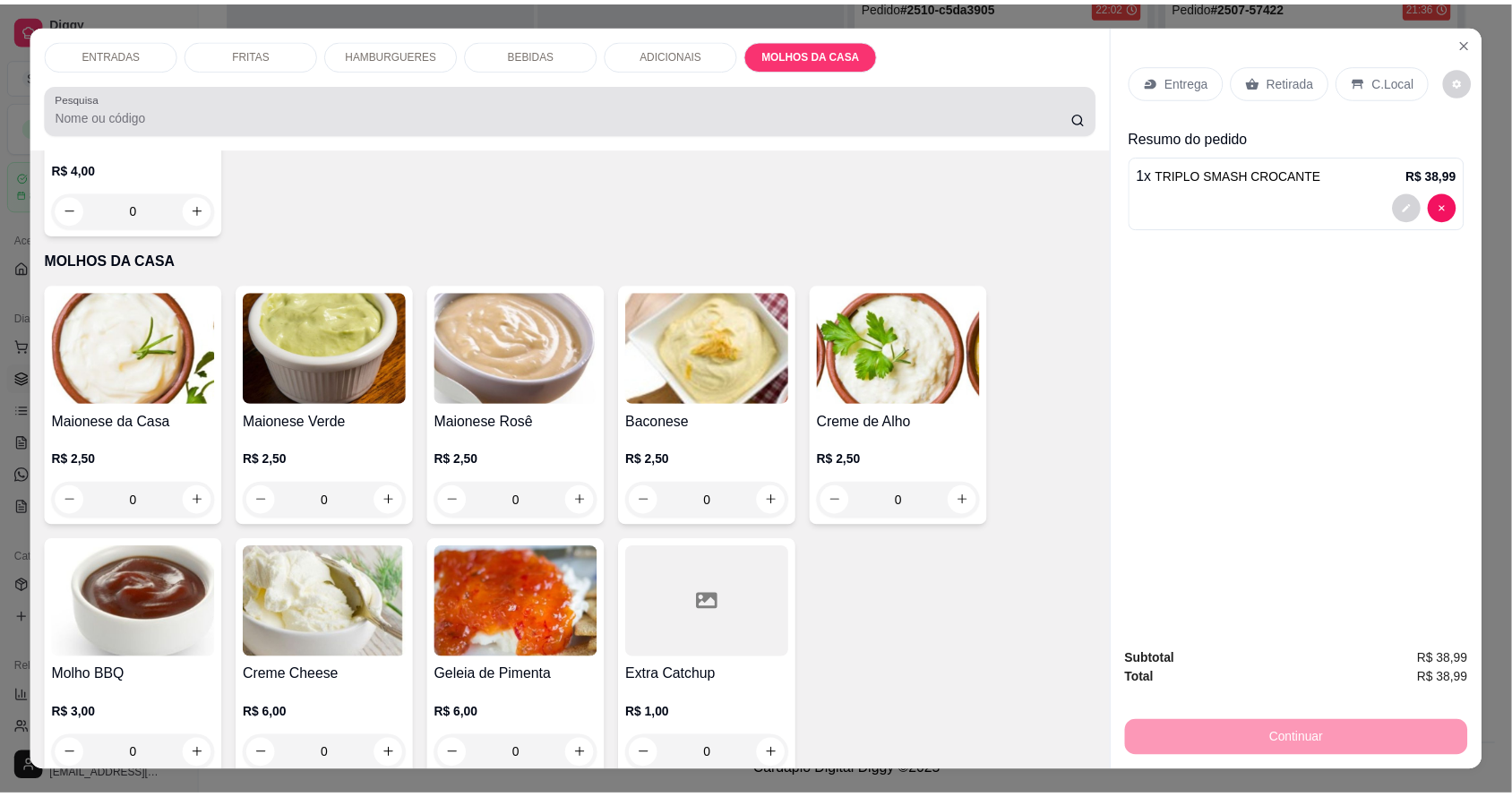
scroll to position [33, 0]
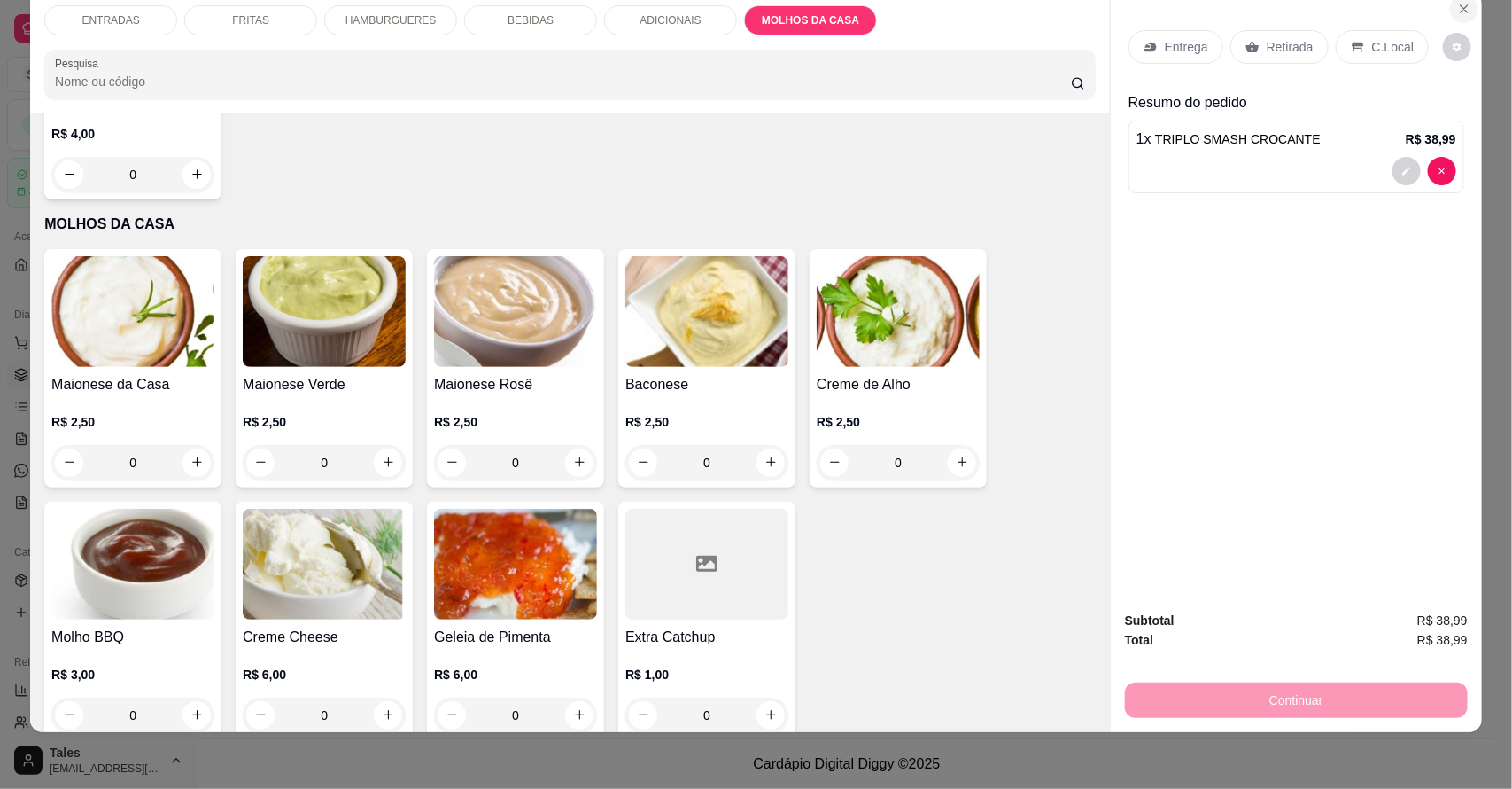
click at [1457, 9] on icon "Close" at bounding box center [1464, 9] width 14 height 14
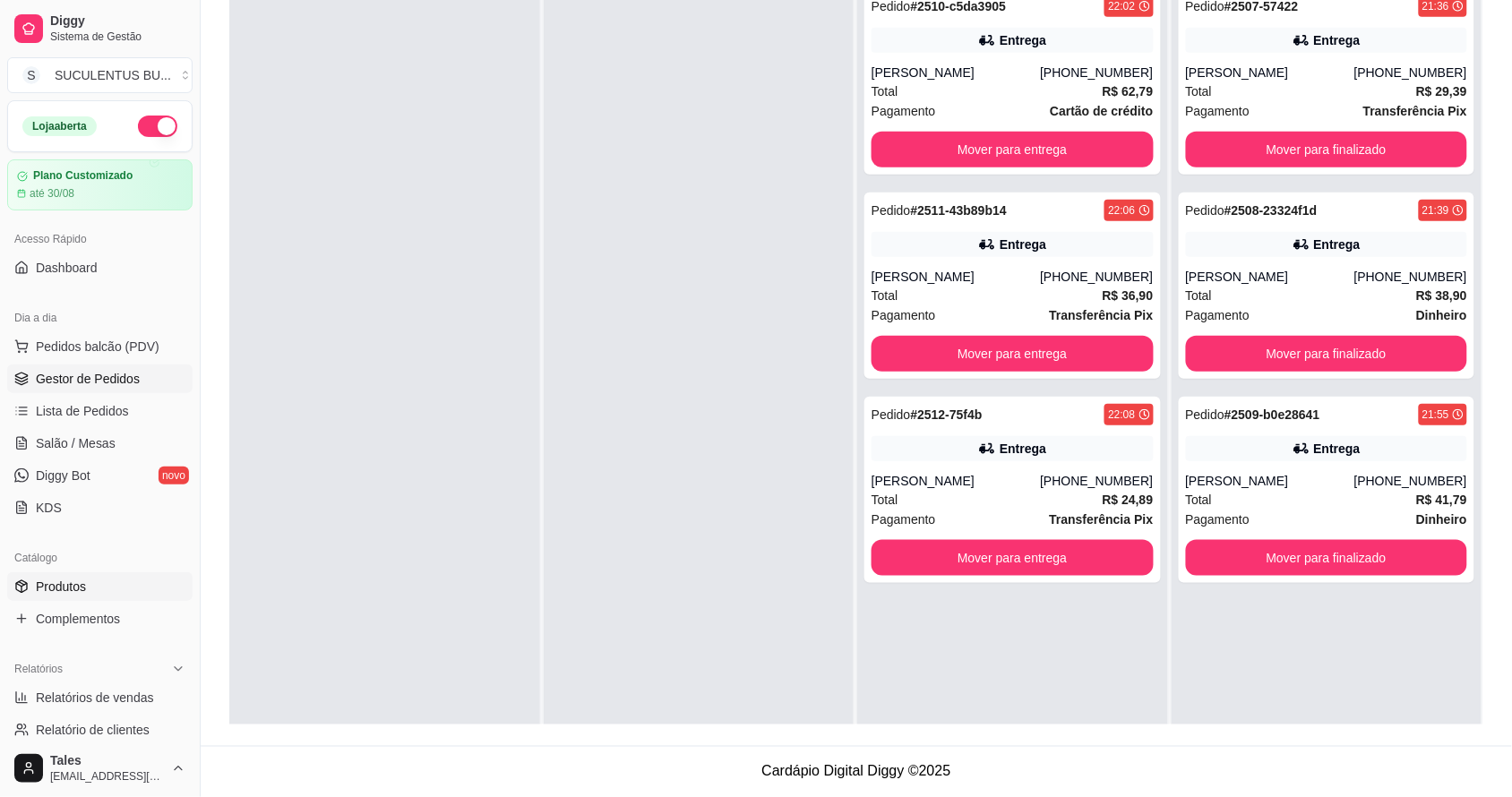
click at [59, 576] on link "Produtos" at bounding box center [100, 586] width 185 height 29
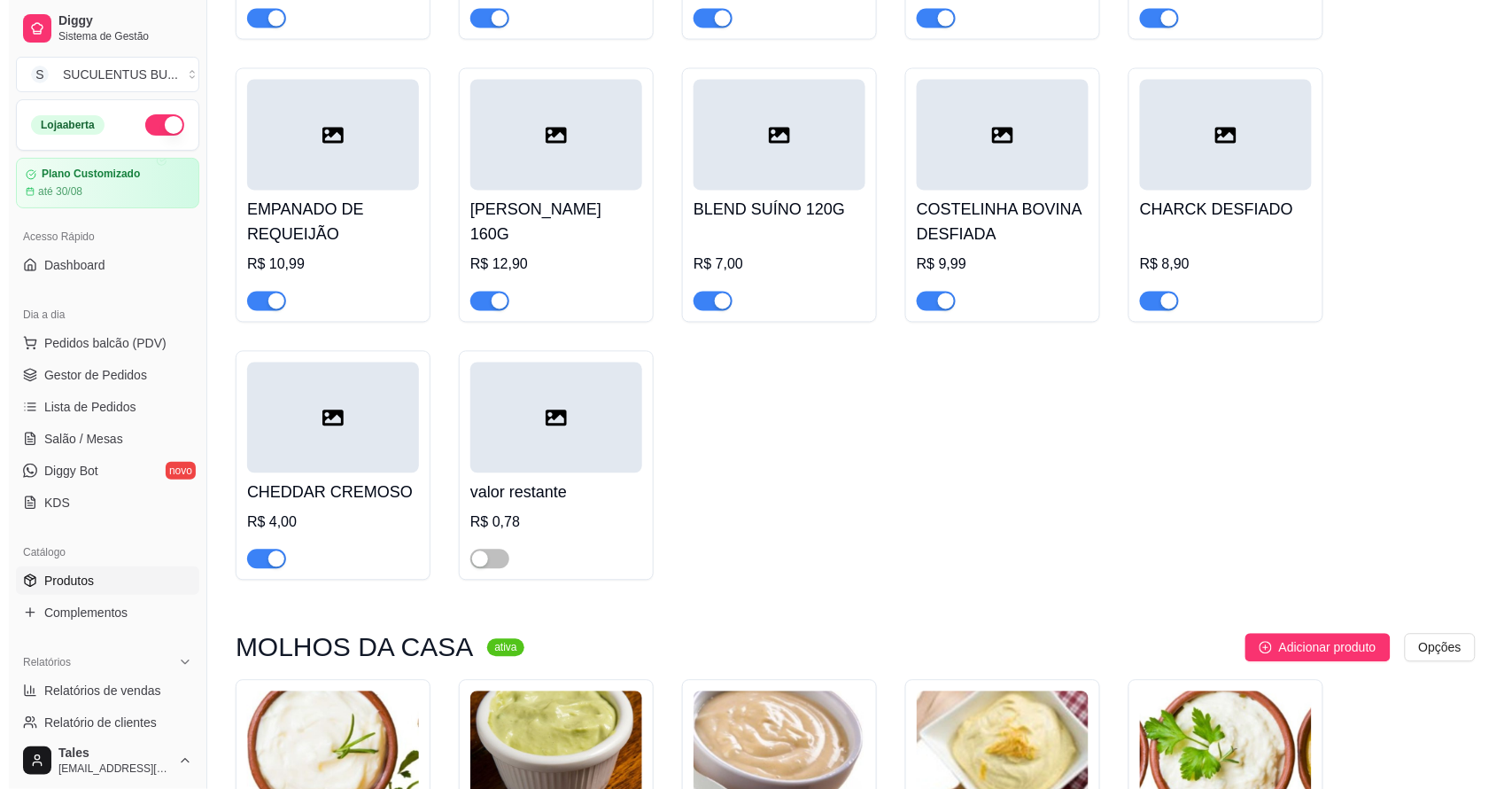
scroll to position [5292, 0]
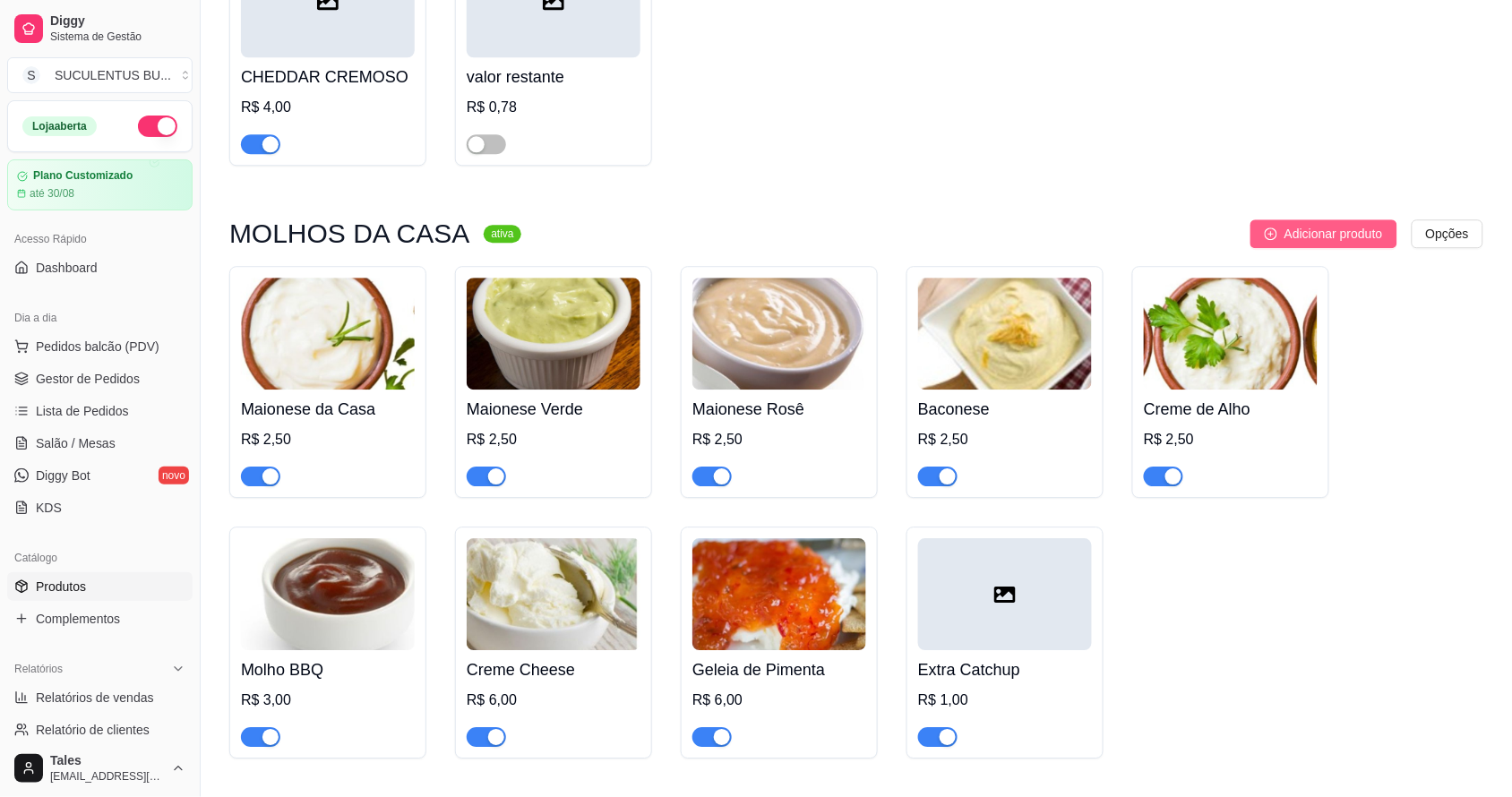
click at [1348, 224] on span "Adicionar produto" at bounding box center [1333, 234] width 98 height 20
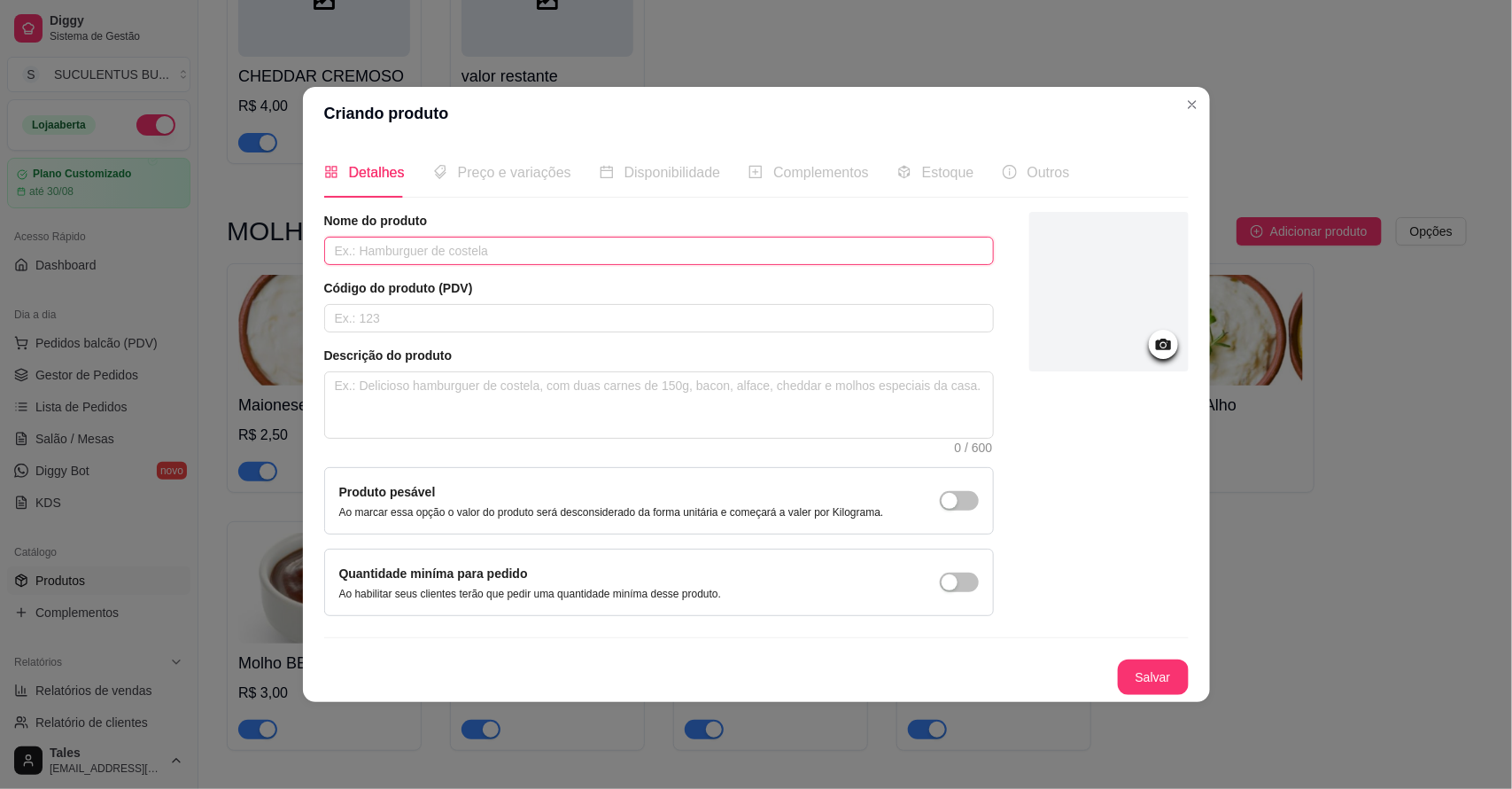
click at [501, 252] on input "text" at bounding box center [658, 250] width 670 height 28
click at [333, 249] on input "CHEDDAR ARTESANAL" at bounding box center [658, 250] width 670 height 28
type input "CREME ARTESANAL DE CHEDDAR"
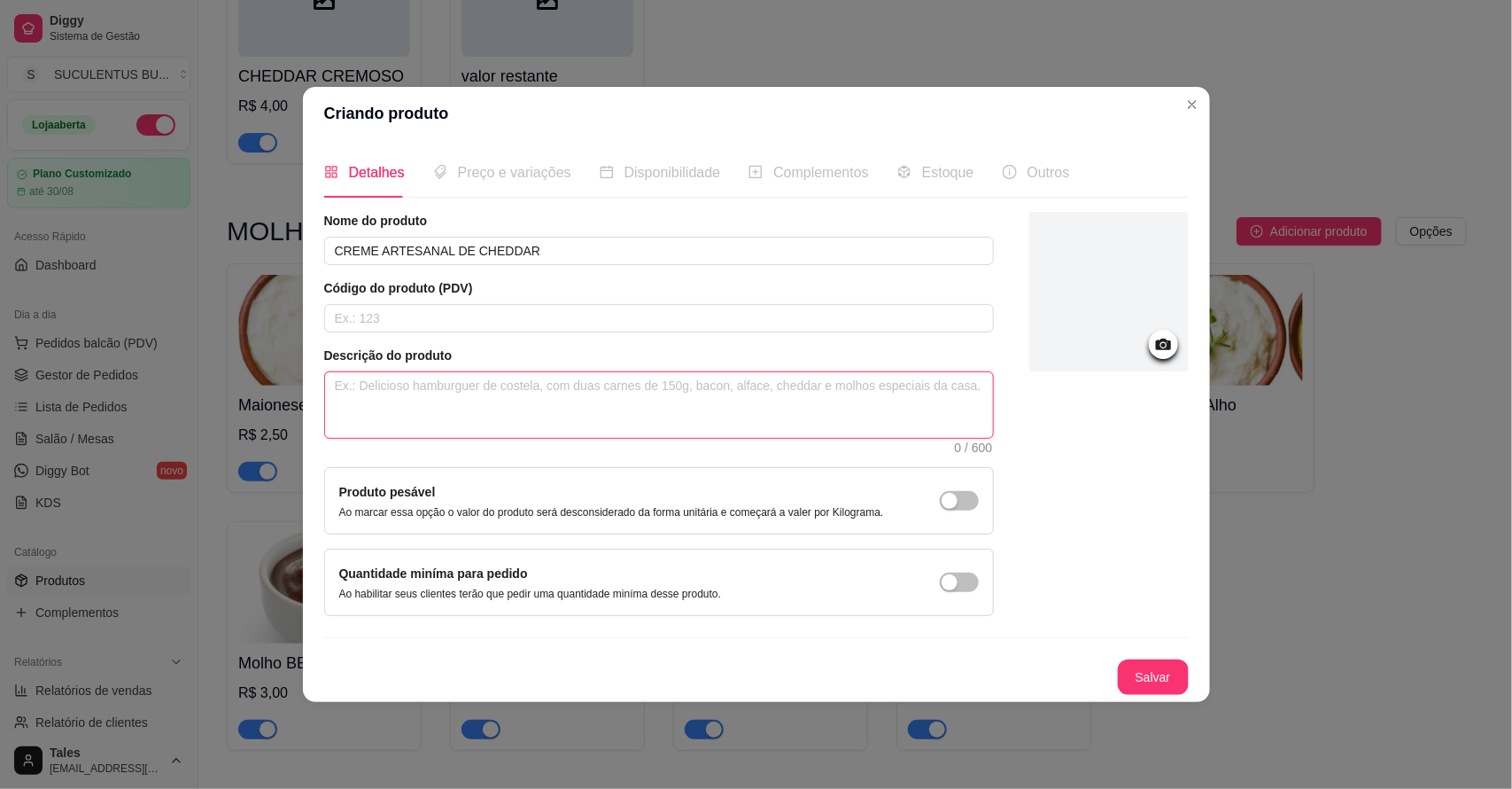
click at [617, 399] on textarea at bounding box center [658, 404] width 668 height 65
type textarea "1"
type textarea "12"
type textarea "120"
type textarea "120G"
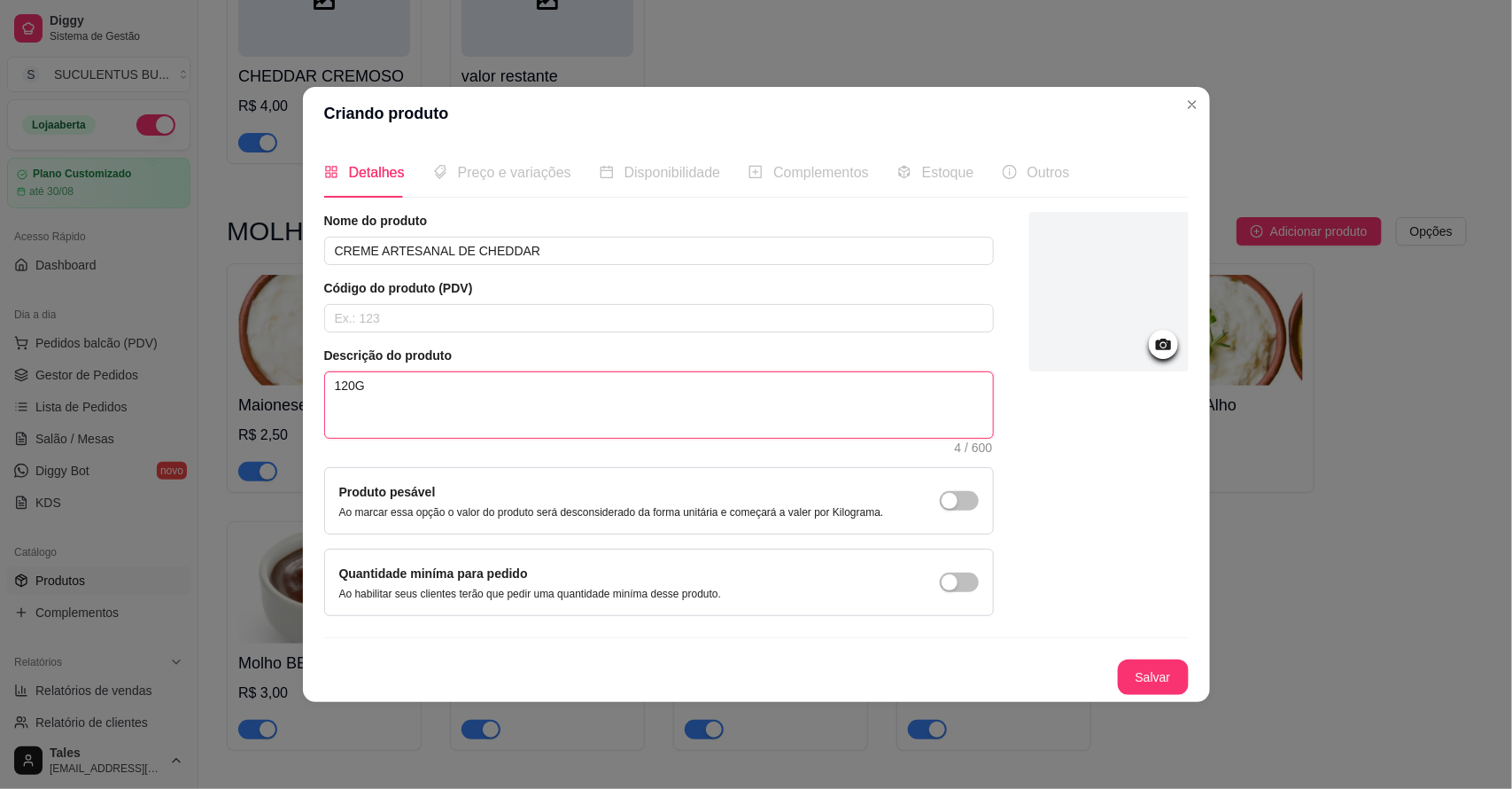
type textarea "120G"
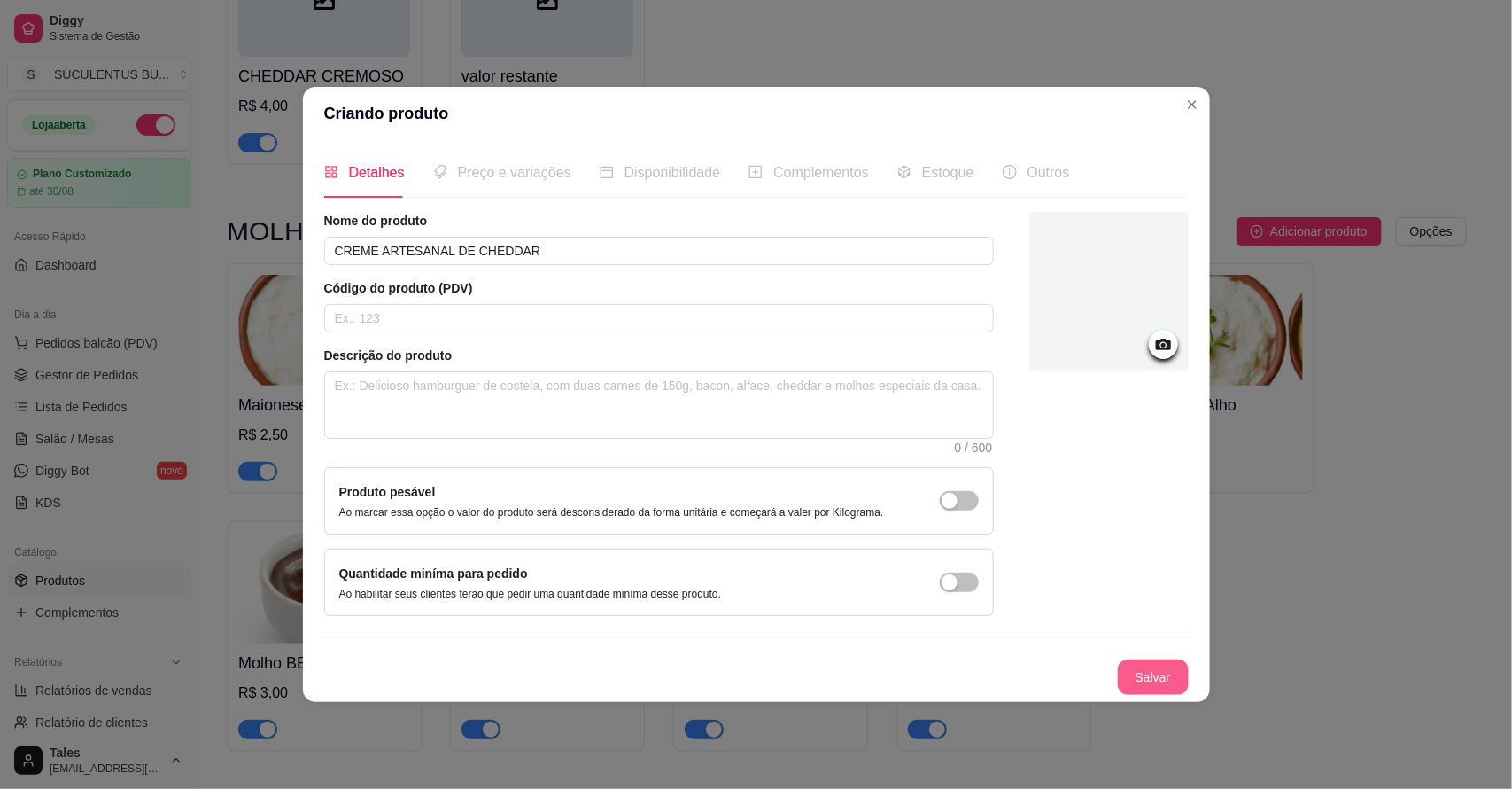
click at [1145, 670] on button "Salvar" at bounding box center [1153, 678] width 71 height 36
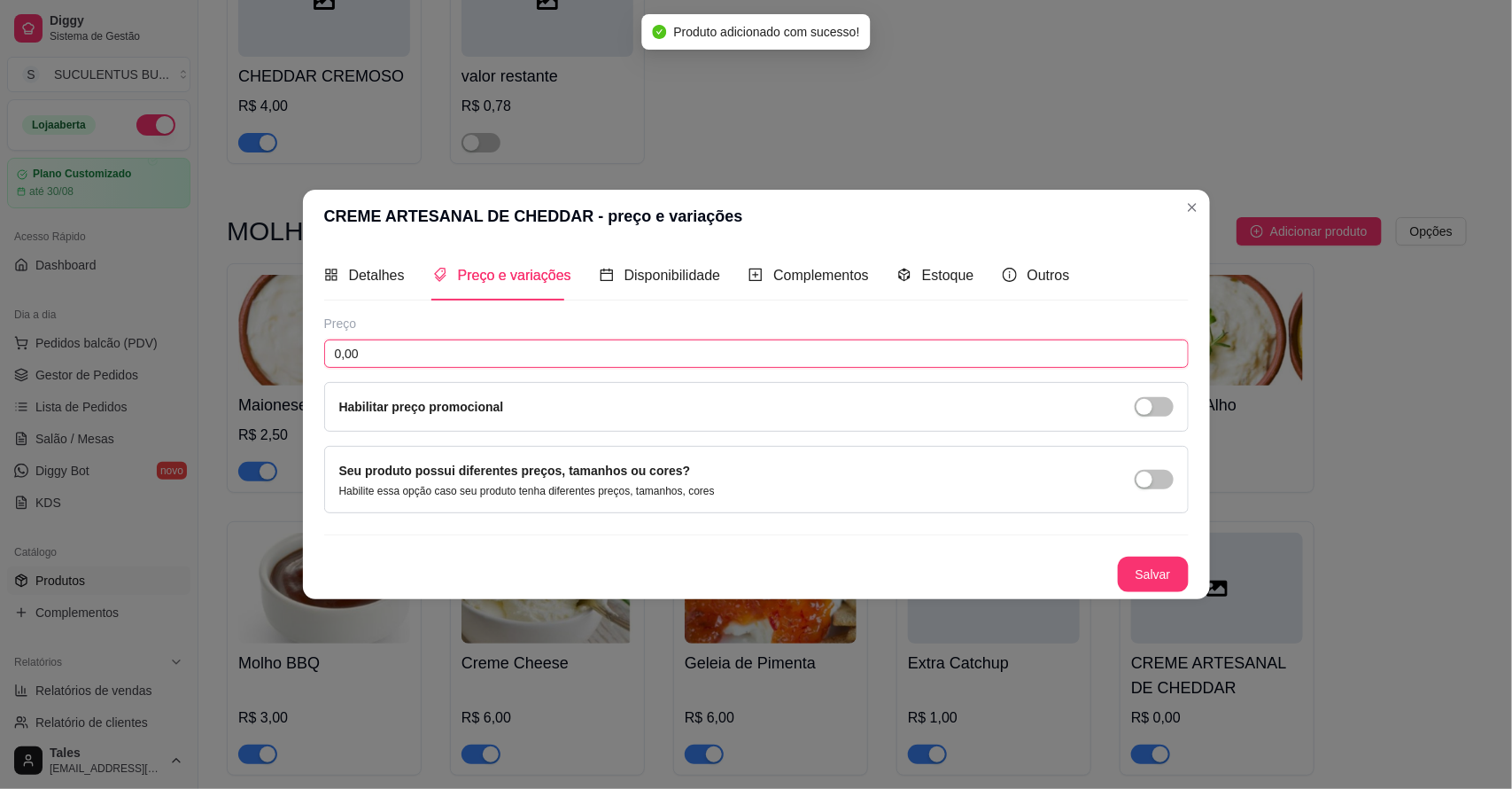
click at [474, 351] on input "0,00" at bounding box center [756, 353] width 865 height 28
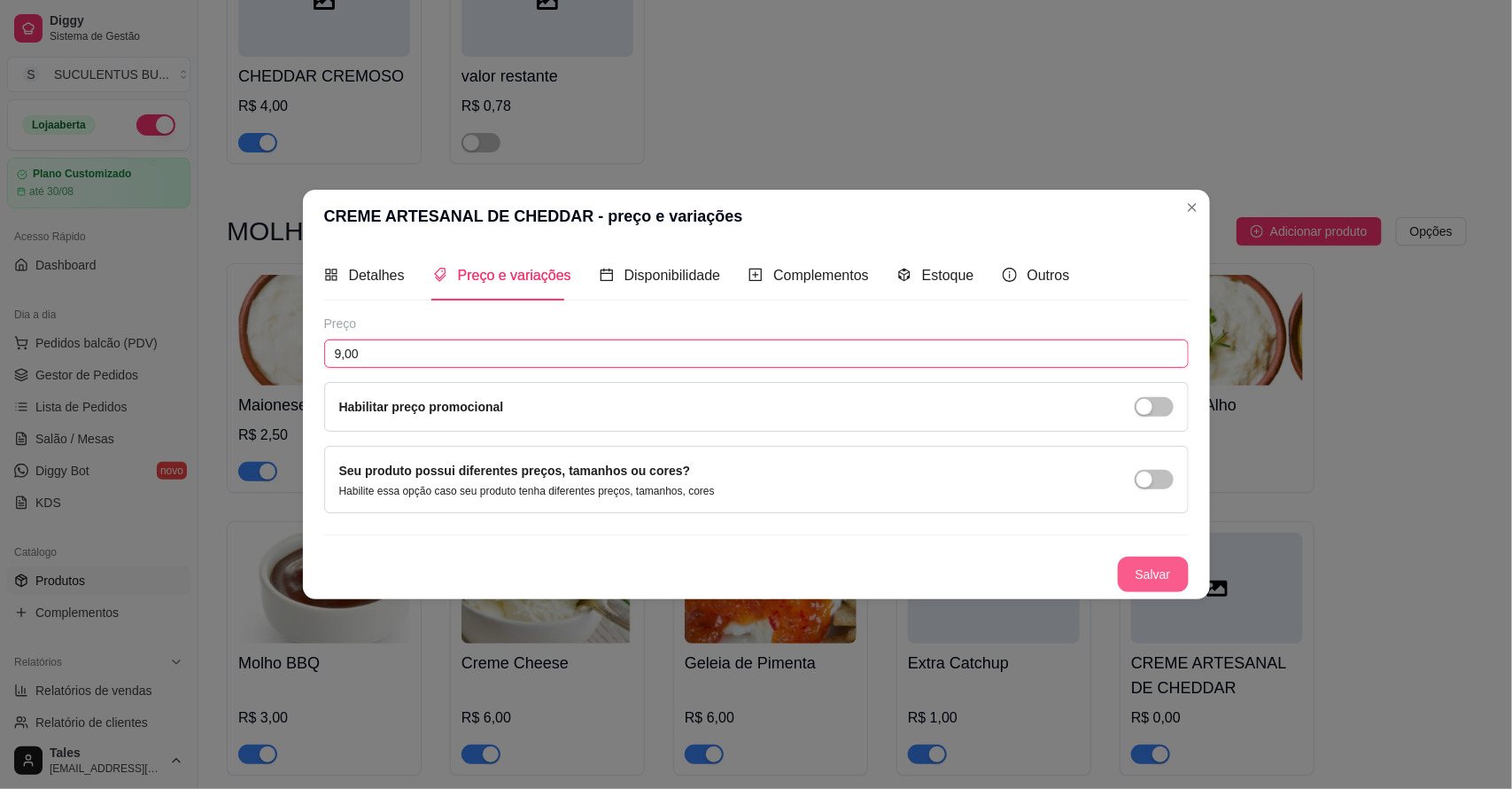
type input "9,00"
click at [1170, 577] on button "Salvar" at bounding box center [1153, 575] width 71 height 36
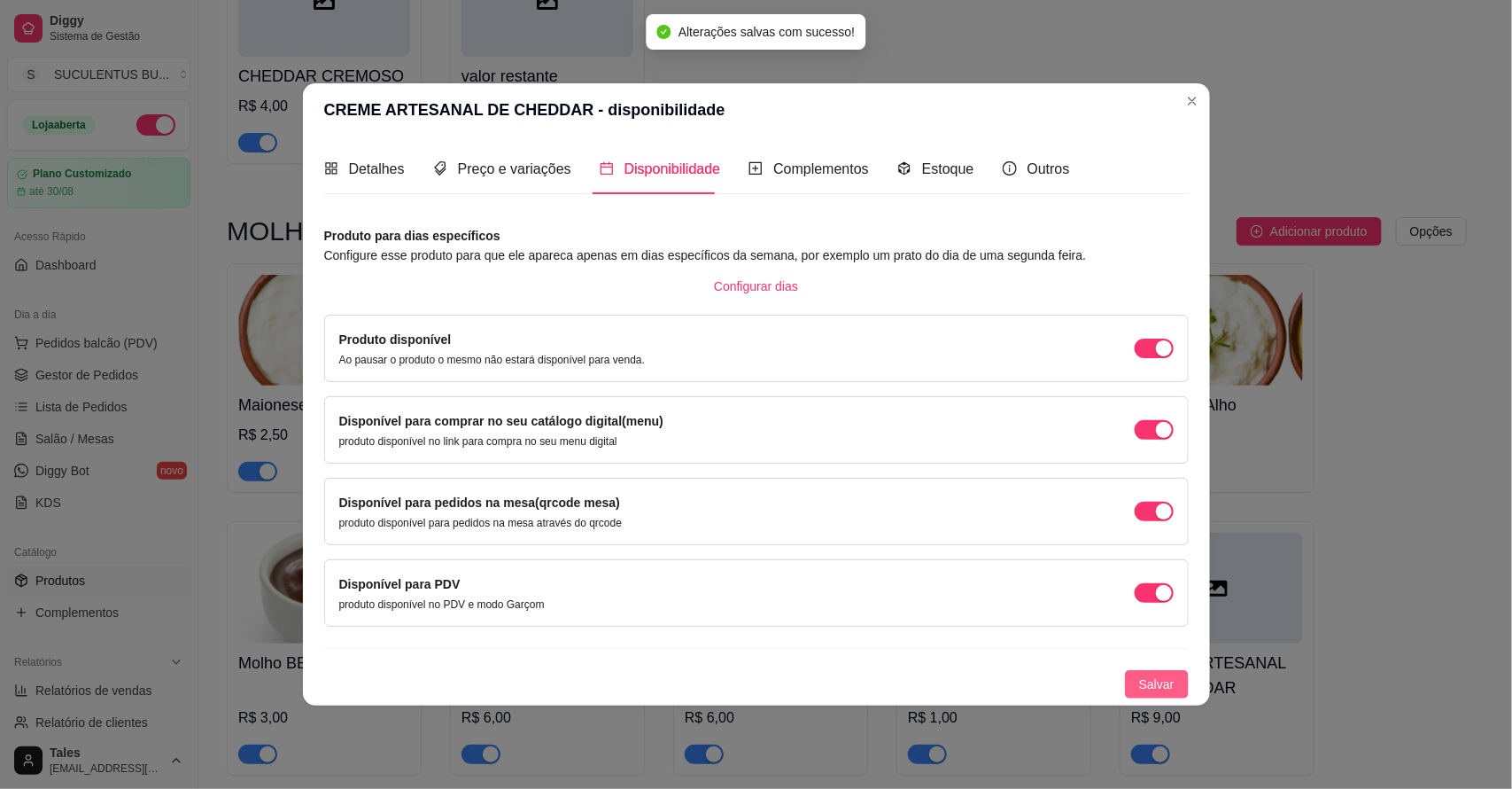
click at [1159, 688] on span "Salvar" at bounding box center [1157, 684] width 36 height 20
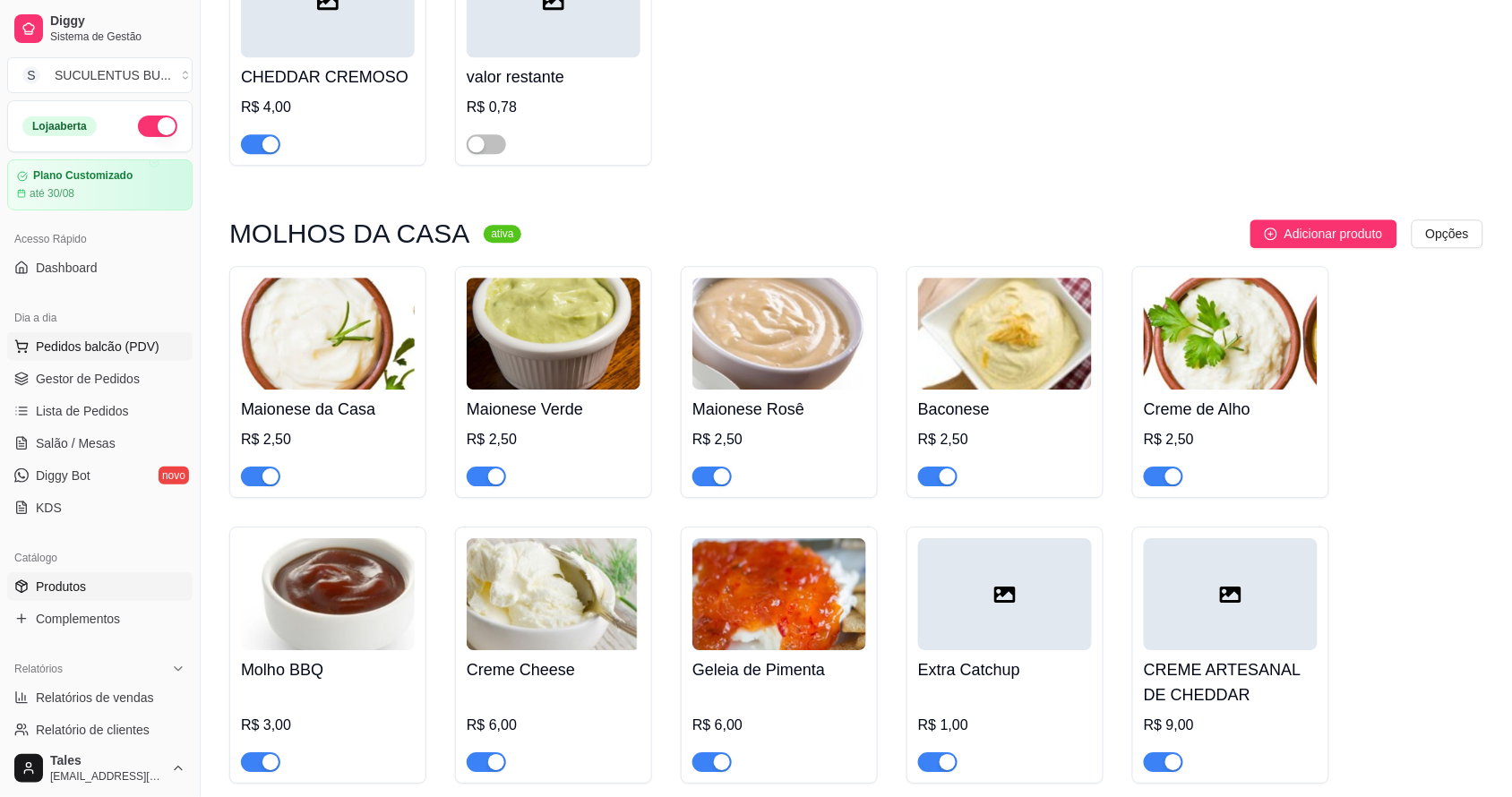
click at [105, 346] on span "Pedidos balcão (PDV)" at bounding box center [97, 346] width 123 height 18
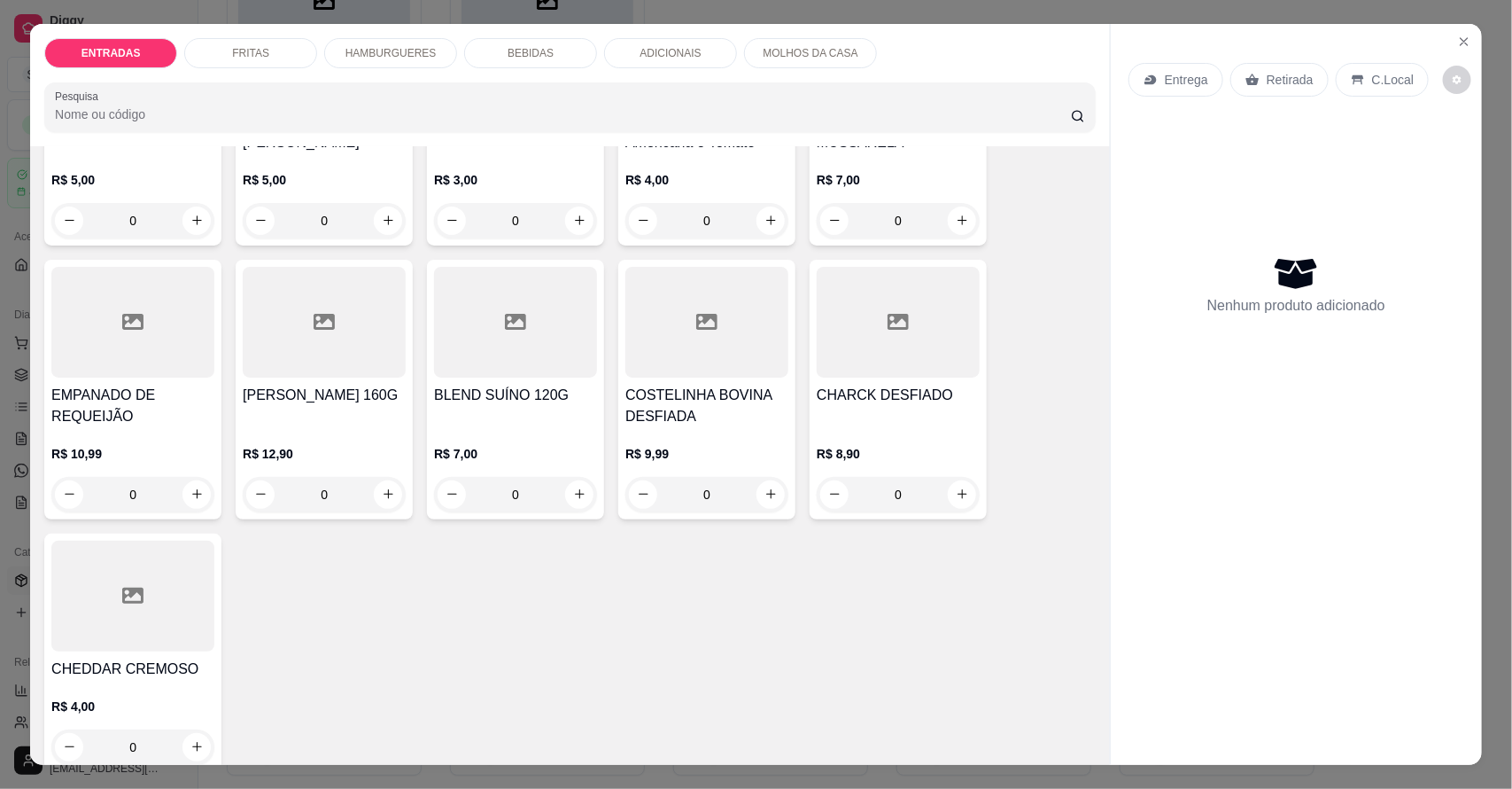
scroll to position [2770, 0]
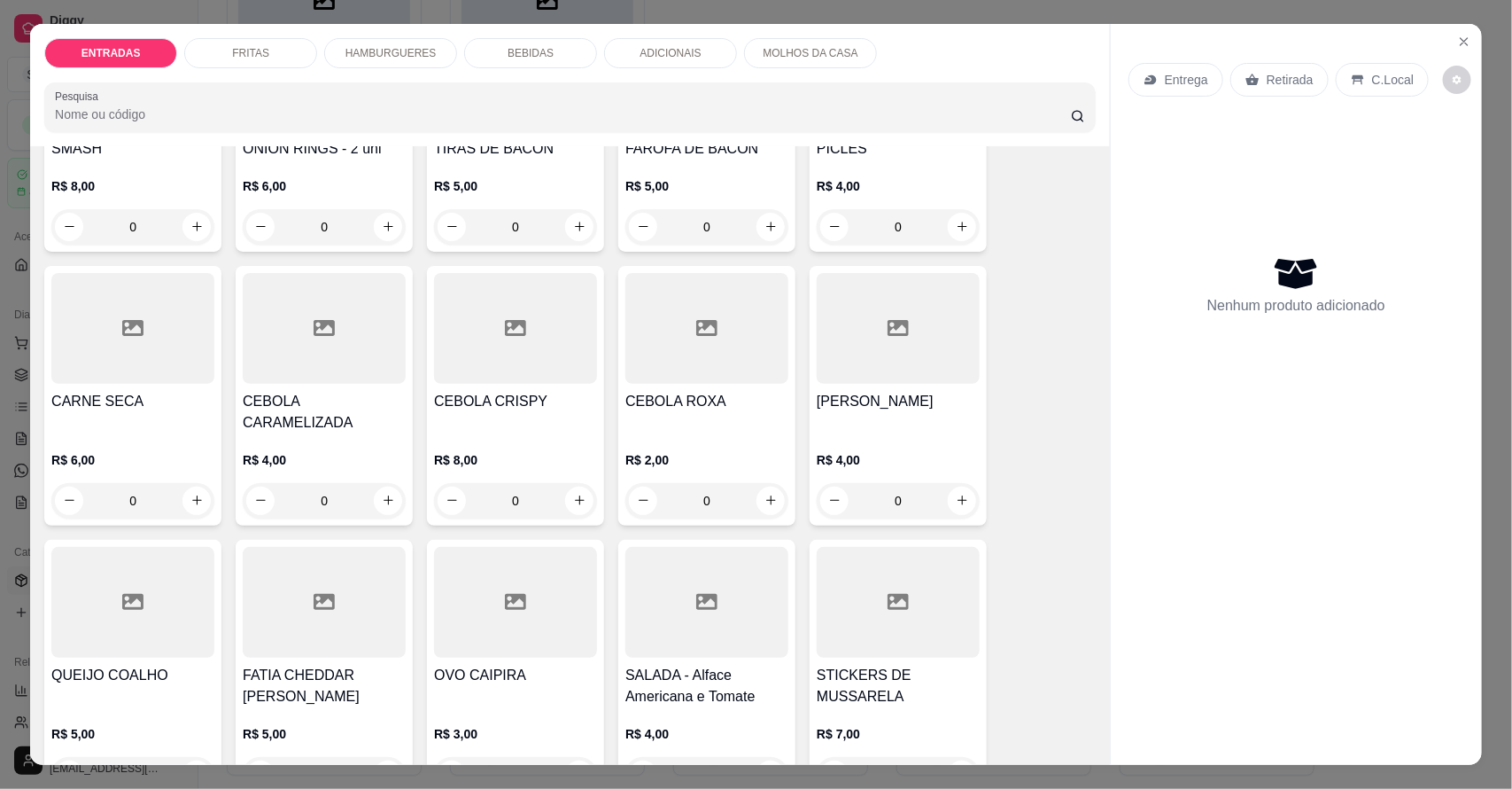
click at [352, 53] on p "HAMBURGUERES" at bounding box center [391, 53] width 92 height 14
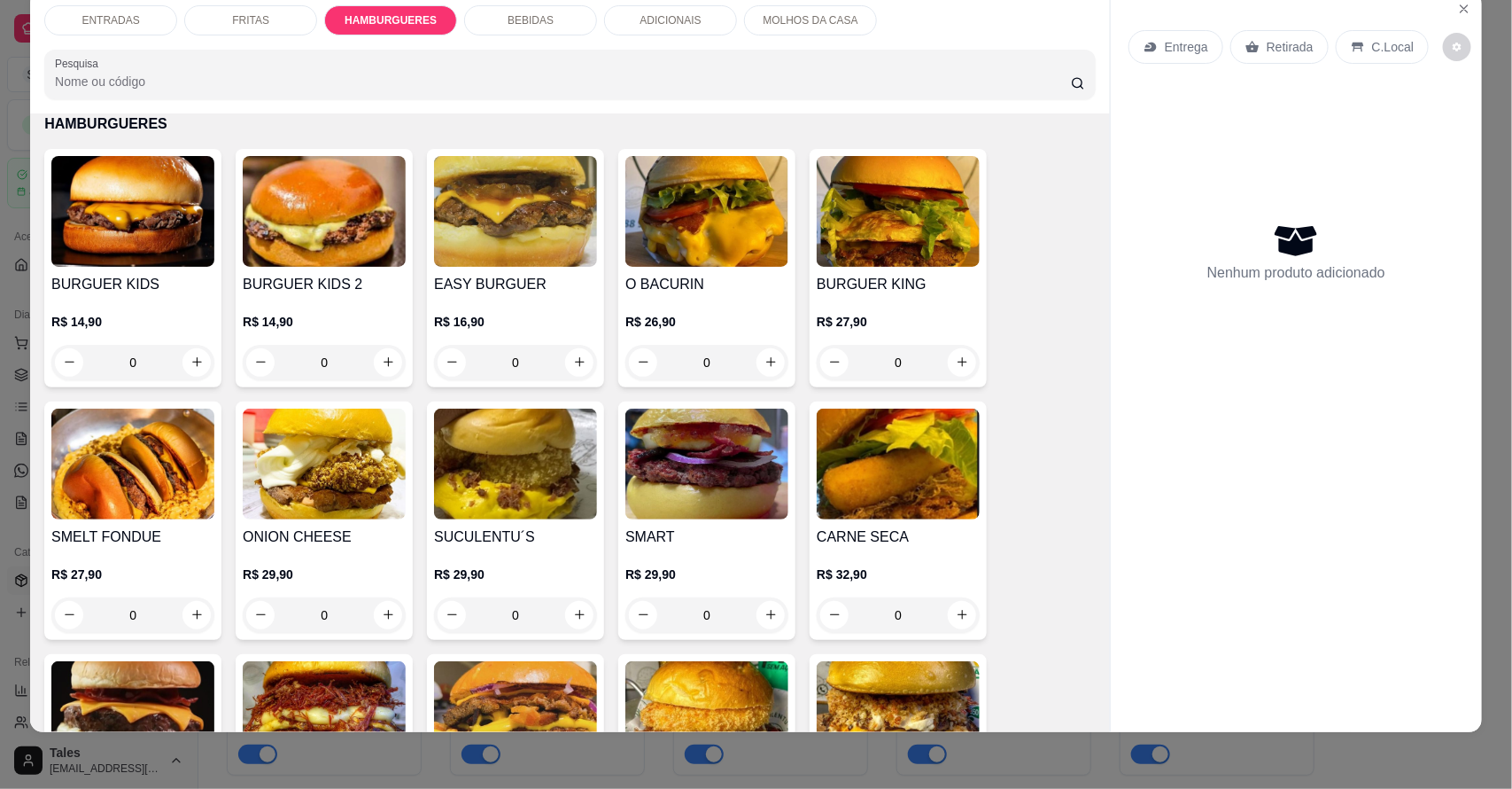
scroll to position [1194, 0]
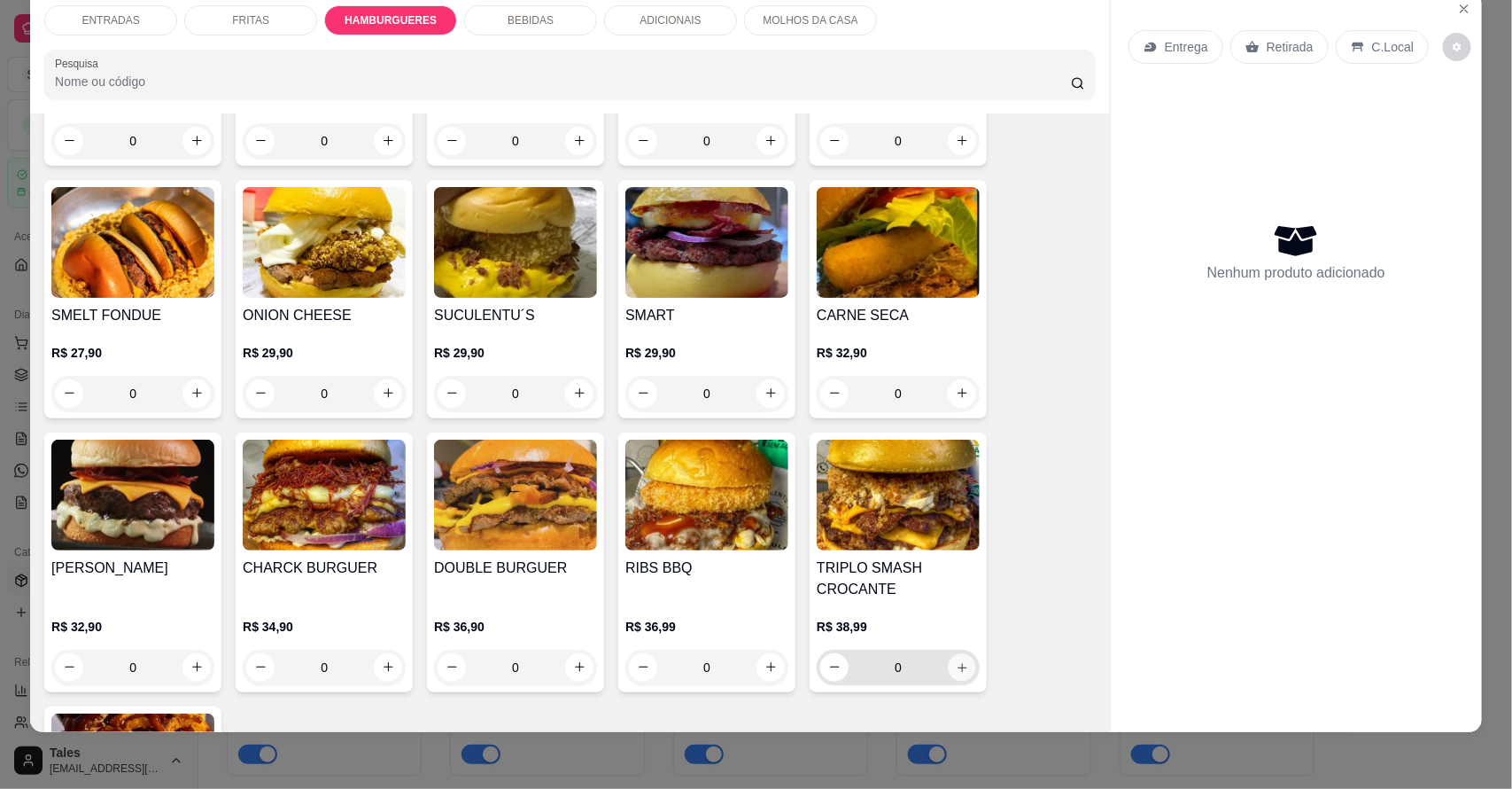
click at [956, 665] on icon "increase-product-quantity" at bounding box center [962, 667] width 13 height 13
type input "1"
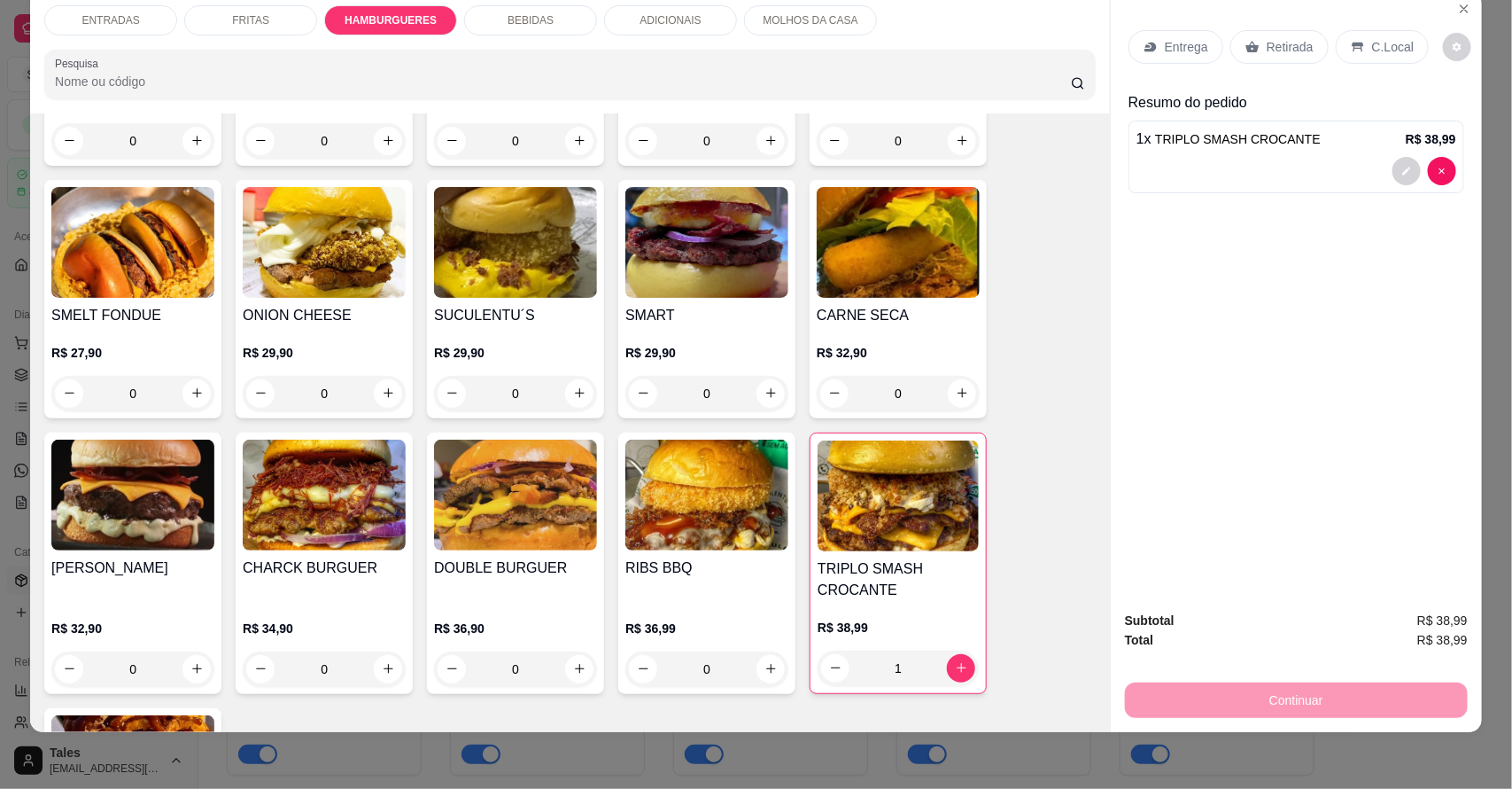
click at [670, 15] on p "ADICIONAIS" at bounding box center [670, 20] width 61 height 14
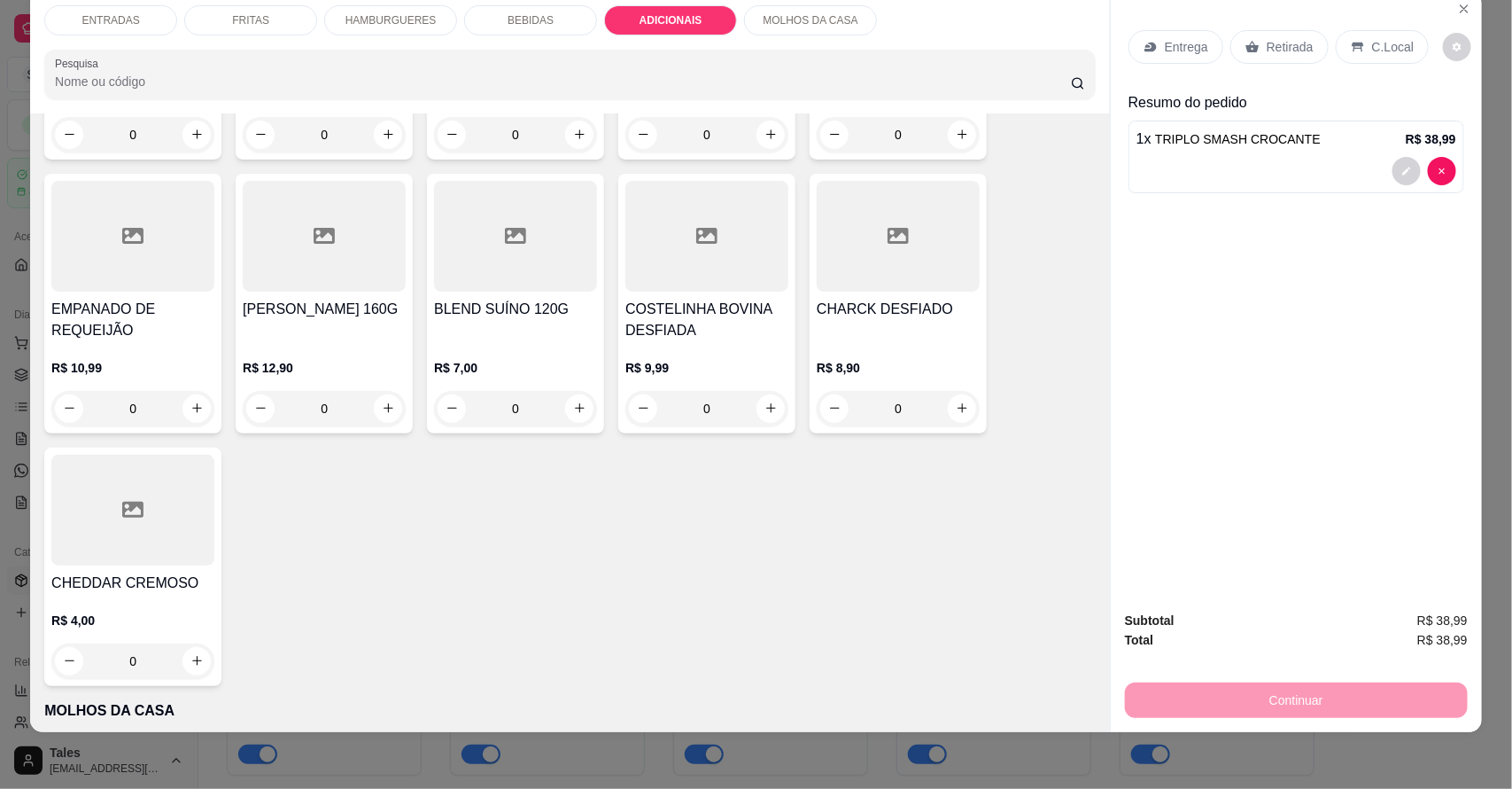
scroll to position [3887, 0]
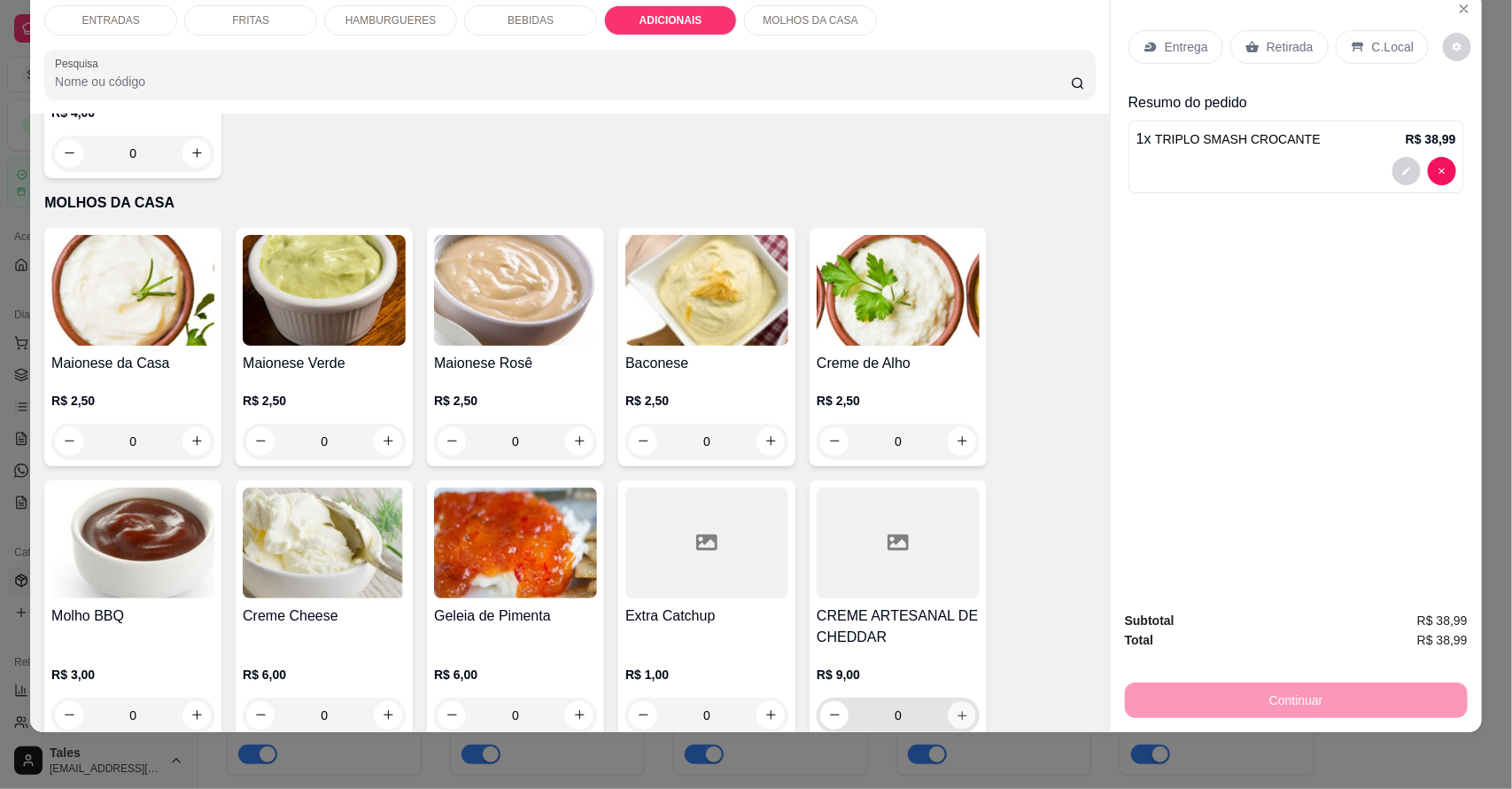
click at [960, 701] on button "increase-product-quantity" at bounding box center [962, 714] width 27 height 27
type input "1"
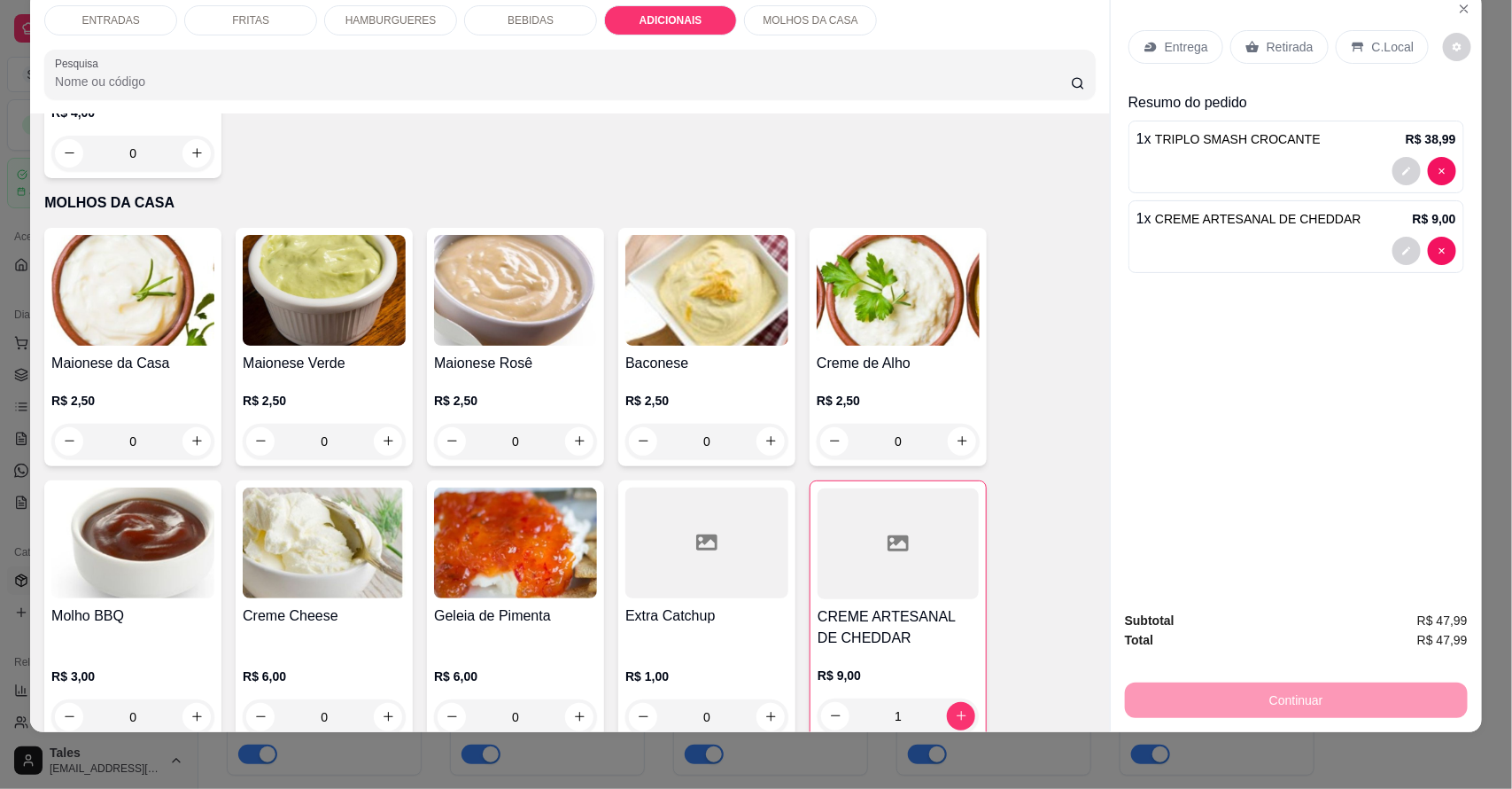
click at [1175, 50] on p "Entrega" at bounding box center [1187, 46] width 43 height 18
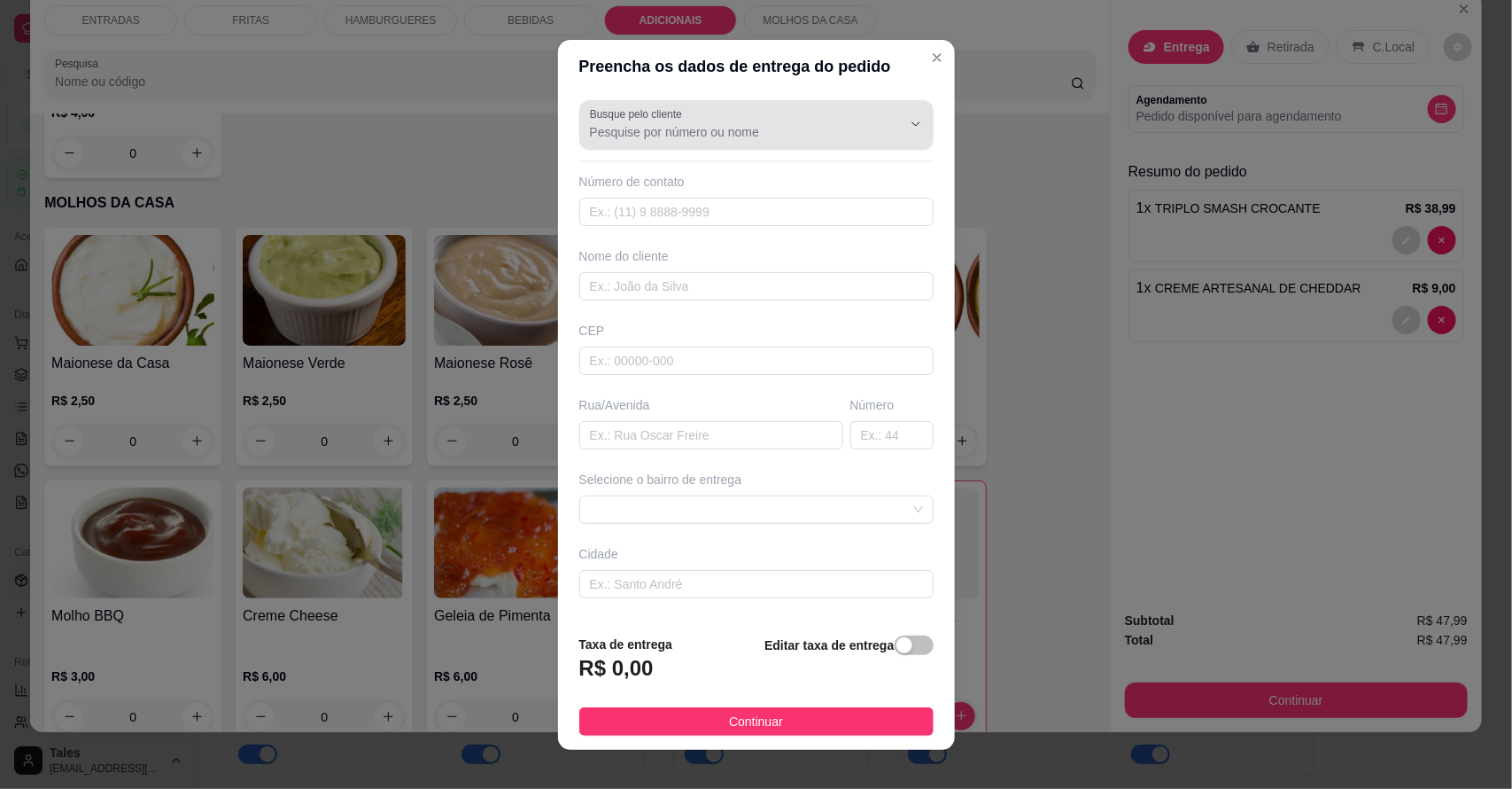
click at [665, 129] on input "Busque pelo cliente" at bounding box center [732, 131] width 283 height 18
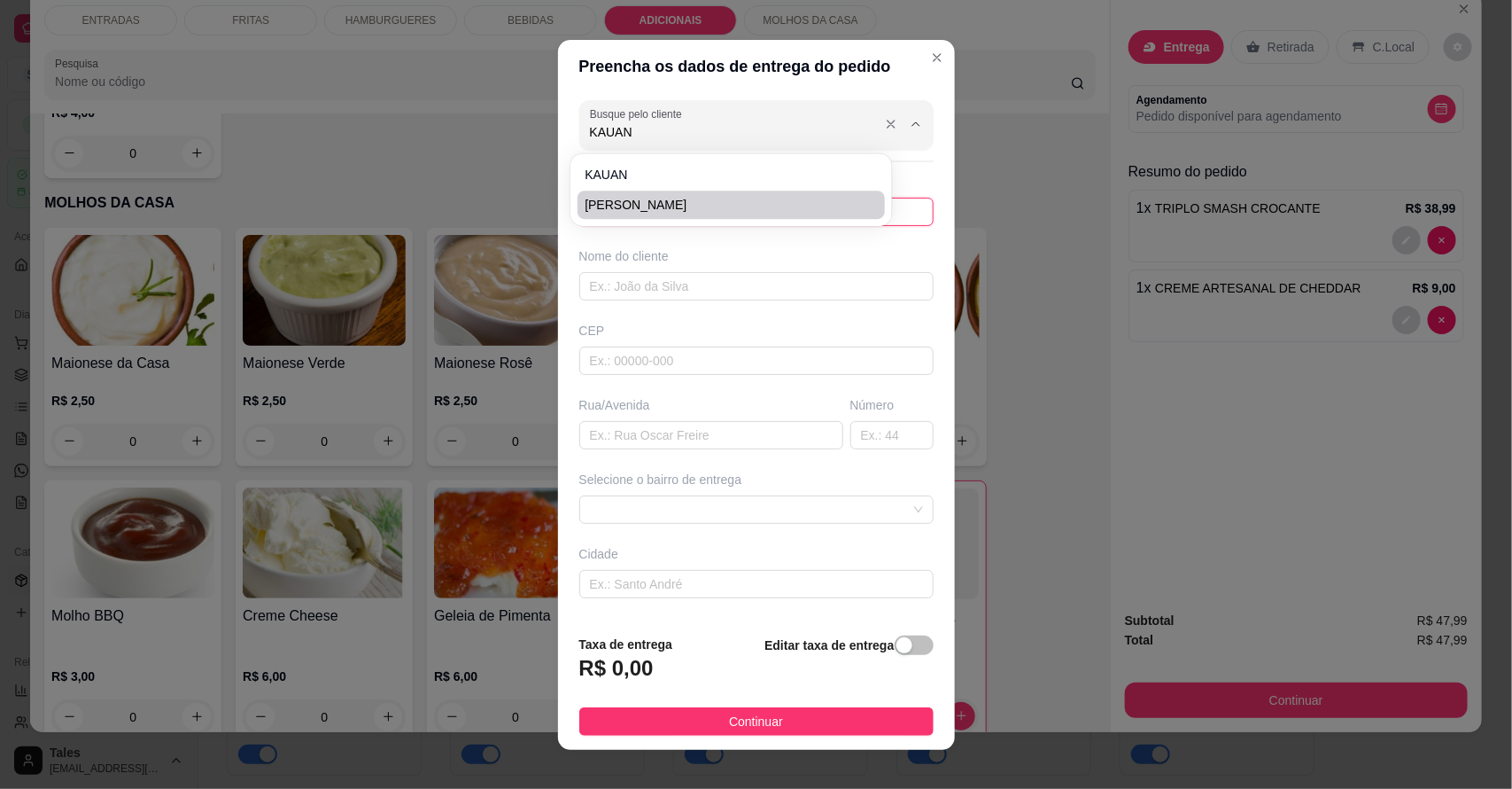
type input "[PERSON_NAME]"
type input "88993133586"
type input "[PERSON_NAME]"
type input "Av fortaleza"
type input "0"
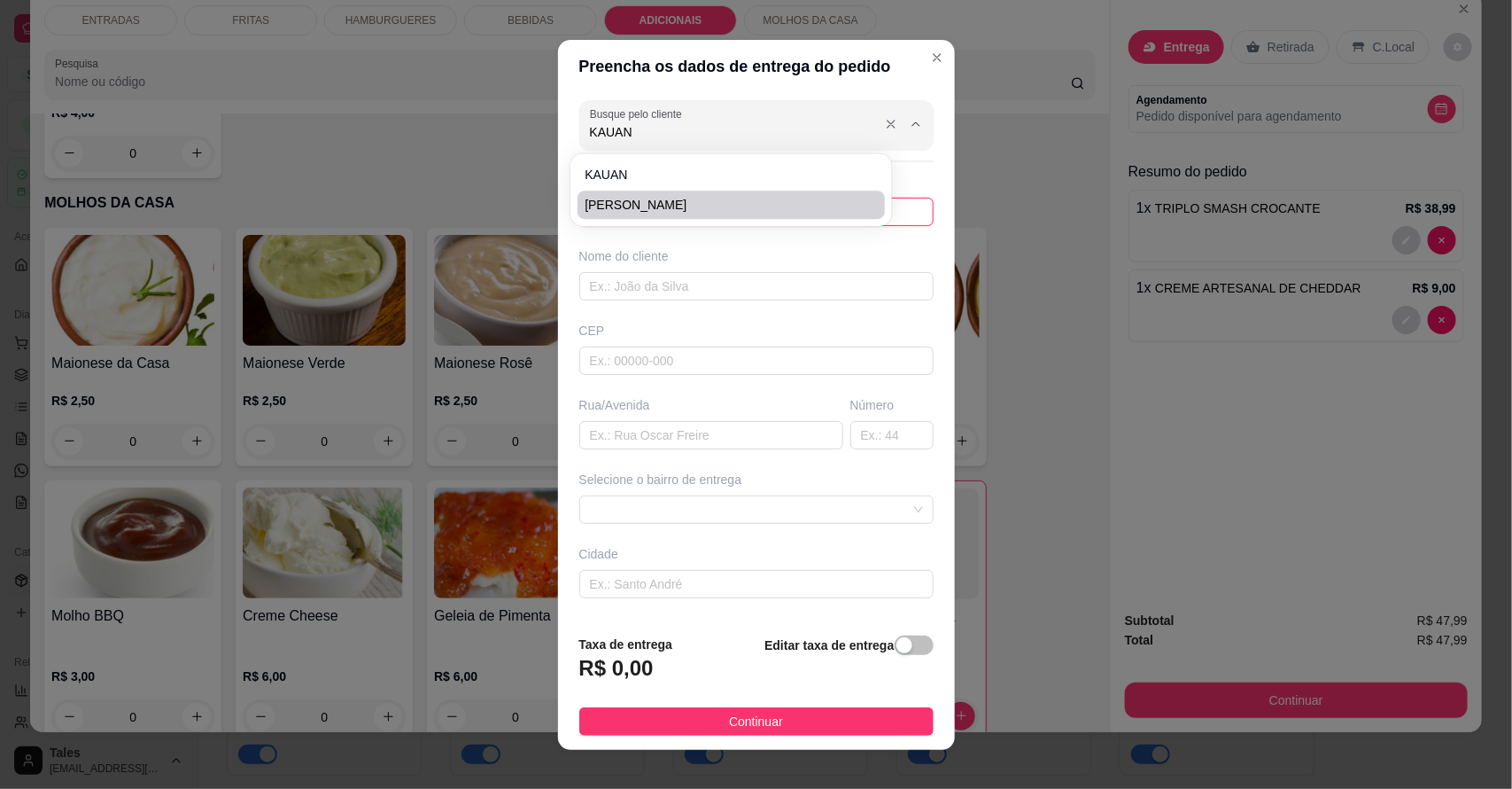
type input "Salitre"
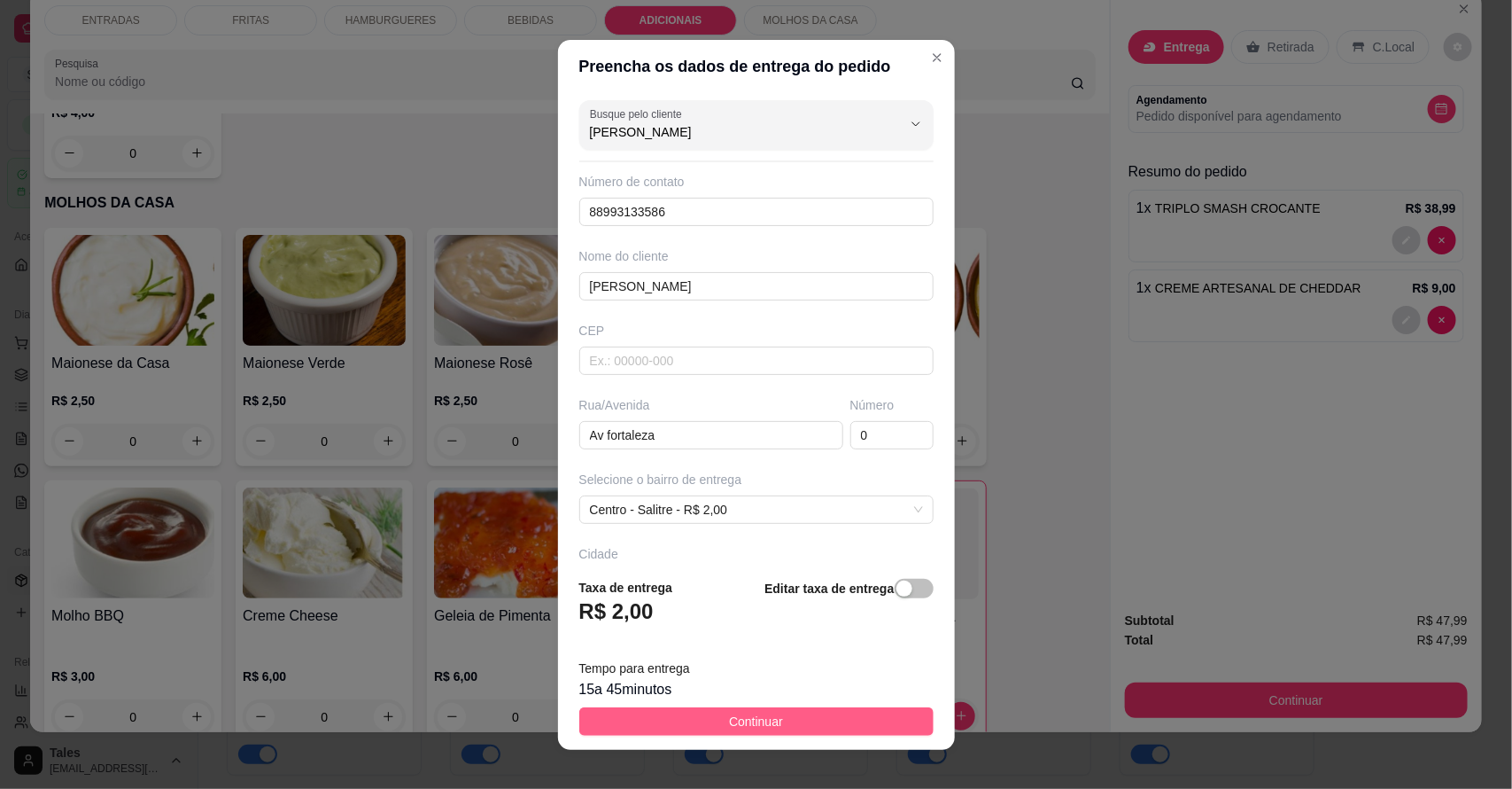
click at [755, 723] on span "Continuar" at bounding box center [756, 721] width 54 height 20
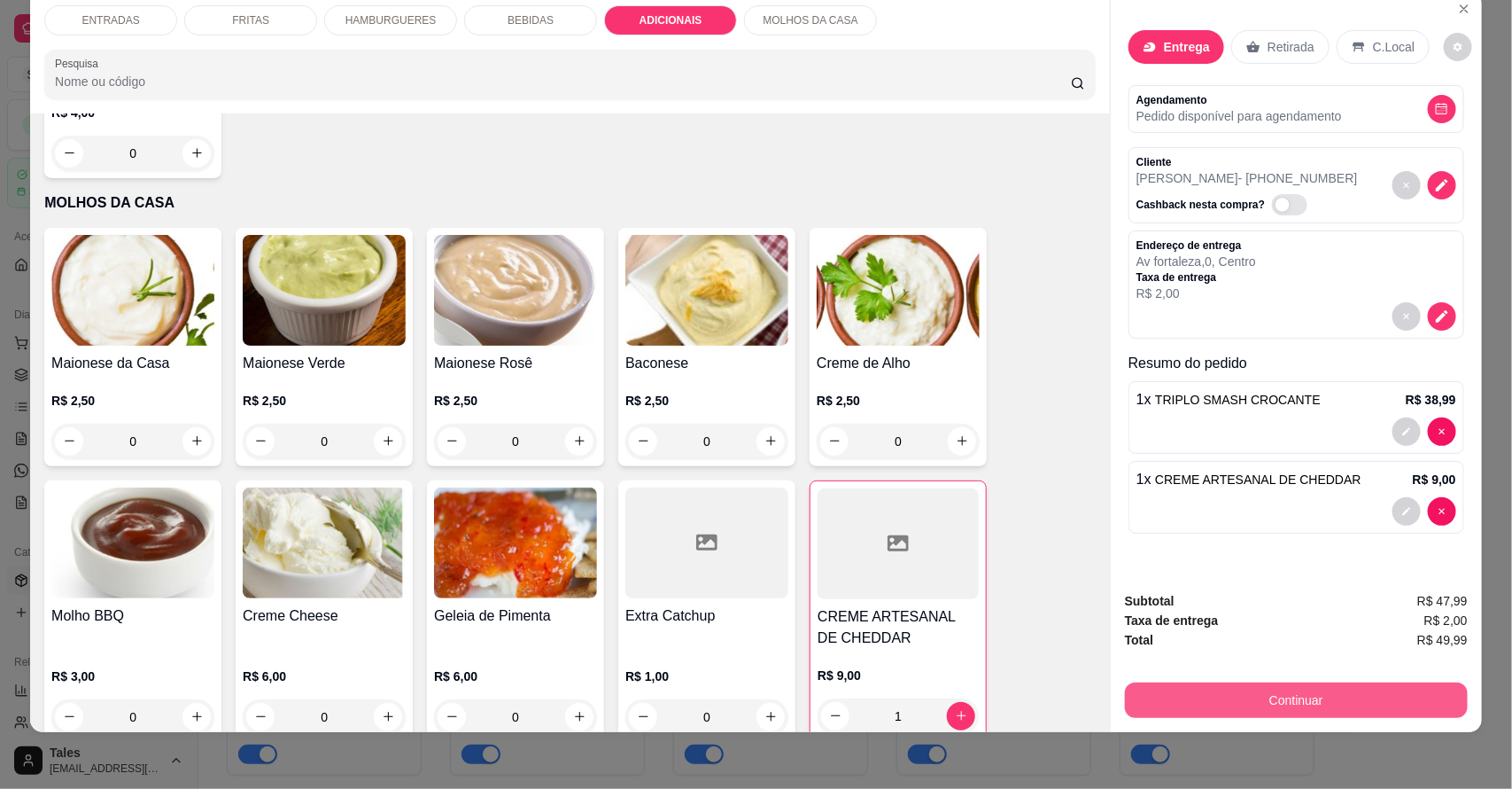
click at [1340, 702] on button "Continuar" at bounding box center [1296, 700] width 343 height 36
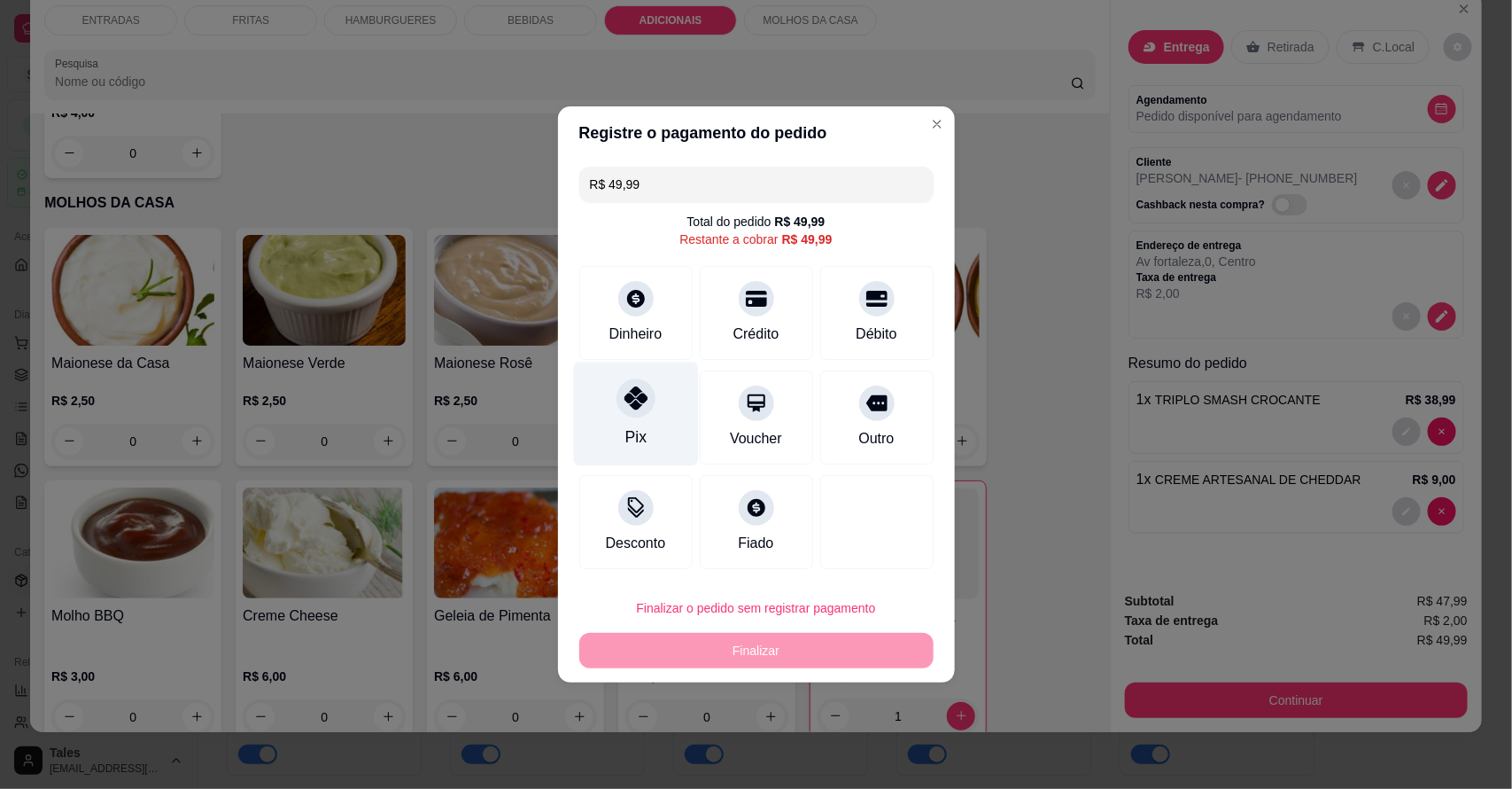
click at [653, 408] on div "Pix" at bounding box center [636, 415] width 125 height 104
type input "R$ 0,00"
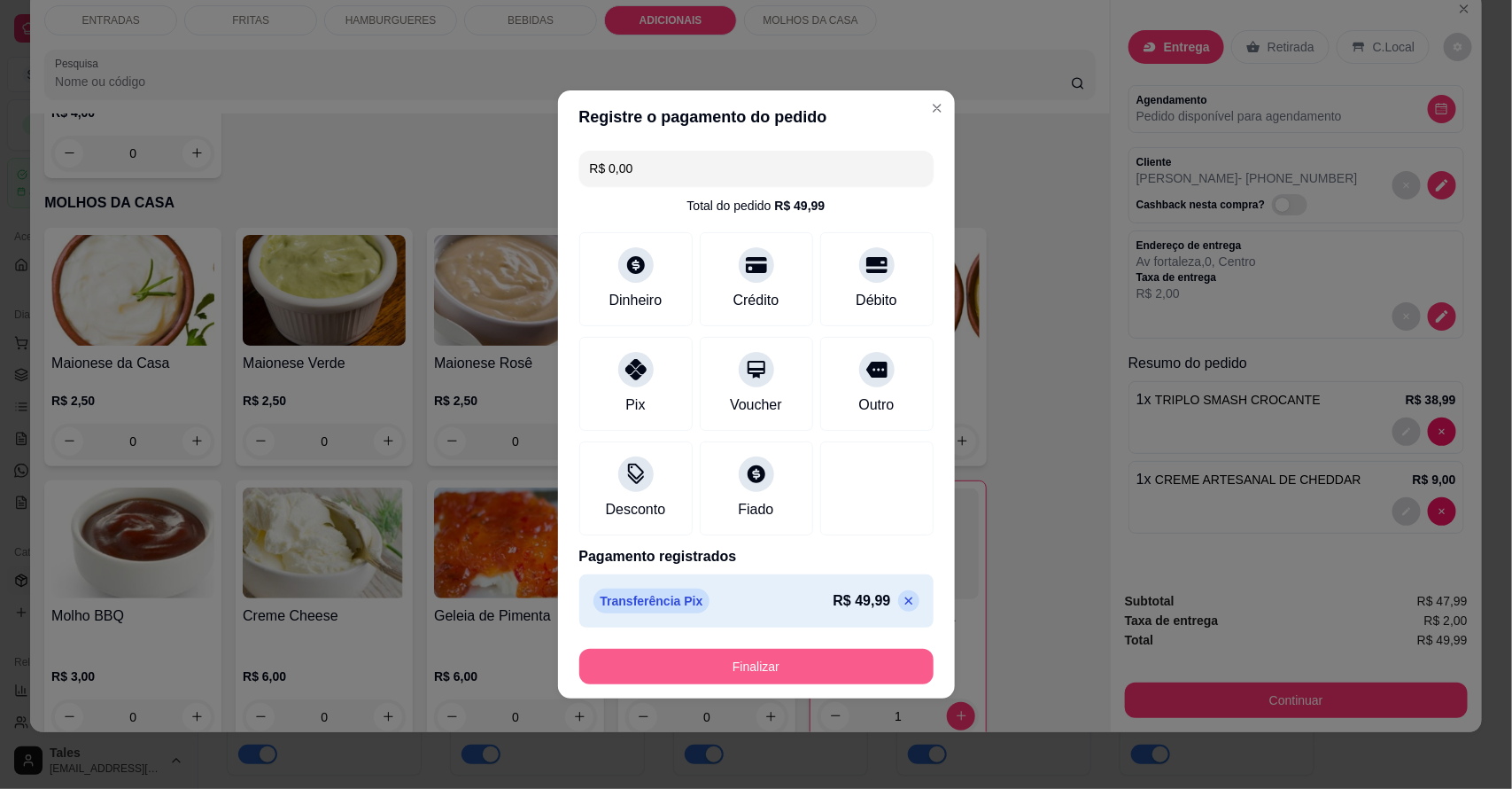
click at [711, 669] on button "Finalizar" at bounding box center [756, 667] width 354 height 36
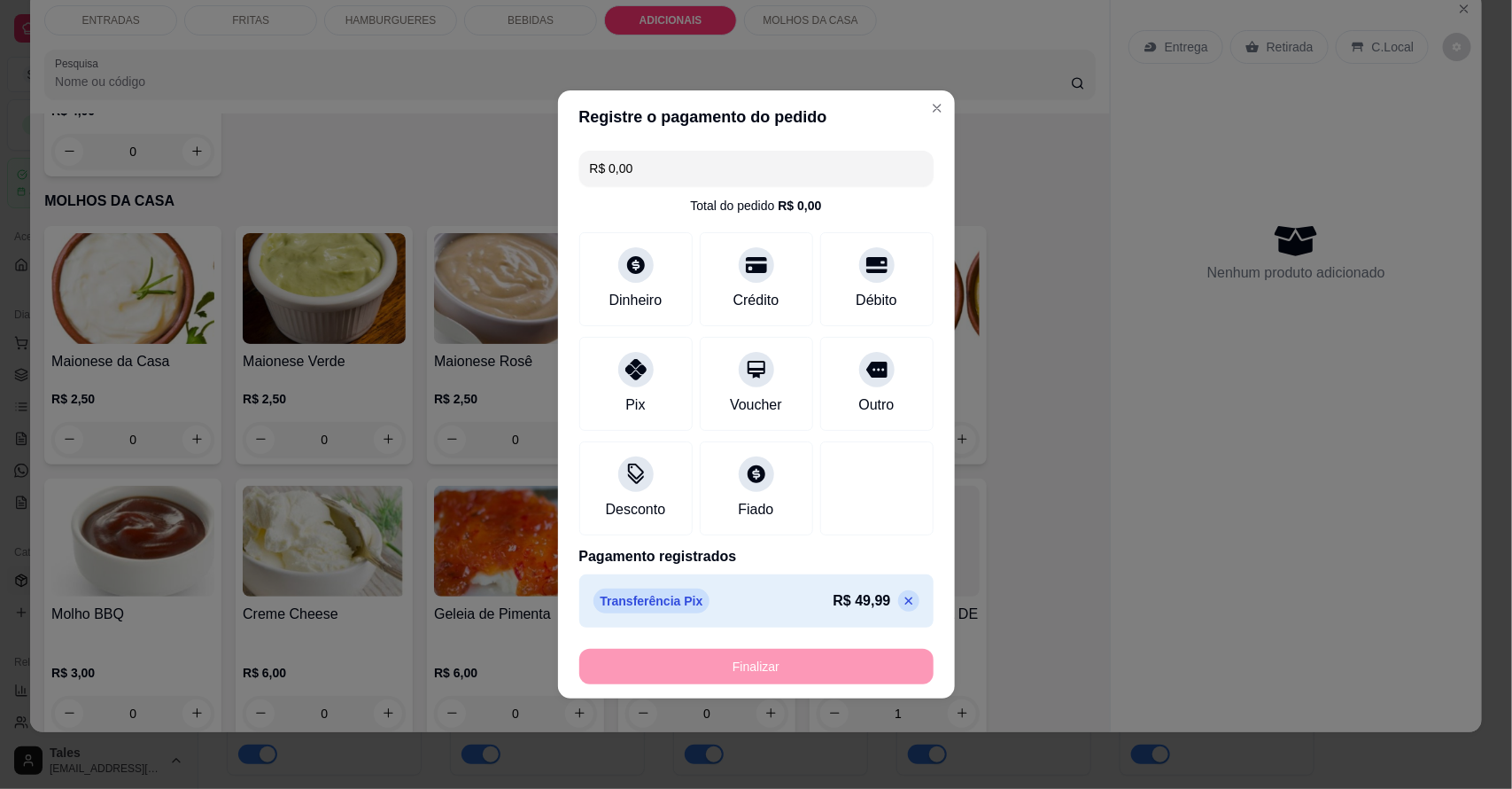
type input "0"
type input "-R$ 49,99"
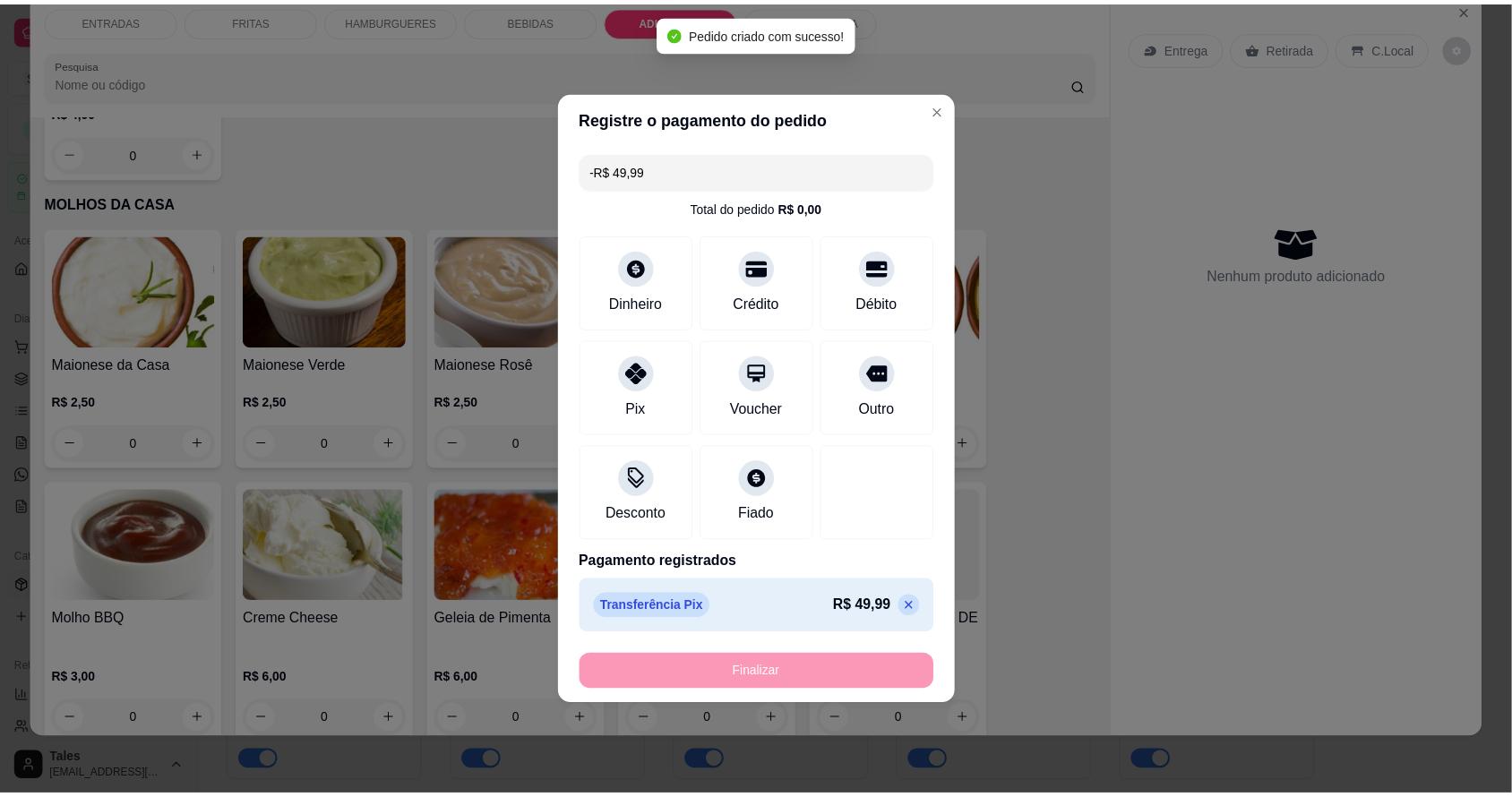
scroll to position [3924, 0]
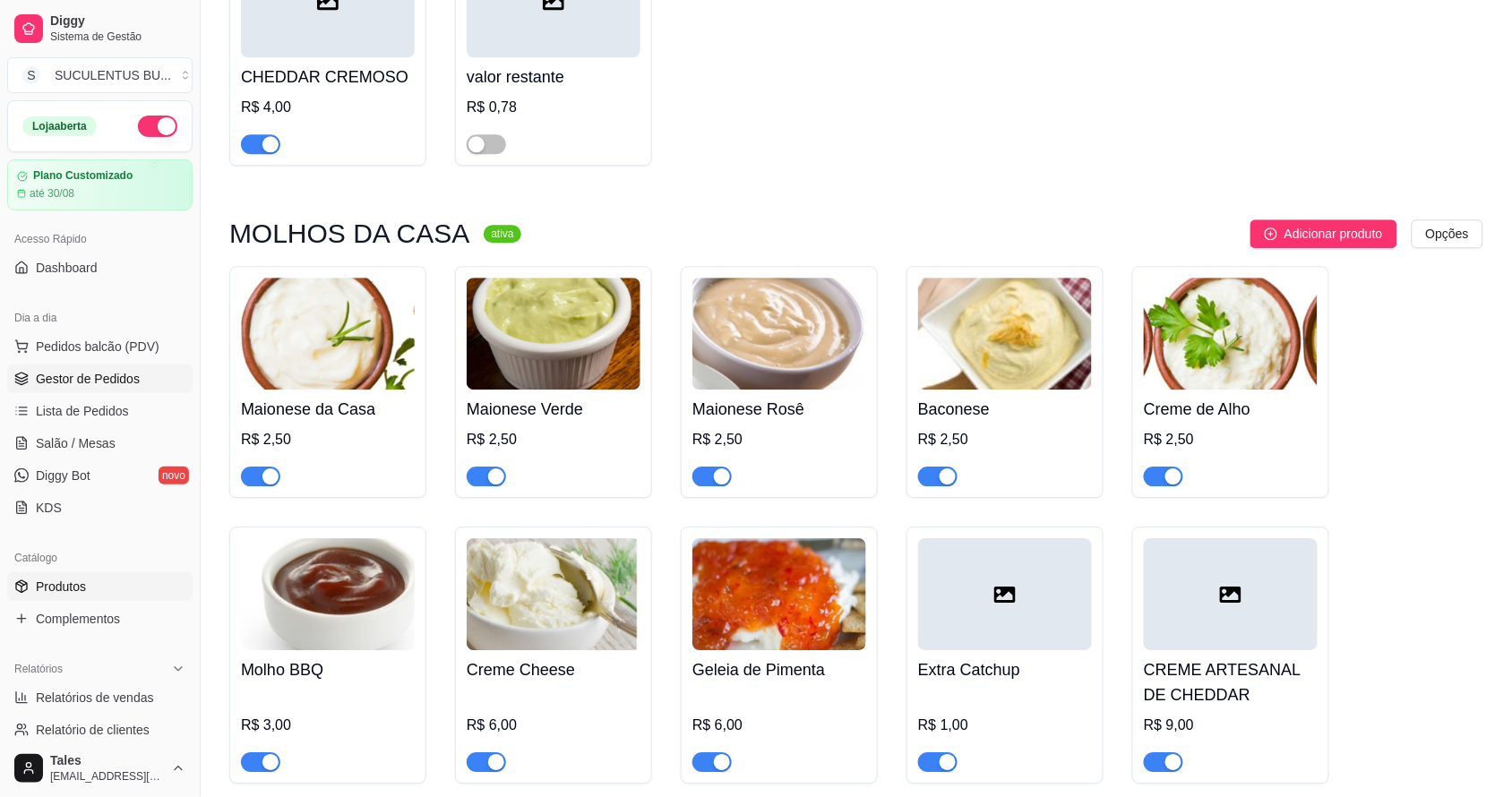
click at [86, 367] on link "Gestor de Pedidos" at bounding box center [100, 379] width 185 height 29
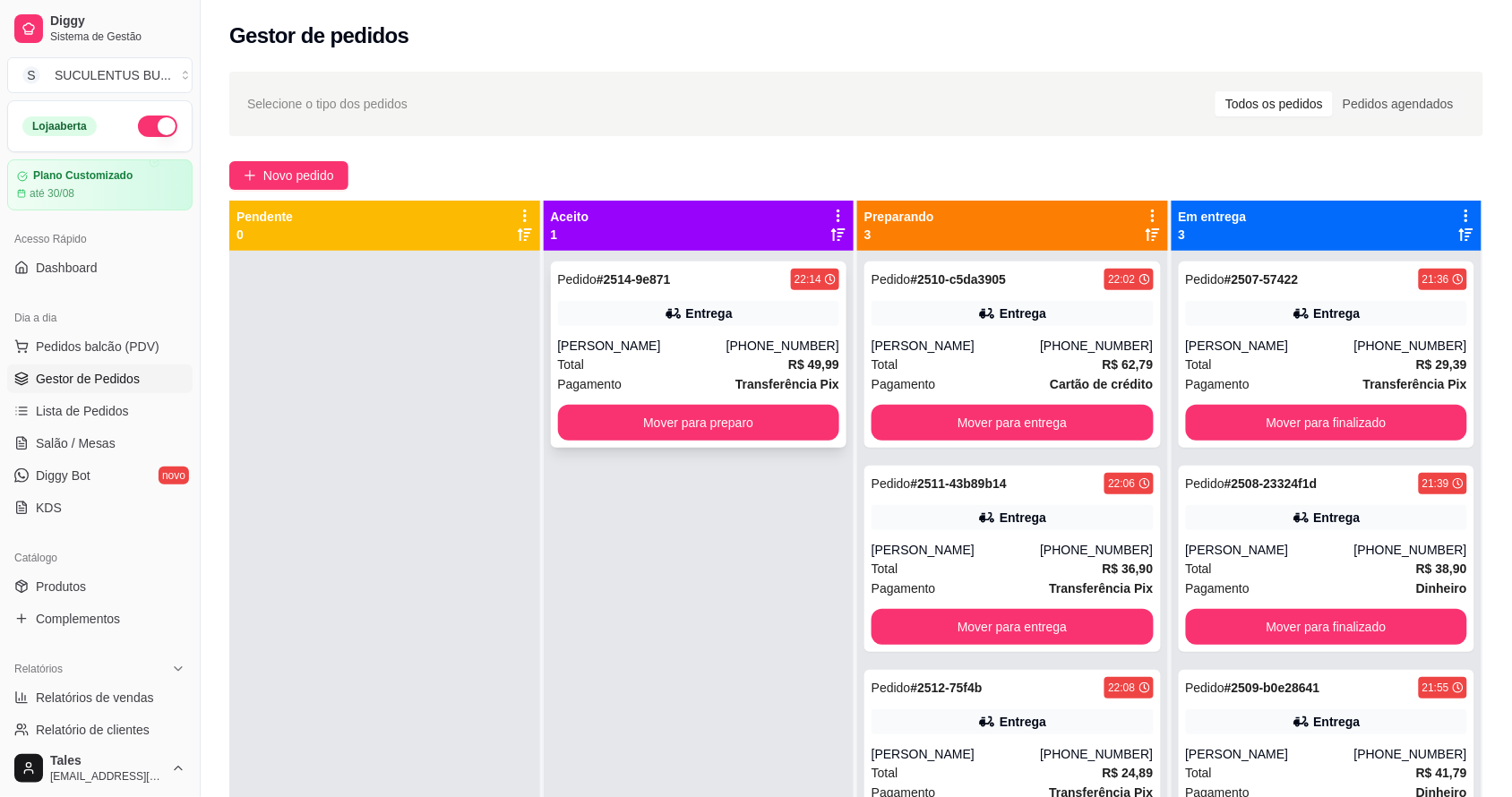
click at [722, 354] on div "[PERSON_NAME]" at bounding box center [641, 346] width 168 height 18
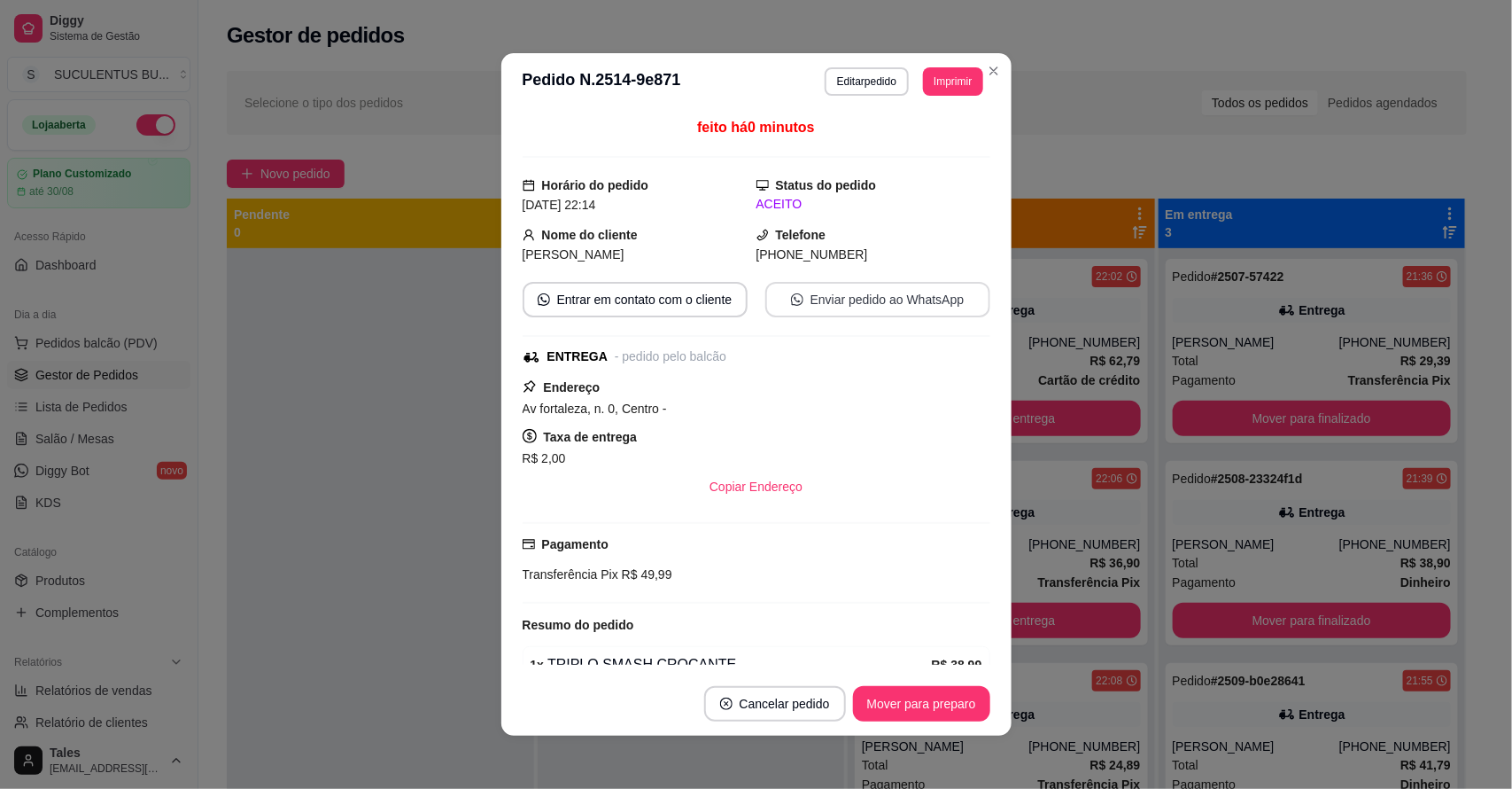
click at [821, 289] on button "Enviar pedido ao WhatsApp" at bounding box center [878, 300] width 225 height 36
click at [857, 79] on button "Editar pedido" at bounding box center [866, 81] width 84 height 28
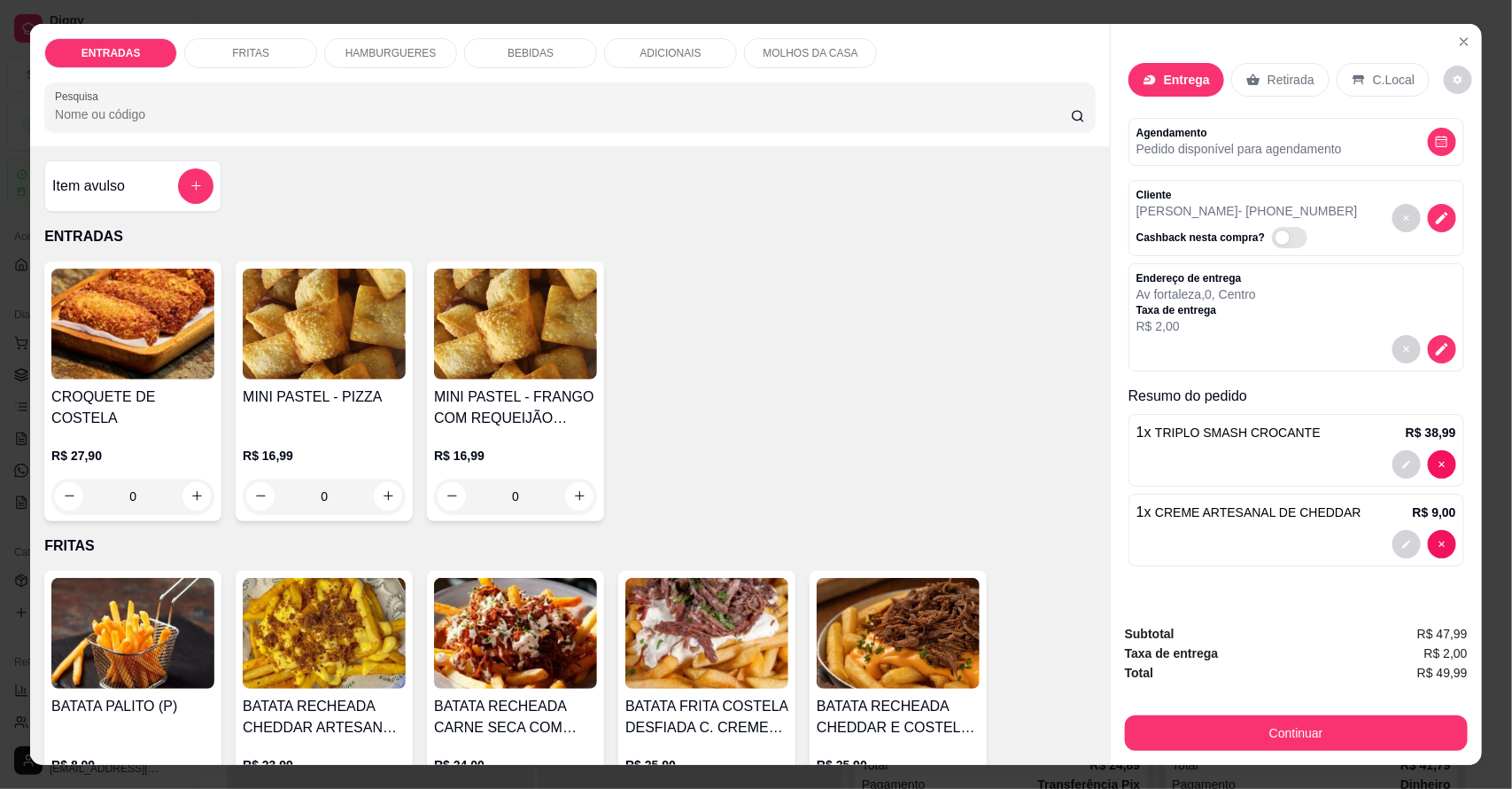
click at [1318, 71] on div "Entrega Retirada C.Local" at bounding box center [1280, 80] width 302 height 34
click at [1298, 74] on p "Retirada" at bounding box center [1291, 79] width 47 height 18
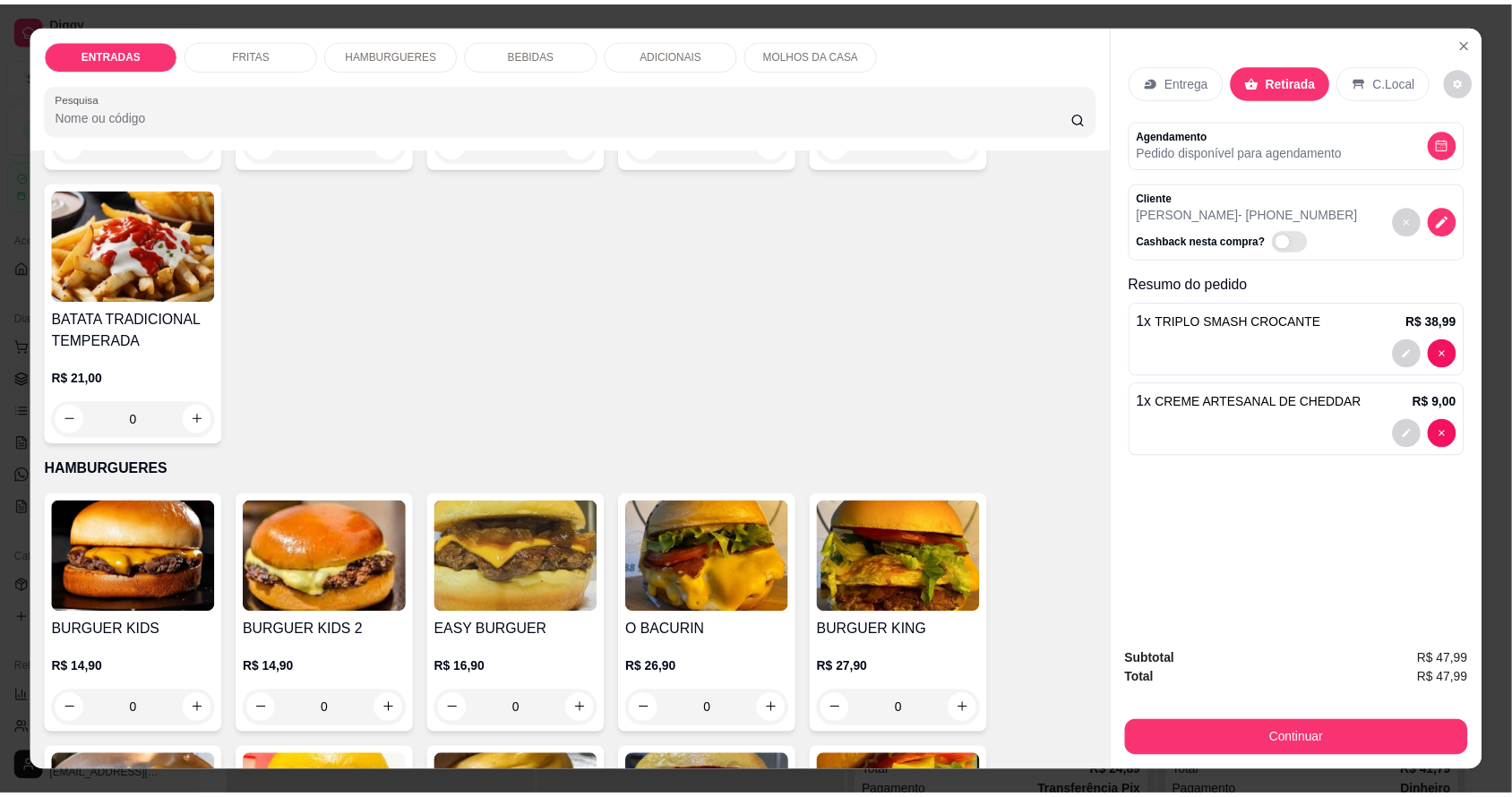
scroll to position [1007, 0]
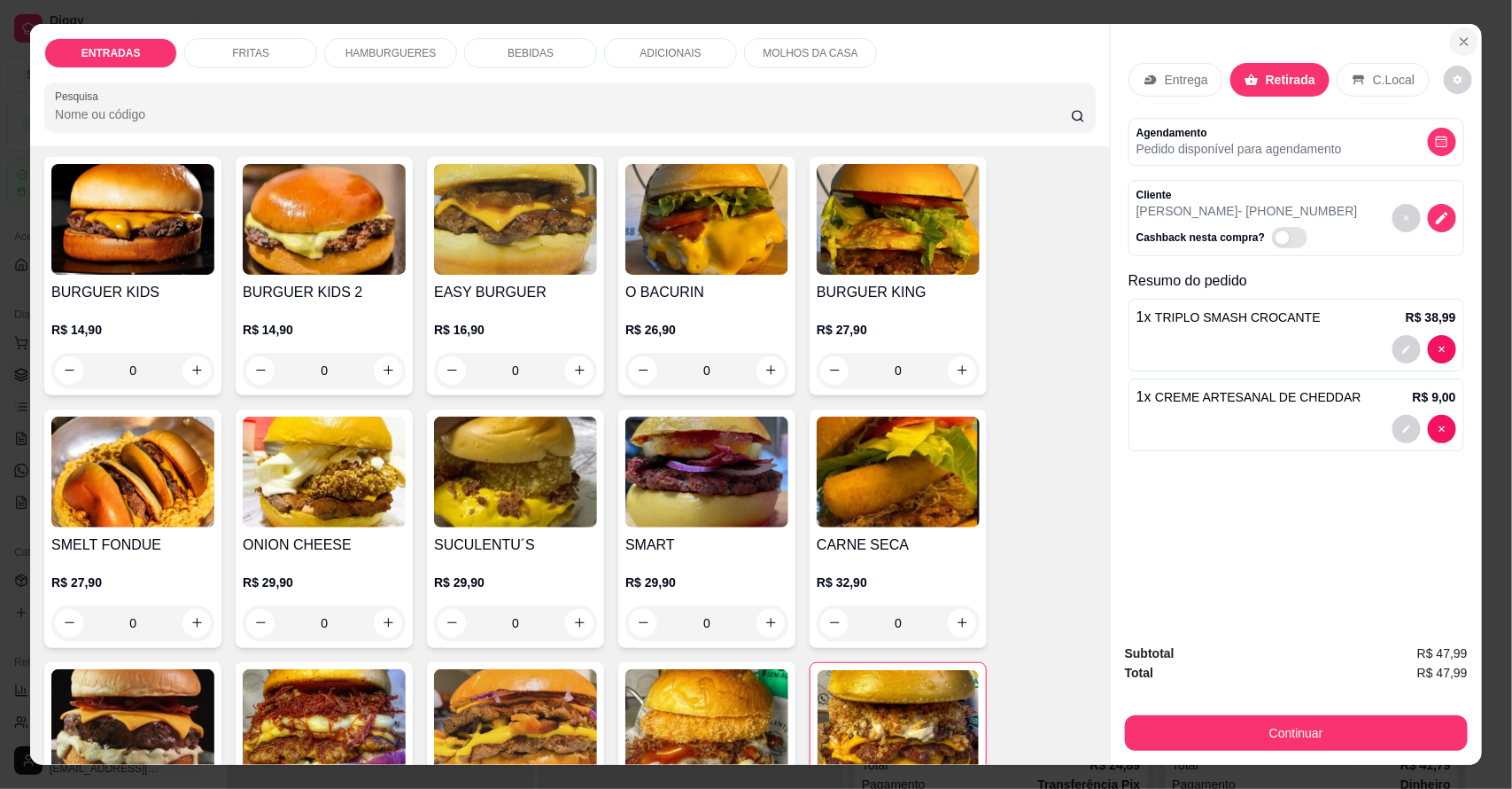
click at [1461, 43] on icon "Close" at bounding box center [1465, 42] width 8 height 8
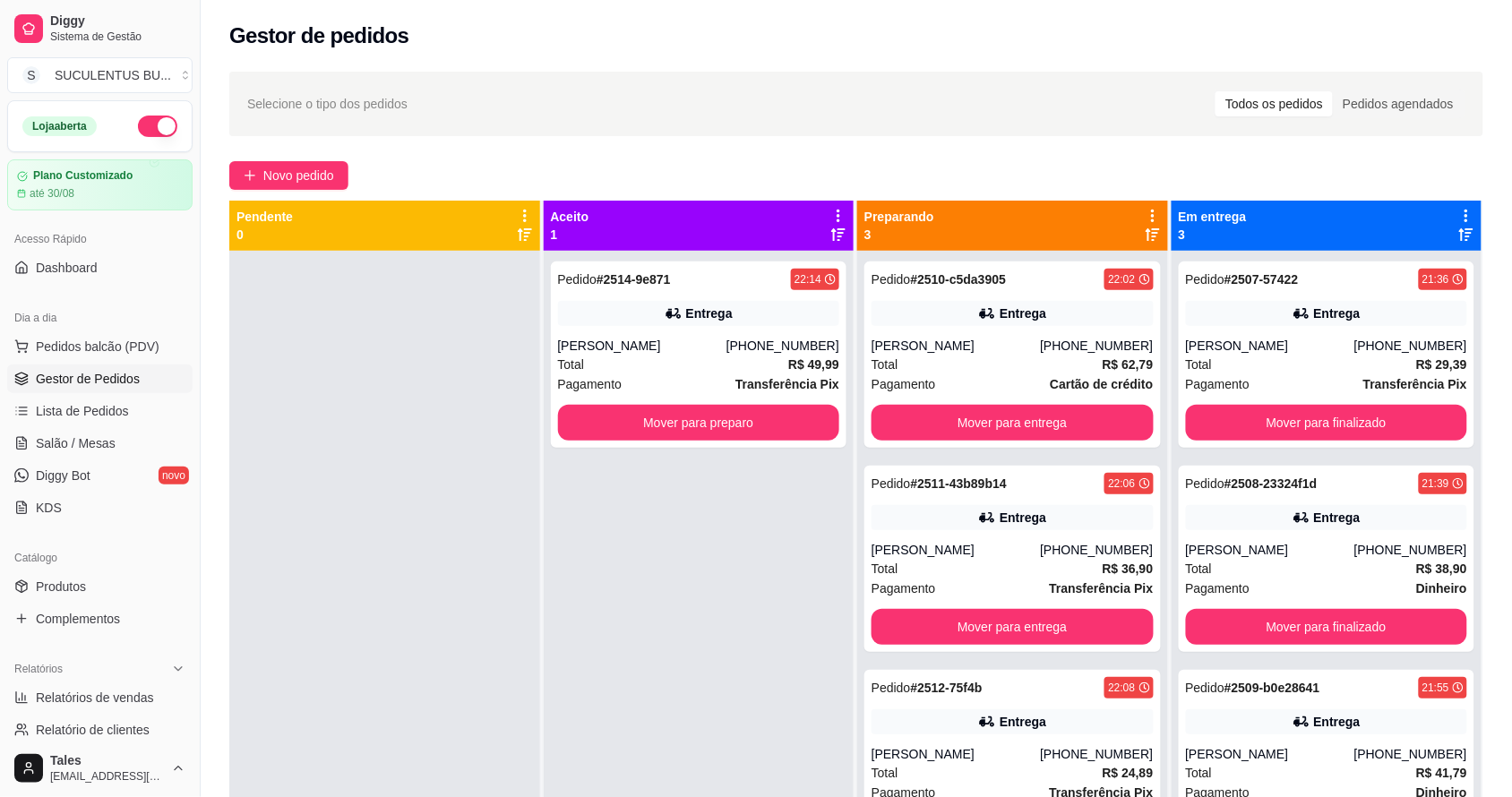
click at [404, 625] on div at bounding box center [385, 649] width 311 height 797
click at [132, 594] on link "Produtos" at bounding box center [100, 586] width 185 height 29
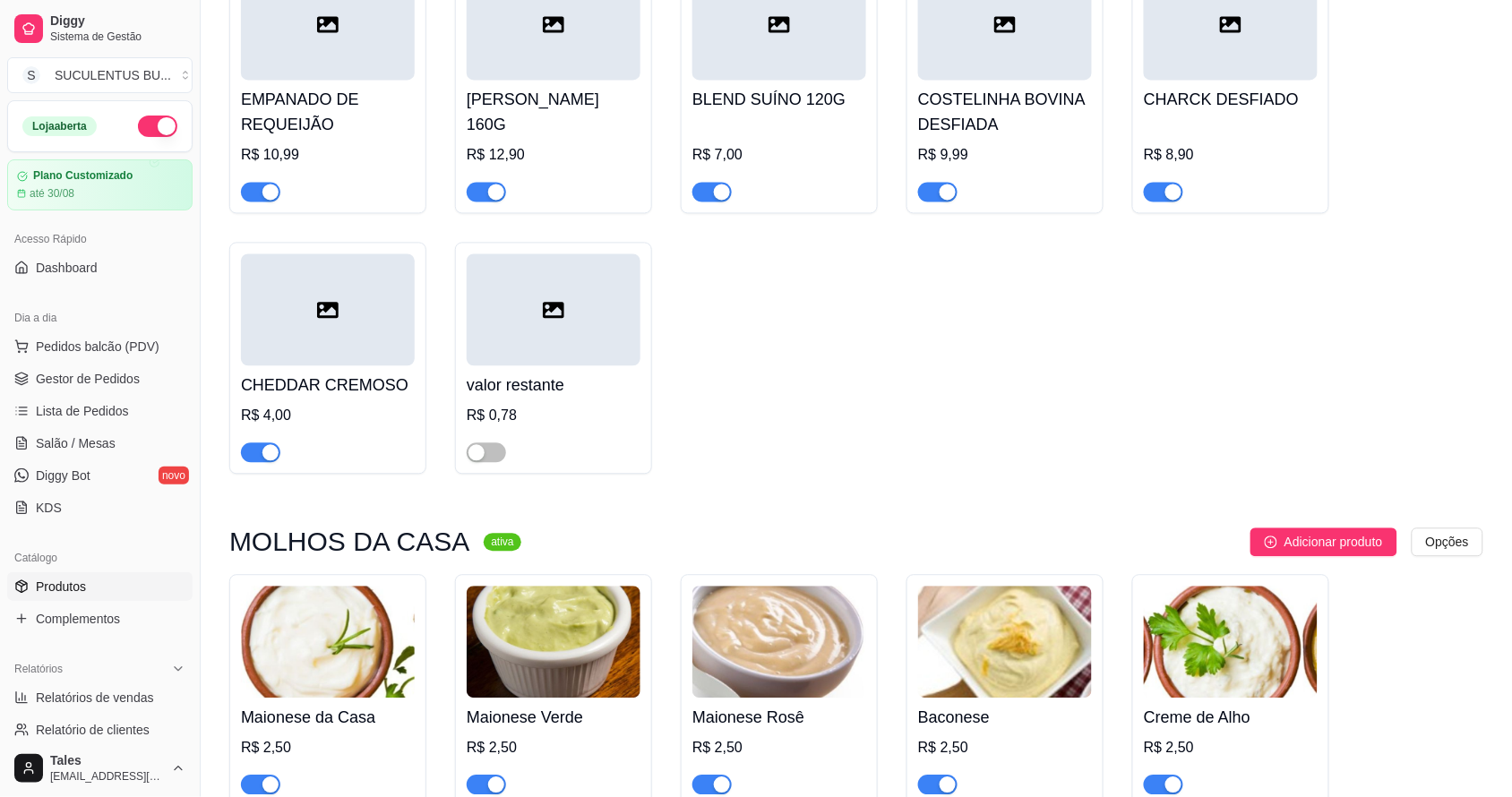
scroll to position [5370, 0]
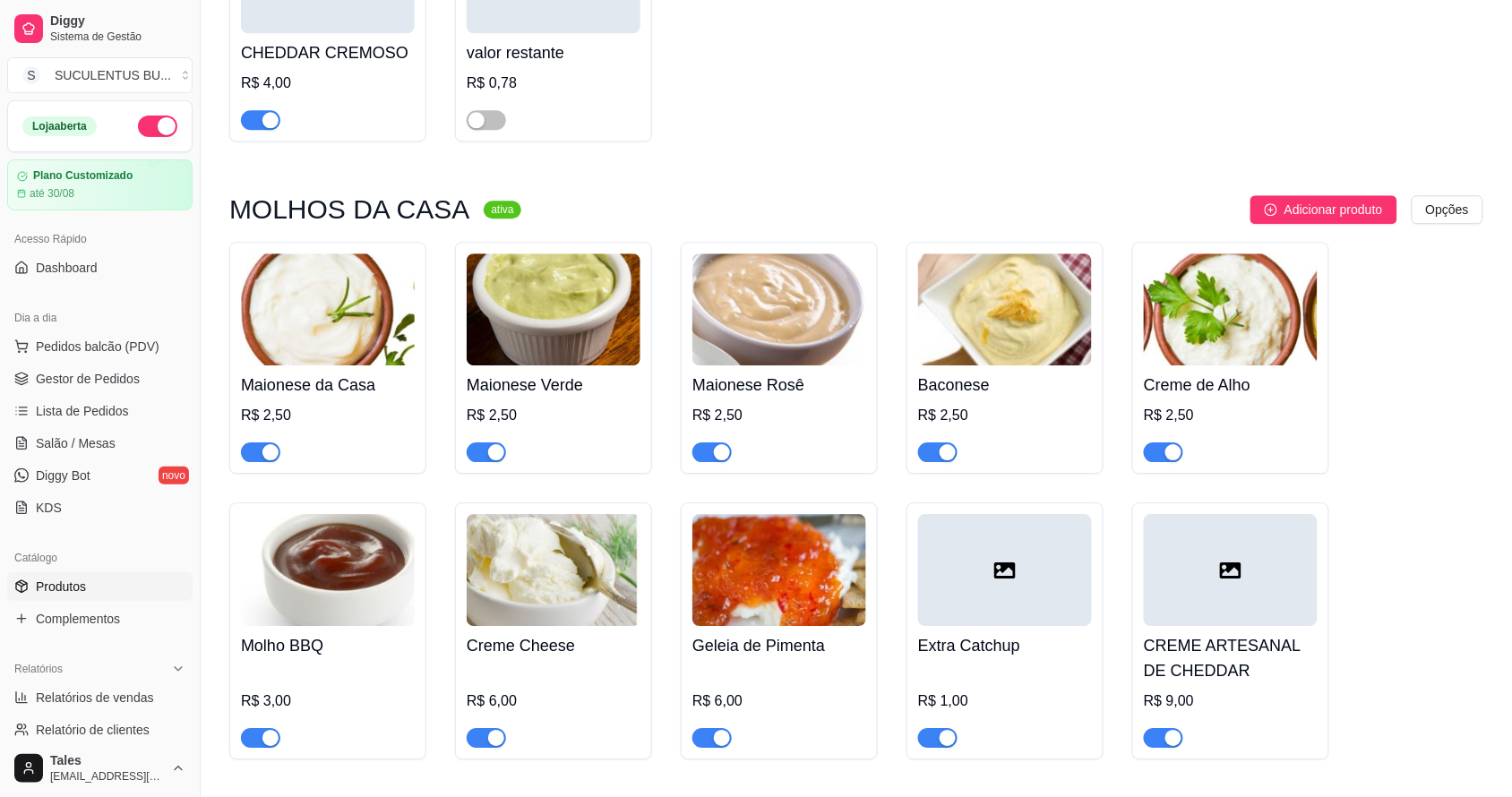
click at [1166, 730] on div "button" at bounding box center [1173, 738] width 16 height 16
click at [132, 369] on span "Gestor de Pedidos" at bounding box center [88, 378] width 104 height 18
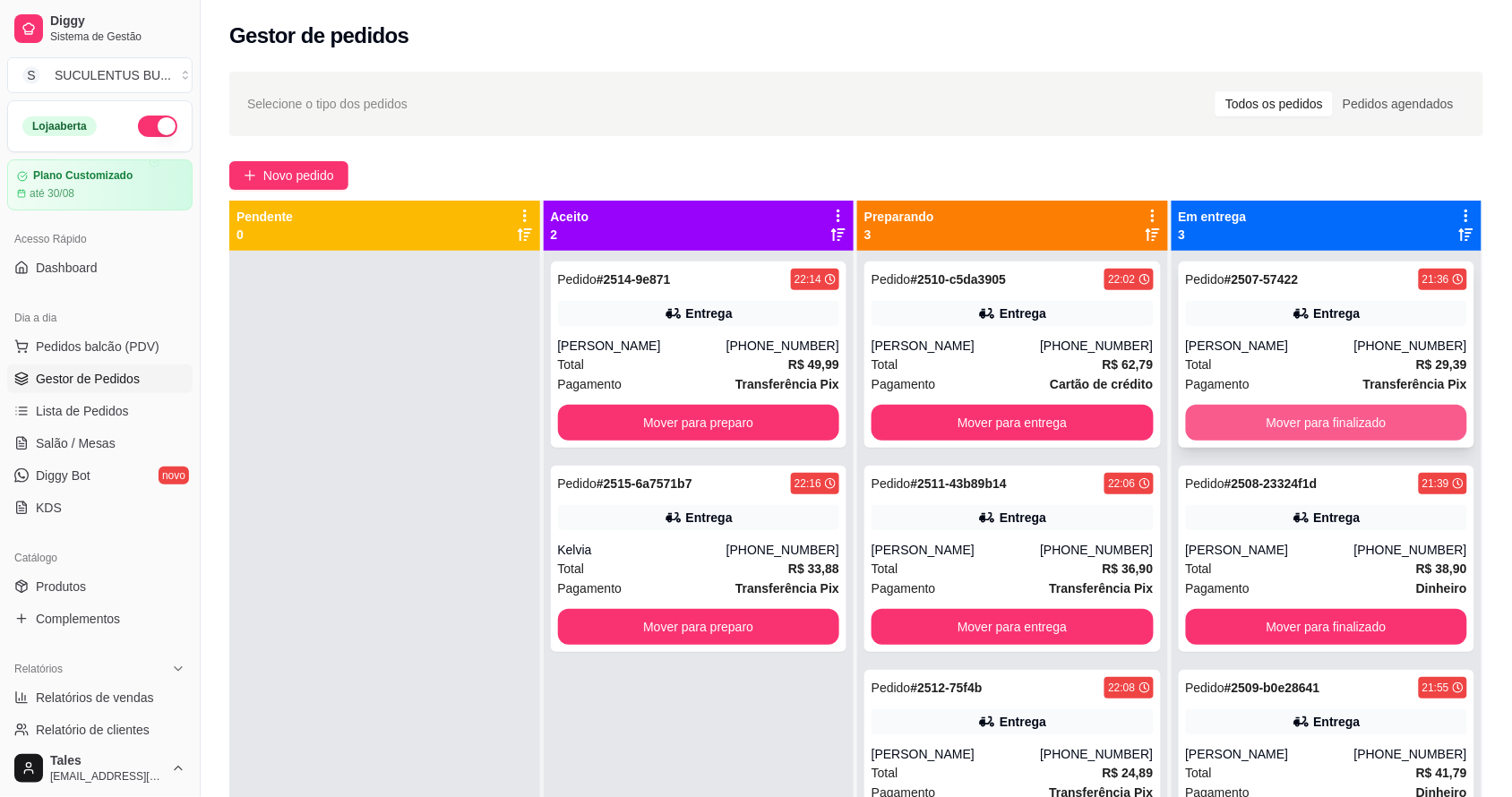
click at [1253, 414] on button "Mover para finalizado" at bounding box center [1327, 423] width 283 height 36
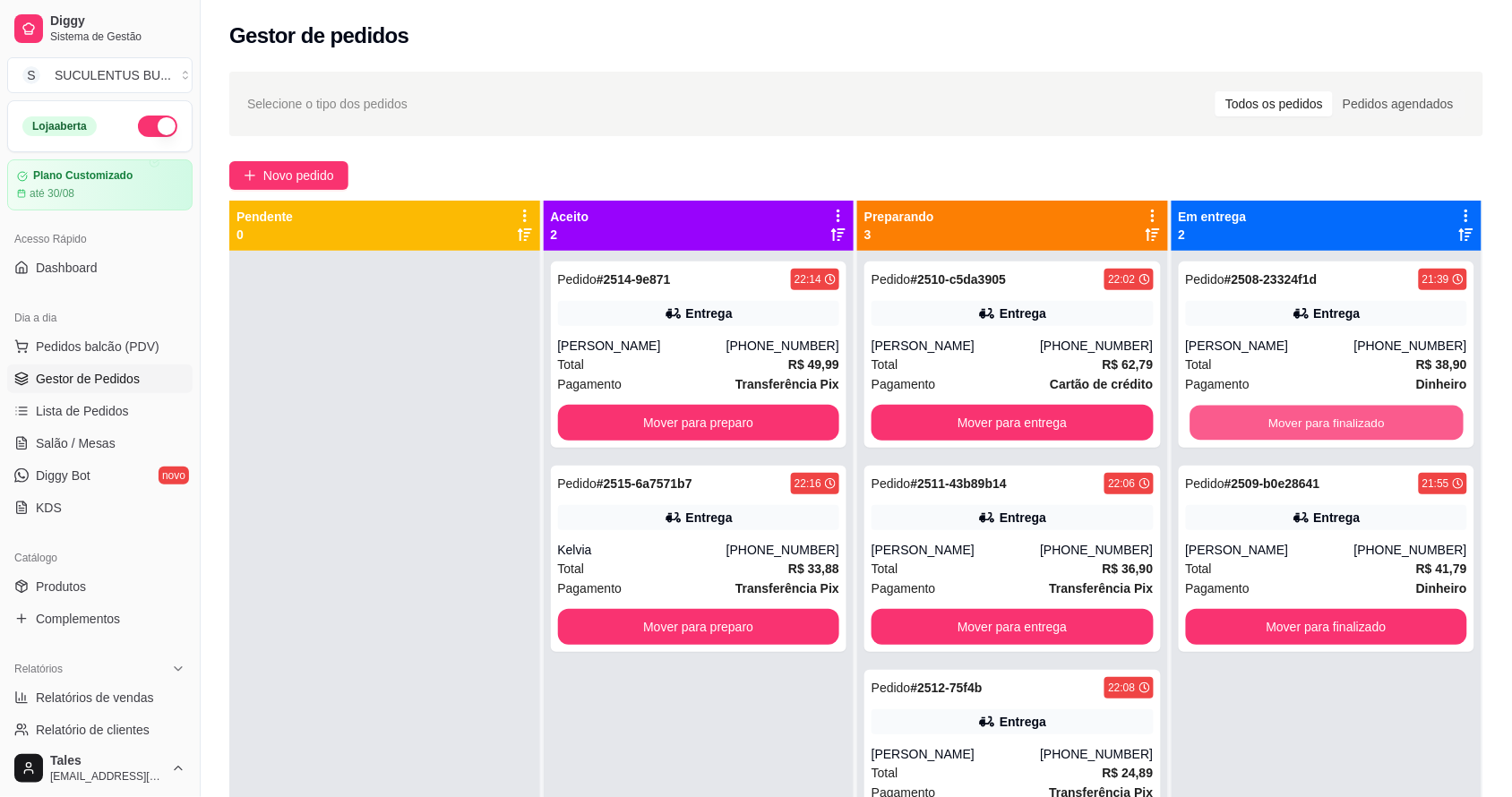
click at [1254, 414] on button "Mover para finalizado" at bounding box center [1326, 423] width 273 height 35
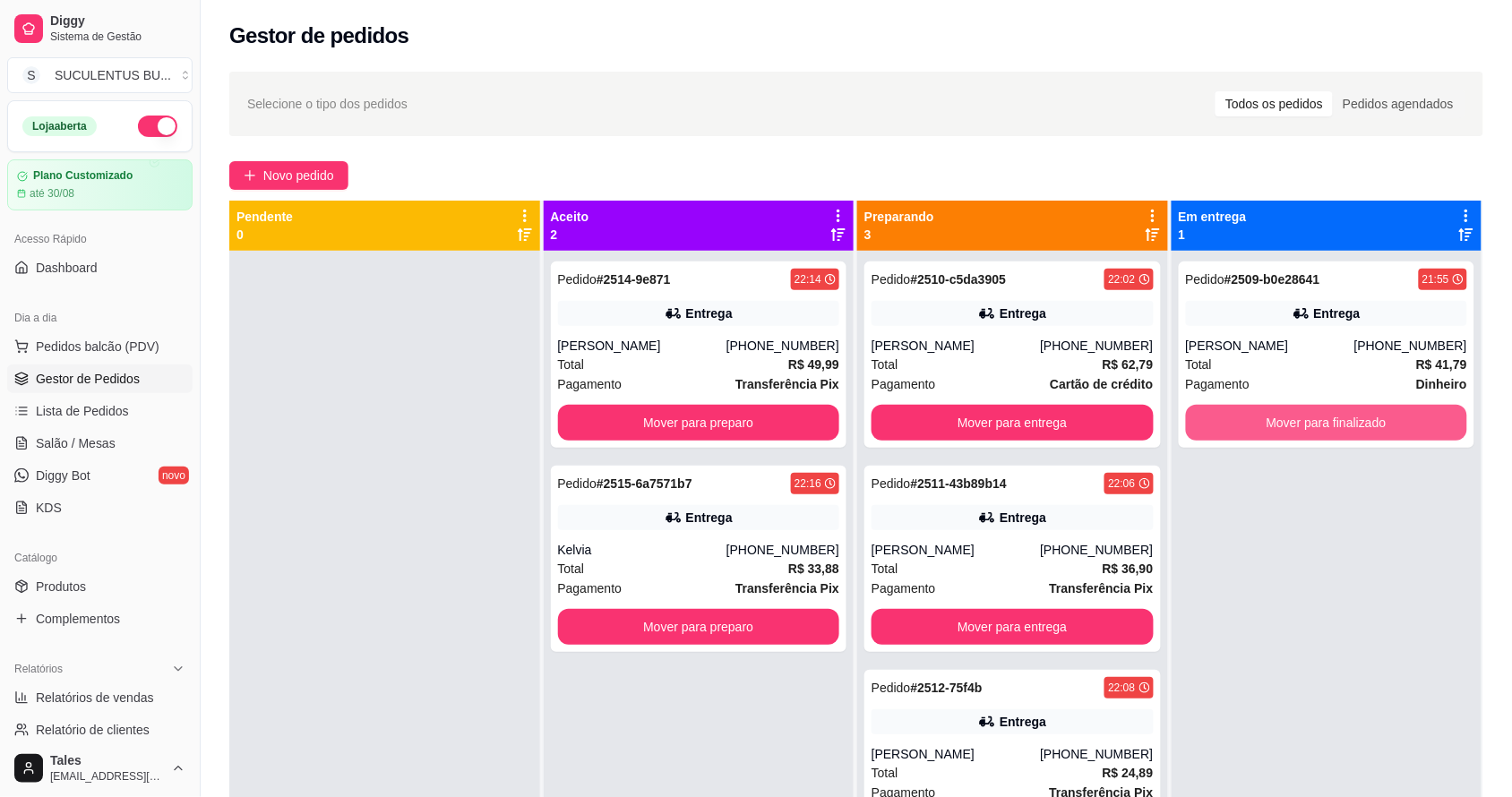
click at [1254, 414] on button "Mover para finalizado" at bounding box center [1327, 423] width 283 height 36
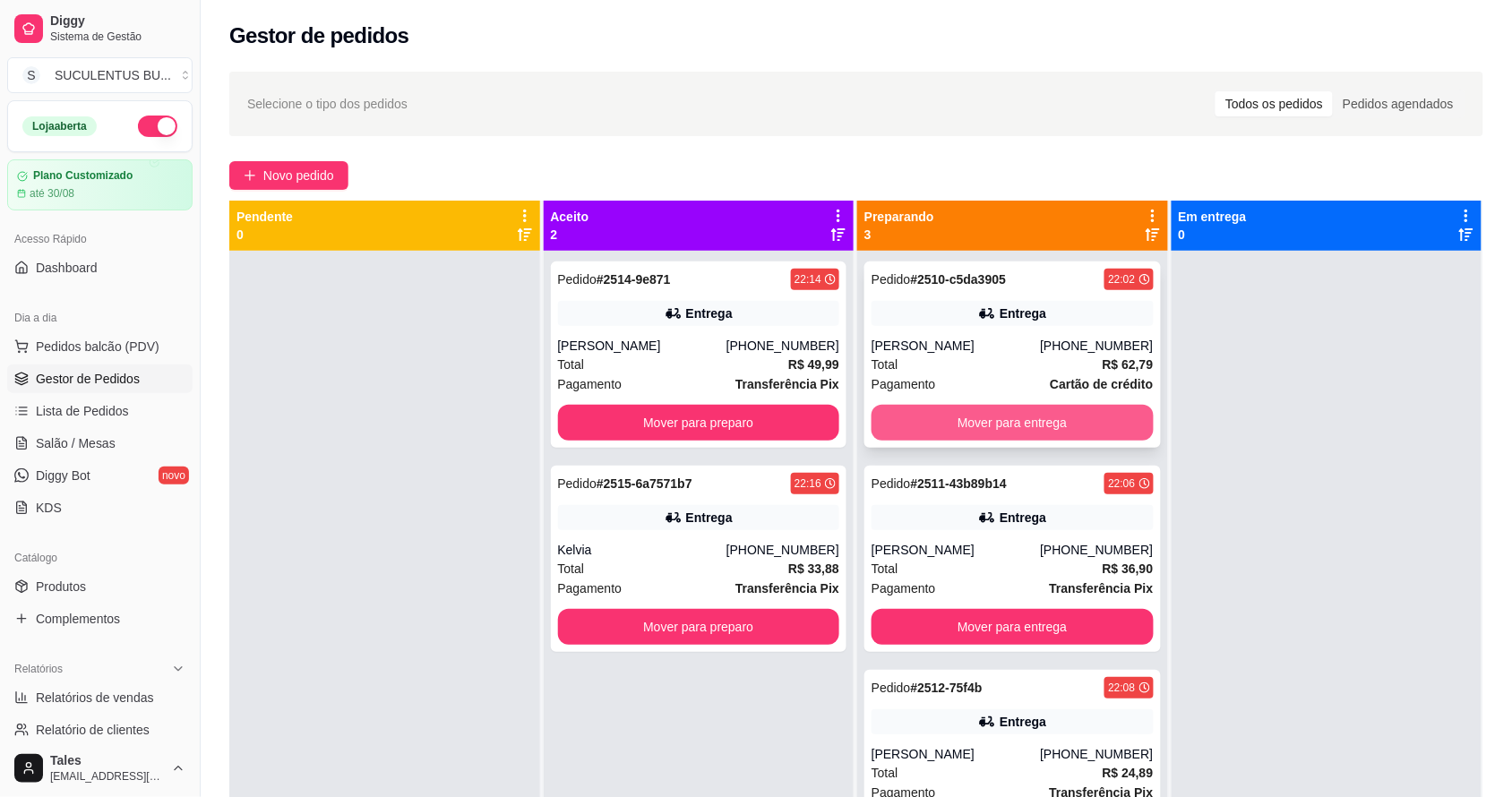
click at [1046, 417] on button "Mover para entrega" at bounding box center [1013, 423] width 283 height 36
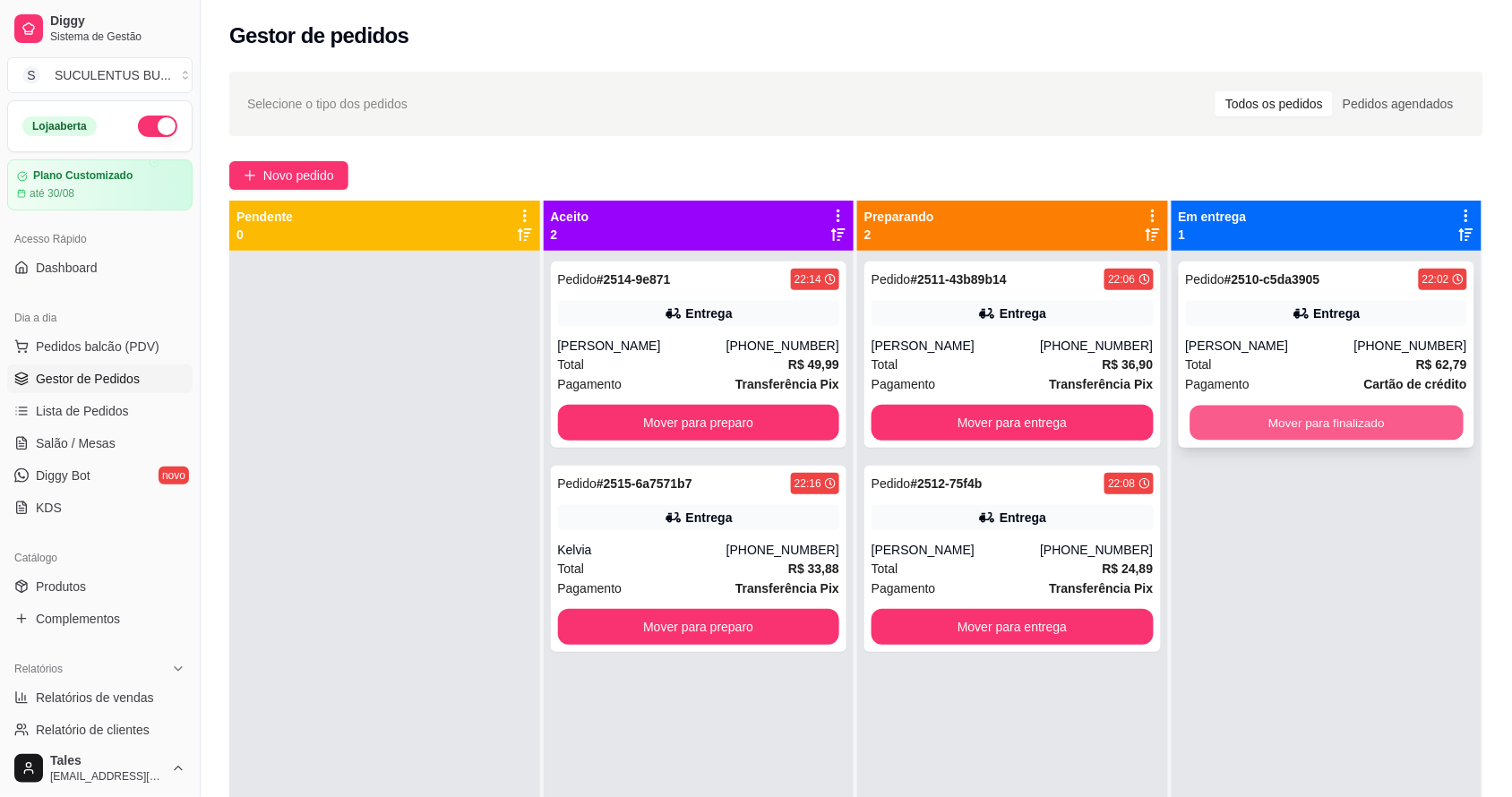
click at [1319, 431] on button "Mover para finalizado" at bounding box center [1326, 423] width 273 height 35
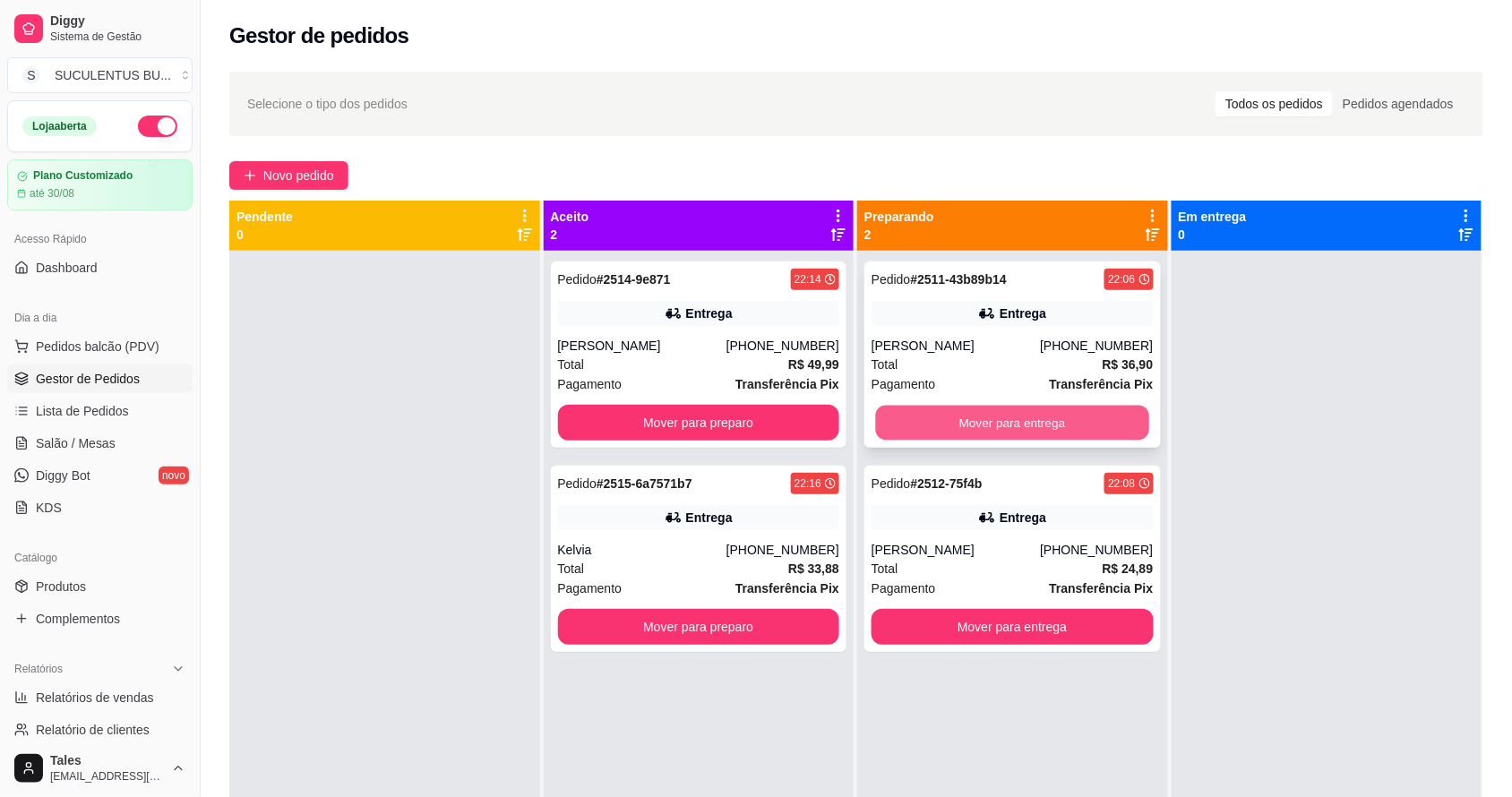
click at [943, 428] on button "Mover para entrega" at bounding box center [1013, 423] width 273 height 35
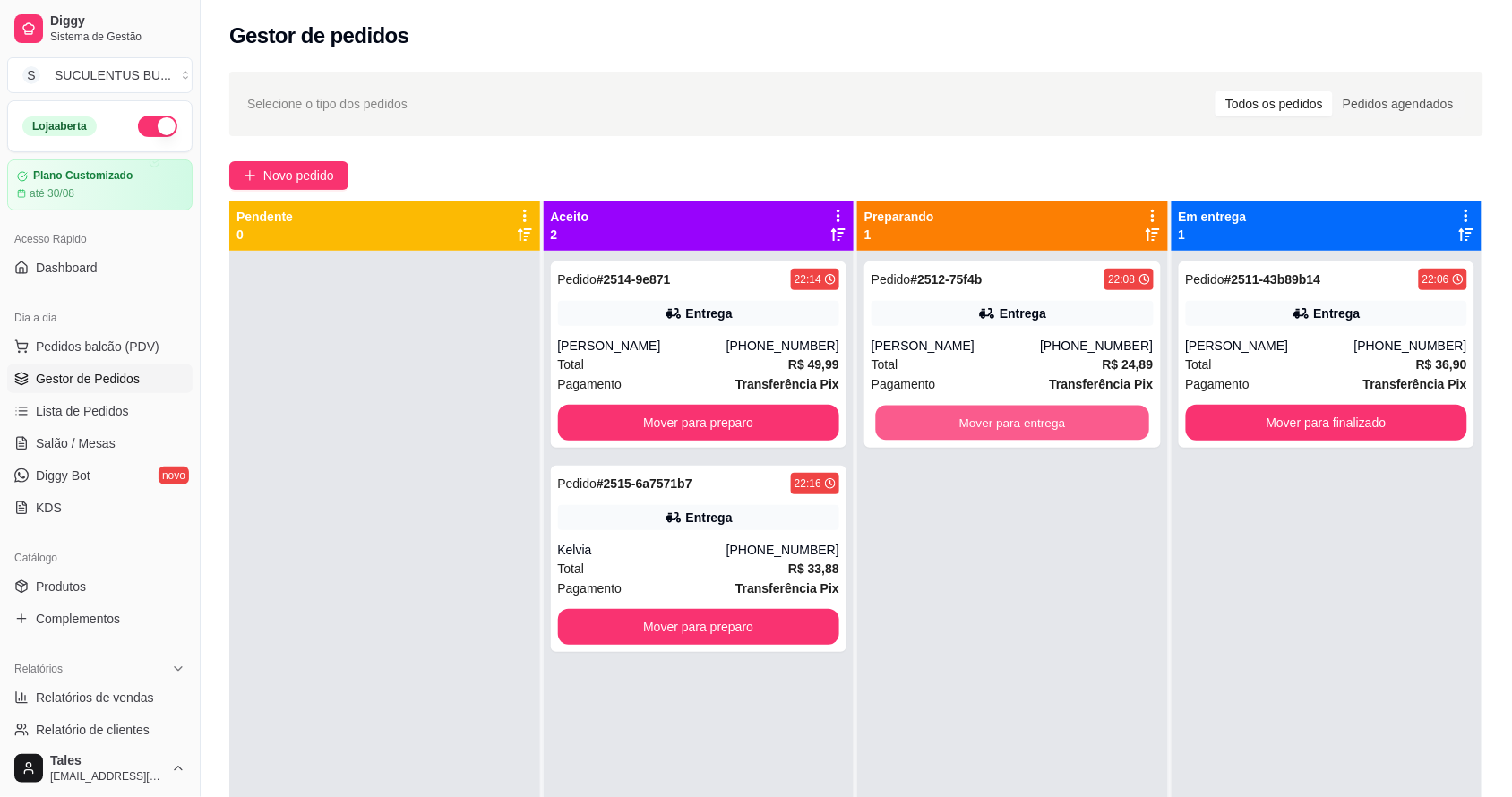
click at [943, 428] on button "Mover para entrega" at bounding box center [1013, 423] width 273 height 35
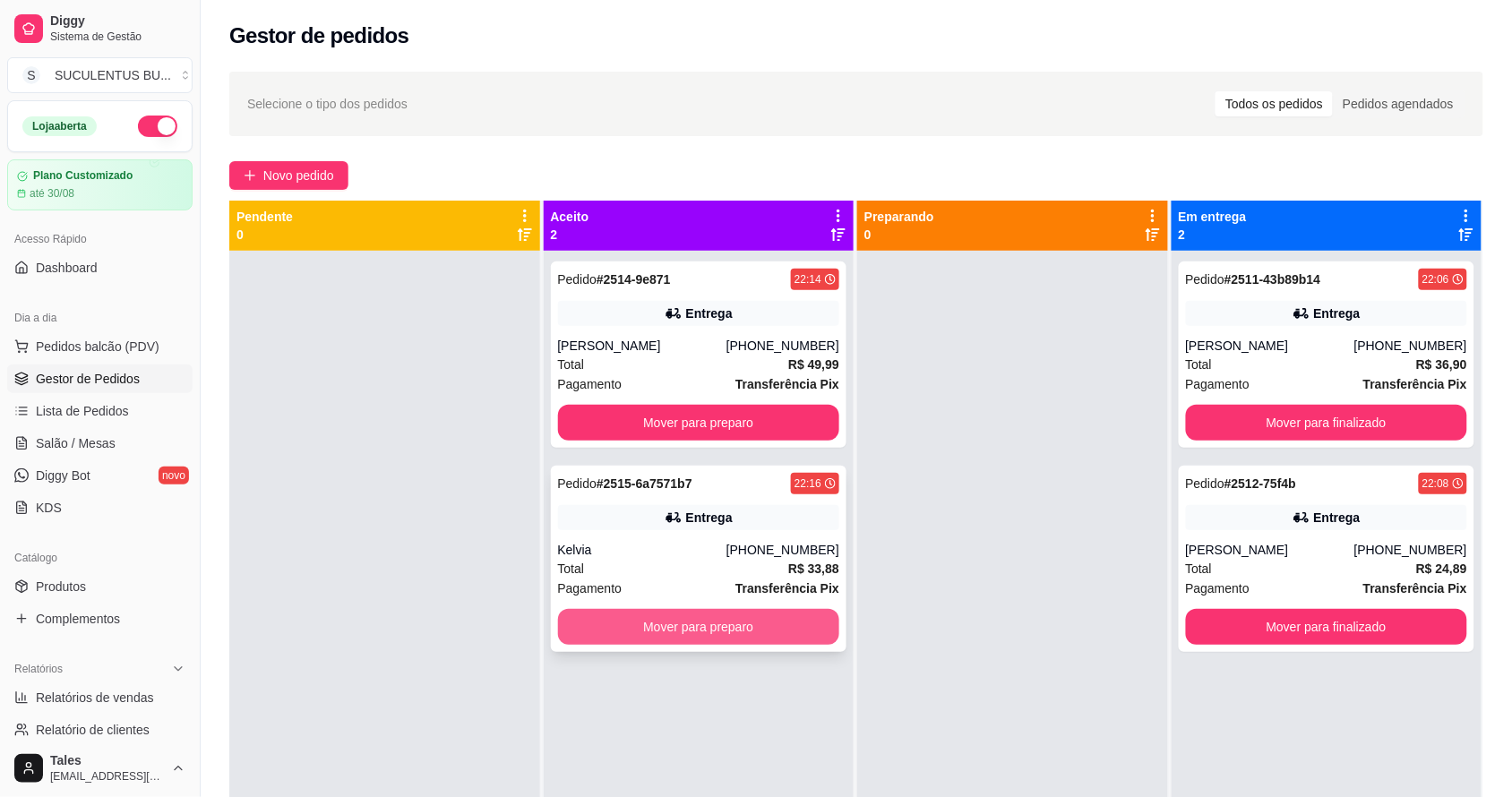
click at [818, 633] on button "Mover para preparo" at bounding box center [699, 627] width 283 height 36
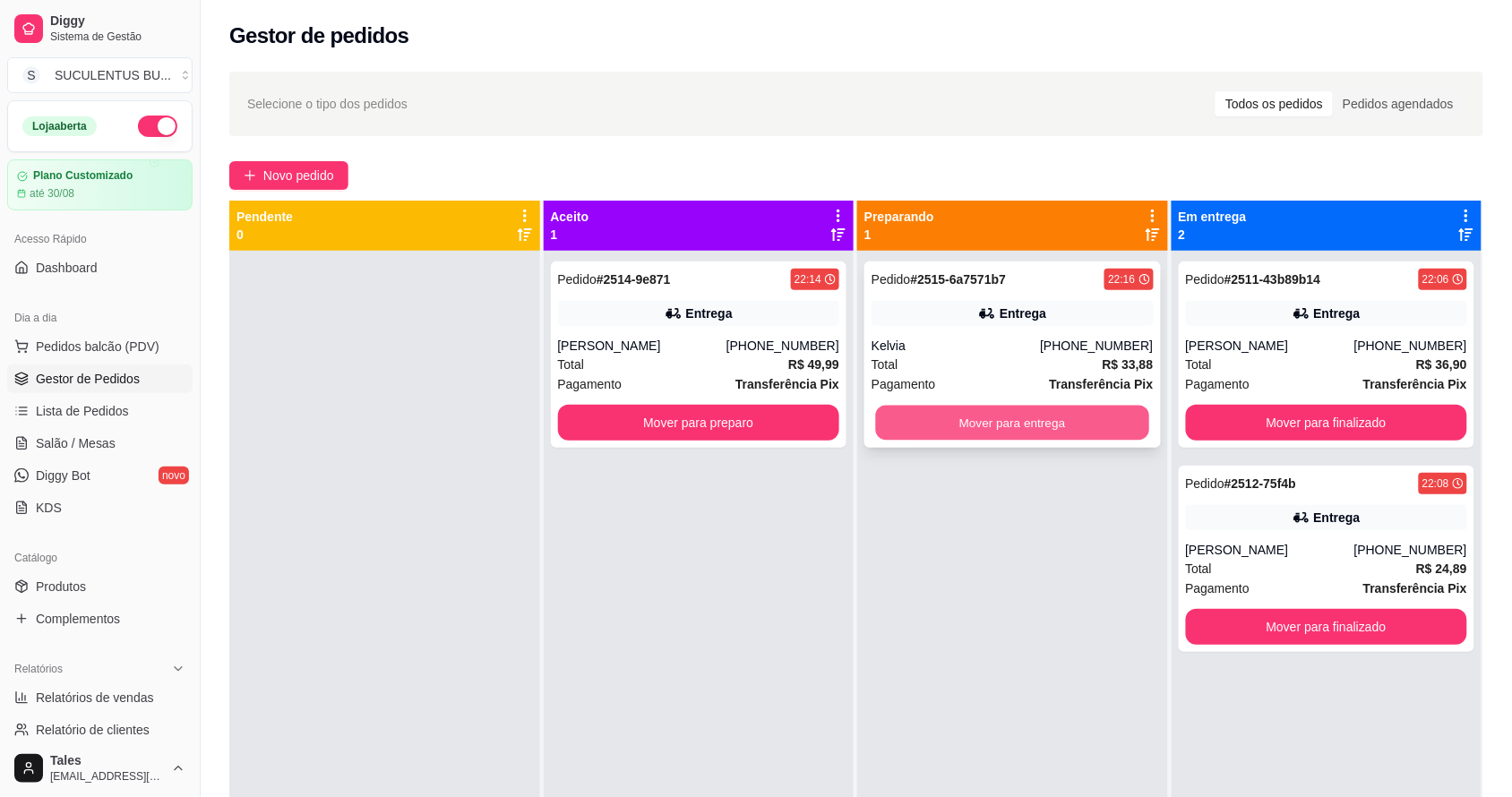
click at [992, 417] on button "Mover para entrega" at bounding box center [1013, 423] width 273 height 35
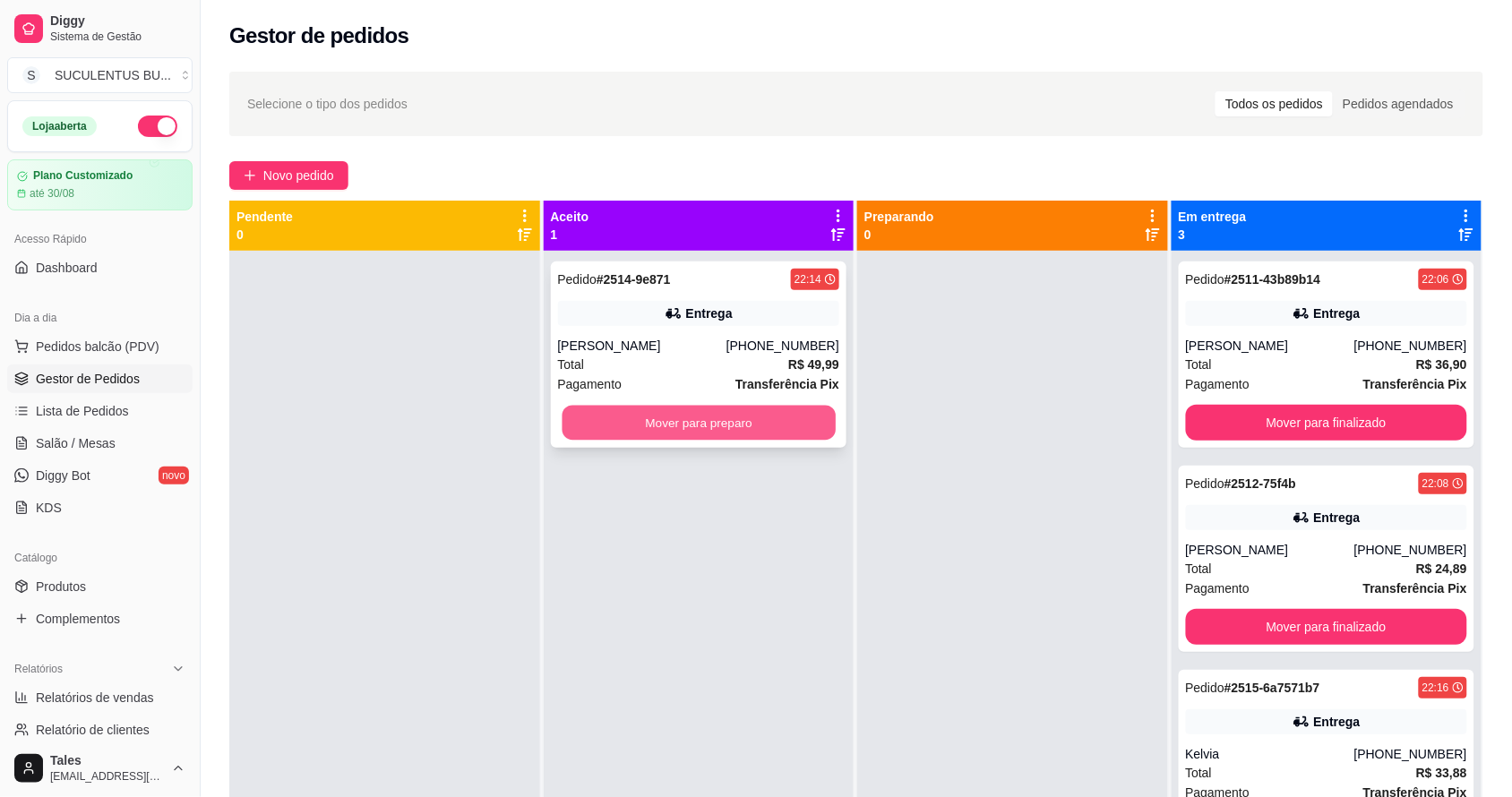
click at [807, 439] on button "Mover para preparo" at bounding box center [698, 423] width 273 height 35
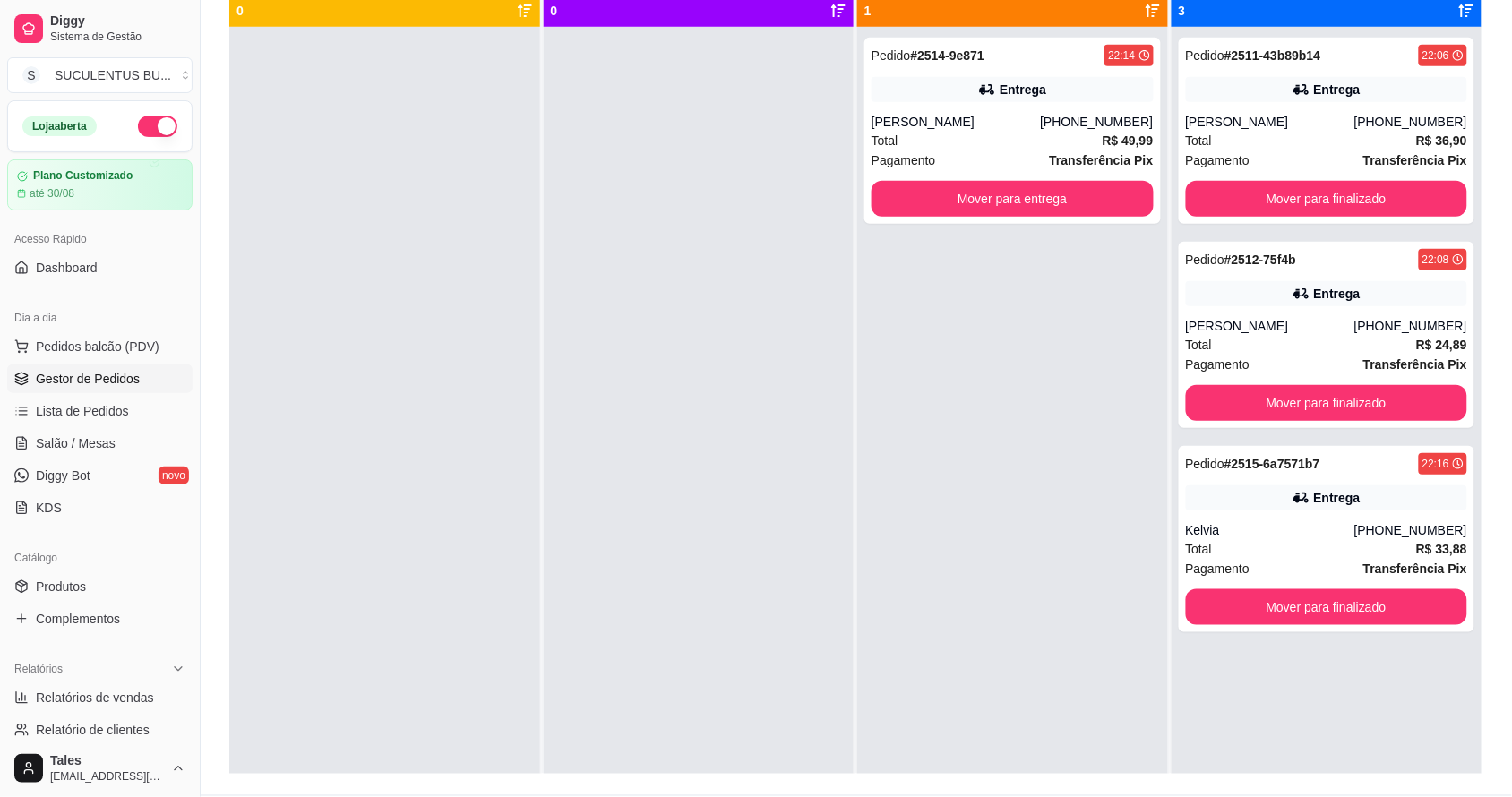
scroll to position [112, 0]
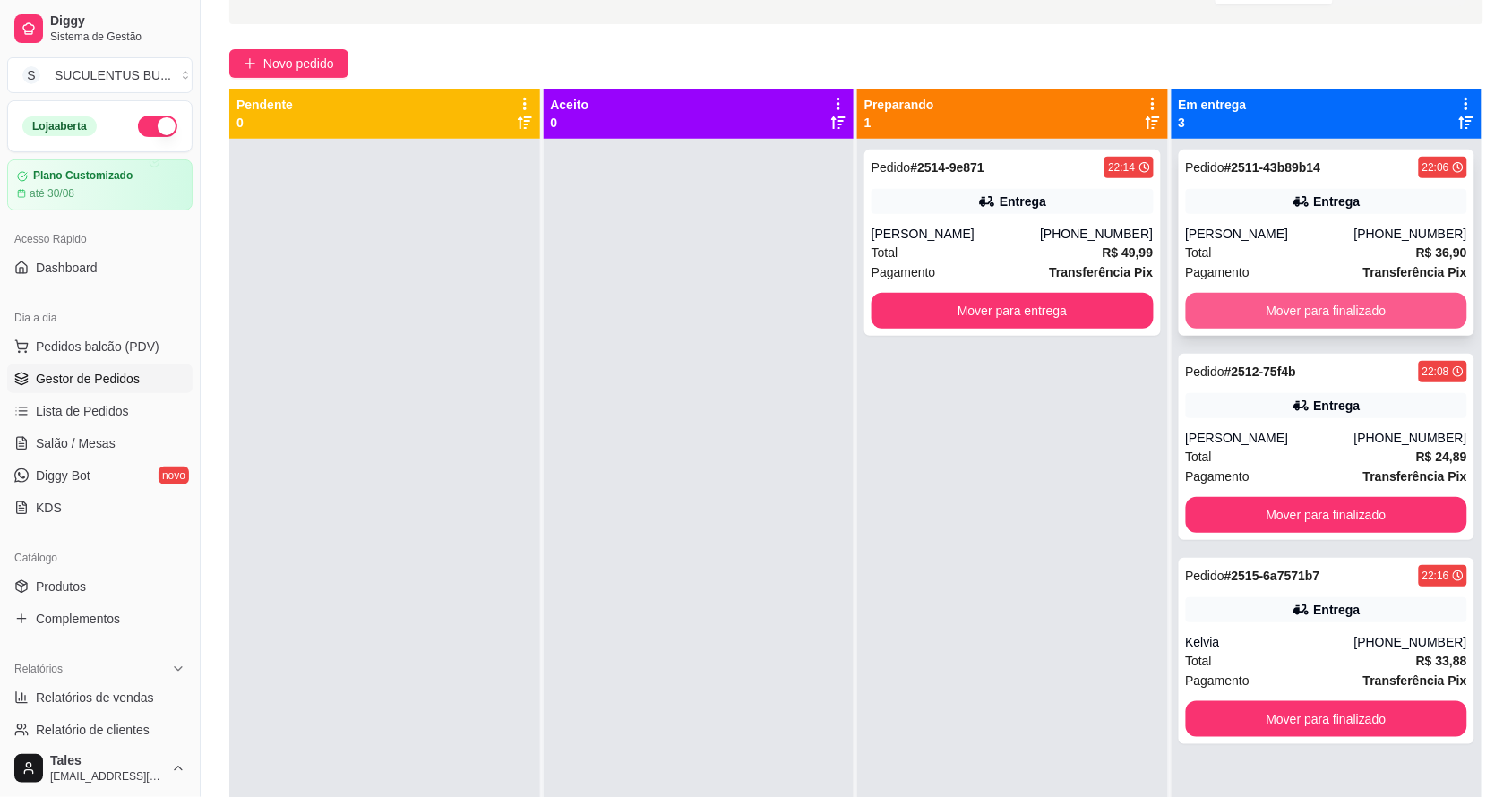
click at [1234, 316] on button "Mover para finalizado" at bounding box center [1327, 311] width 283 height 36
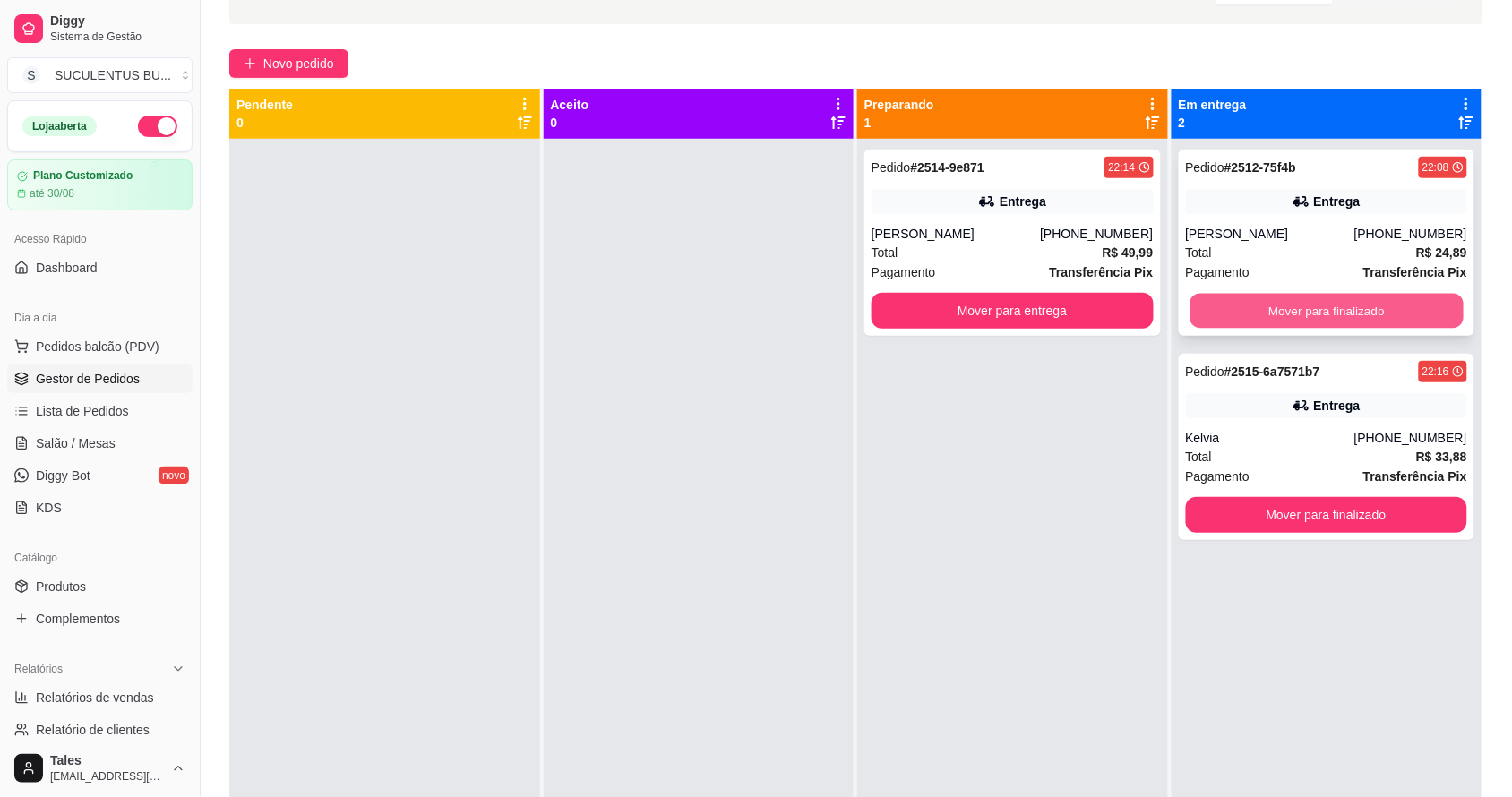
click at [1234, 315] on button "Mover para finalizado" at bounding box center [1326, 311] width 273 height 35
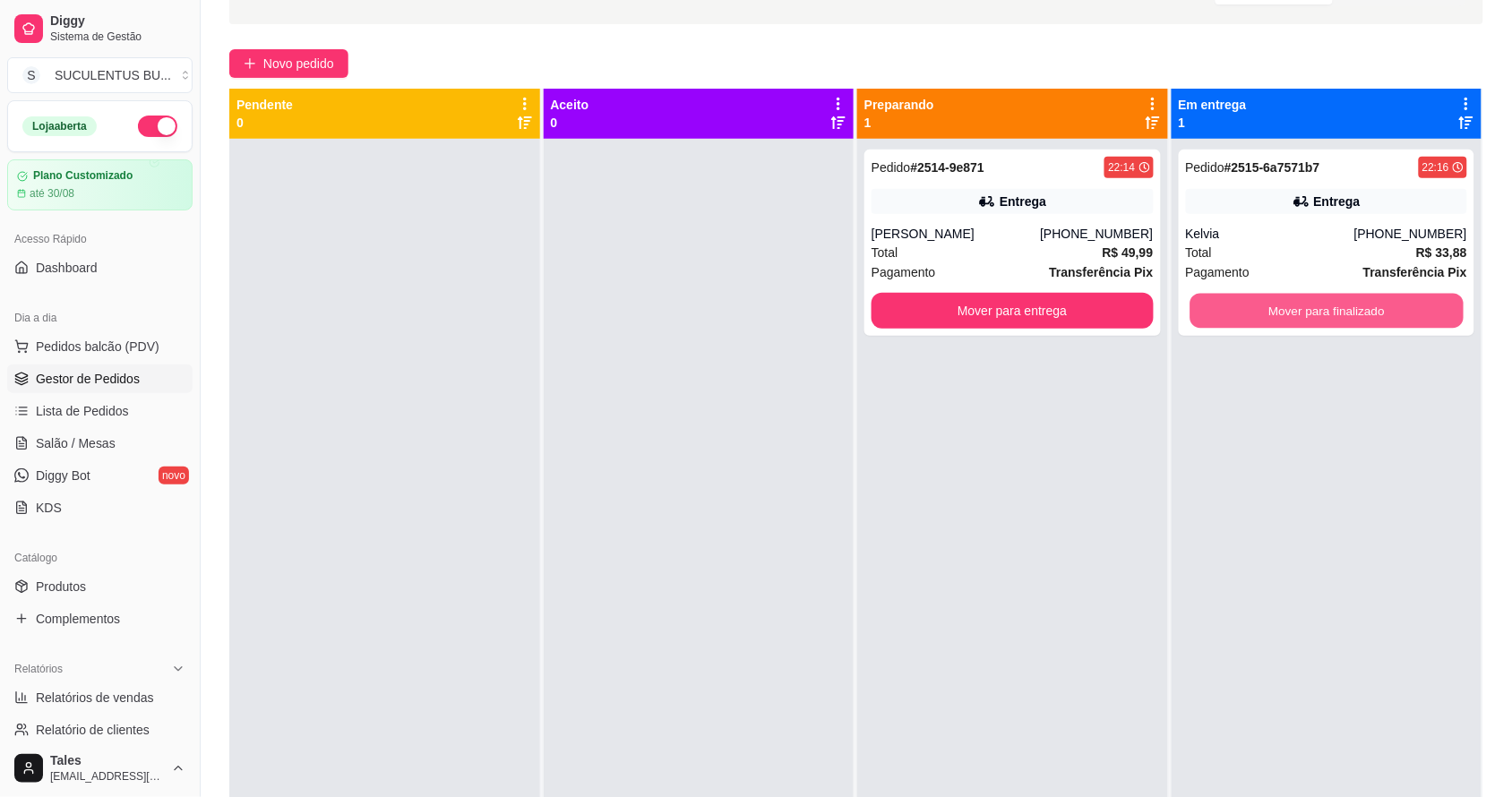
click at [1234, 315] on button "Mover para finalizado" at bounding box center [1326, 311] width 273 height 35
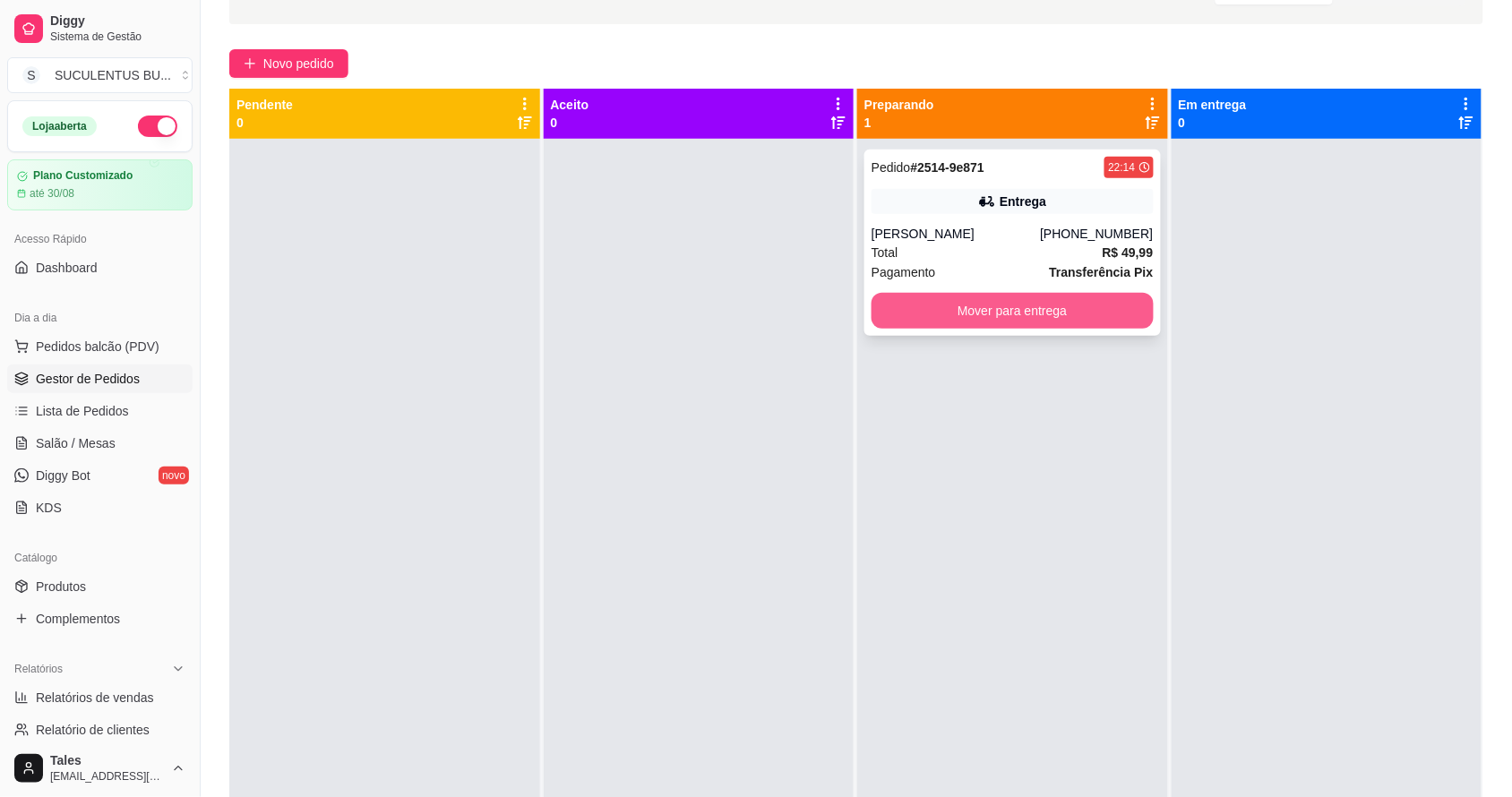
click at [1113, 313] on button "Mover para entrega" at bounding box center [1013, 311] width 283 height 36
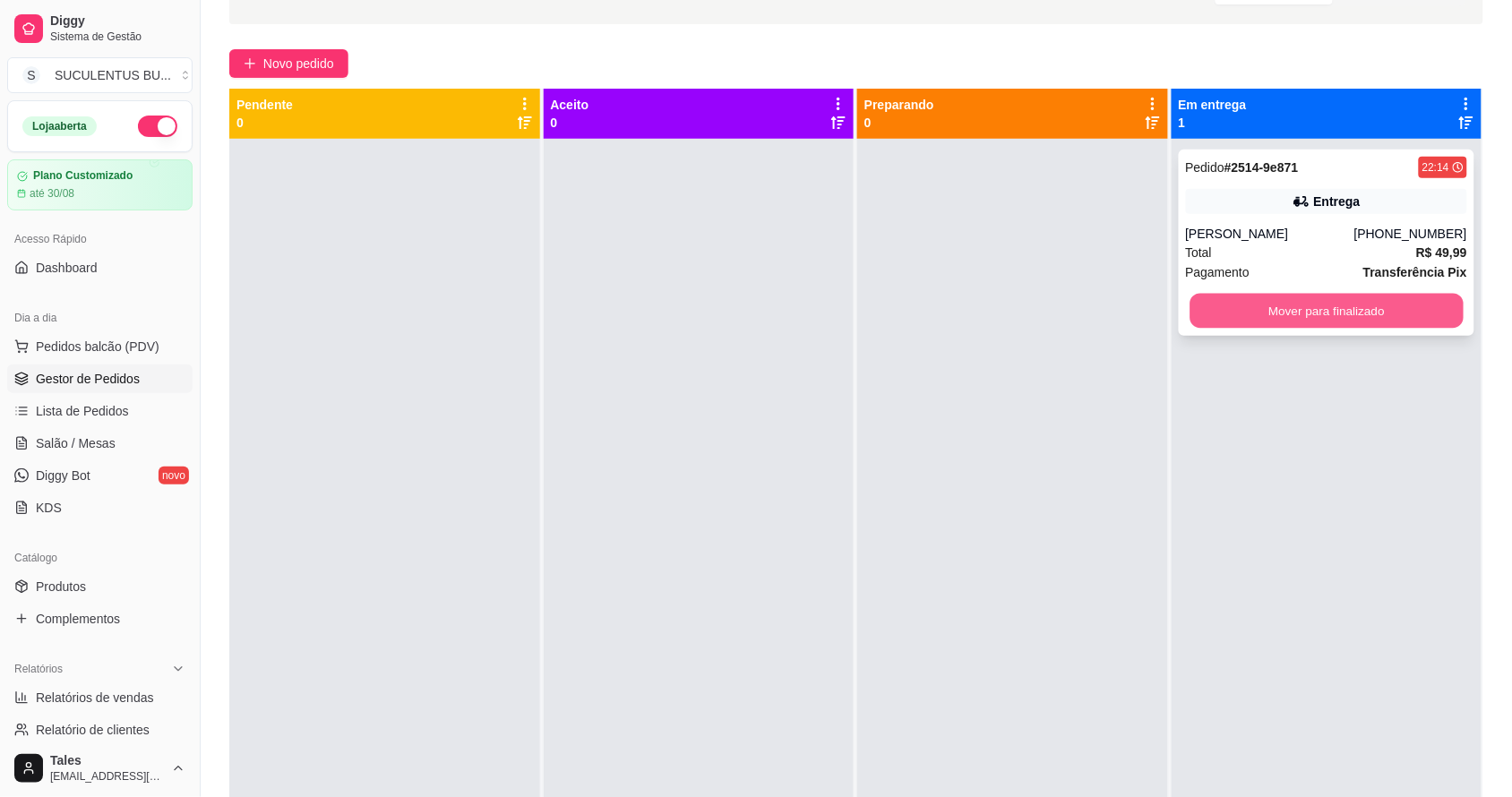
click at [1339, 311] on button "Mover para finalizado" at bounding box center [1326, 311] width 273 height 35
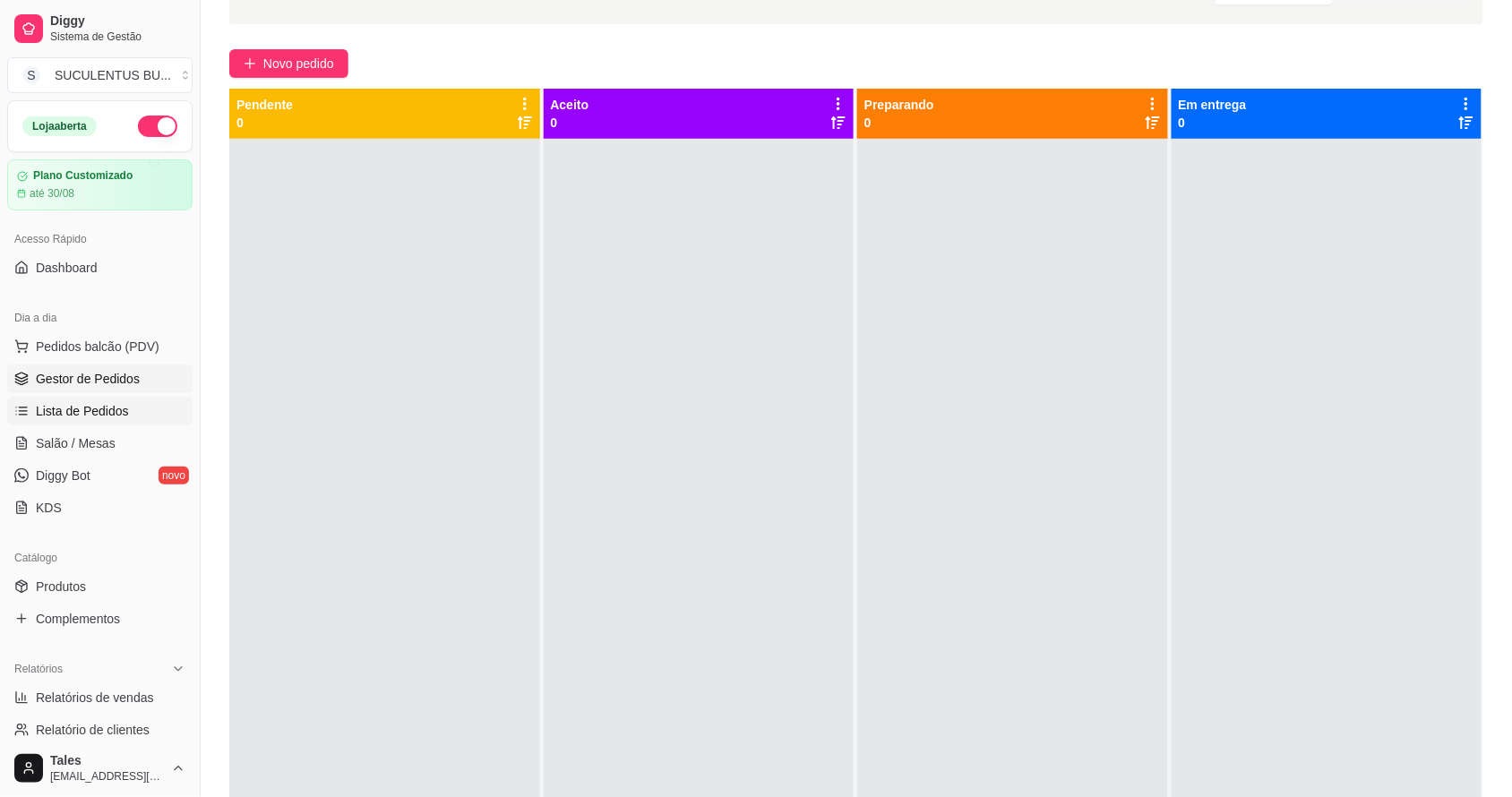
click at [101, 400] on link "Lista de Pedidos" at bounding box center [100, 411] width 185 height 29
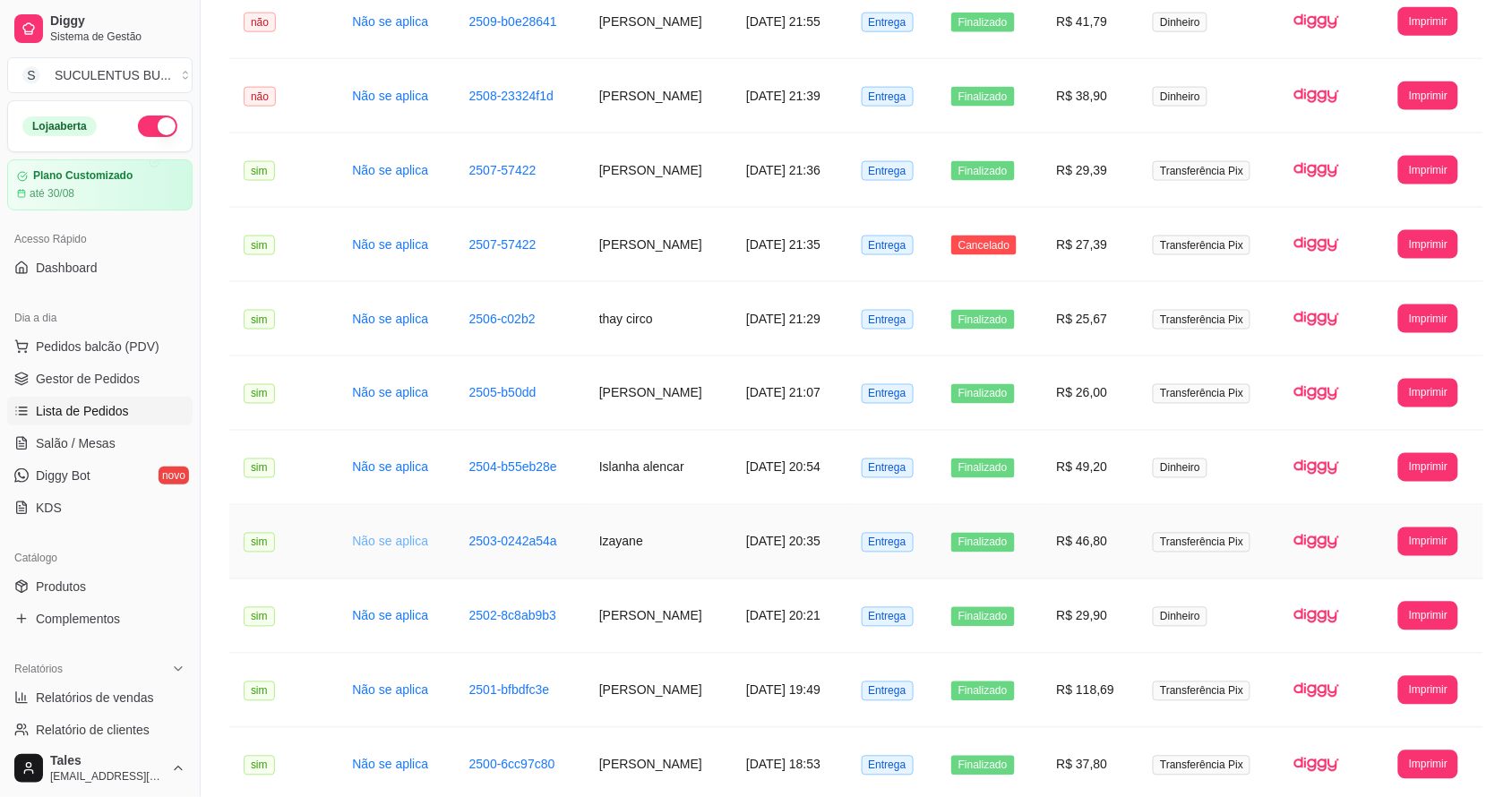
scroll to position [810, 0]
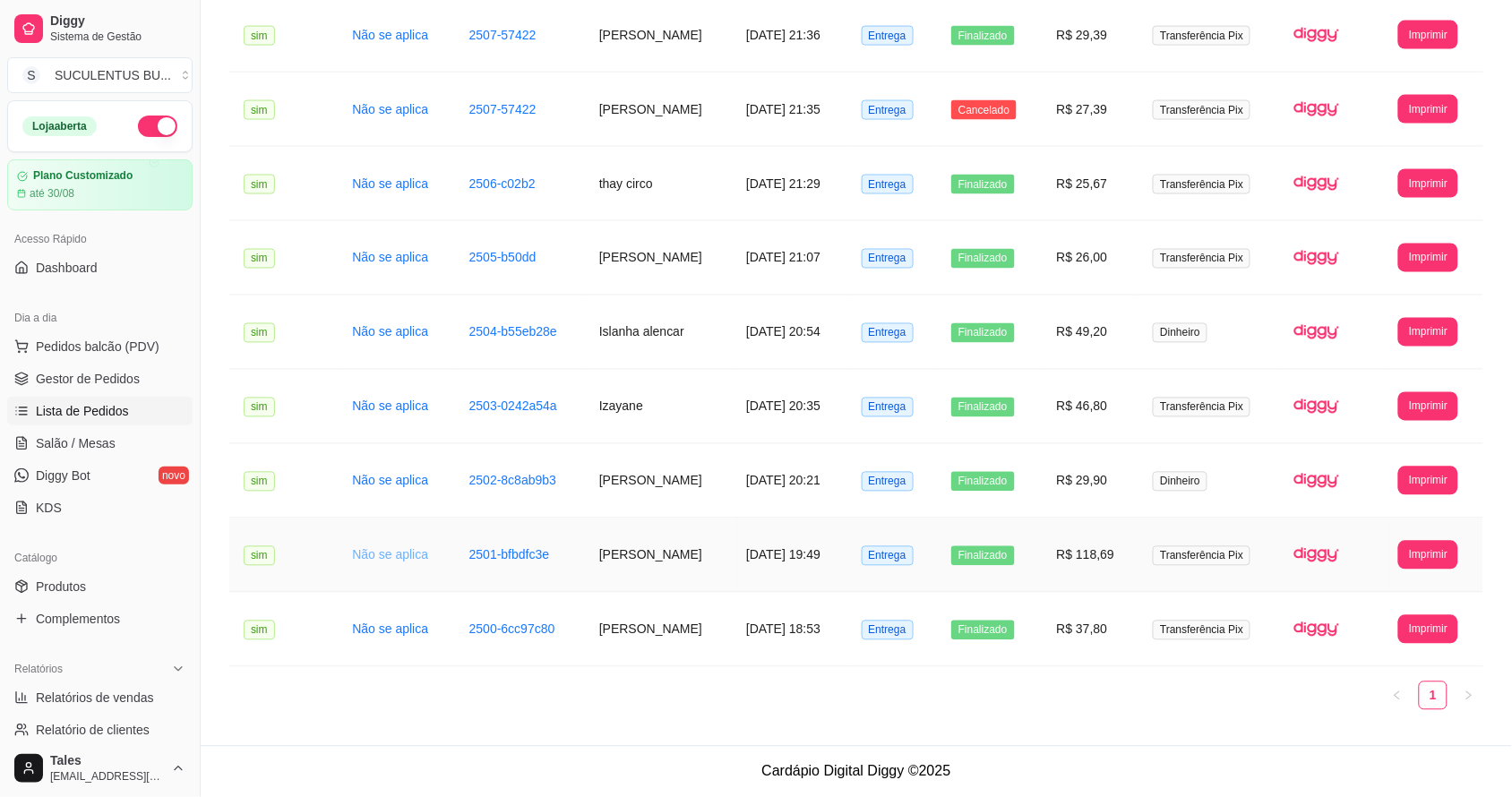
click at [413, 549] on link "Não se aplica" at bounding box center [390, 555] width 76 height 14
click at [639, 637] on td "[PERSON_NAME]" at bounding box center [659, 630] width 147 height 74
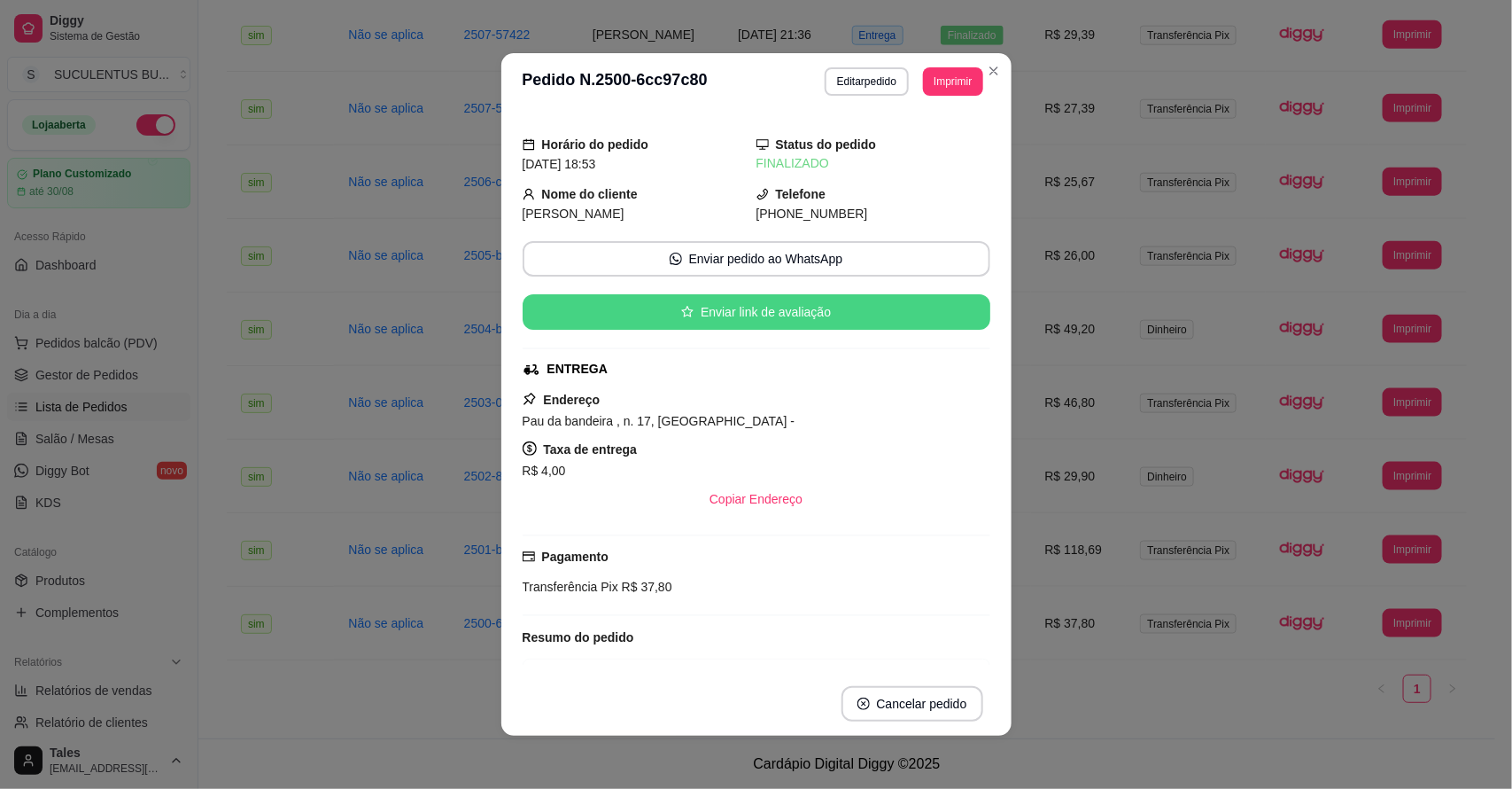
click at [694, 317] on button "Enviar link de avaliação" at bounding box center [756, 312] width 467 height 36
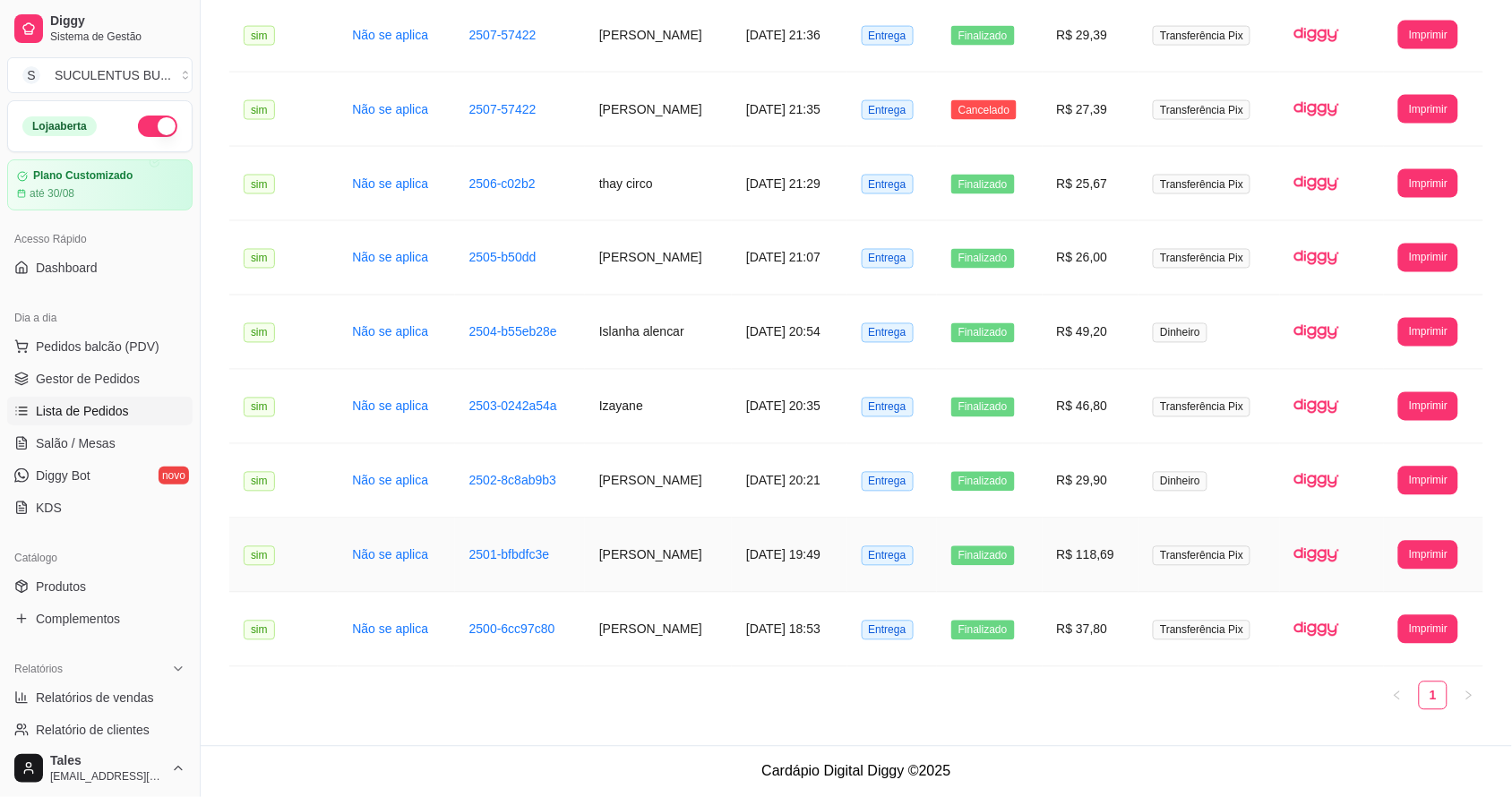
click at [585, 557] on td "[PERSON_NAME]" at bounding box center [659, 556] width 147 height 74
click at [526, 486] on link "2502-8c8ab9b3" at bounding box center [513, 480] width 87 height 14
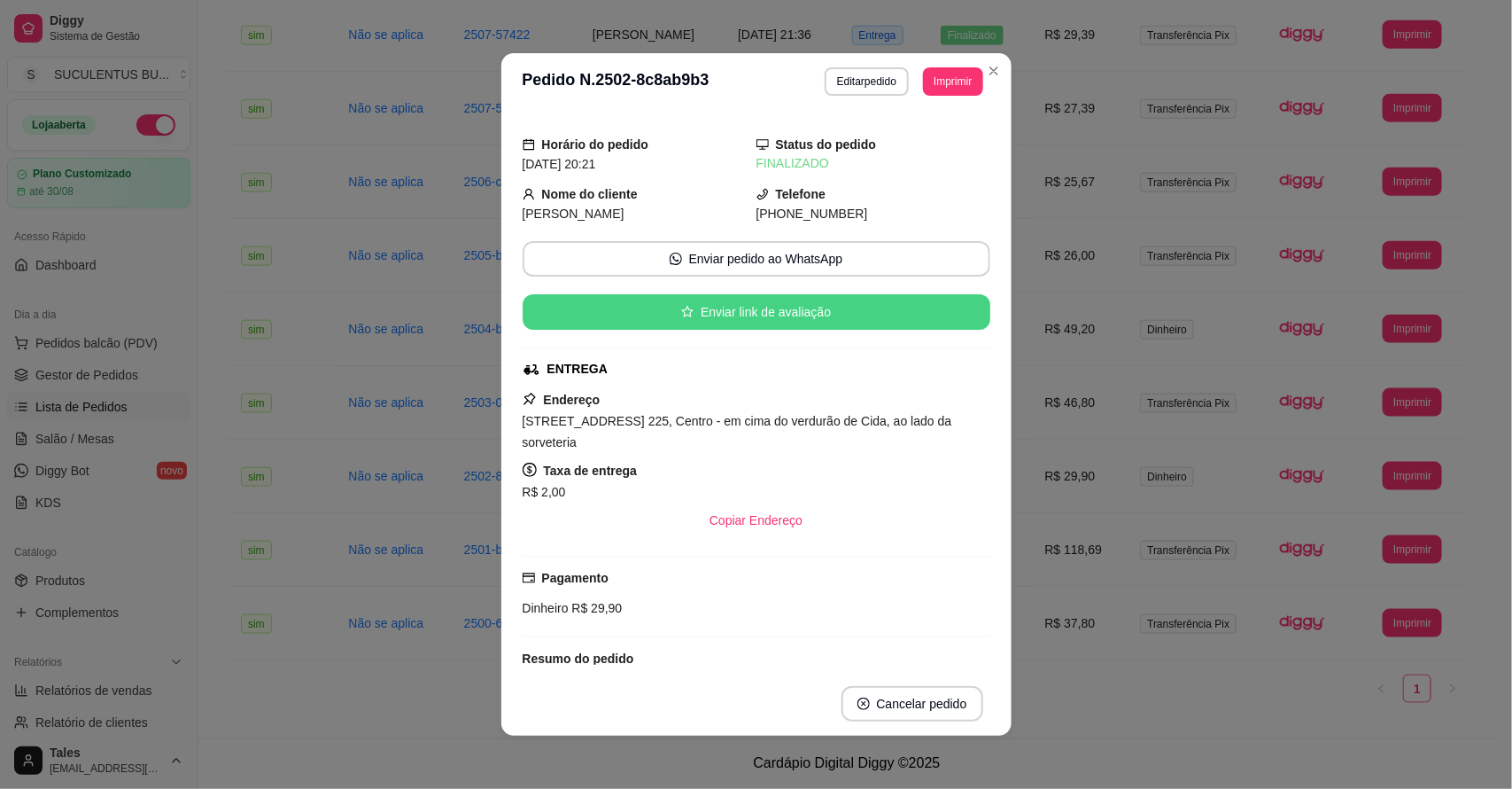
click at [793, 323] on button "Enviar link de avaliação" at bounding box center [756, 312] width 467 height 36
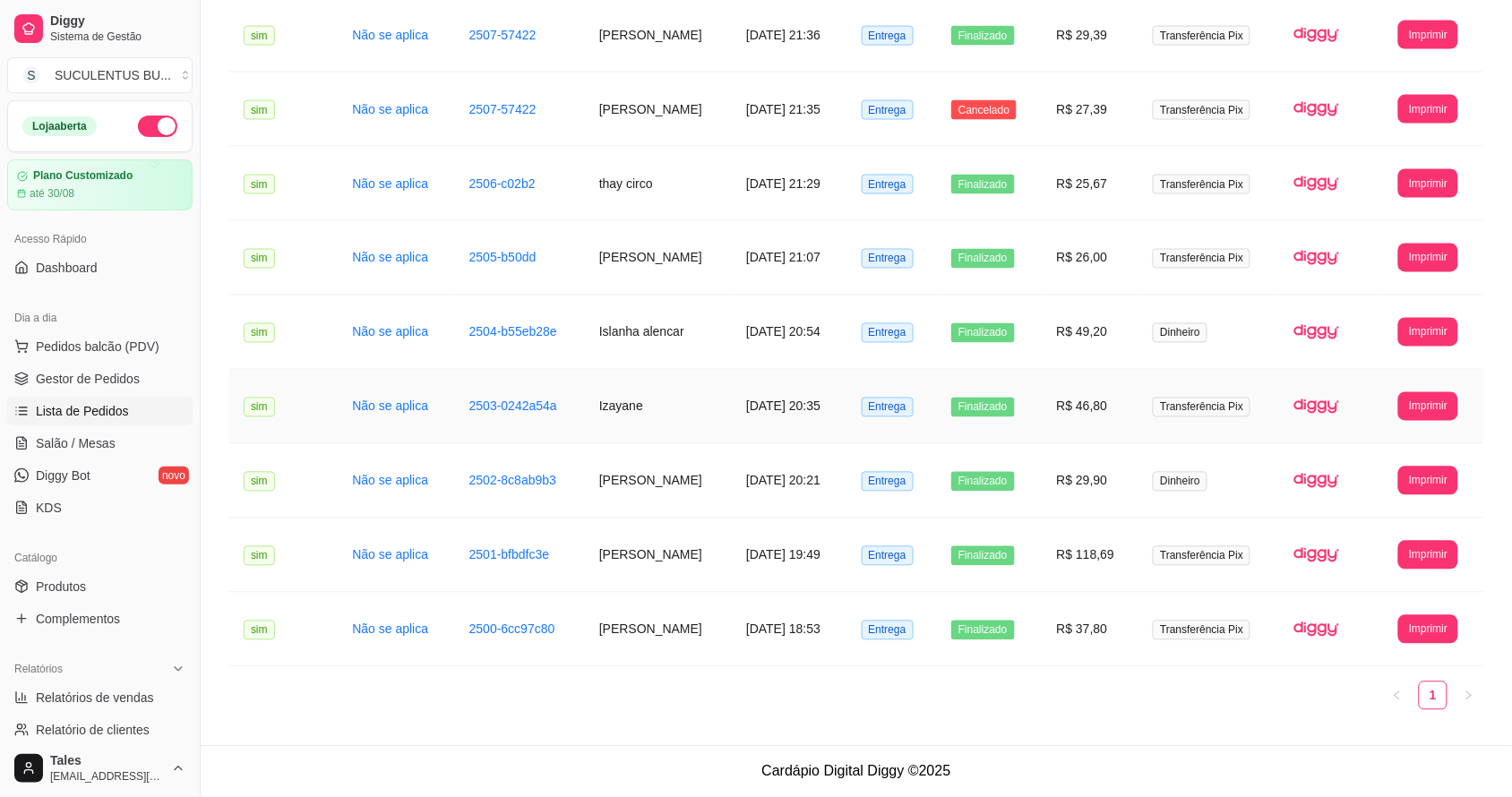
click at [600, 412] on td "Izayane" at bounding box center [659, 407] width 147 height 74
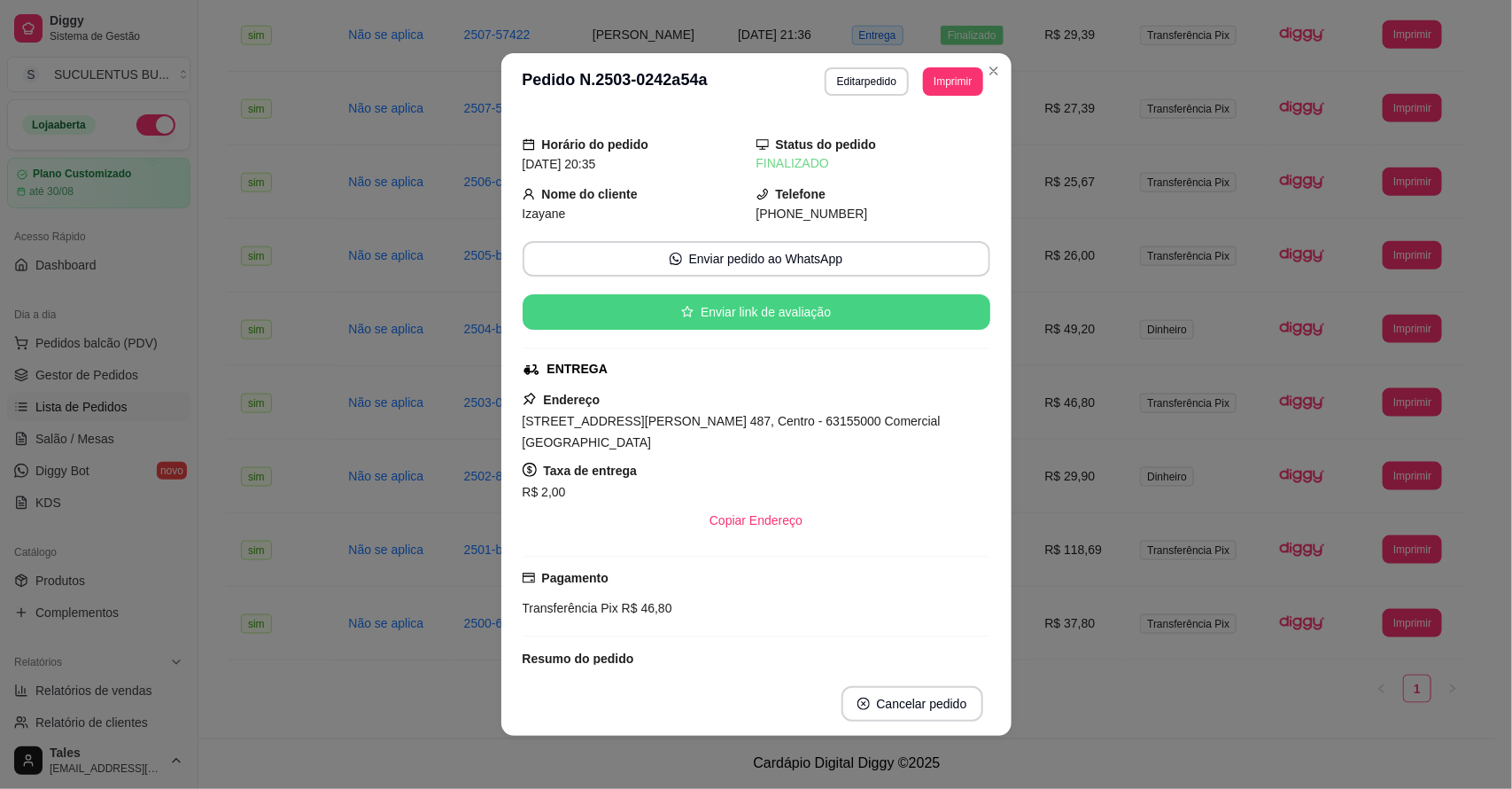
click at [711, 320] on button "Enviar link de avaliação" at bounding box center [756, 312] width 467 height 36
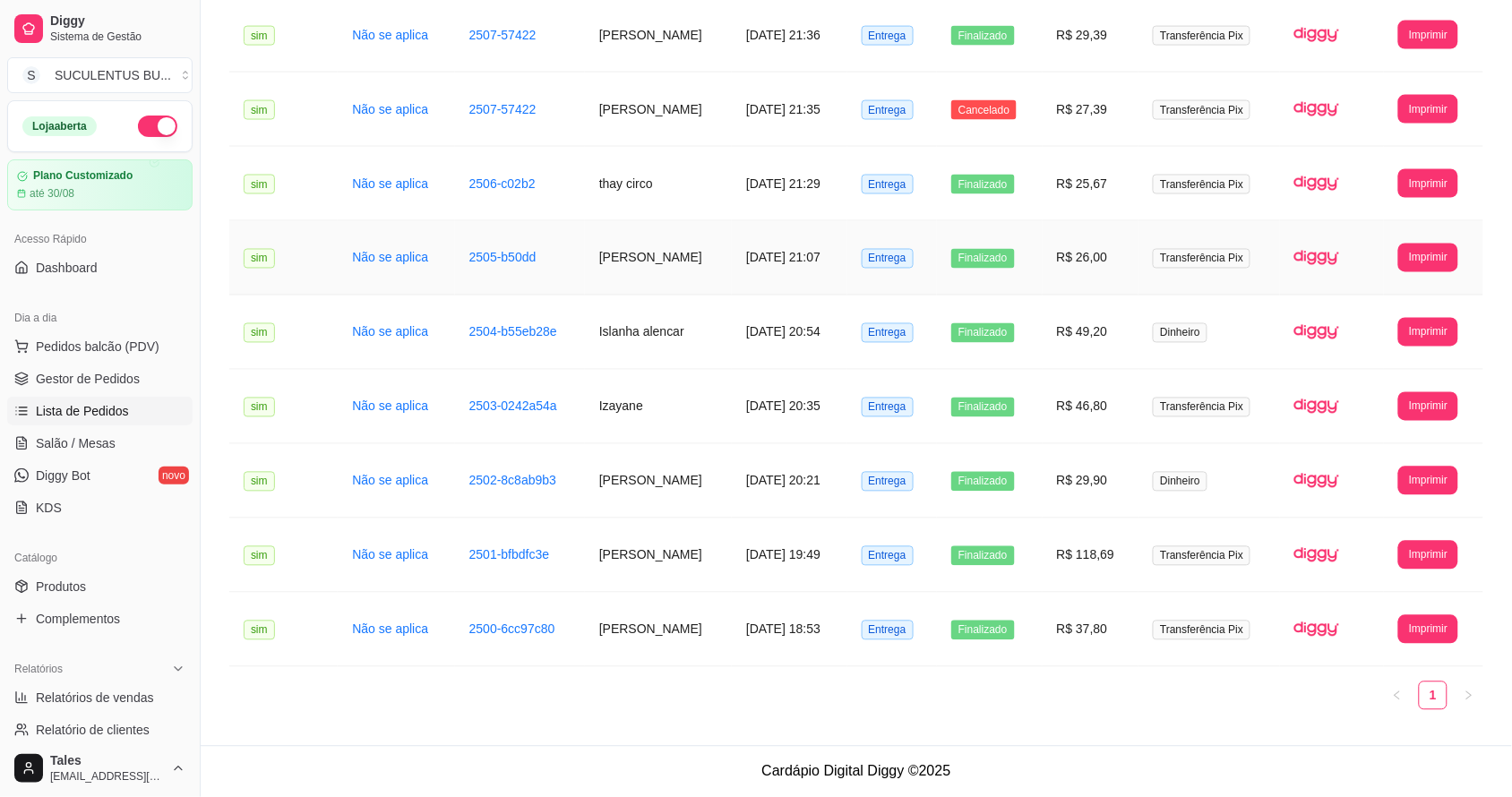
scroll to position [699, 0]
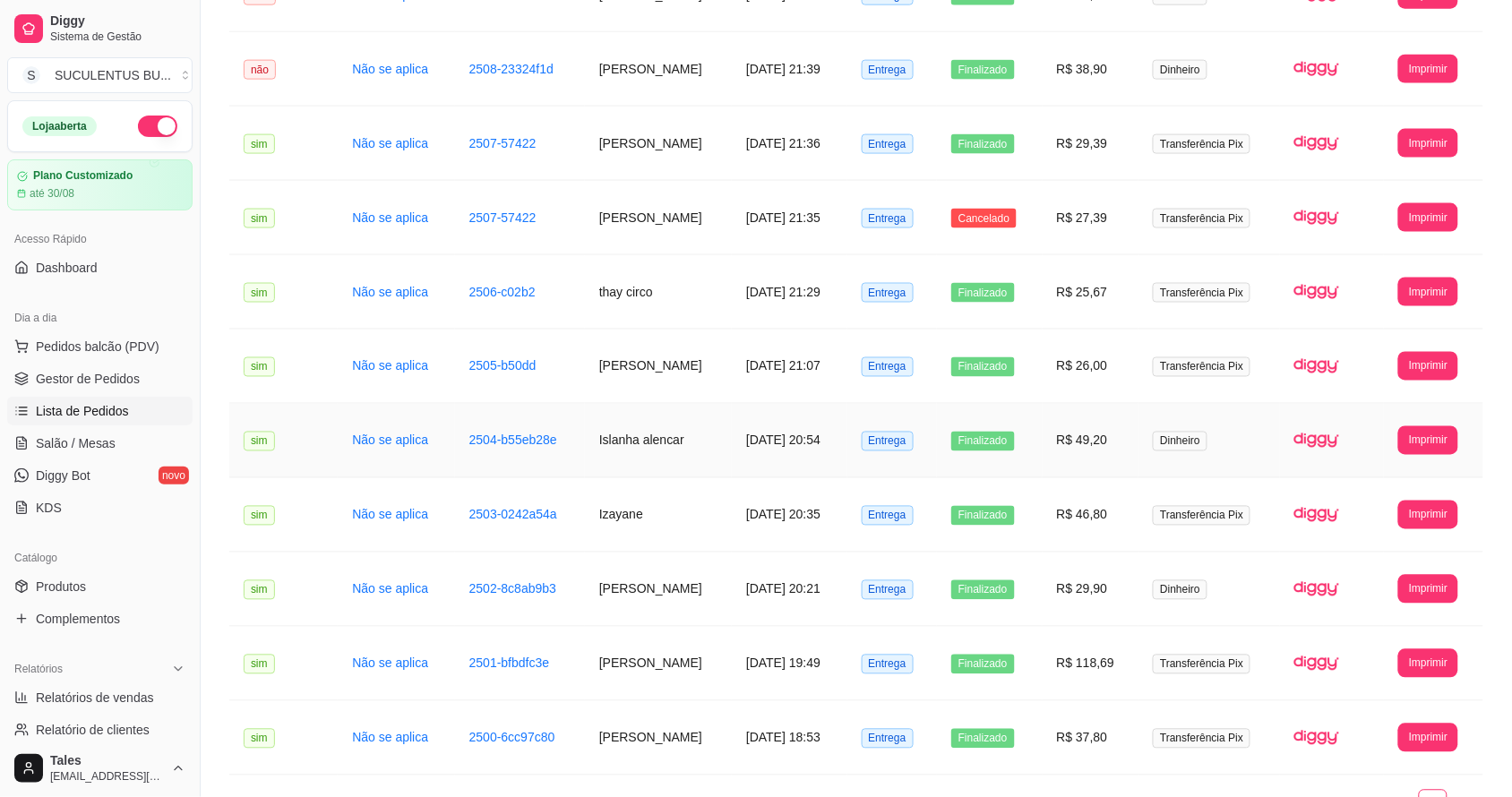
click at [609, 437] on td "Islanha alencar" at bounding box center [659, 441] width 147 height 74
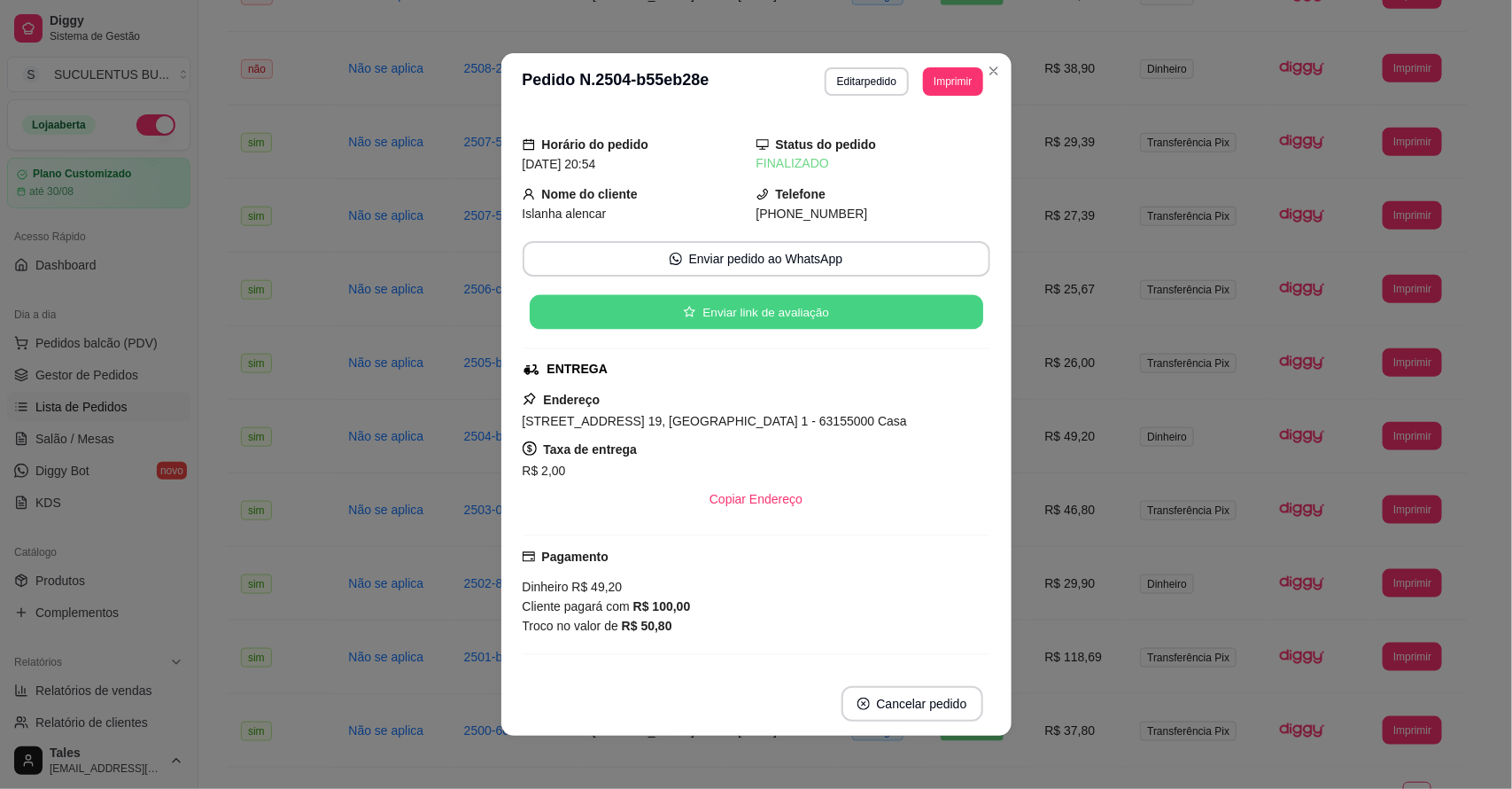
click at [771, 308] on button "Enviar link de avaliação" at bounding box center [756, 312] width 453 height 35
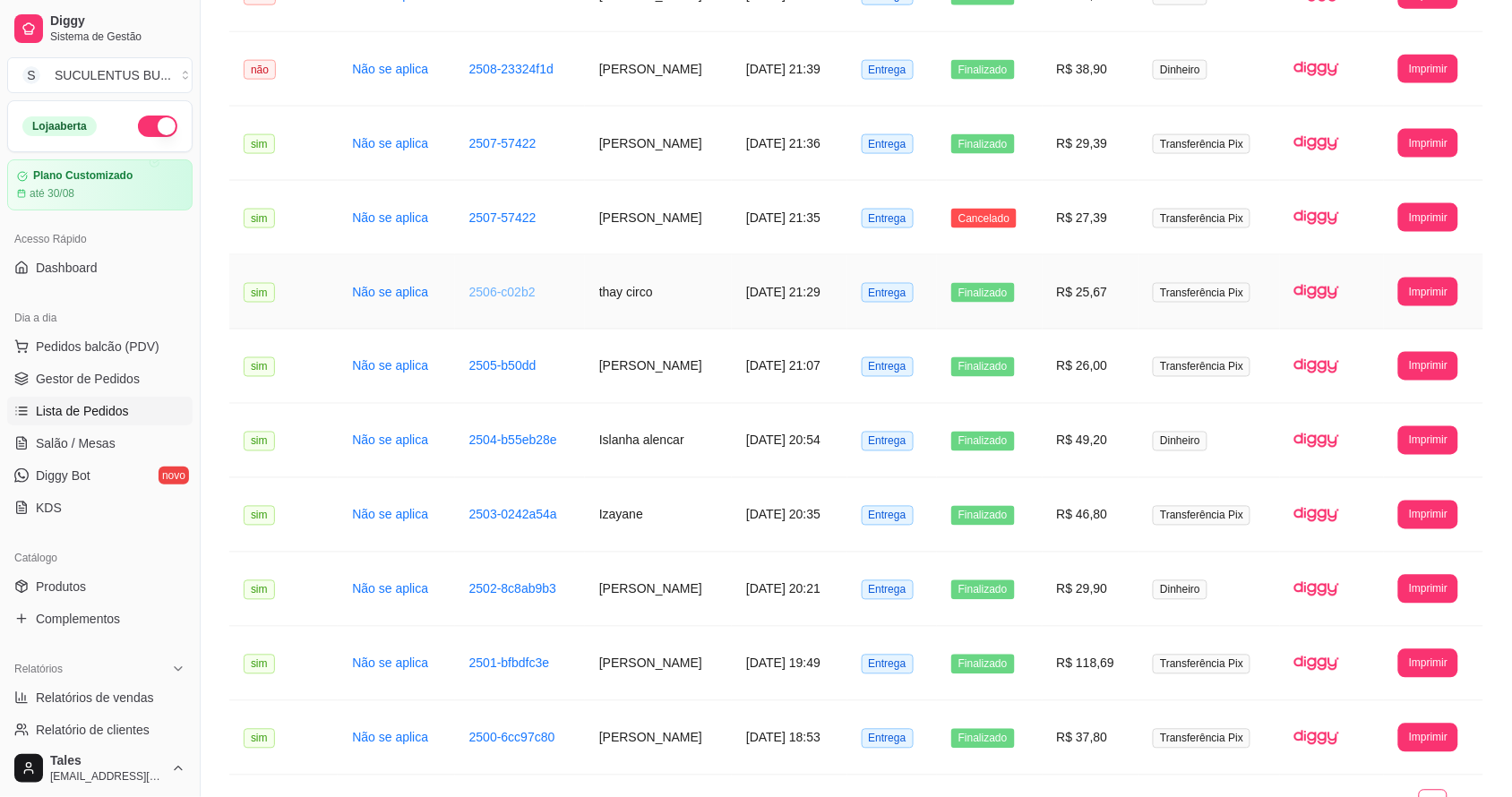
click at [516, 289] on link "2506-c02b2" at bounding box center [502, 291] width 66 height 14
click at [481, 207] on td "2507-57422" at bounding box center [520, 219] width 130 height 74
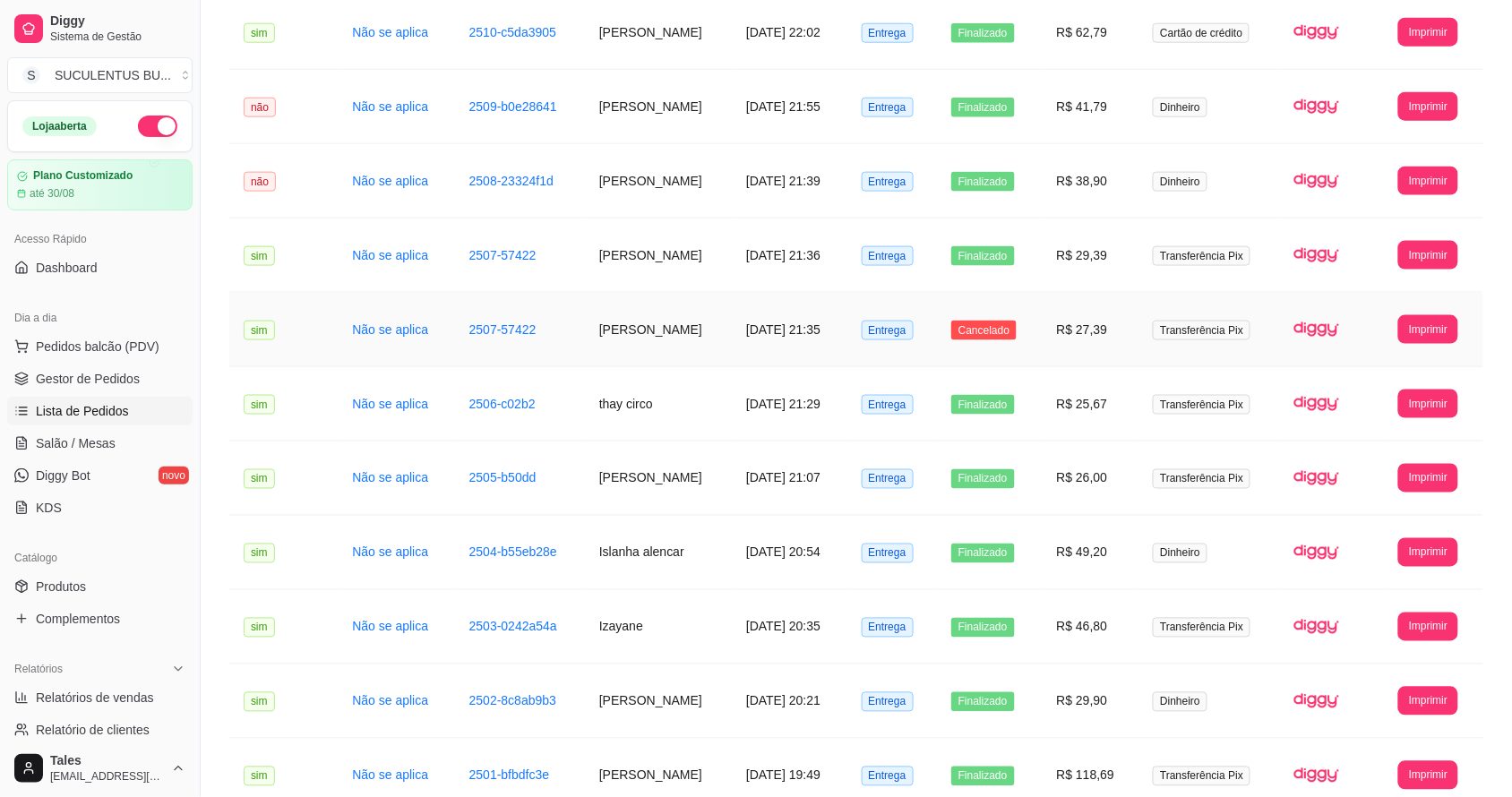
scroll to position [363, 0]
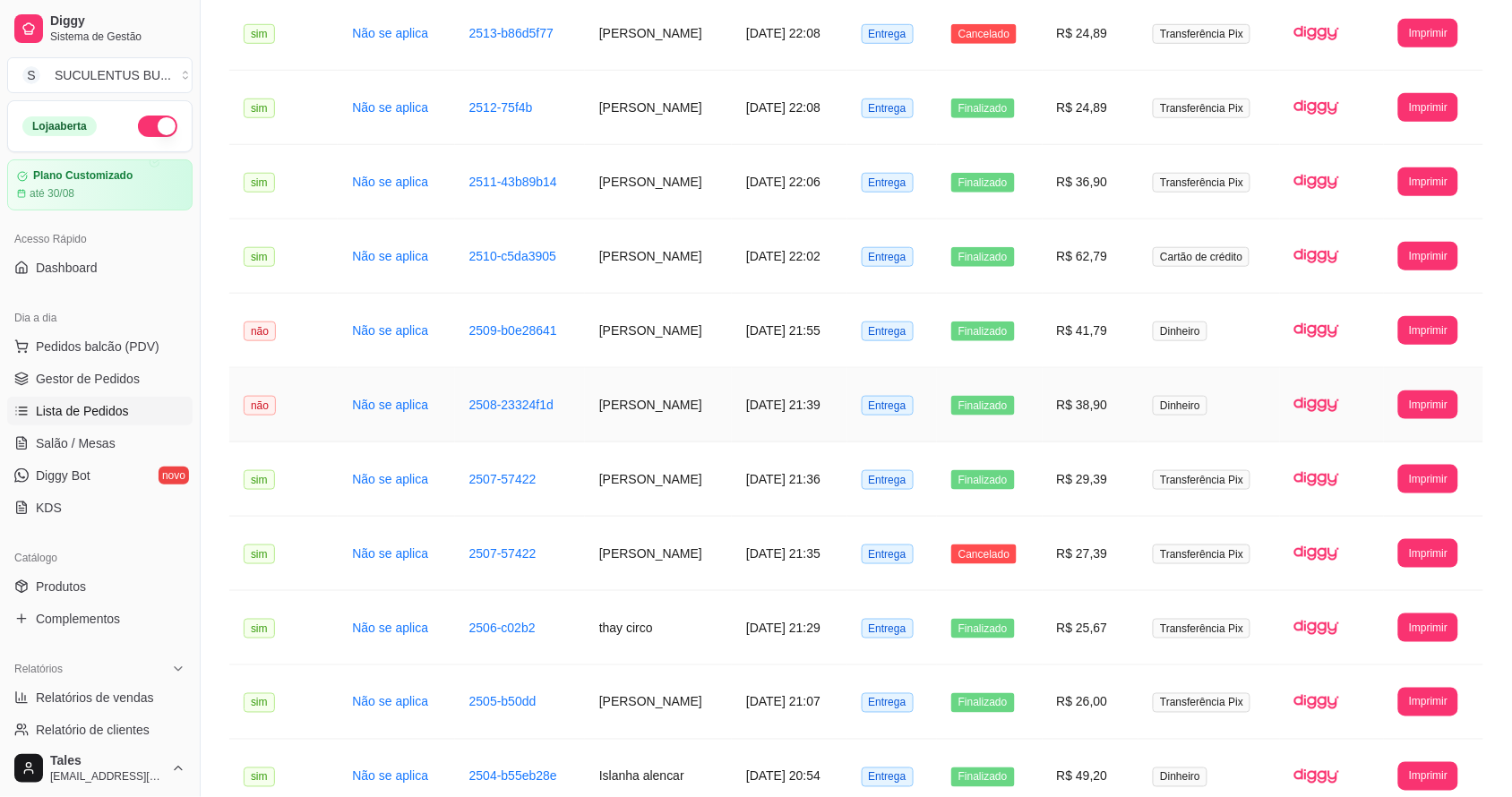
click at [546, 406] on td "2508-23324f1d" at bounding box center [520, 406] width 130 height 74
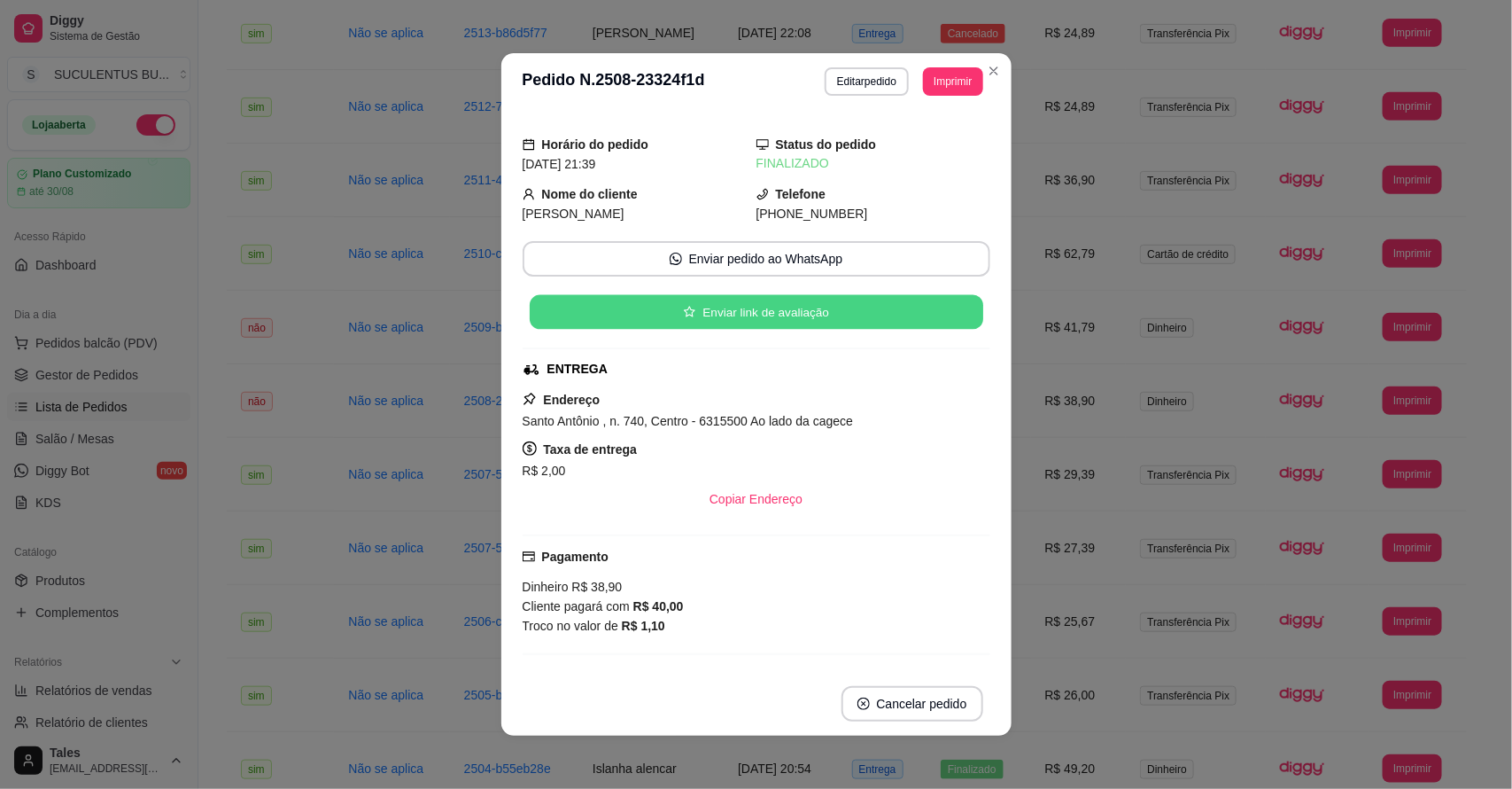
click at [731, 307] on button "Enviar link de avaliação" at bounding box center [756, 312] width 453 height 35
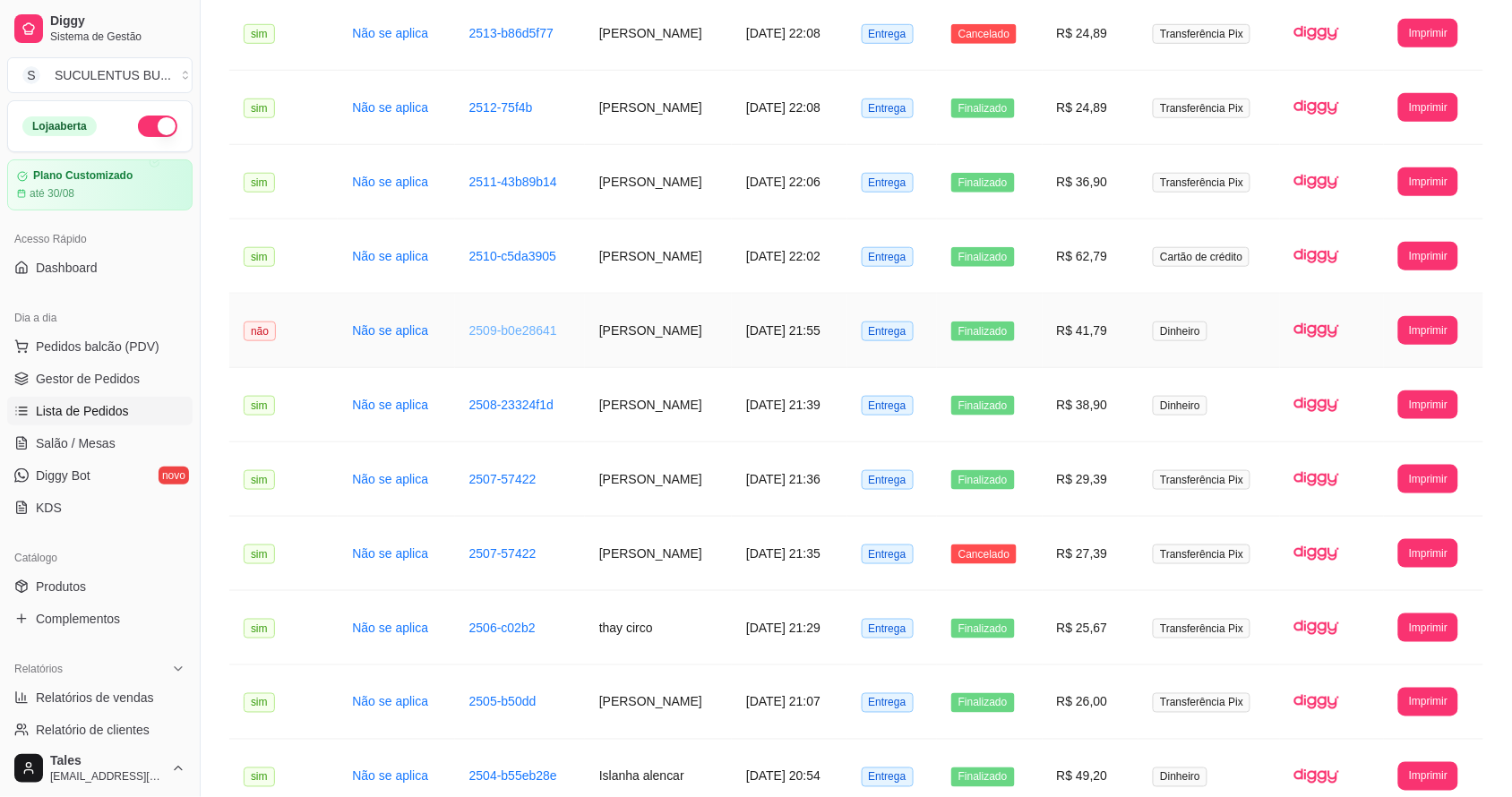
click at [534, 329] on link "2509-b0e28641" at bounding box center [514, 330] width 88 height 14
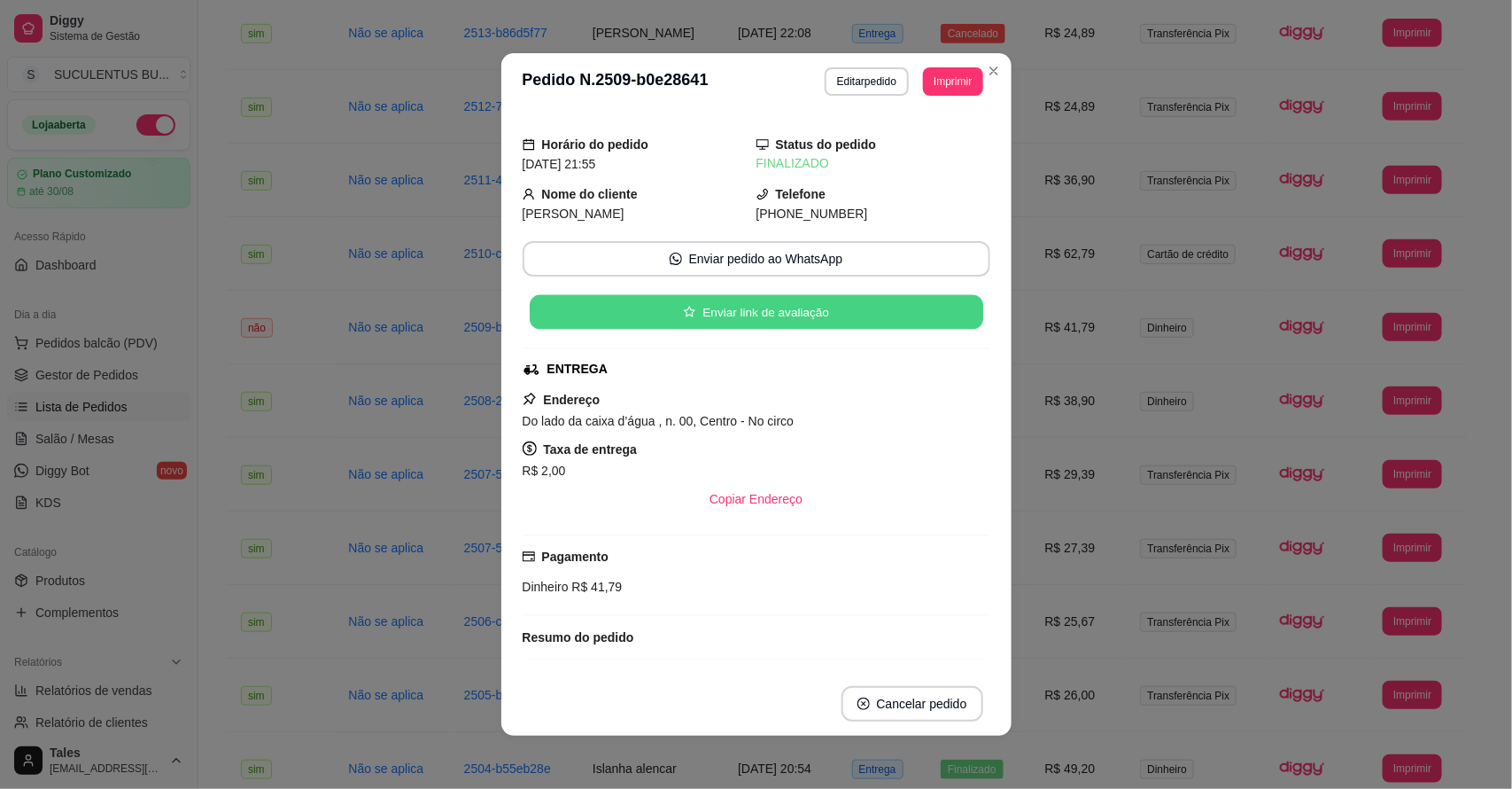
click at [688, 319] on button "Enviar link de avaliação" at bounding box center [756, 312] width 453 height 35
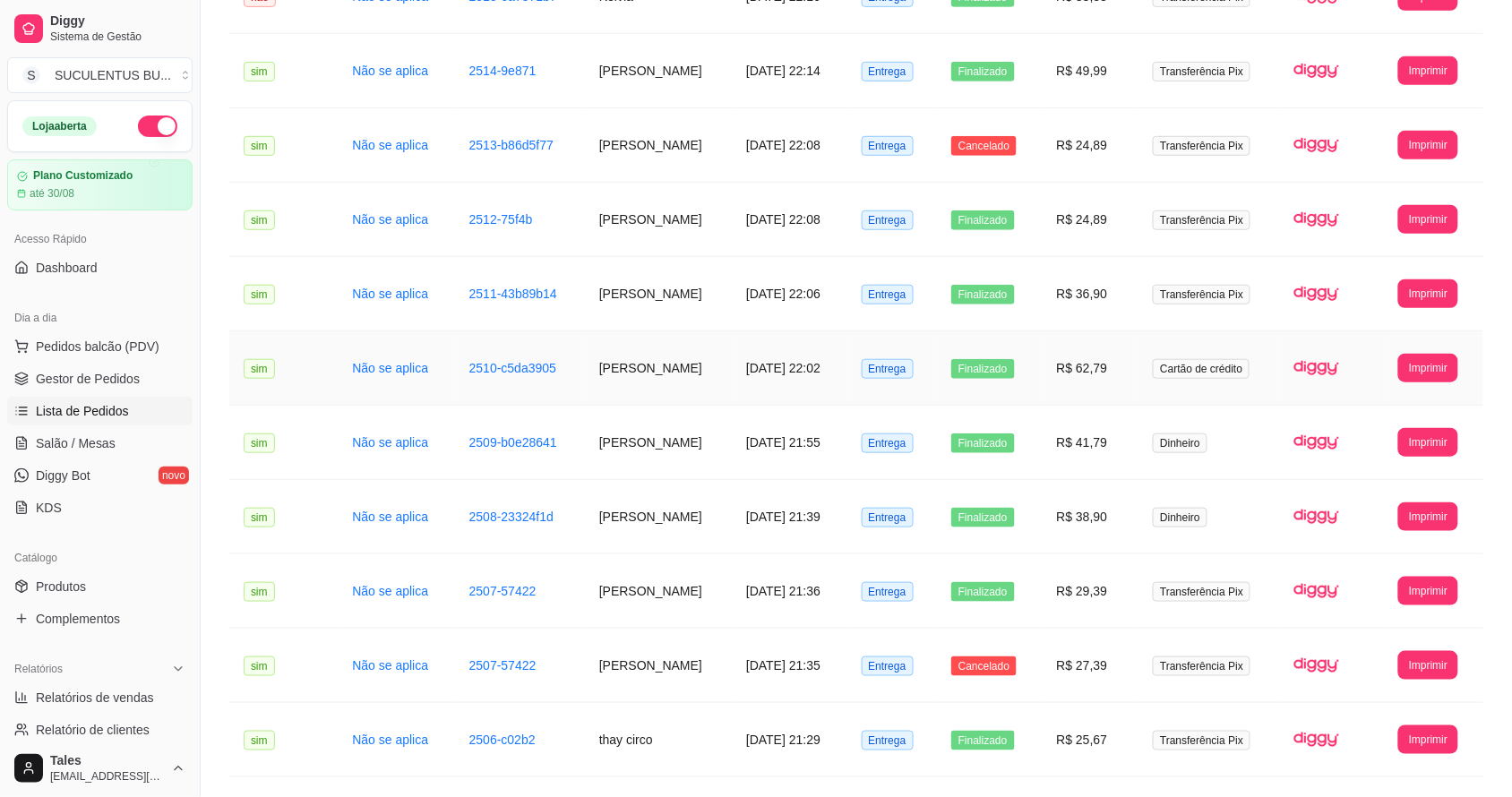
scroll to position [138, 0]
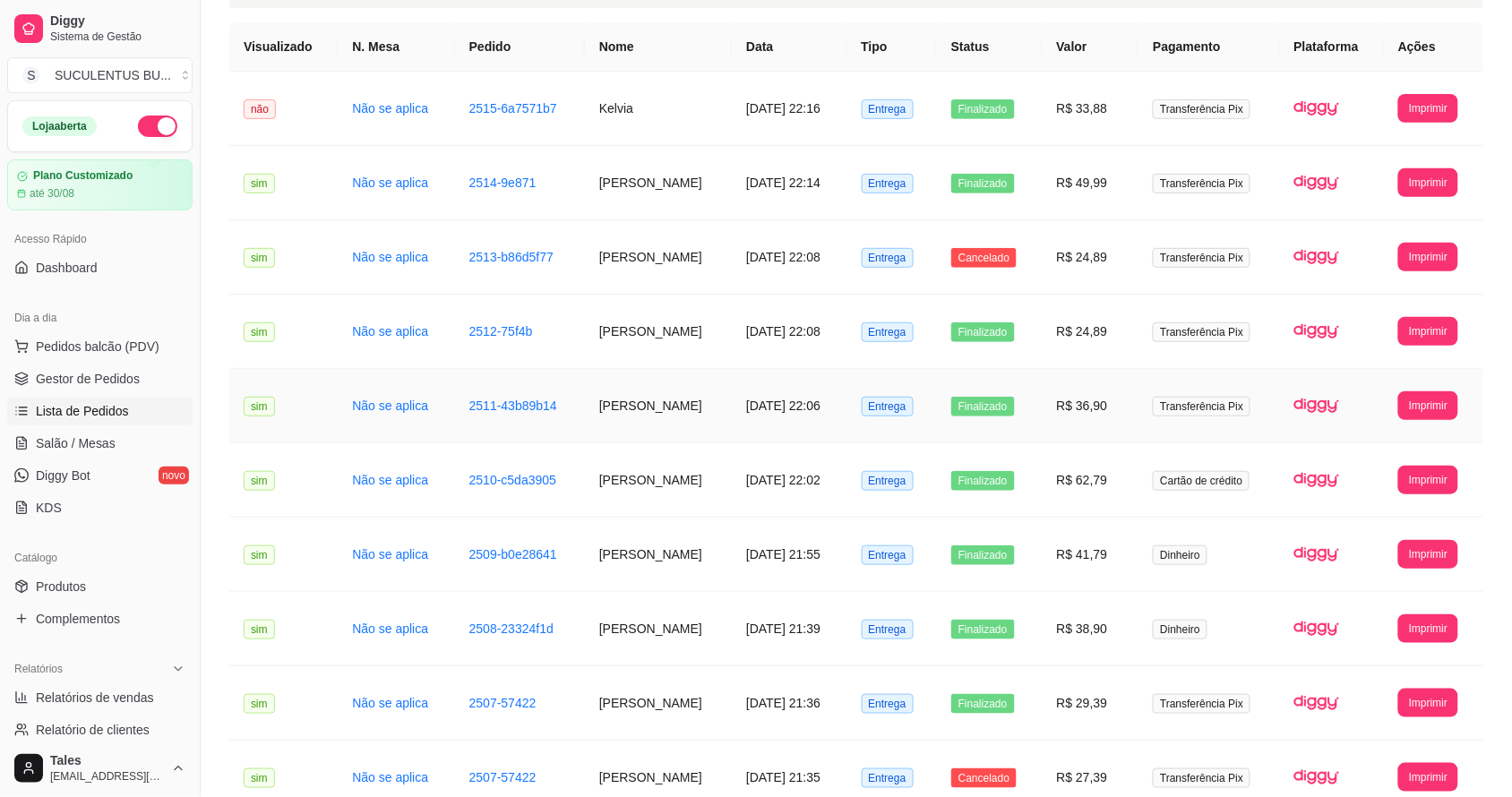
click at [606, 408] on td "[PERSON_NAME]" at bounding box center [659, 407] width 147 height 74
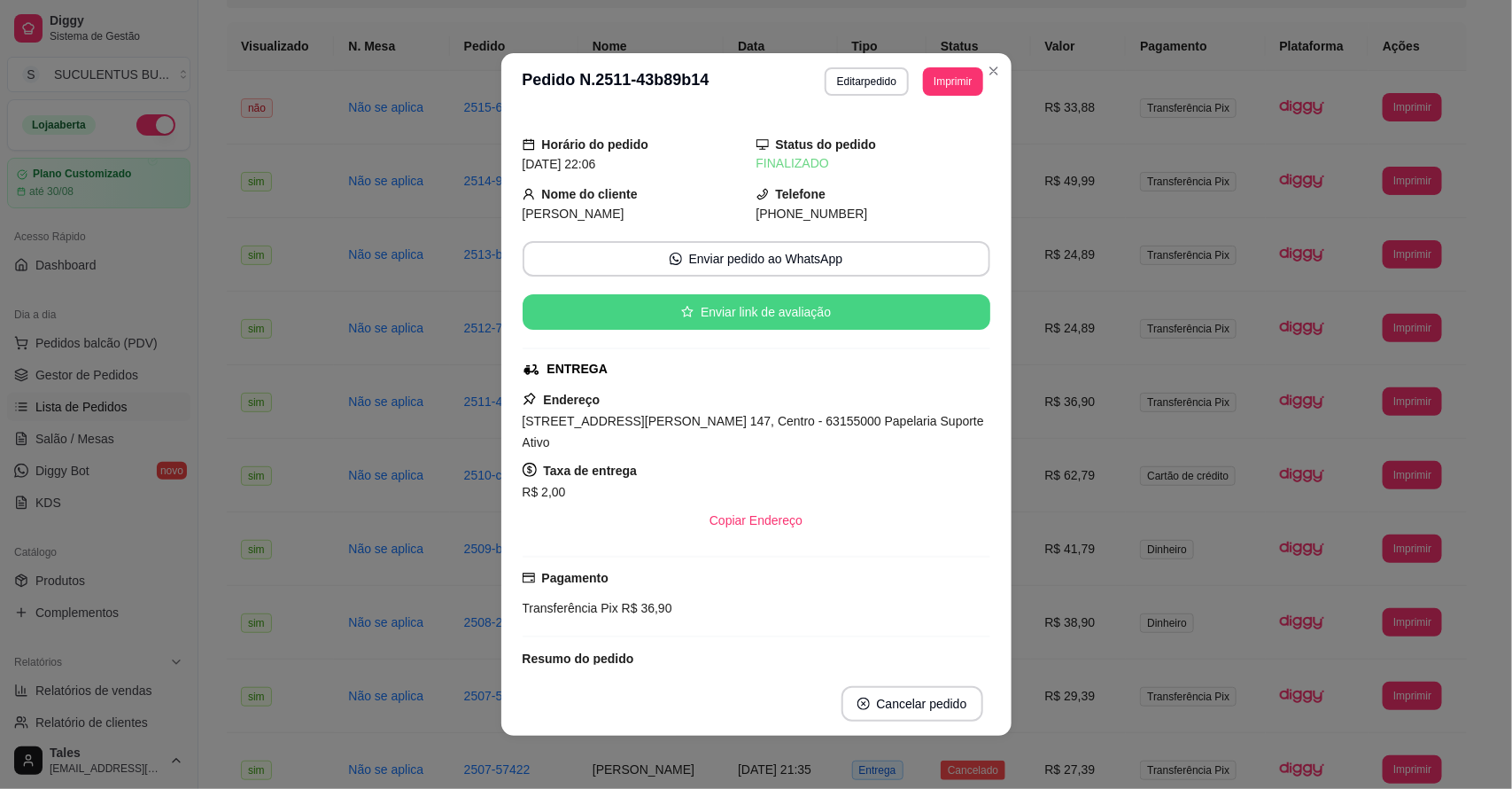
click at [714, 297] on button "Enviar link de avaliação" at bounding box center [756, 312] width 467 height 36
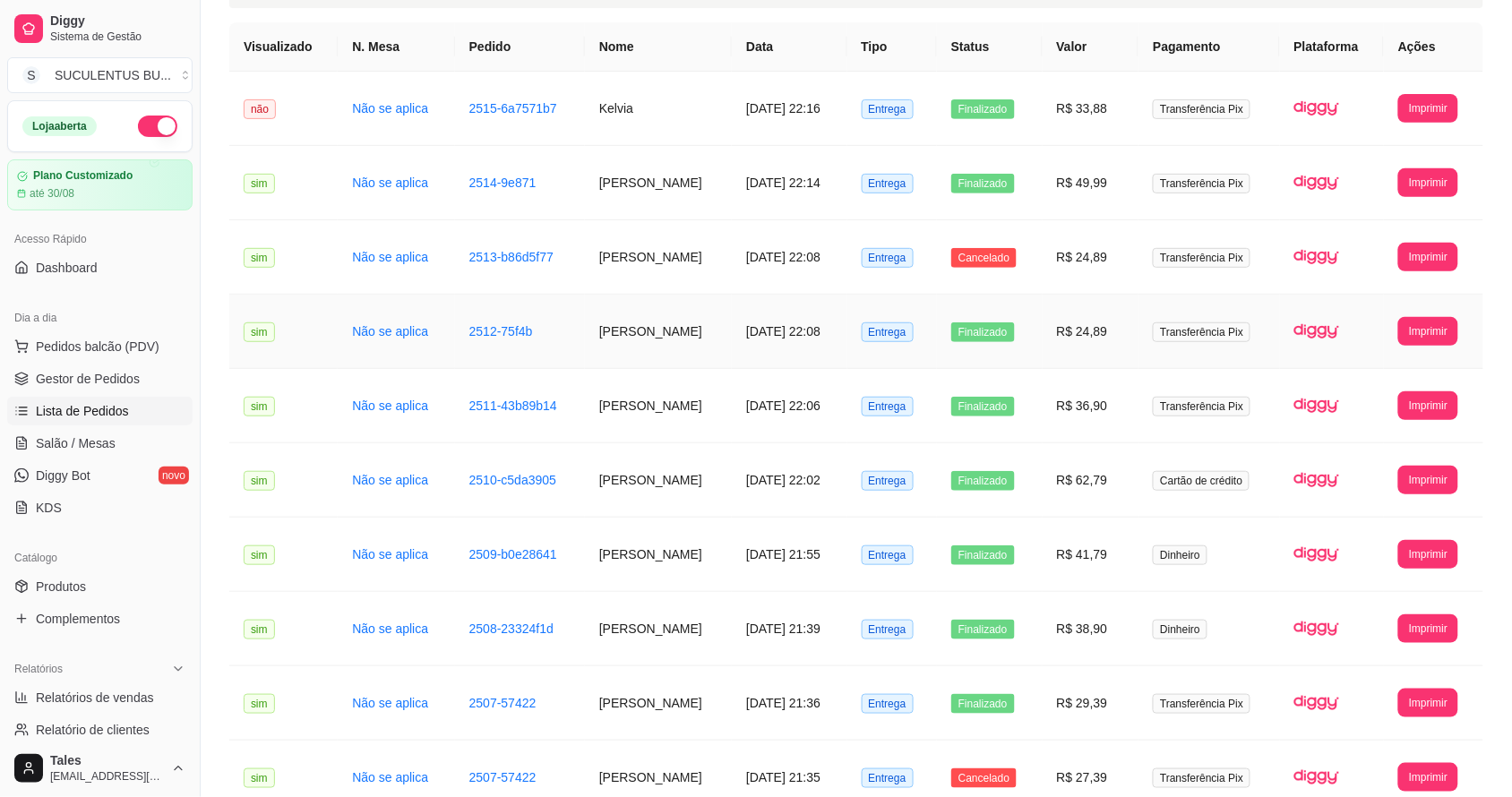
click at [622, 346] on td "[PERSON_NAME]" at bounding box center [659, 332] width 147 height 74
click at [585, 194] on td "[PERSON_NAME]" at bounding box center [659, 183] width 147 height 74
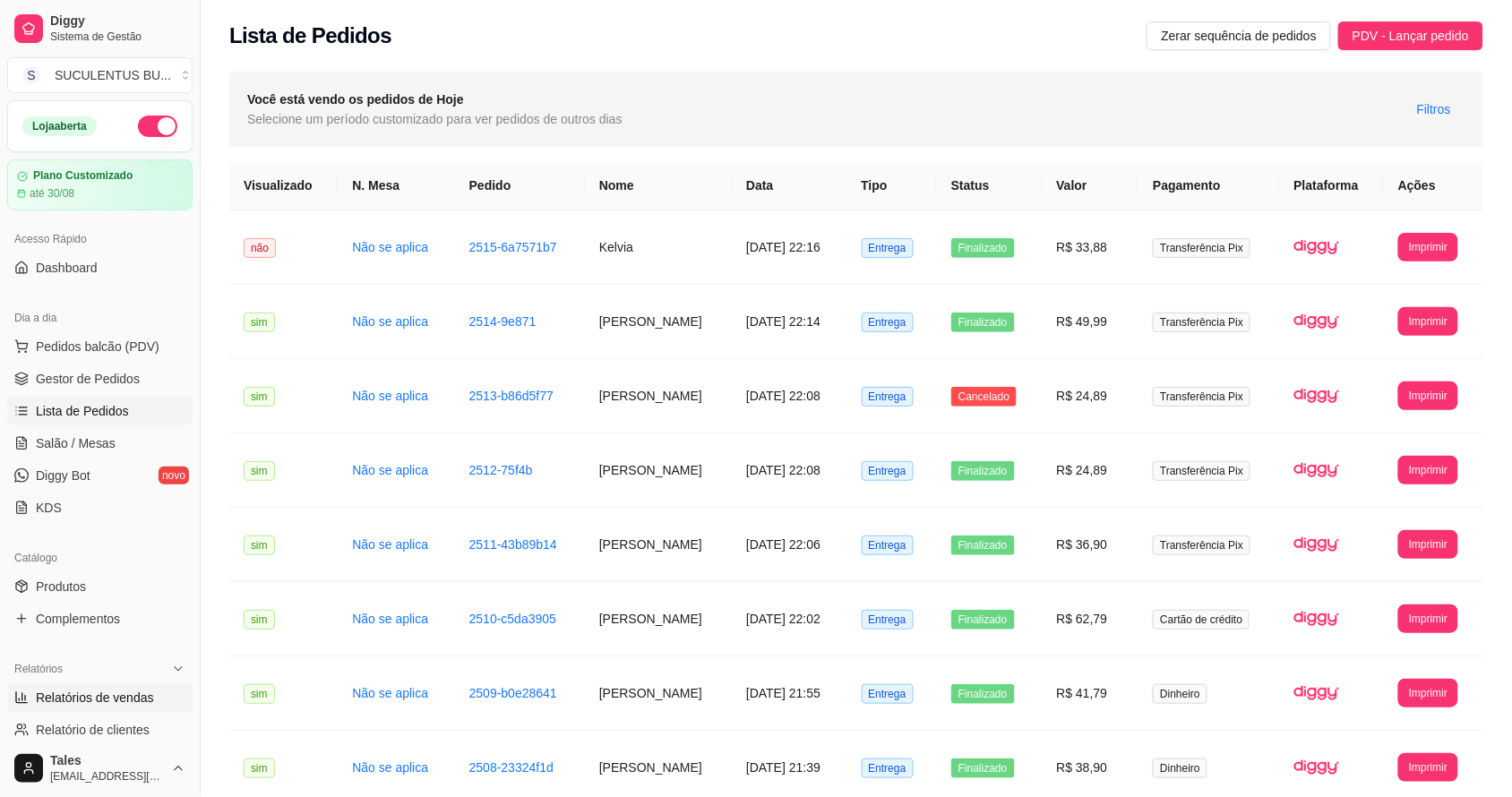
click at [118, 702] on span "Relatórios de vendas" at bounding box center [95, 697] width 118 height 18
select select "ALL"
select select "0"
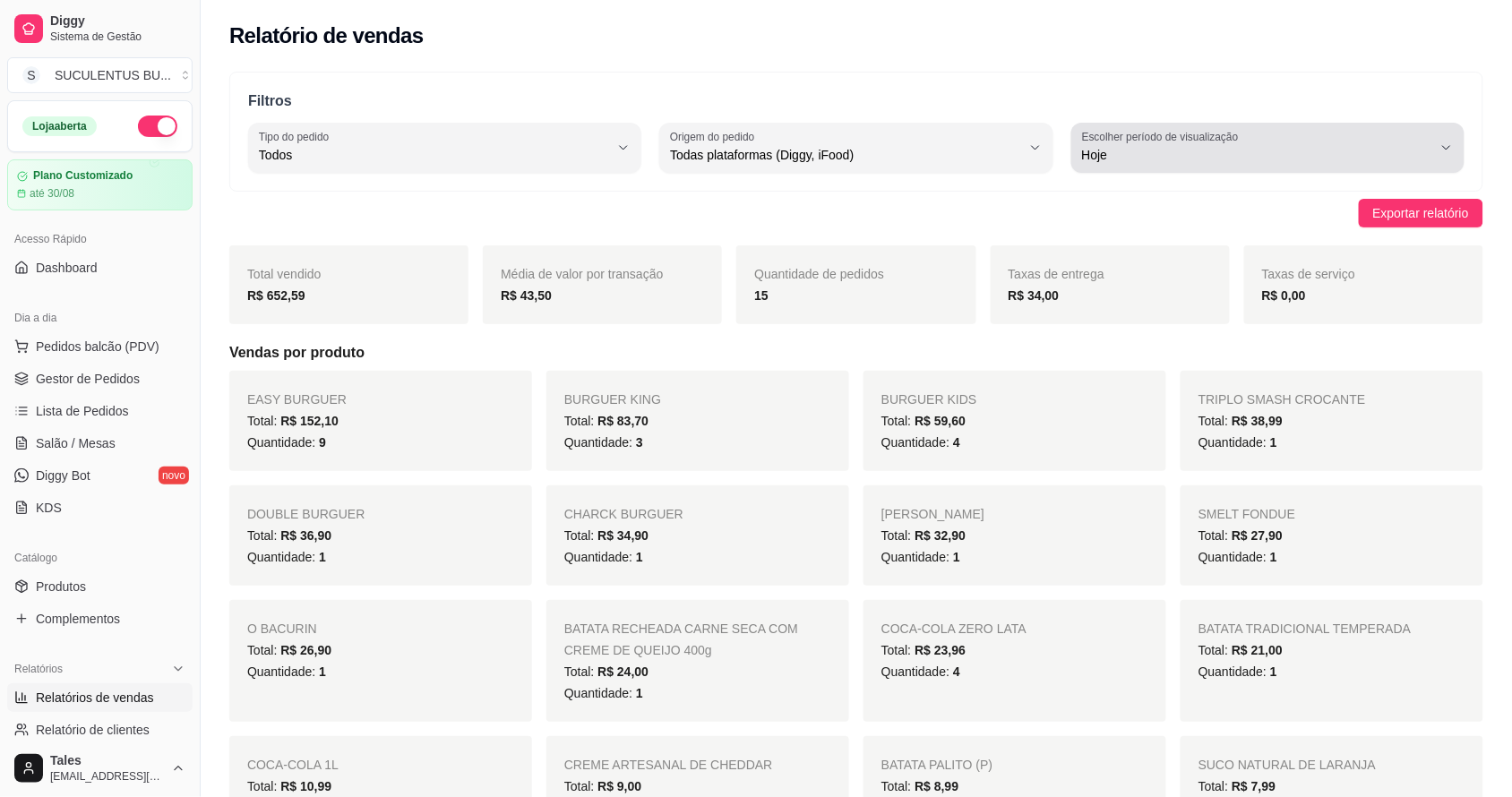
click at [1359, 159] on span "Hoje" at bounding box center [1256, 155] width 350 height 18
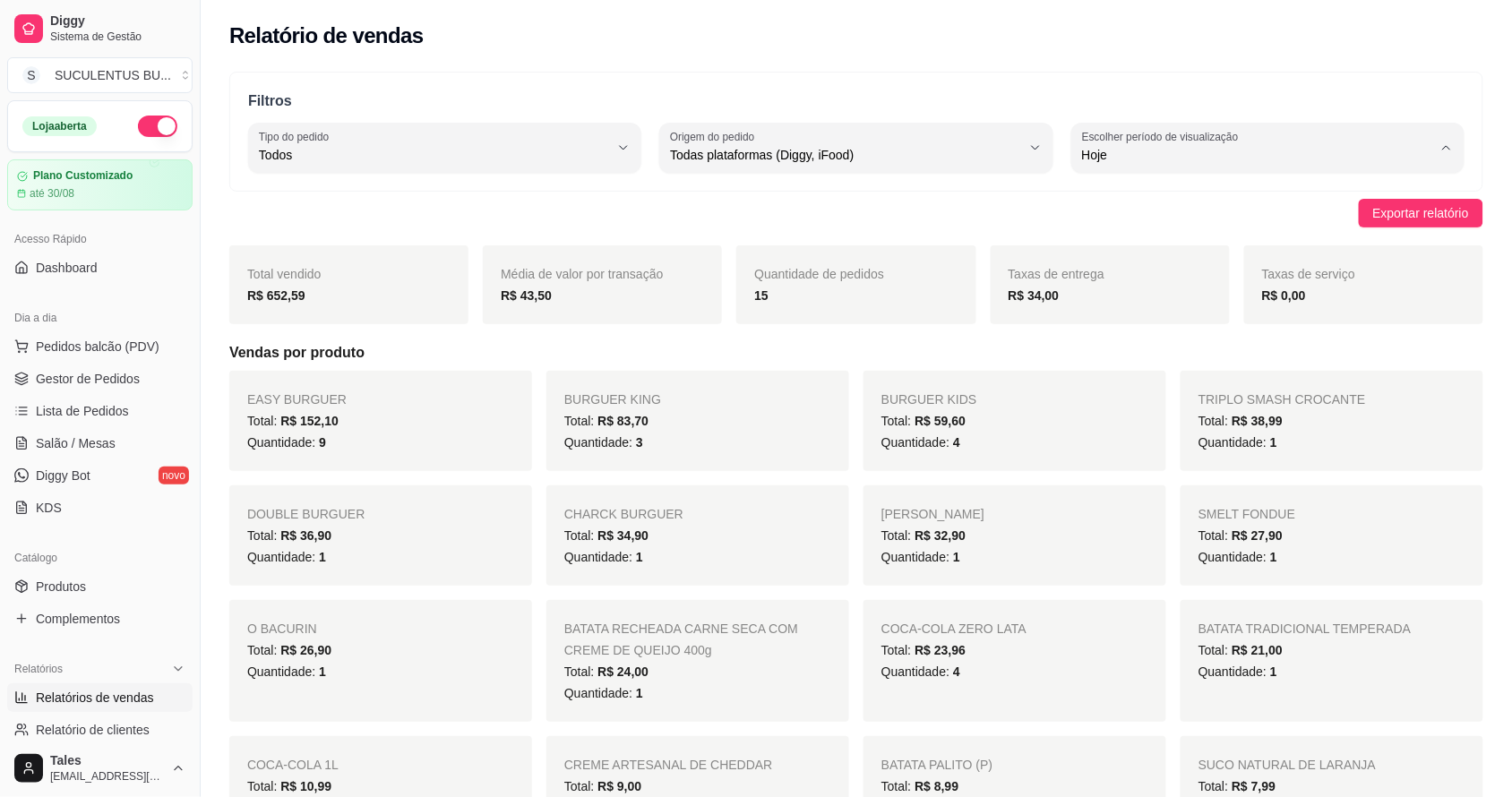
click at [1118, 224] on span "Ontem" at bounding box center [1259, 227] width 333 height 17
type input "1"
select select "1"
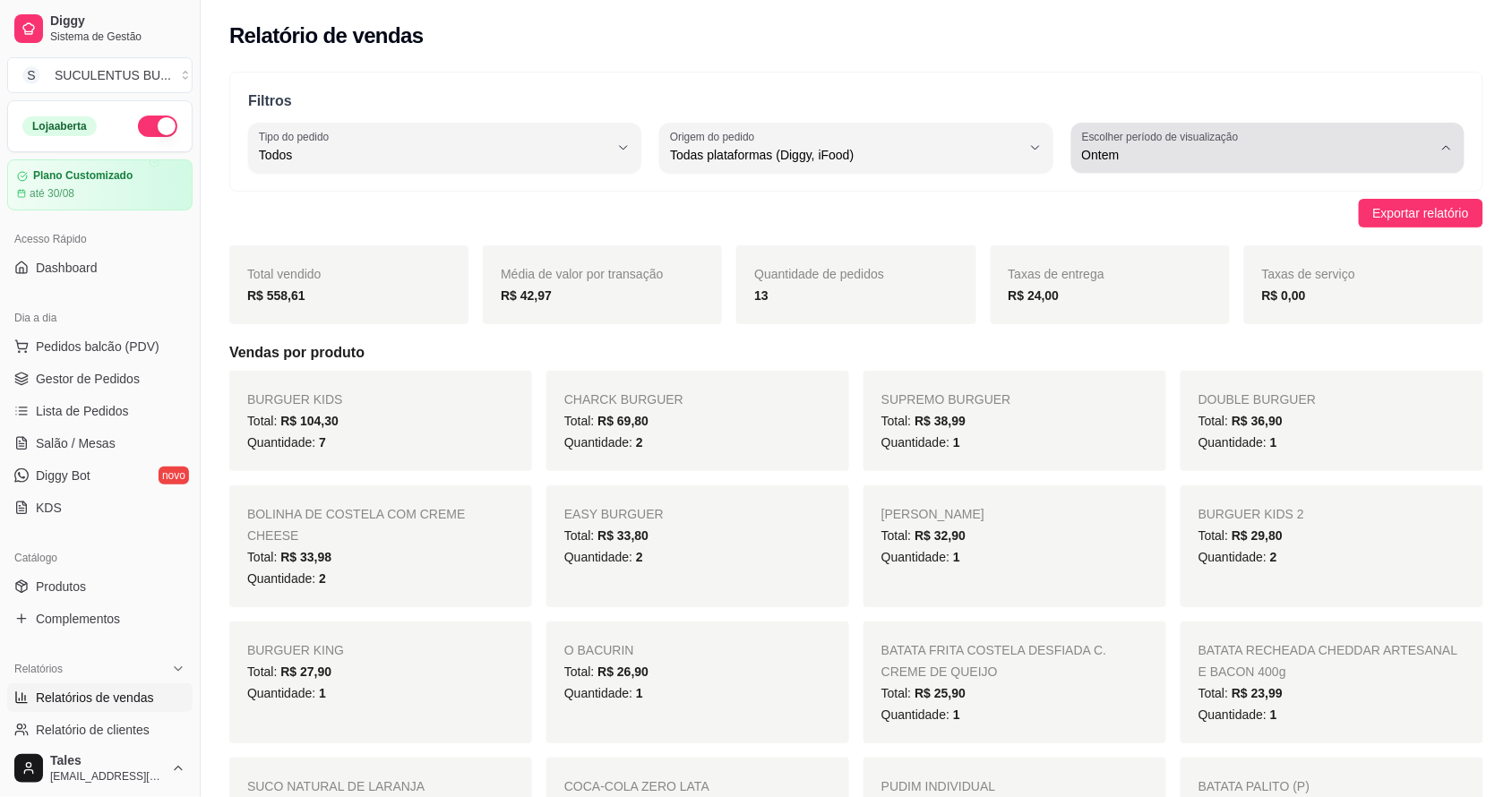
click at [1160, 163] on div "Ontem" at bounding box center [1256, 148] width 350 height 36
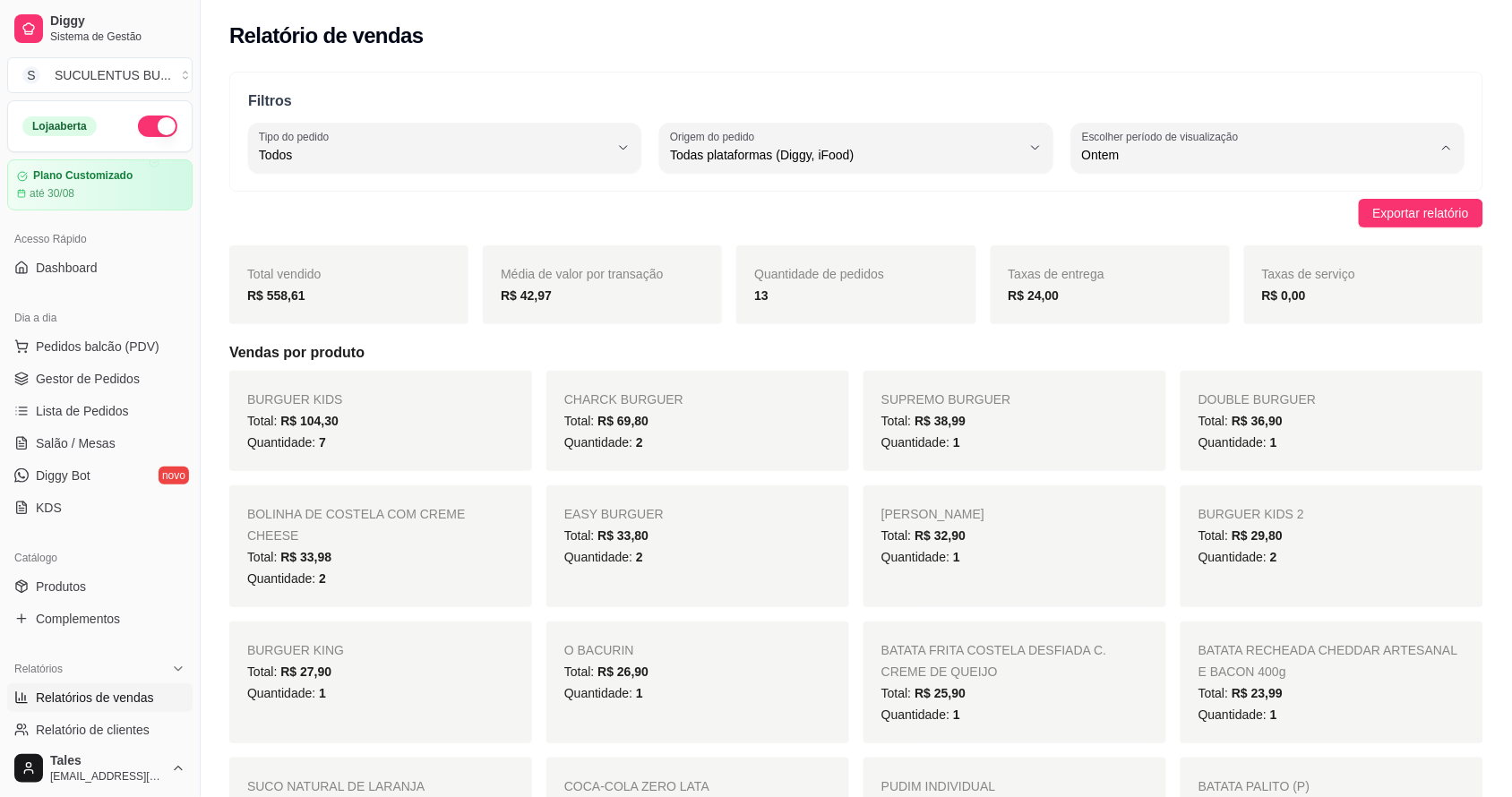
click at [1113, 382] on span "Customizado" at bounding box center [1259, 373] width 333 height 17
type input "-1"
select select "-1"
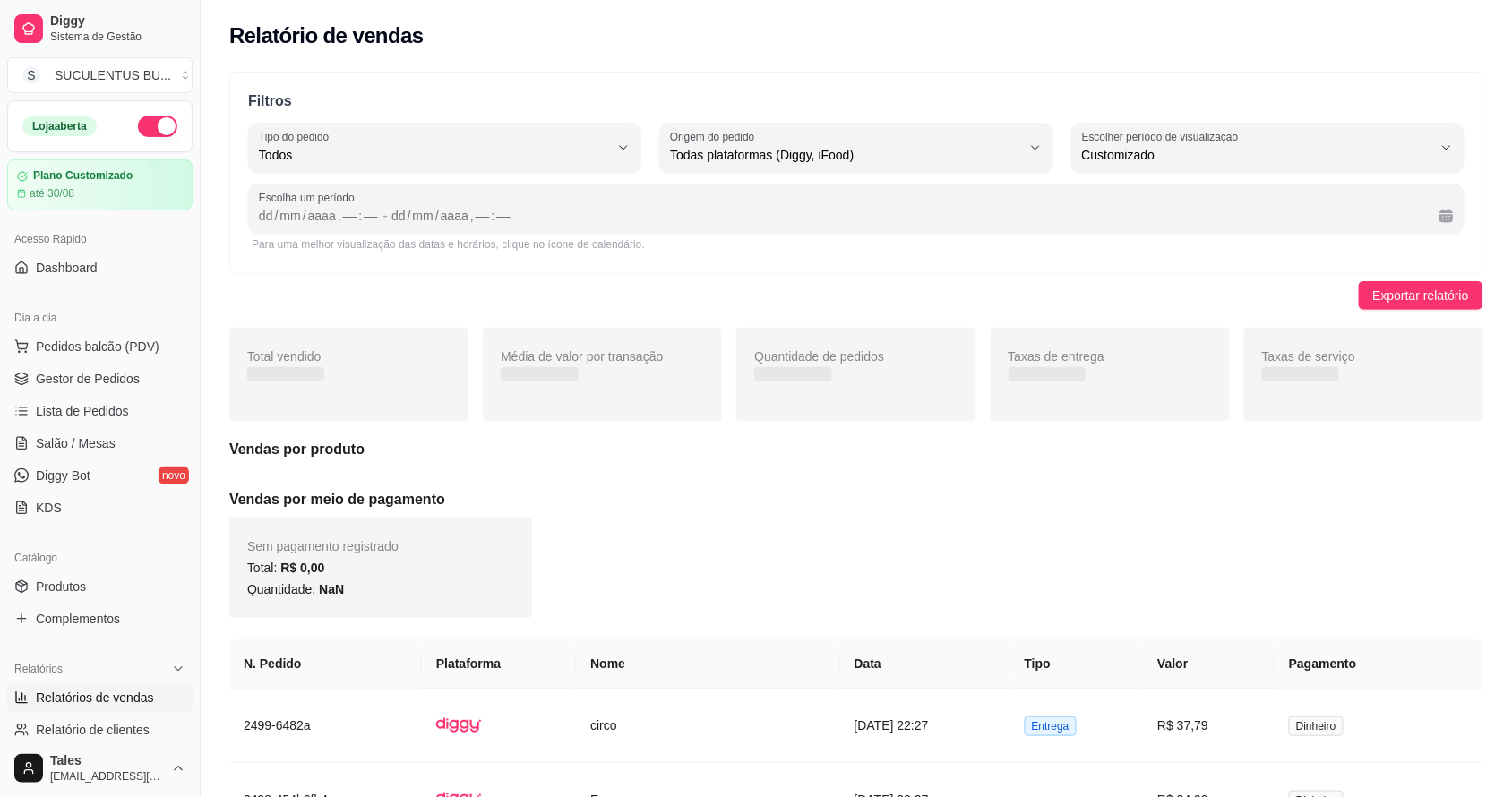
scroll to position [16, 0]
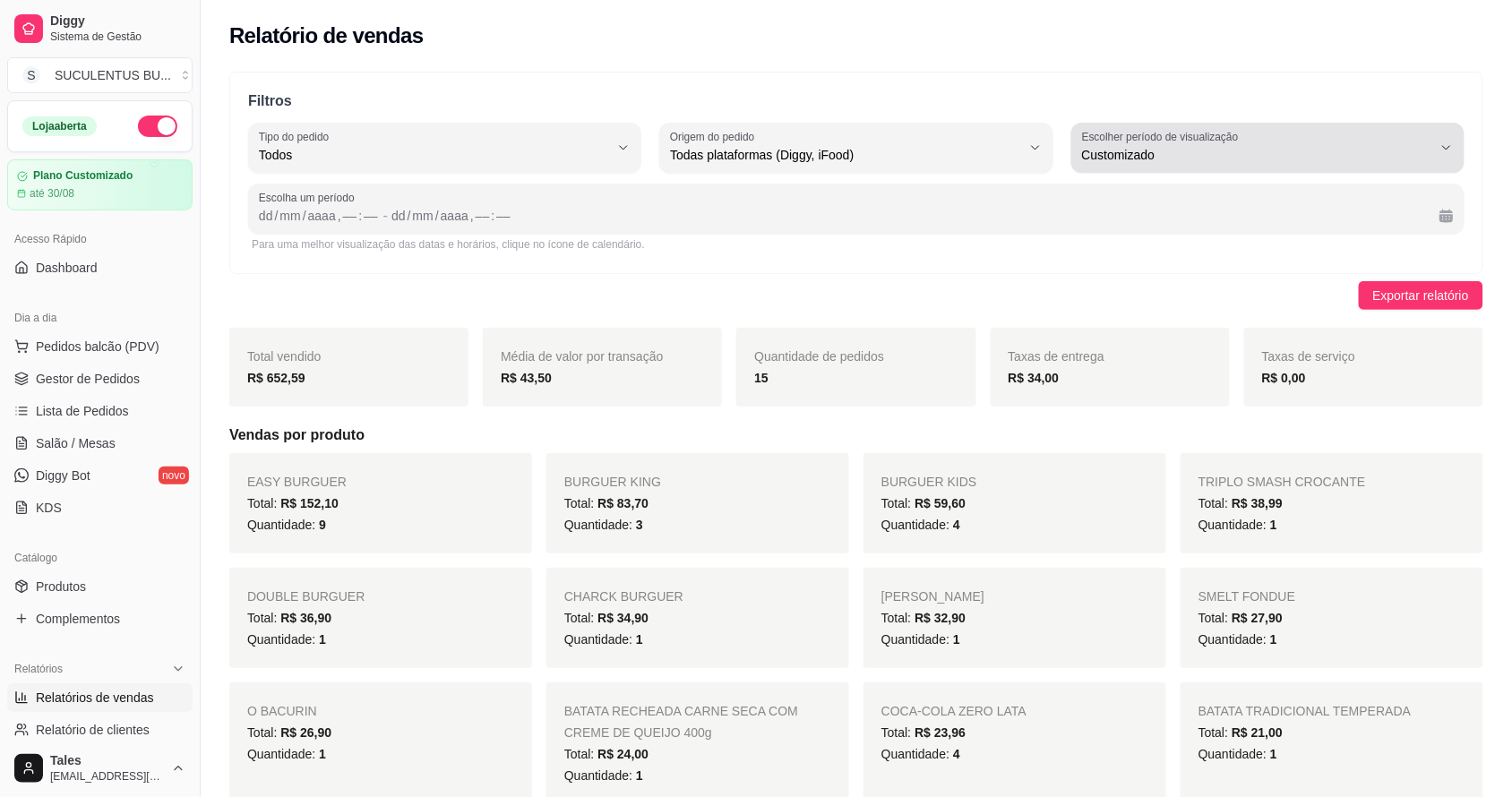
click at [1144, 158] on span "Customizado" at bounding box center [1256, 155] width 350 height 18
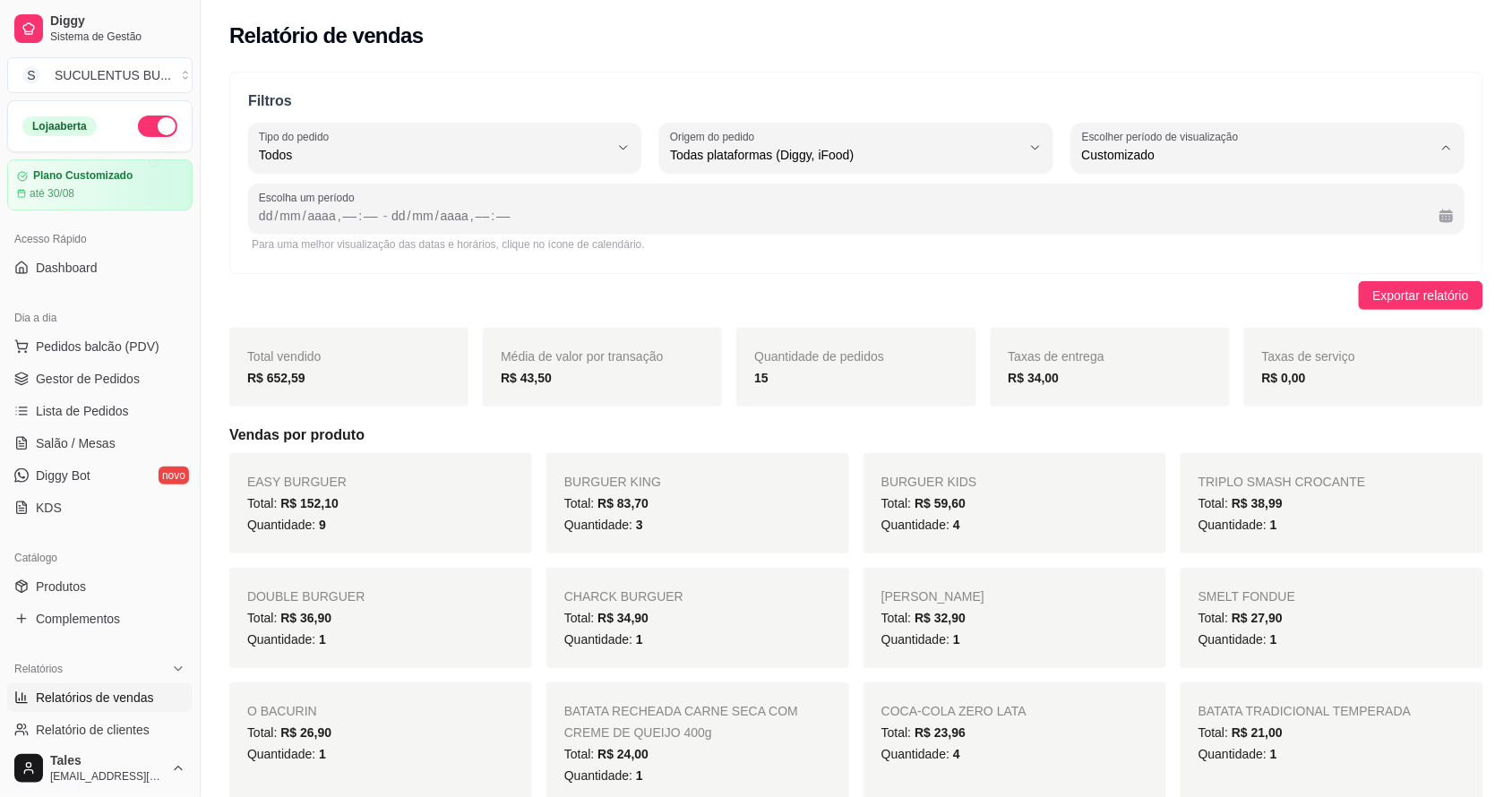
click at [1124, 201] on span "Hoje" at bounding box center [1259, 198] width 333 height 17
type input "0"
select select "0"
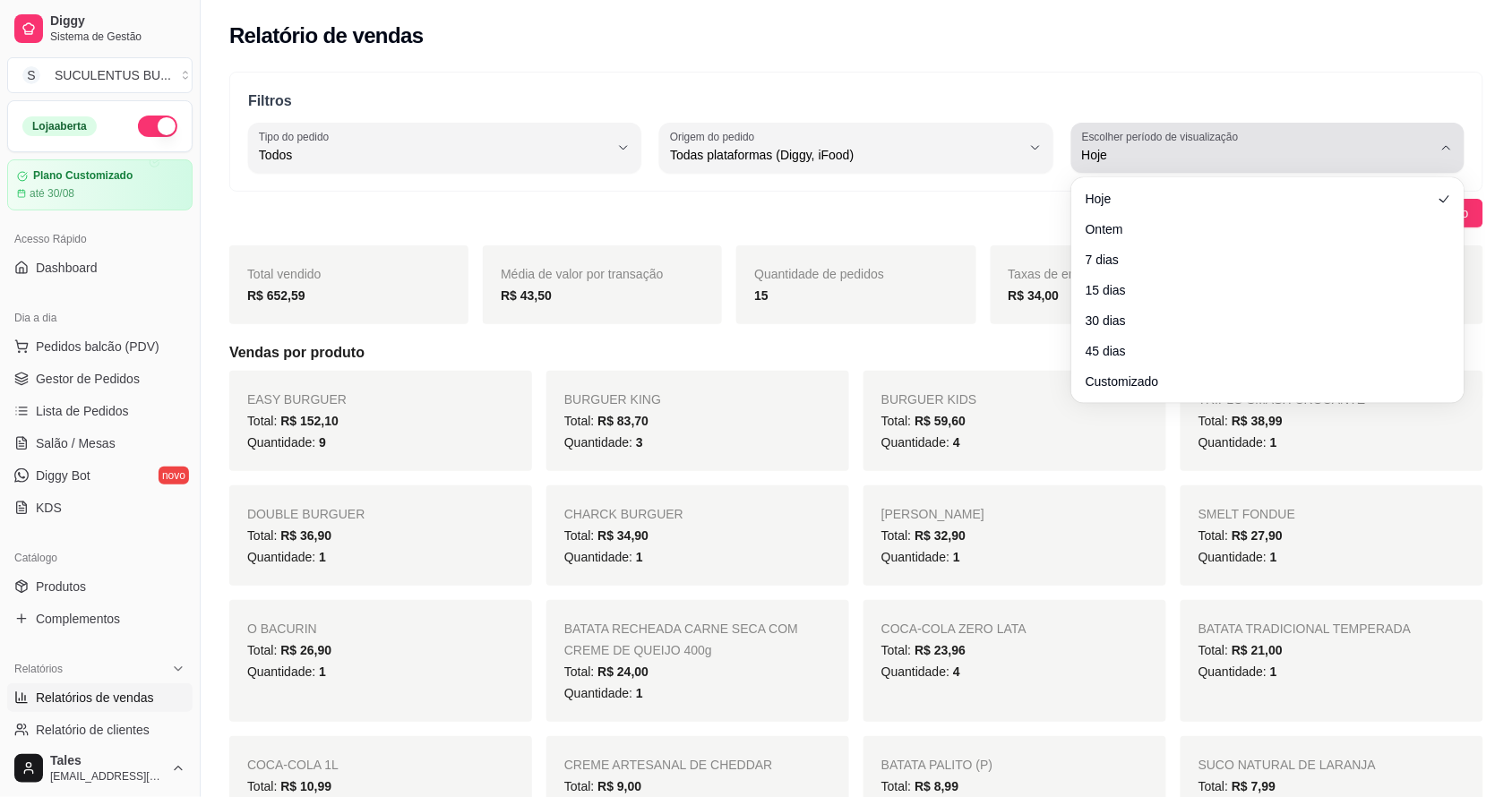
click at [1140, 146] on span "Hoje" at bounding box center [1256, 155] width 350 height 18
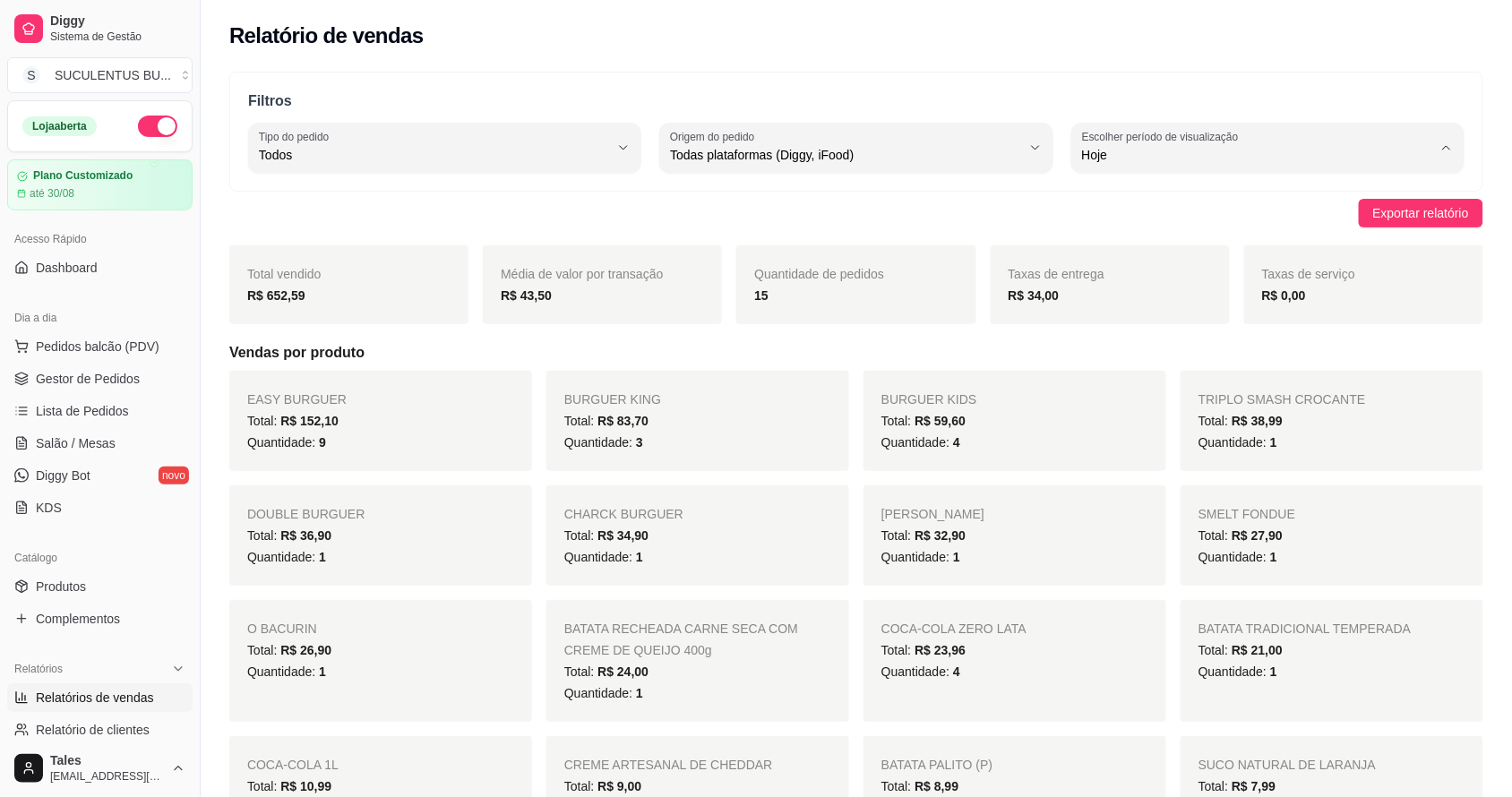
click at [1122, 256] on span "7 dias" at bounding box center [1259, 257] width 333 height 17
type input "7"
select select "7"
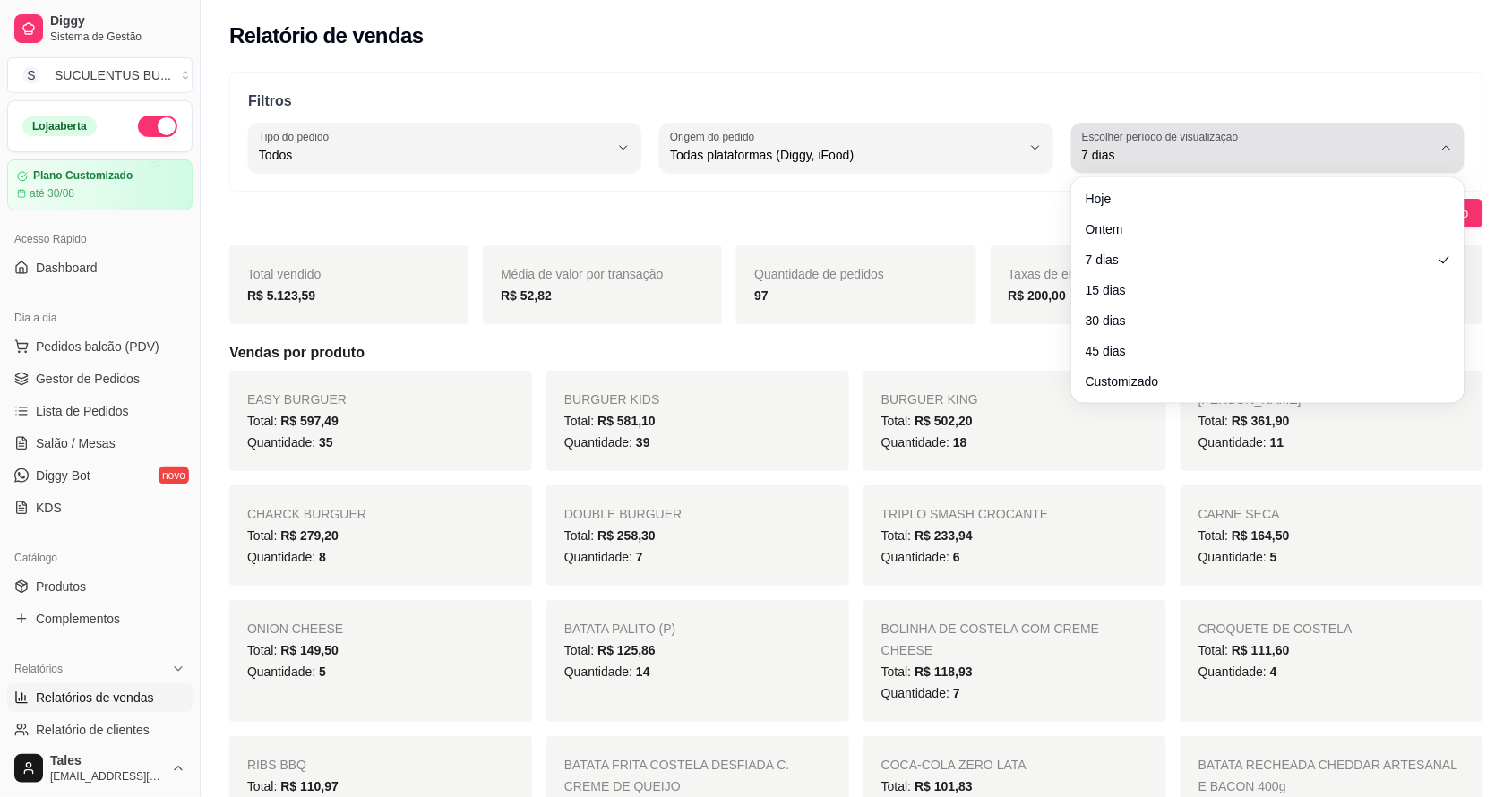
click at [1162, 153] on span "7 dias" at bounding box center [1256, 155] width 350 height 18
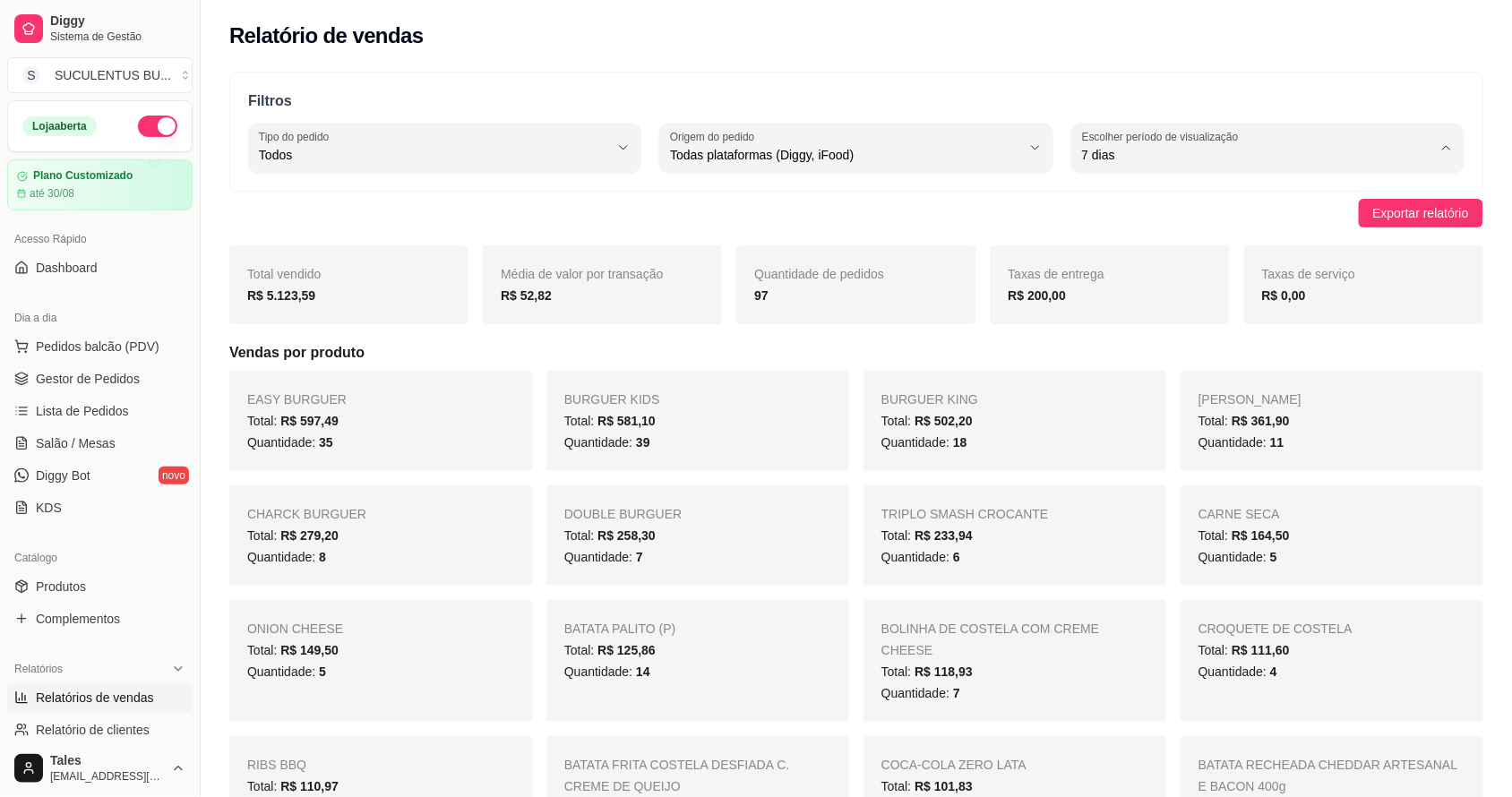
click at [1124, 287] on span "15 dias" at bounding box center [1259, 285] width 333 height 17
type input "15"
select select "15"
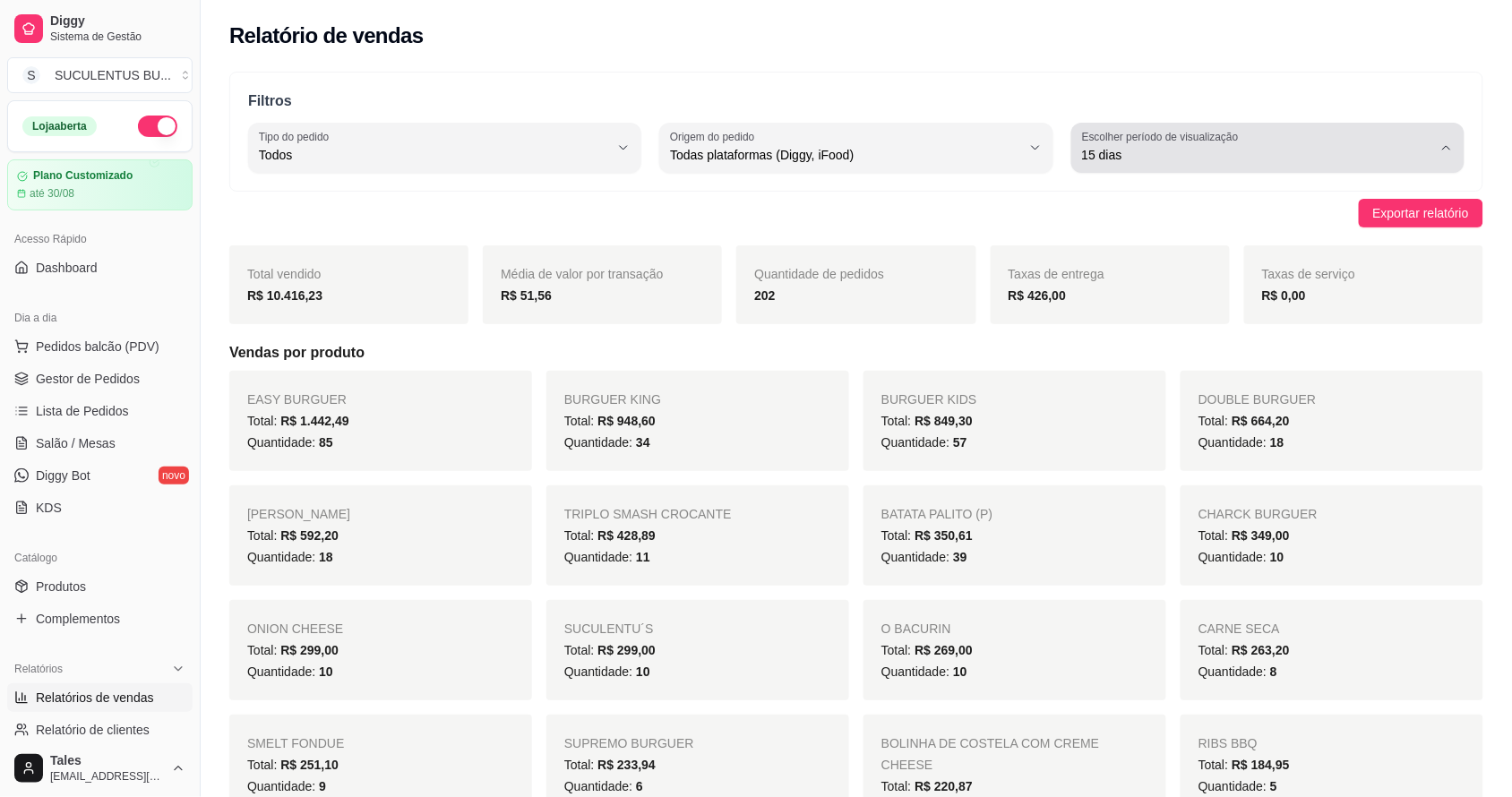
click at [1122, 154] on span "15 dias" at bounding box center [1256, 155] width 350 height 18
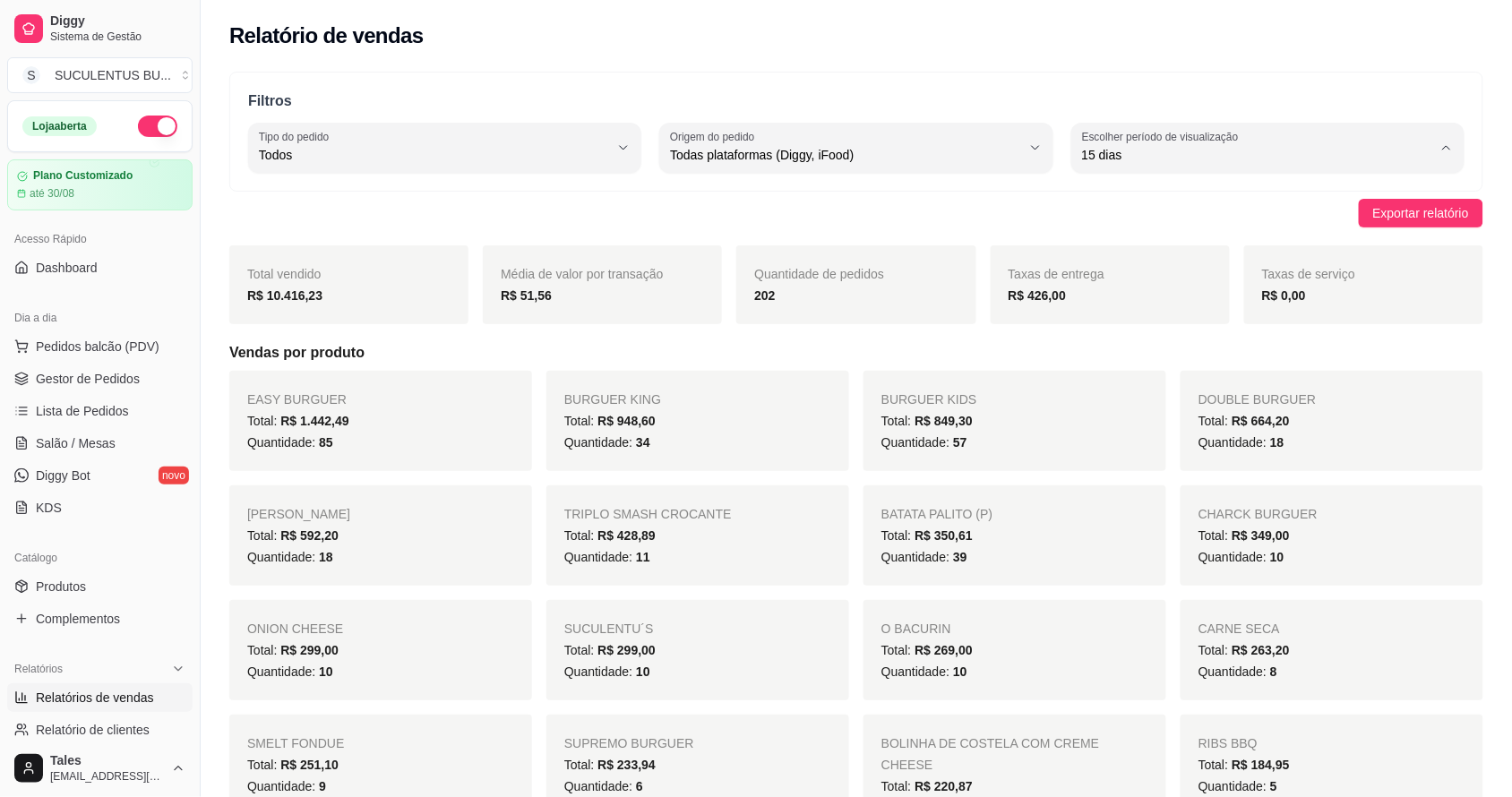
click at [1124, 318] on span "30 dias" at bounding box center [1259, 315] width 333 height 17
type input "30"
select select "30"
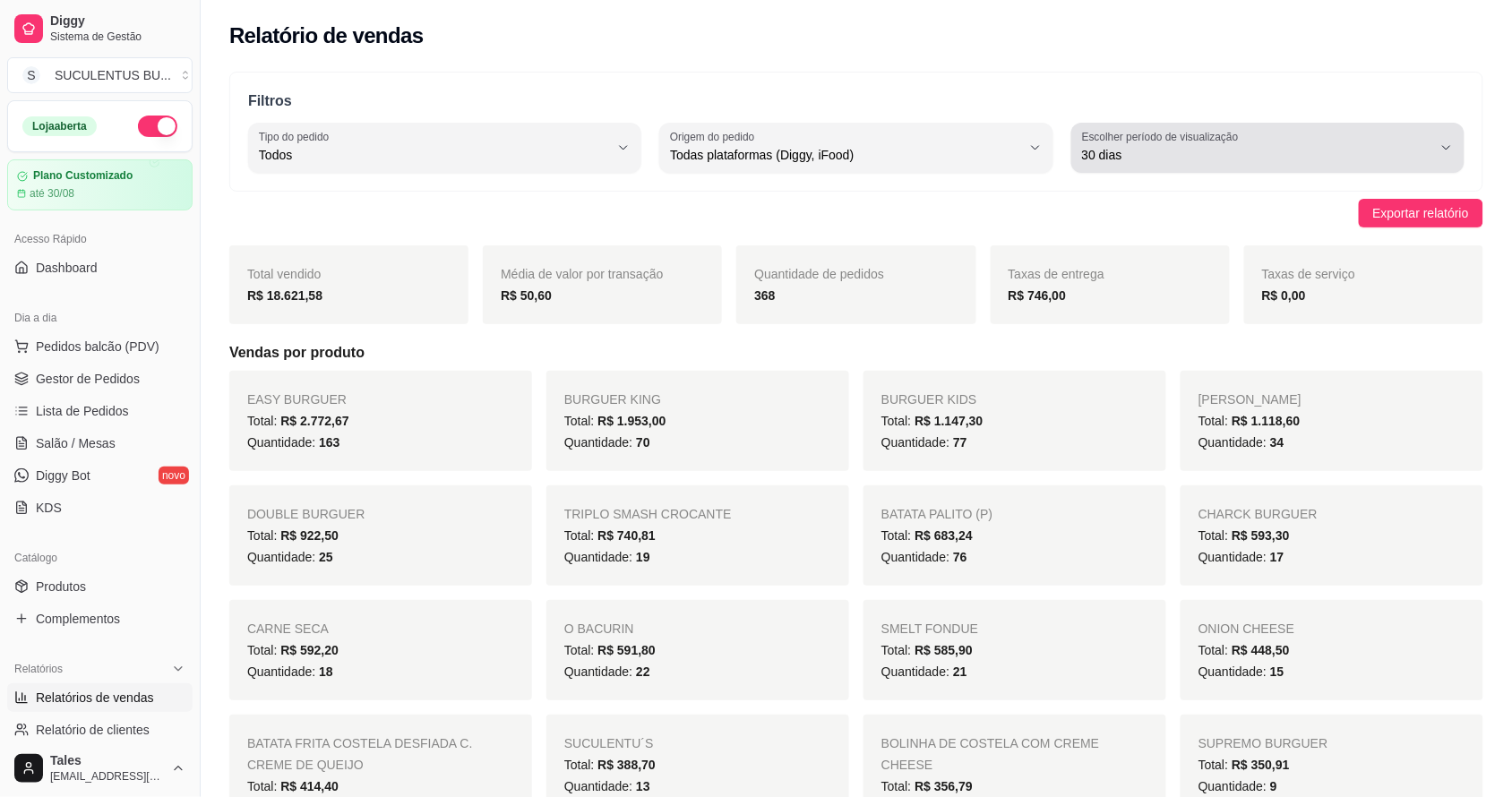
click at [1165, 162] on span "30 dias" at bounding box center [1256, 155] width 350 height 18
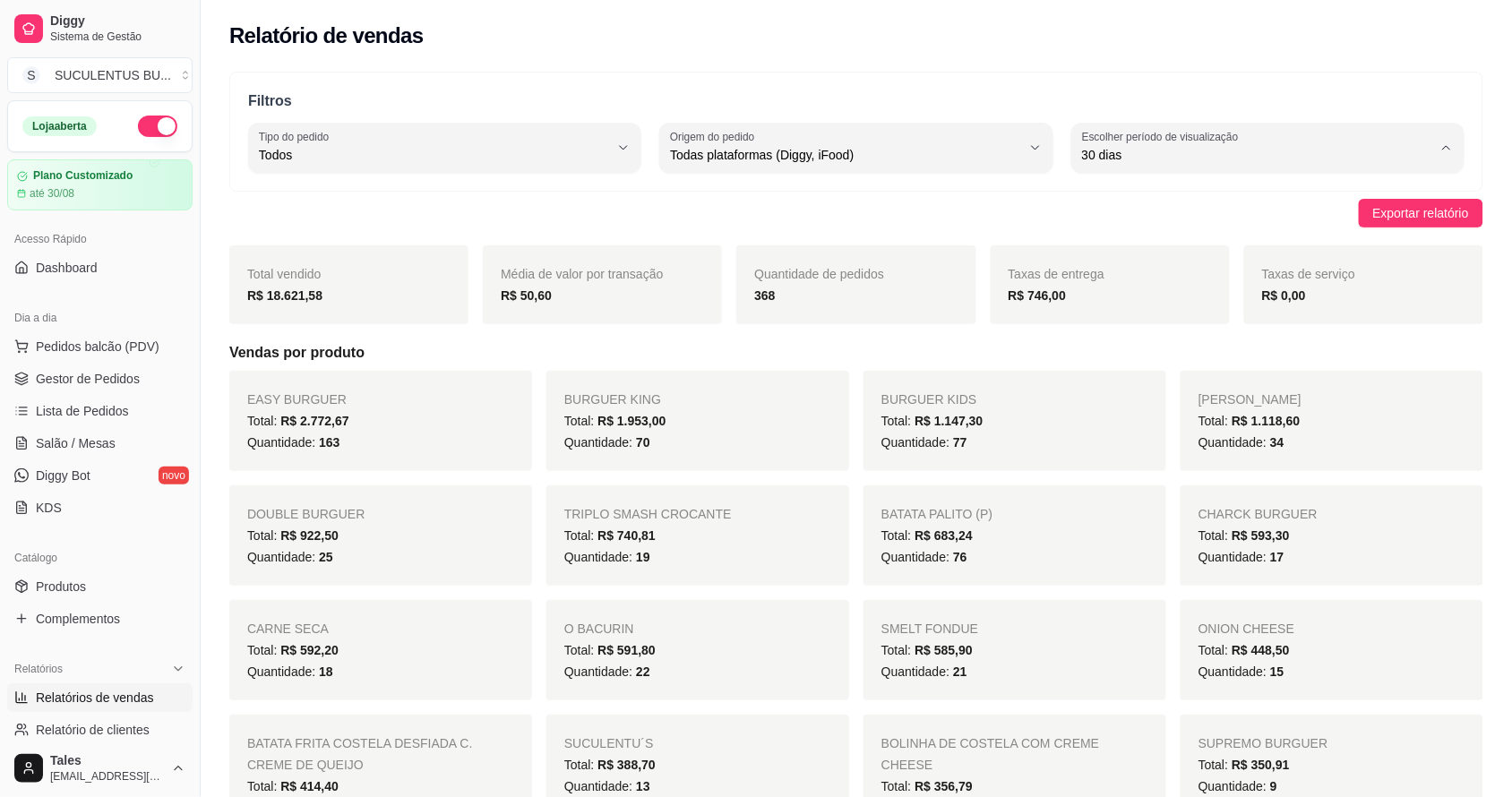
click at [1099, 199] on span "Hoje" at bounding box center [1259, 198] width 333 height 17
type input "0"
select select "0"
